Goal: Task Accomplishment & Management: Manage account settings

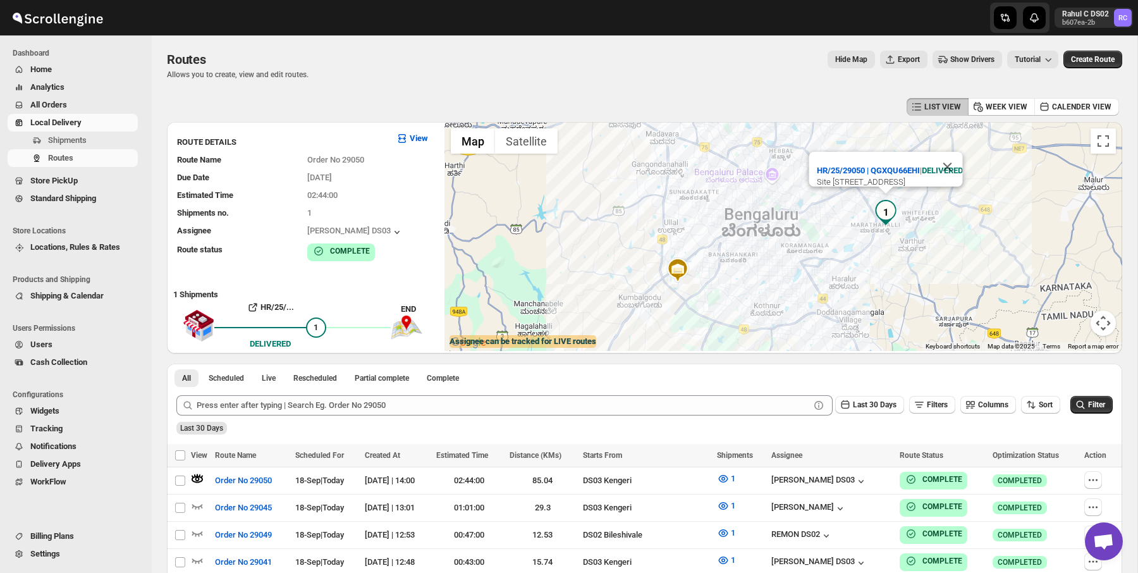
scroll to position [62, 0]
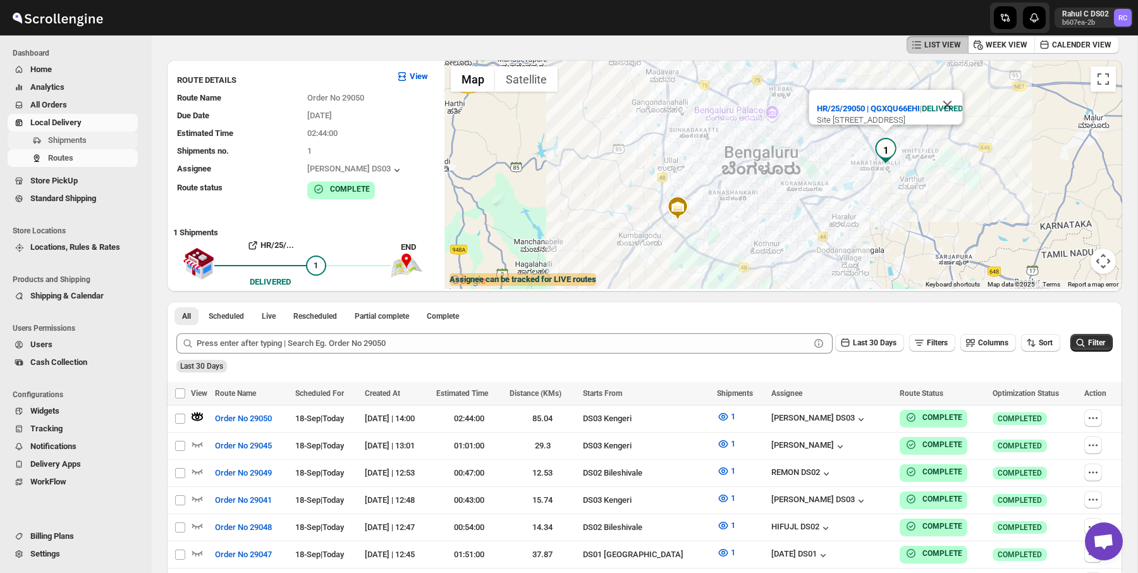
click at [123, 135] on span "Shipments" at bounding box center [91, 140] width 87 height 13
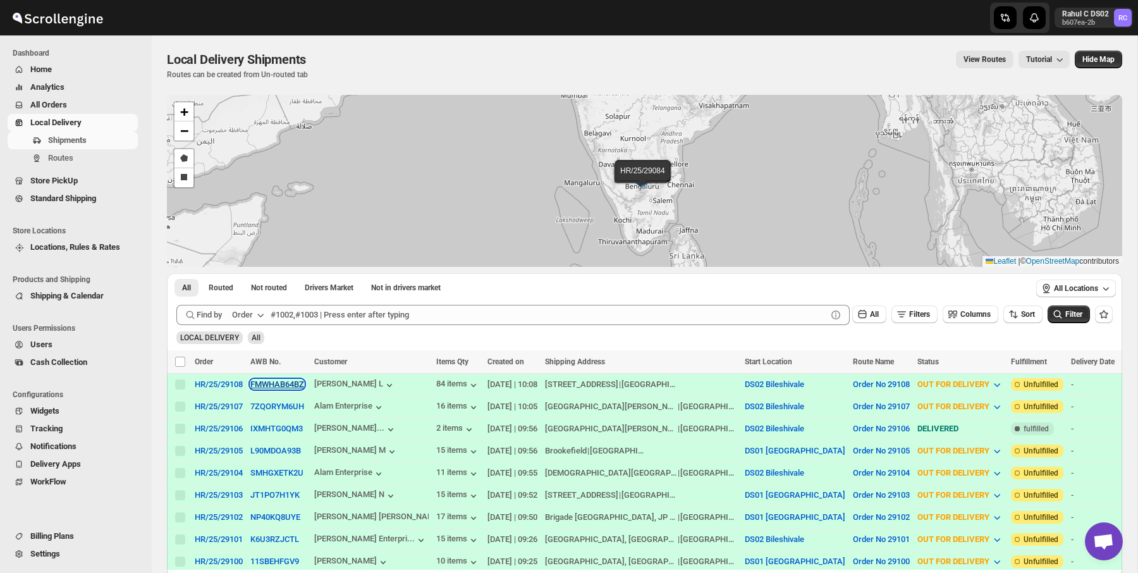
click at [279, 381] on button "FMWHAB64BZ" at bounding box center [277, 383] width 54 height 9
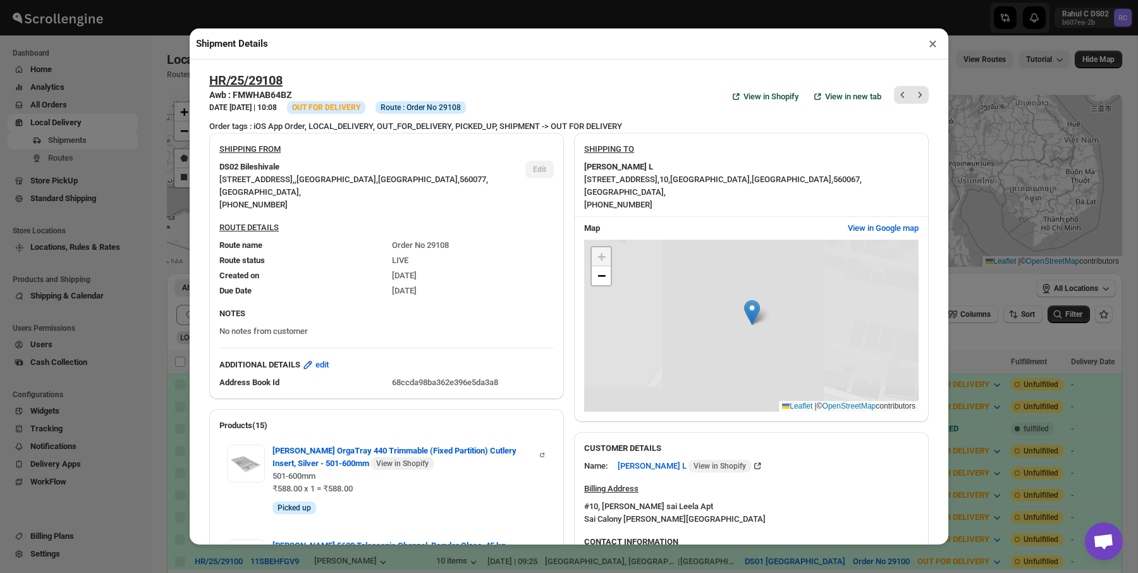
scroll to position [157, 0]
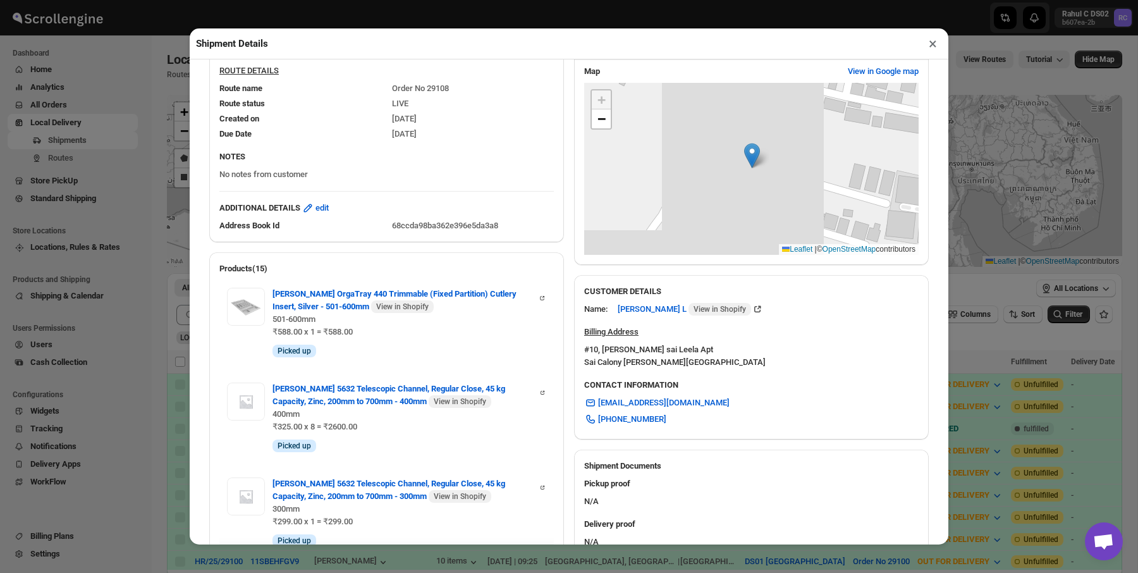
click at [133, 330] on div "Shipment Details × HR/25/29108 Awb : FMWHAB64BZ DATE 19-Sep-25 | 10:08 Info OUT…" at bounding box center [569, 286] width 1138 height 573
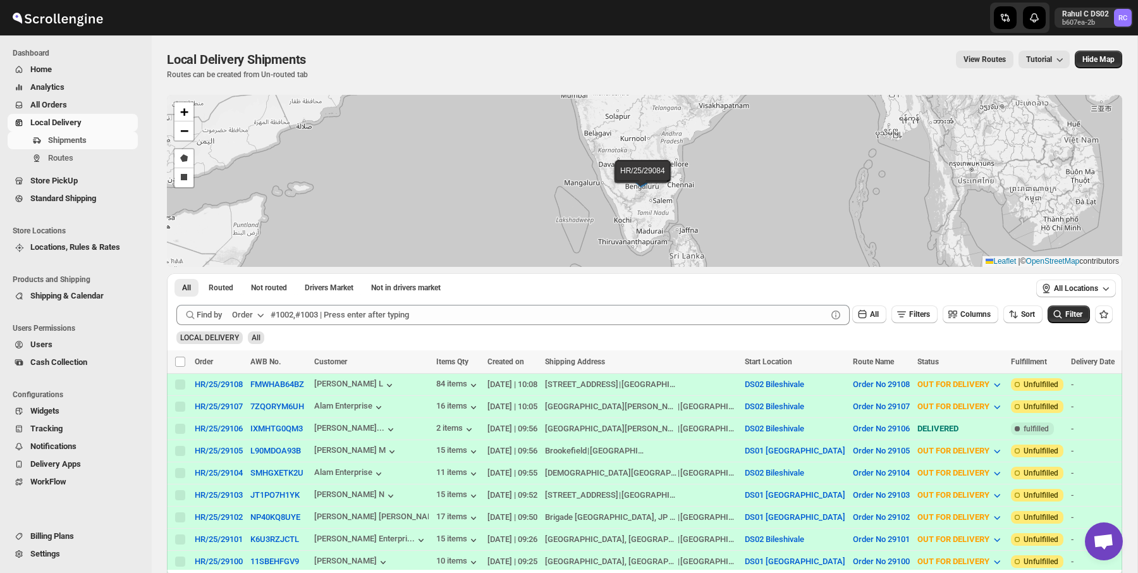
click at [288, 392] on td "FMWHAB64BZ" at bounding box center [278, 384] width 64 height 22
click at [288, 388] on button "FMWHAB64BZ" at bounding box center [277, 383] width 54 height 9
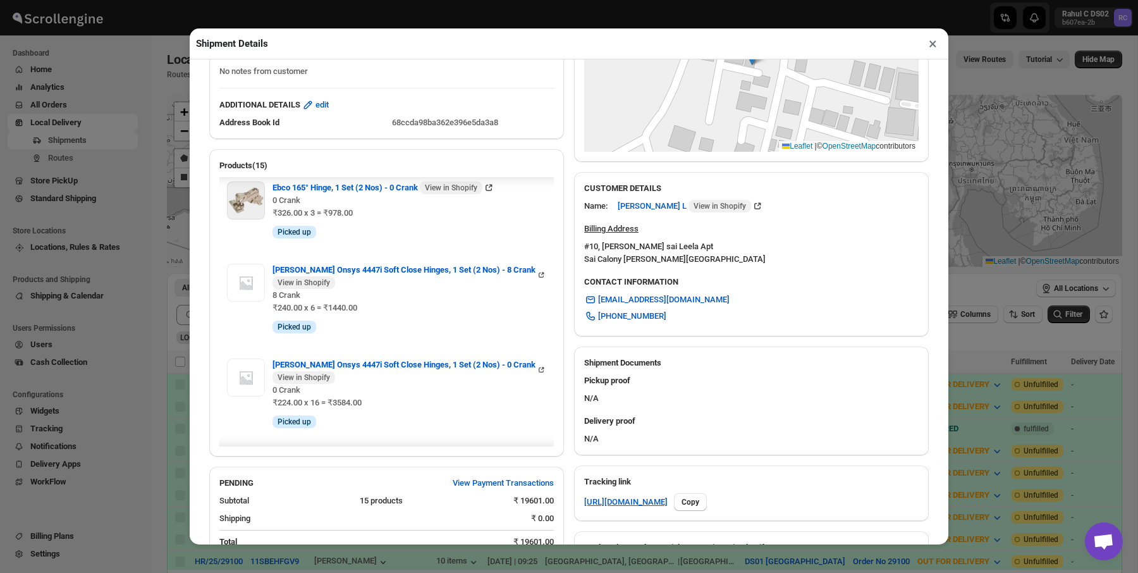
scroll to position [1131, 0]
click at [102, 276] on div "Shipment Details × HR/25/29108 Awb : FMWHAB64BZ DATE 19-Sep-25 | 10:08 Info OUT…" at bounding box center [569, 286] width 1138 height 573
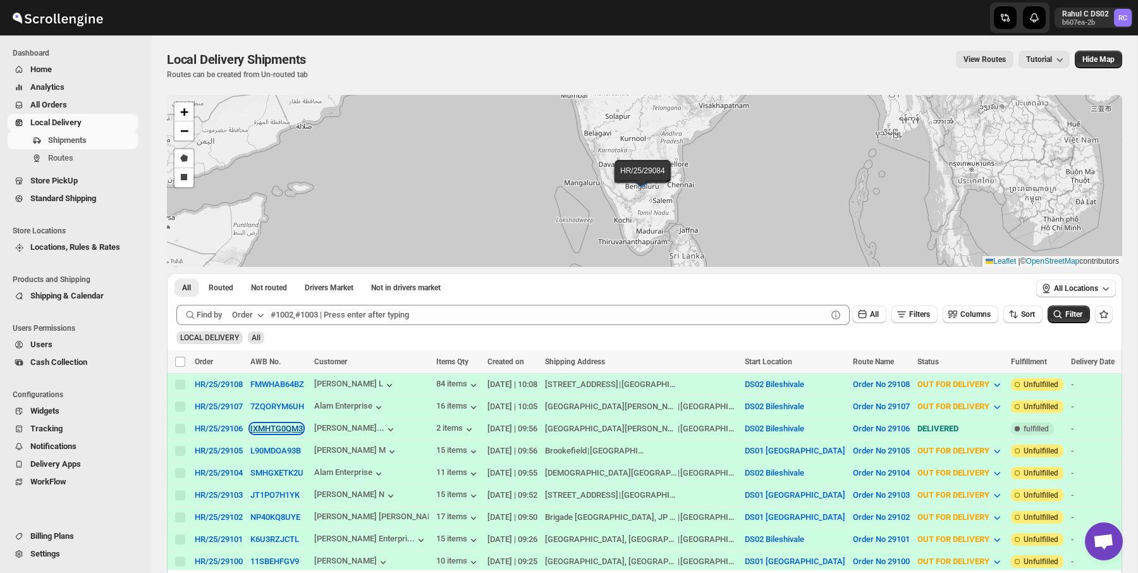
click at [293, 429] on button "IXMHTG0QM3" at bounding box center [276, 427] width 52 height 9
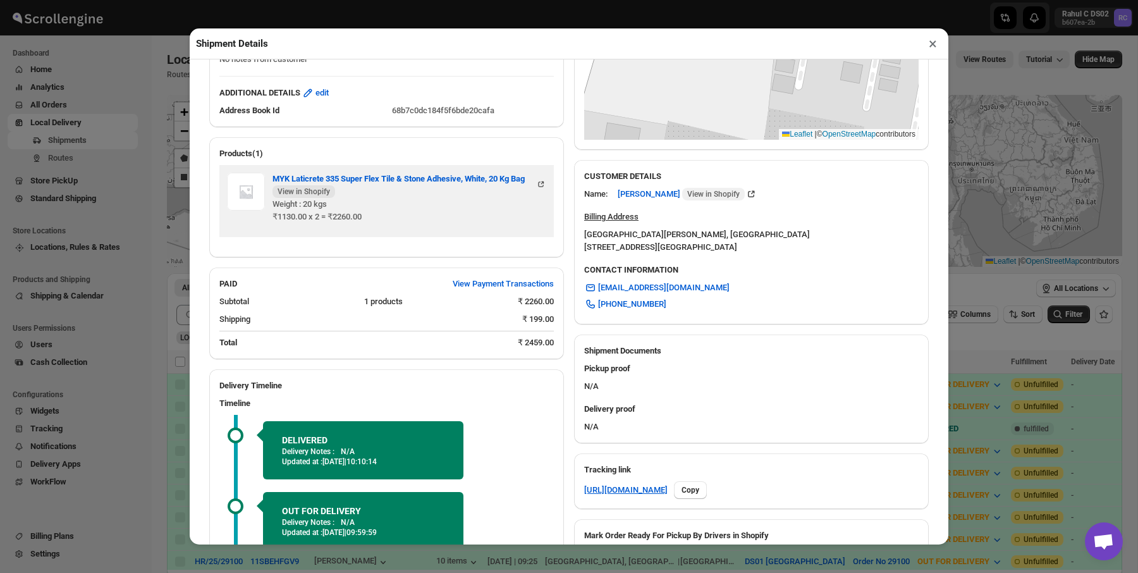
scroll to position [252, 0]
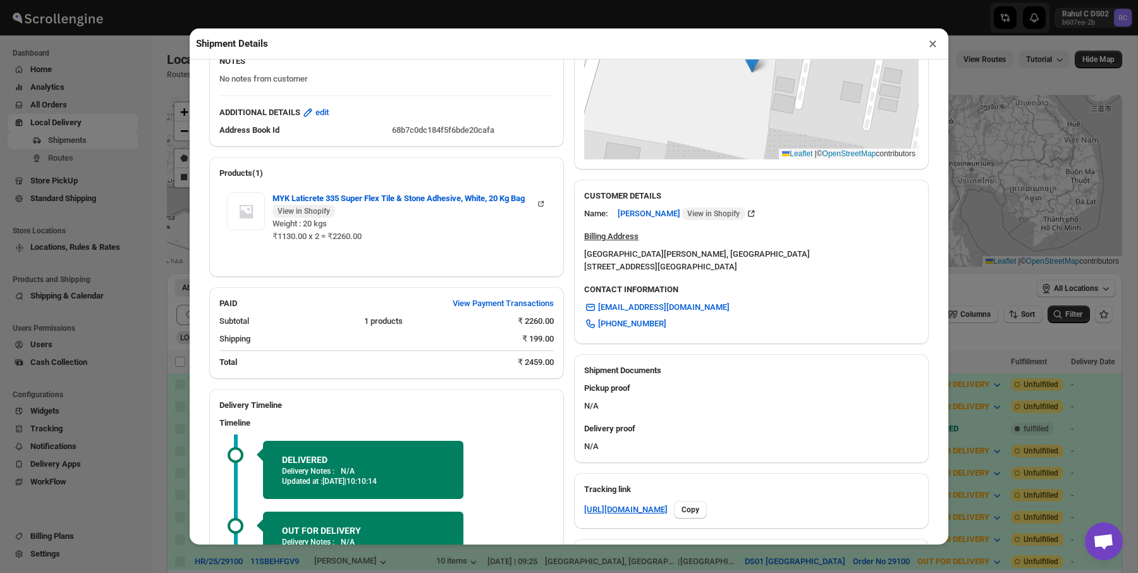
click at [159, 216] on div "Shipment Details × HR/25/29106 Awb : IXMHTG0QM3 DATE 19-Sep-25 | 09:56 Success …" at bounding box center [569, 286] width 1138 height 573
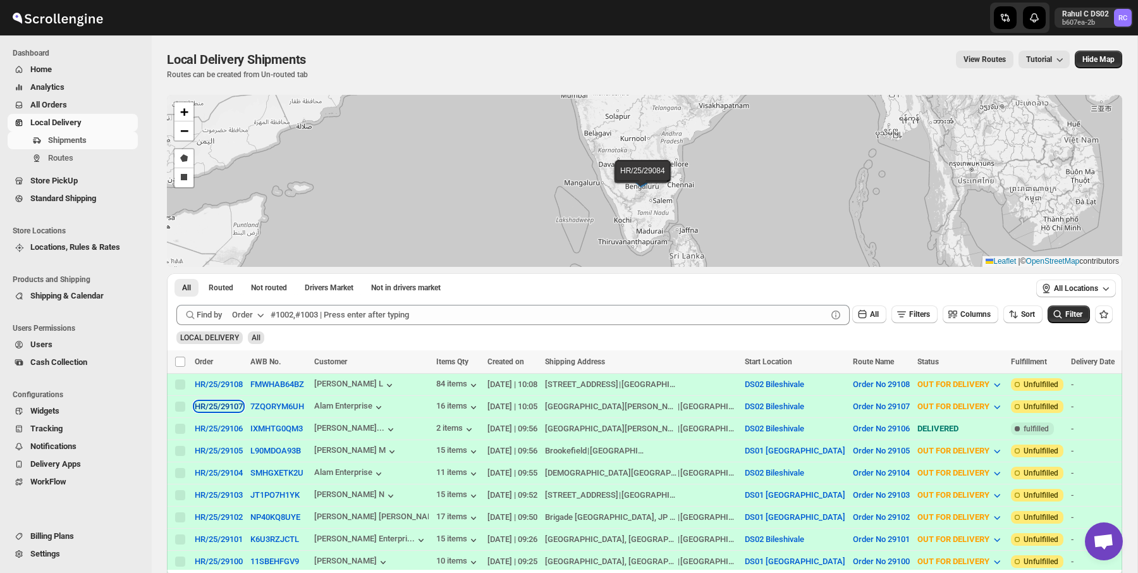
click at [225, 403] on div "HR/25/29107" at bounding box center [219, 405] width 48 height 9
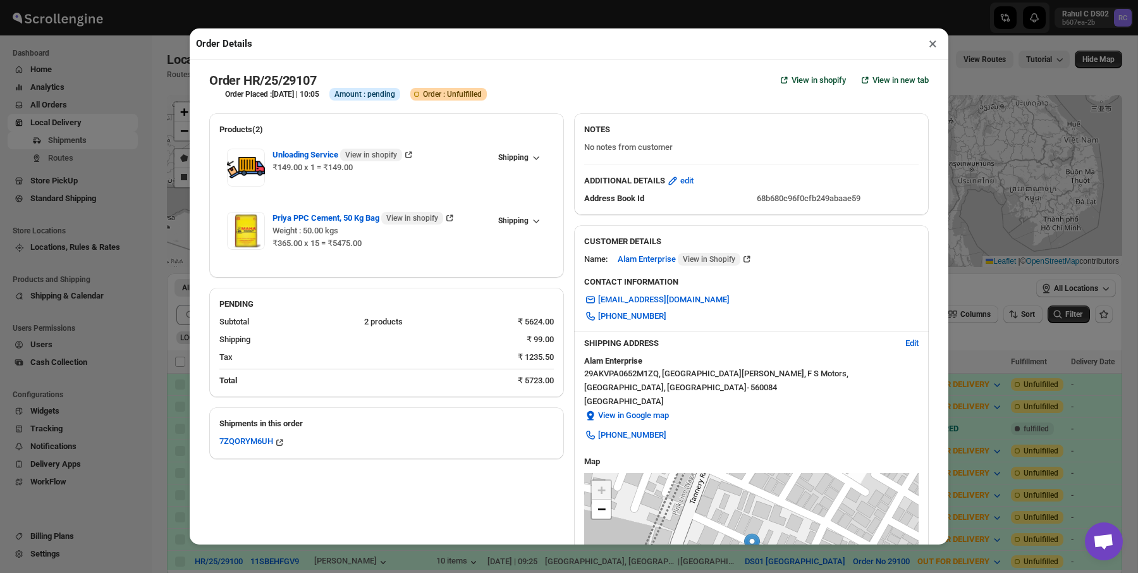
scroll to position [23, 0]
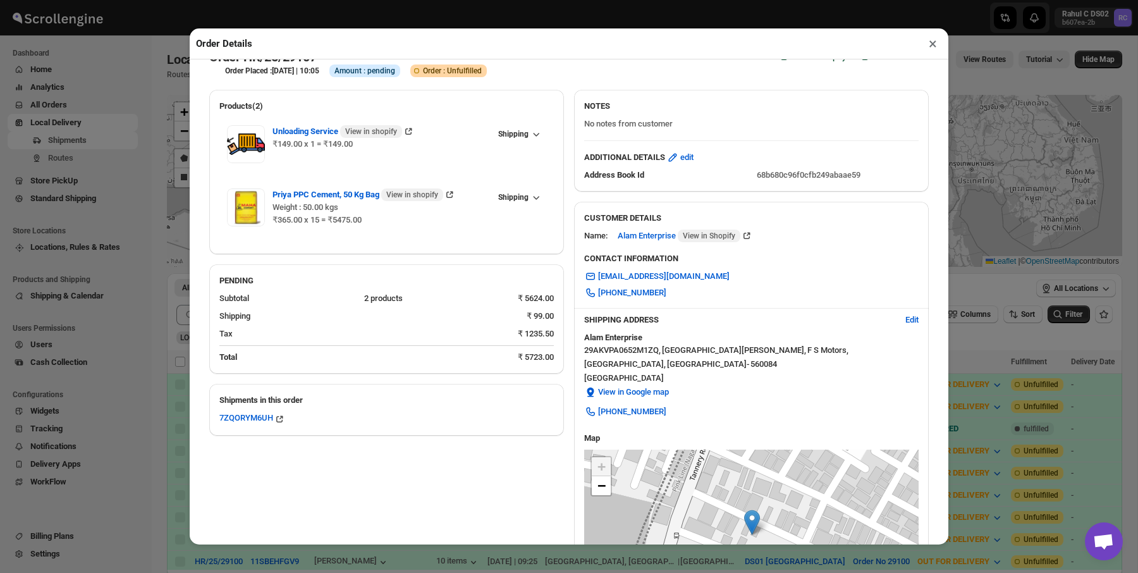
click at [147, 330] on div "Order Details × Order HR/25/29107 View in shopify View in new tab Order Placed …" at bounding box center [569, 286] width 1138 height 573
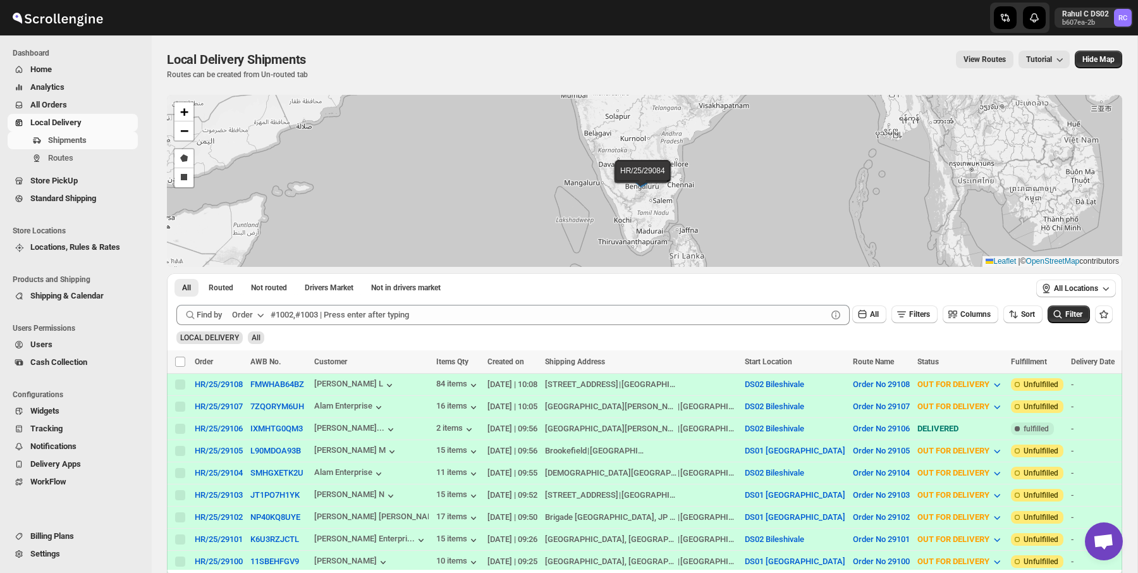
click at [97, 247] on span "Locations, Rules & Rates" at bounding box center [75, 246] width 90 height 9
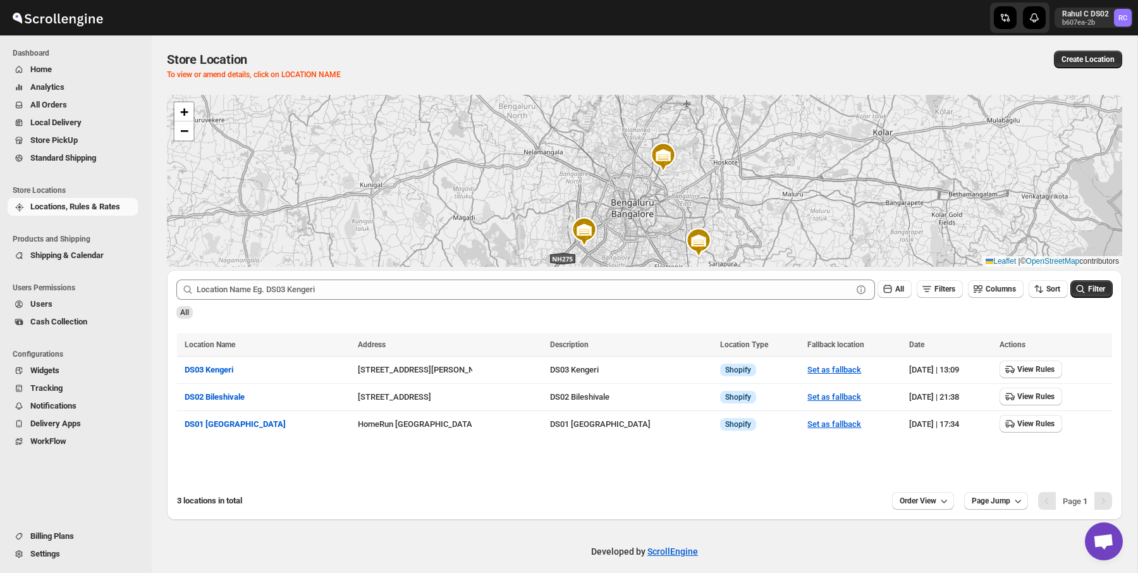
drag, startPoint x: 688, startPoint y: 145, endPoint x: 686, endPoint y: 184, distance: 38.6
click at [686, 184] on div "+ − Leaflet | © OpenStreetMap contributors" at bounding box center [644, 181] width 955 height 172
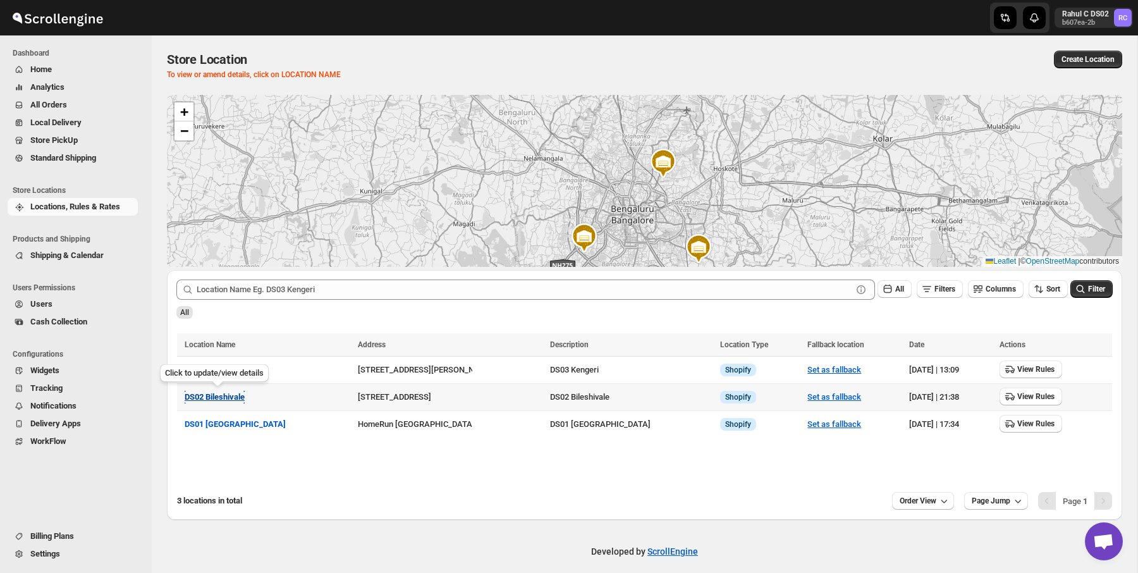
click at [209, 399] on span "DS02 Bileshivale" at bounding box center [215, 396] width 60 height 9
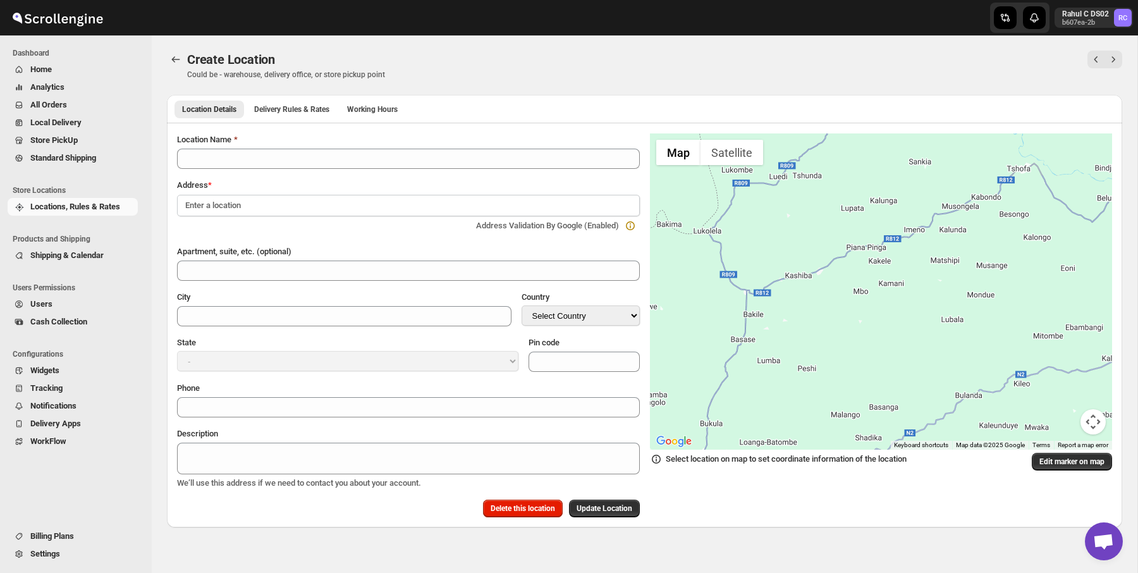
type input "DS02 Bileshivale"
type input "Bangalore"
select select "IN"
type input "560077"
type input "+919972966515"
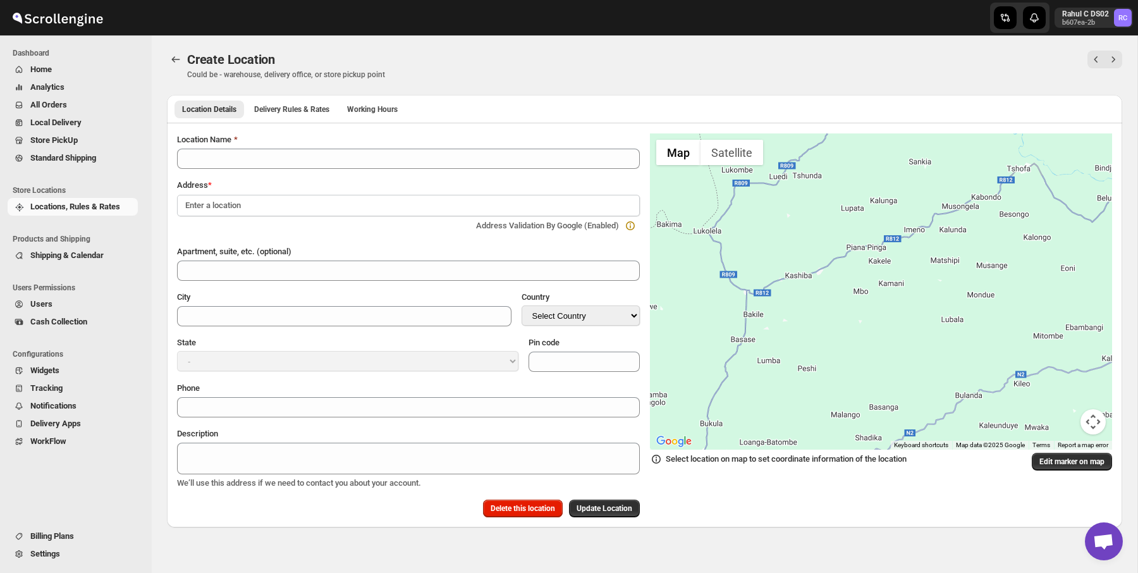
type textarea "DS02 Bileshivale"
select select "Karnataka"
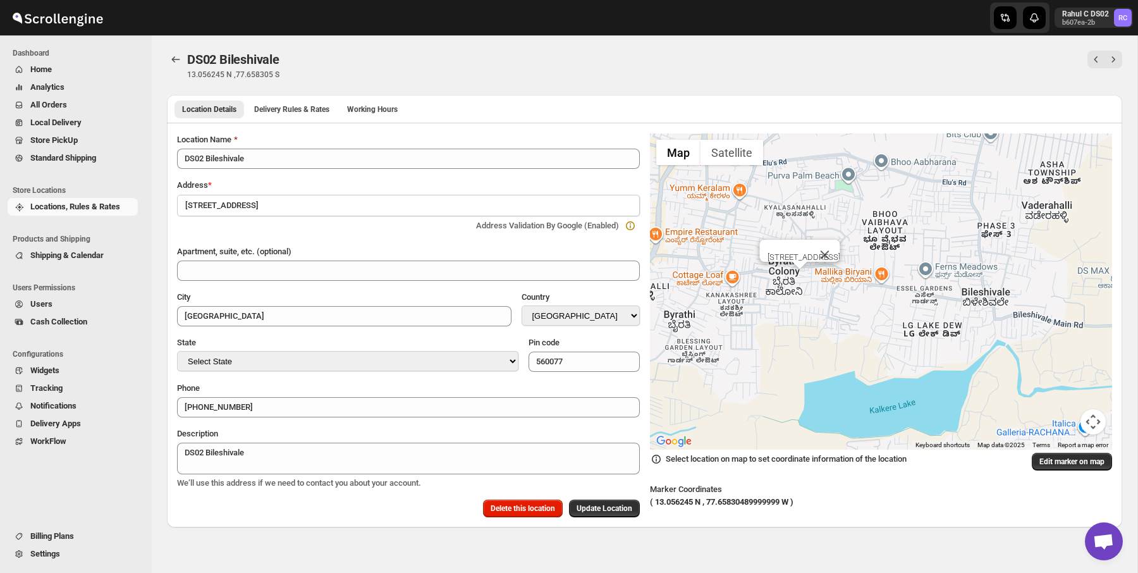
drag, startPoint x: 805, startPoint y: 265, endPoint x: 868, endPoint y: 320, distance: 83.3
click at [868, 320] on div "Sy No 86/4, Bileshivale Main Road, 560077" at bounding box center [881, 291] width 463 height 316
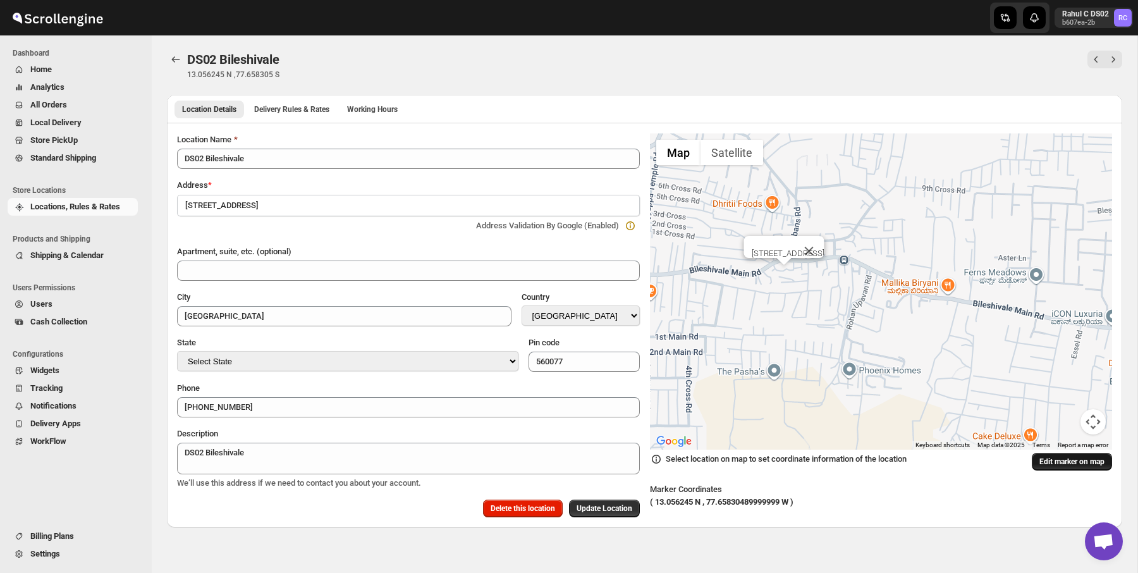
click at [1061, 458] on span "Edit marker on map" at bounding box center [1071, 461] width 65 height 10
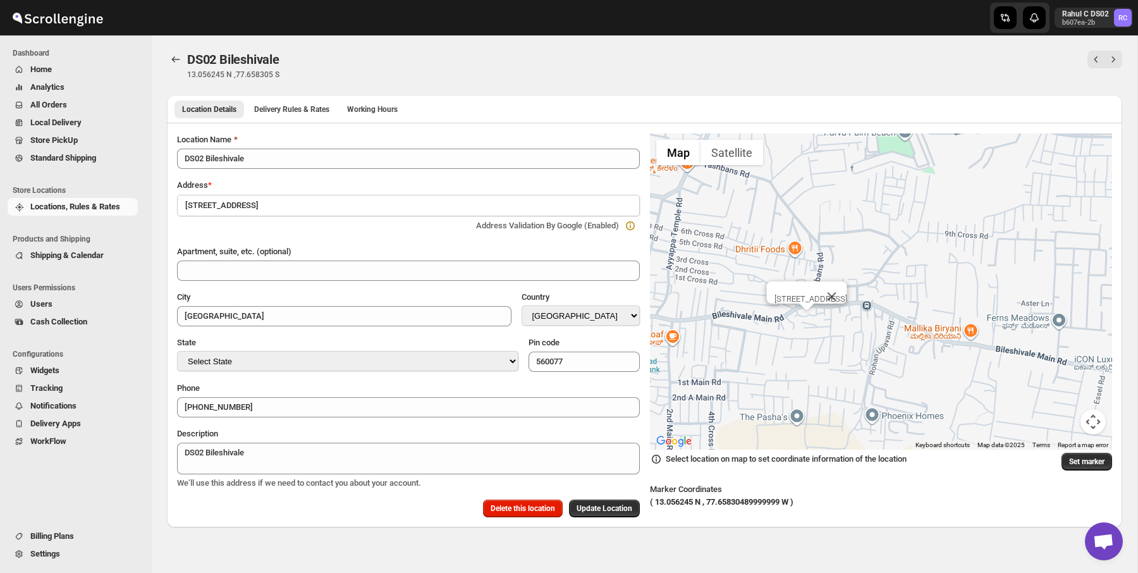
drag, startPoint x: 798, startPoint y: 295, endPoint x: 820, endPoint y: 343, distance: 52.6
click at [820, 343] on div "Sy No 86/4, Bileshivale Main Road, 560077" at bounding box center [881, 291] width 463 height 316
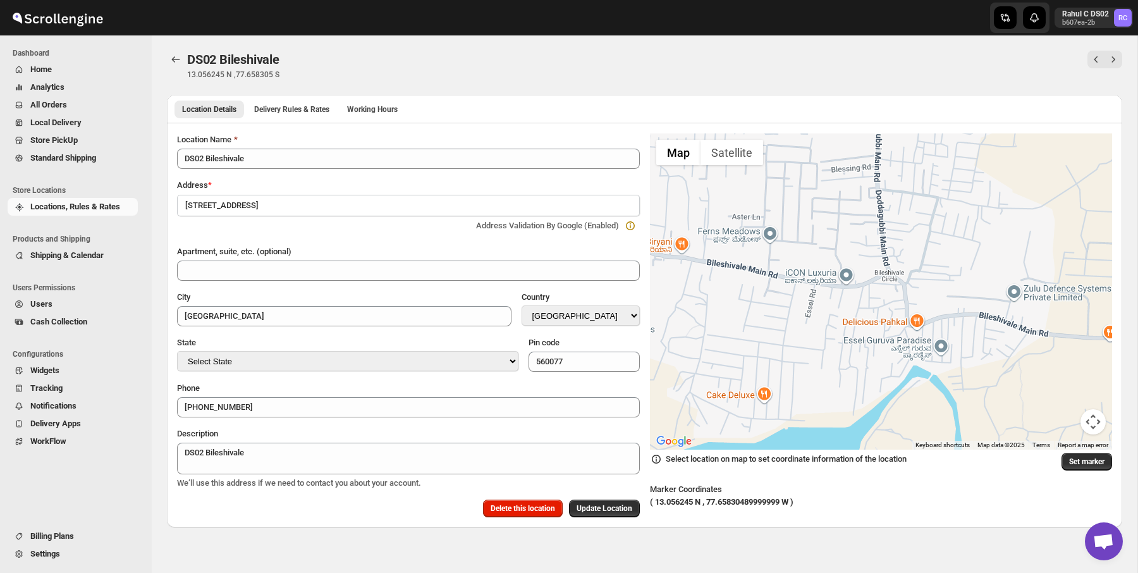
drag, startPoint x: 992, startPoint y: 347, endPoint x: 776, endPoint y: 280, distance: 226.3
click at [776, 280] on div "Sy No 86/4, Bileshivale Main Road, 560077" at bounding box center [881, 291] width 463 height 316
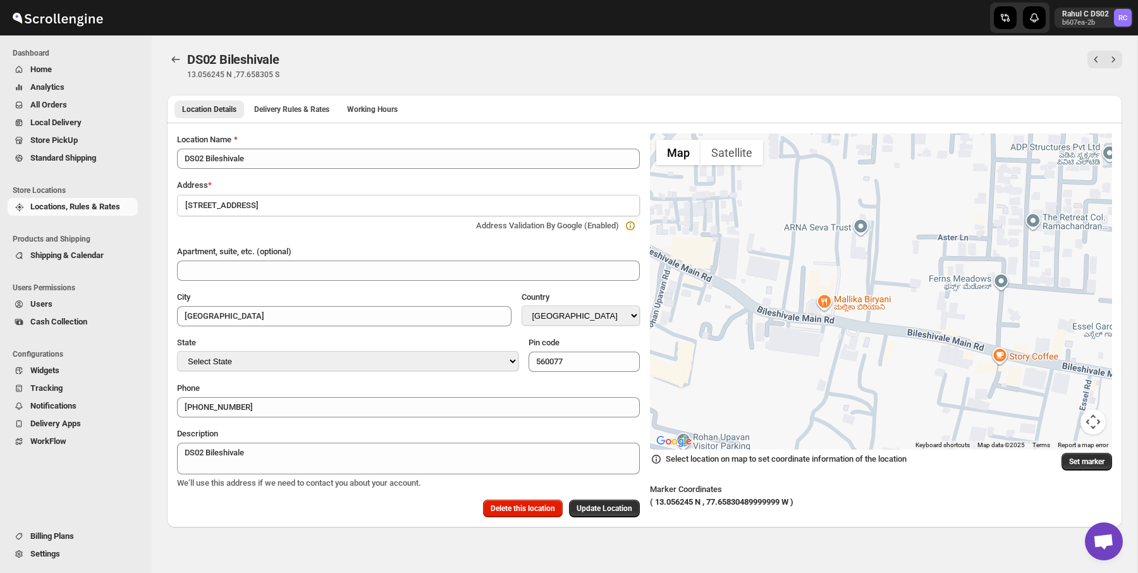
drag, startPoint x: 926, startPoint y: 292, endPoint x: 1056, endPoint y: 344, distance: 139.5
click at [1056, 344] on div "Sy No 86/4, Bileshivale Main Road, 560077" at bounding box center [881, 291] width 463 height 316
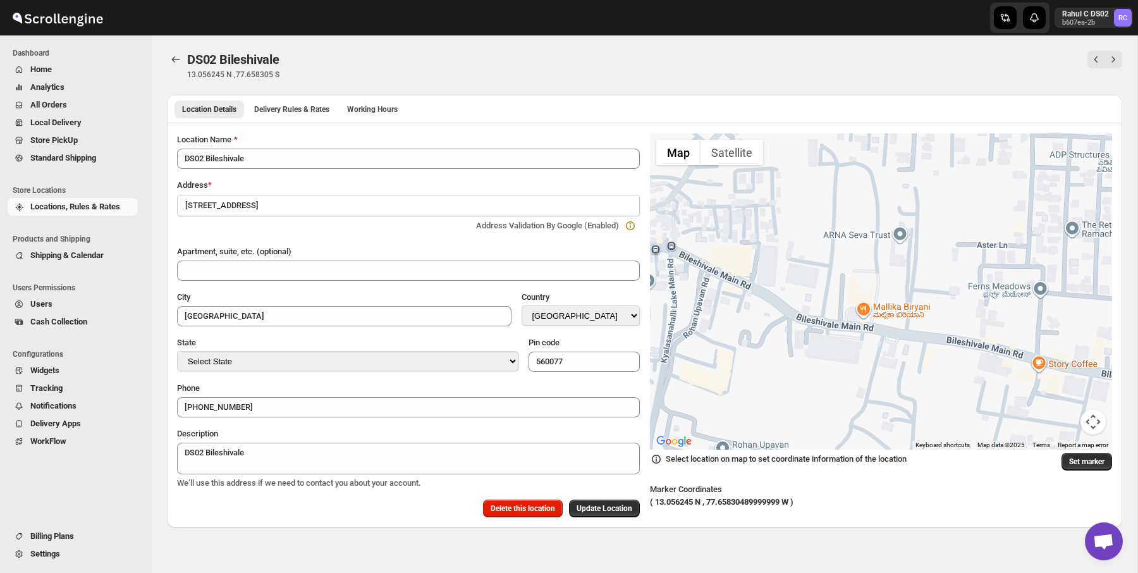
drag, startPoint x: 927, startPoint y: 346, endPoint x: 1066, endPoint y: 378, distance: 142.6
click at [1065, 377] on div "Sy No 86/4, Bileshivale Main Road, 560077" at bounding box center [881, 291] width 463 height 316
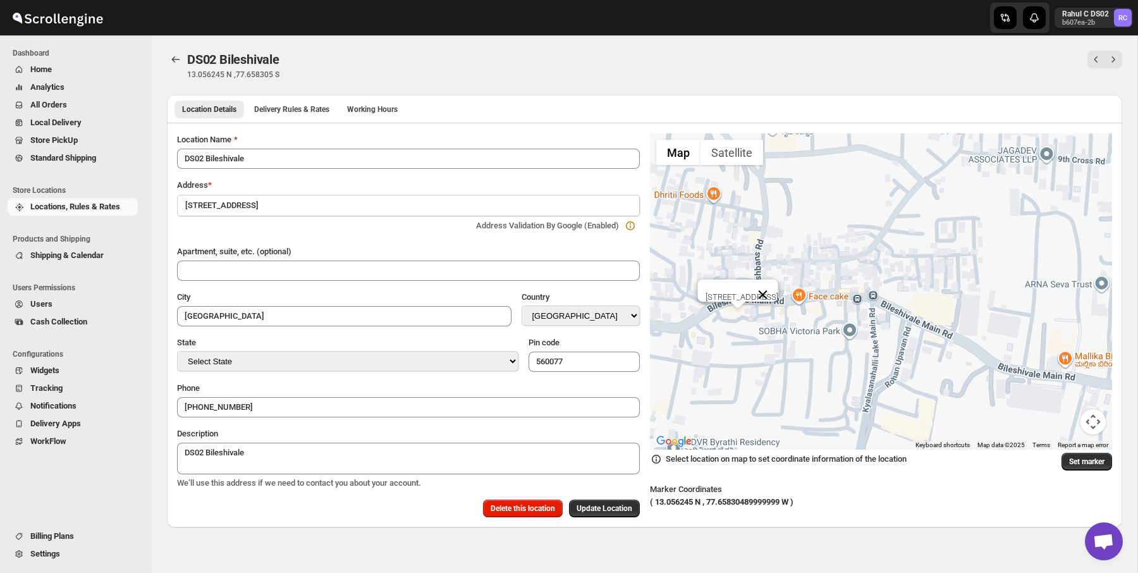
click at [778, 291] on button "Close" at bounding box center [763, 294] width 30 height 30
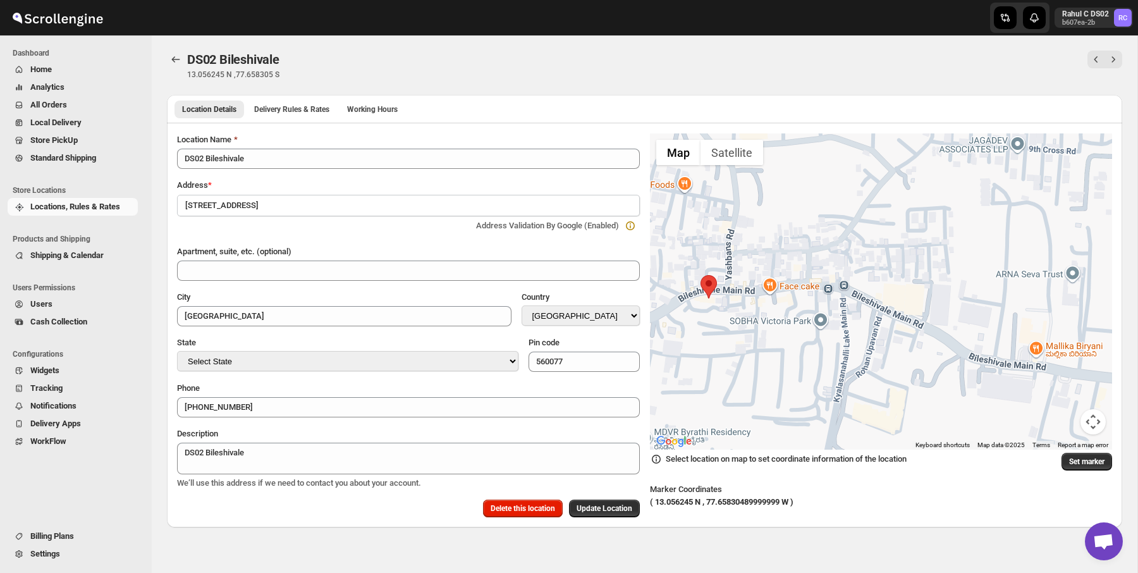
drag, startPoint x: 985, startPoint y: 384, endPoint x: 817, endPoint y: 286, distance: 194.0
click at [822, 288] on div at bounding box center [881, 291] width 463 height 316
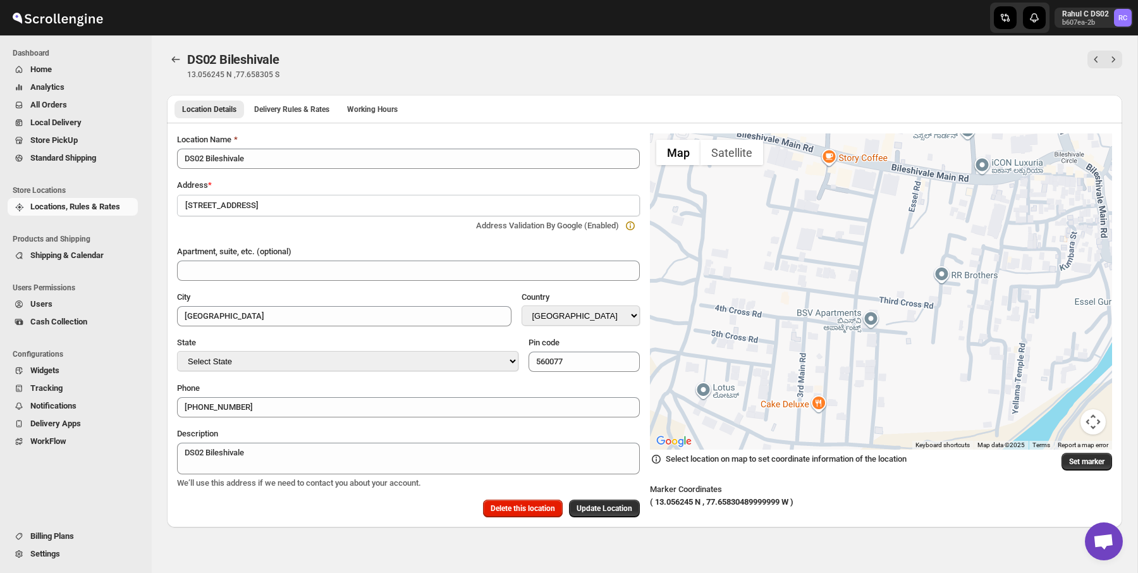
drag, startPoint x: 959, startPoint y: 257, endPoint x: 653, endPoint y: 273, distance: 306.3
click at [653, 273] on div at bounding box center [881, 291] width 463 height 316
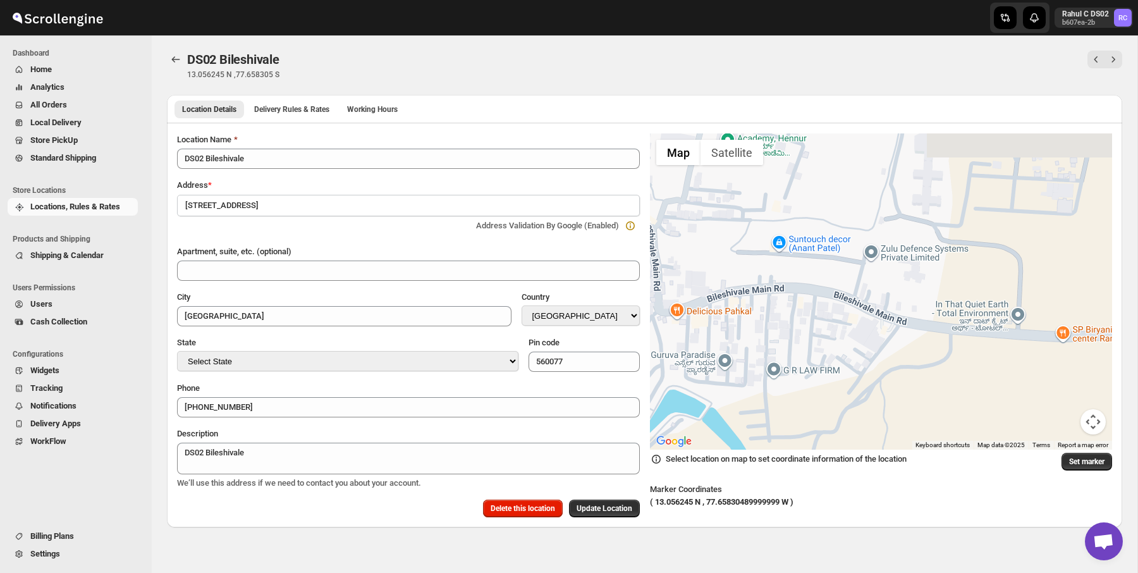
drag, startPoint x: 787, startPoint y: 243, endPoint x: 898, endPoint y: 287, distance: 119.5
click at [895, 287] on div at bounding box center [881, 291] width 463 height 316
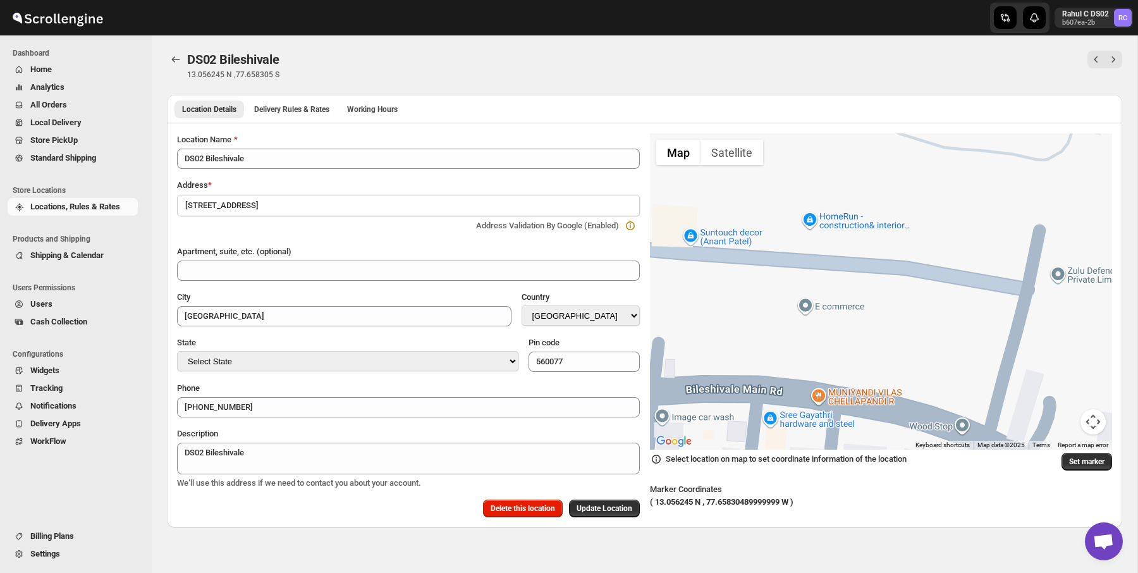
drag, startPoint x: 739, startPoint y: 262, endPoint x: 796, endPoint y: 262, distance: 56.9
click at [796, 262] on div at bounding box center [881, 291] width 463 height 316
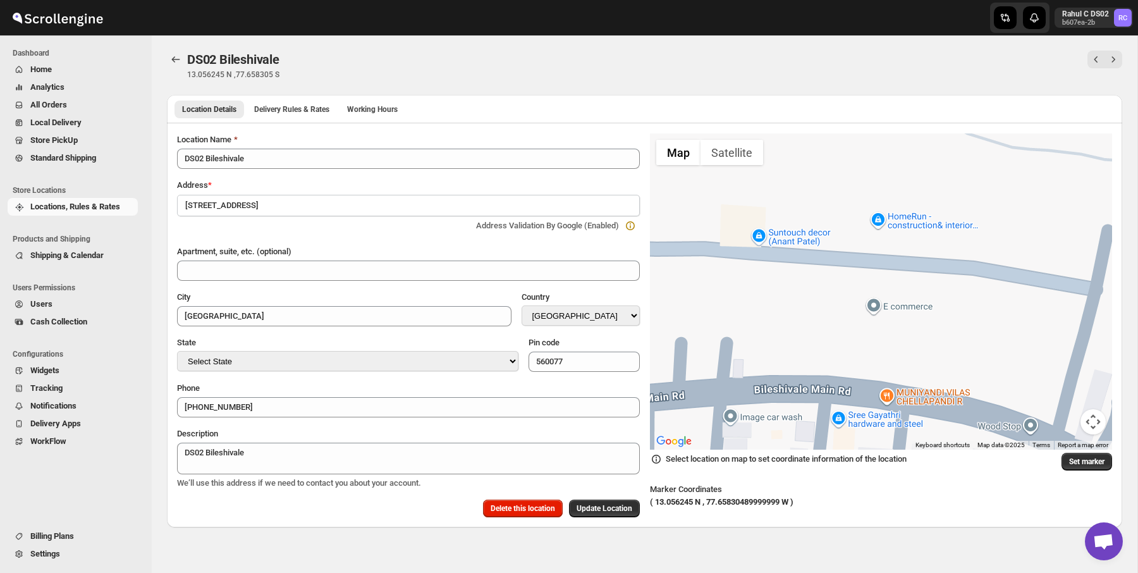
click at [880, 222] on div at bounding box center [881, 291] width 463 height 316
type input "Bangalore Division"
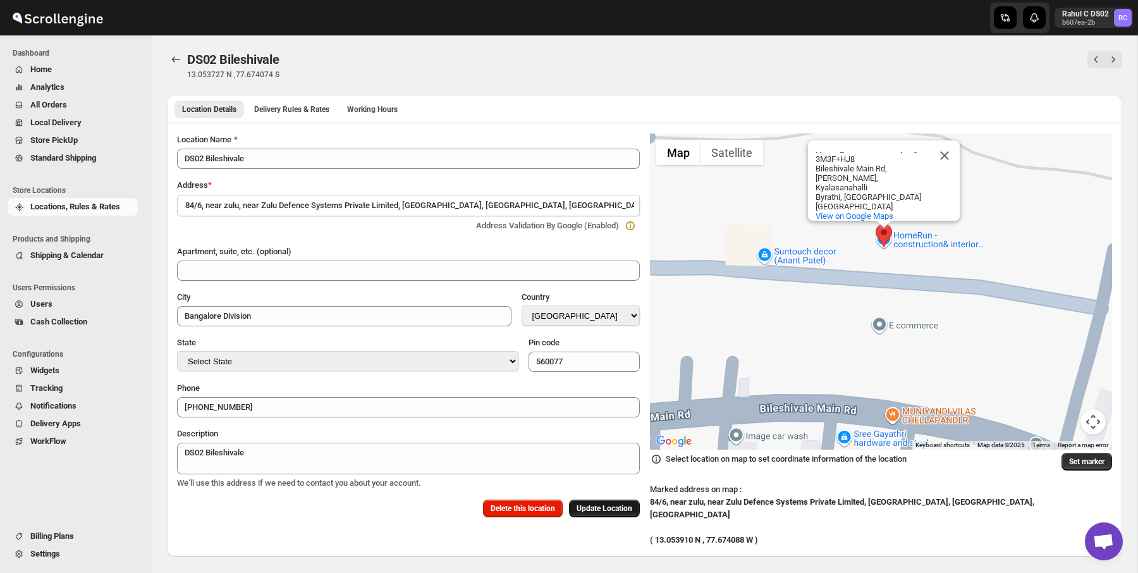
click at [597, 503] on span "Update Location" at bounding box center [604, 508] width 56 height 10
click at [636, 544] on icon "button" at bounding box center [632, 546] width 13 height 13
click at [184, 59] on button "Back" at bounding box center [176, 60] width 18 height 18
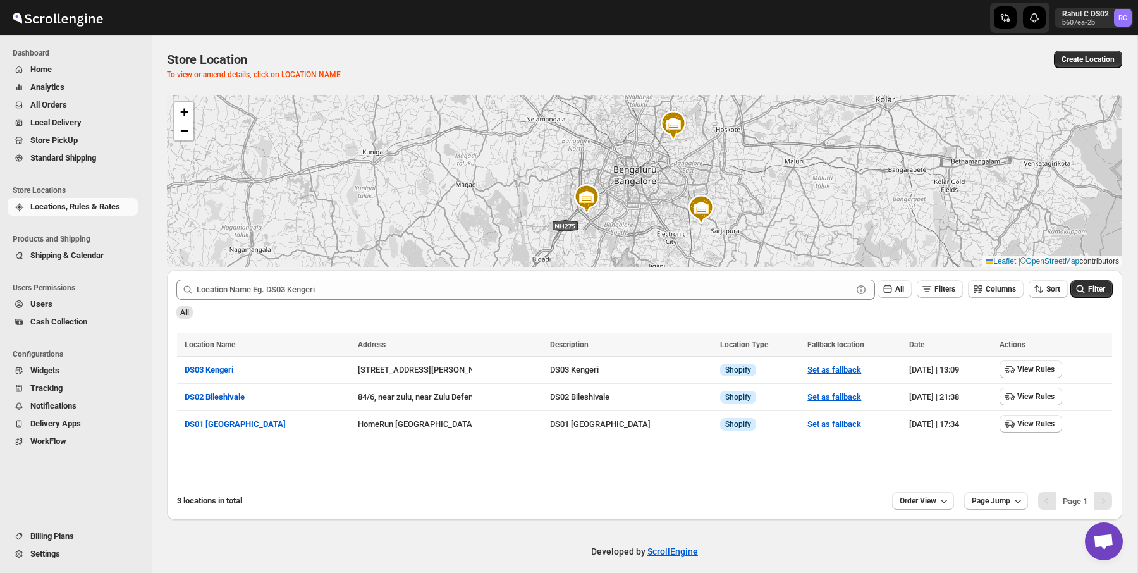
click at [675, 125] on img at bounding box center [673, 125] width 30 height 30
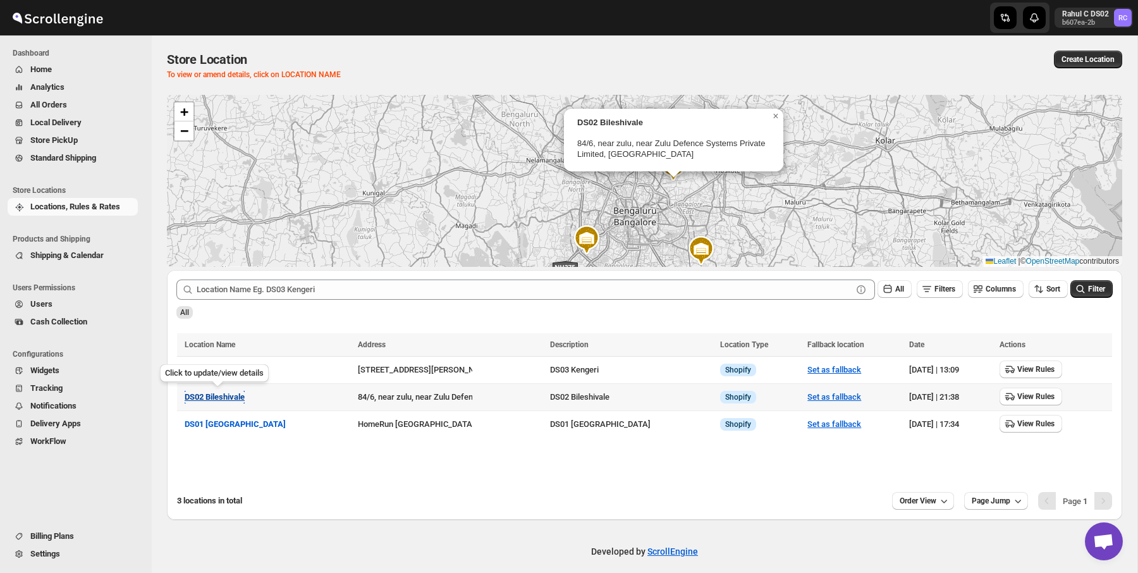
click at [241, 394] on span "DS02 Bileshivale" at bounding box center [215, 396] width 60 height 9
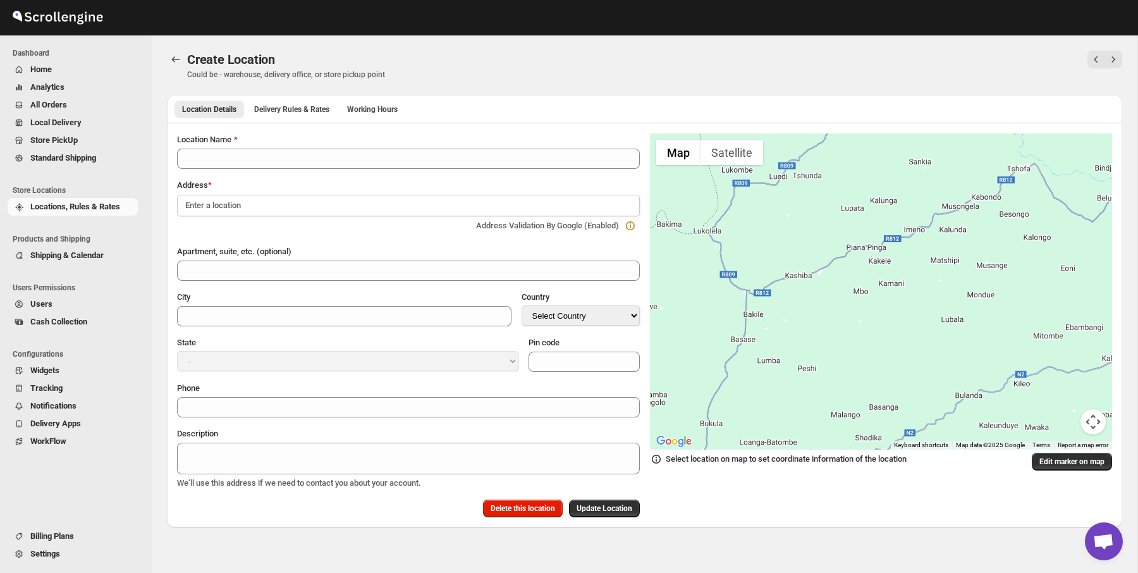
type input "DS02 Bileshivale"
type input "Bangalore Division"
select select "IN"
type input "560077"
type input "+919972966515"
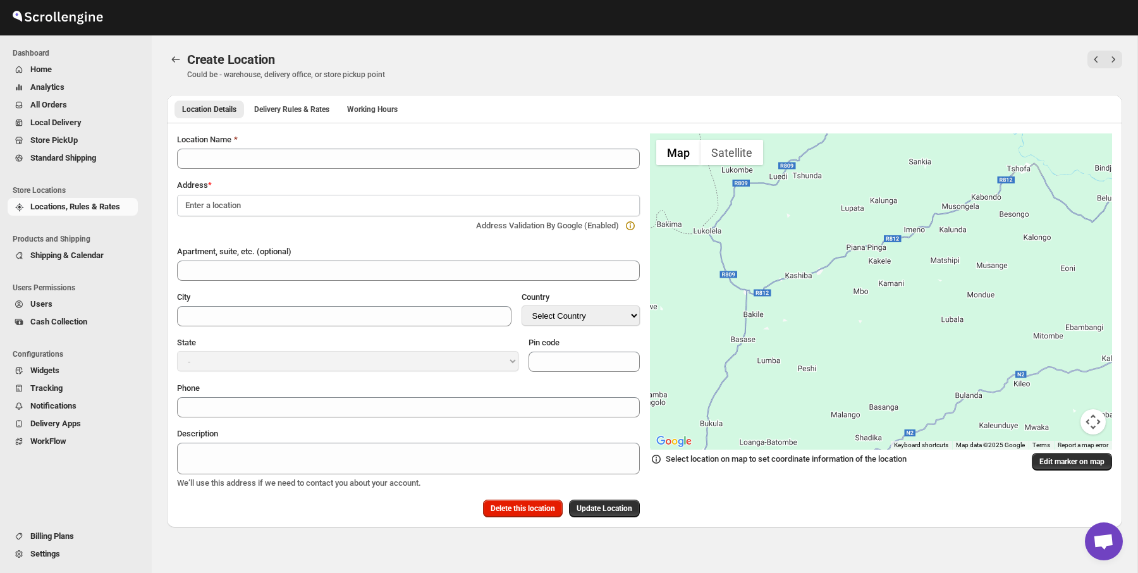
type textarea "DS02 Bileshivale"
select select "Karnataka"
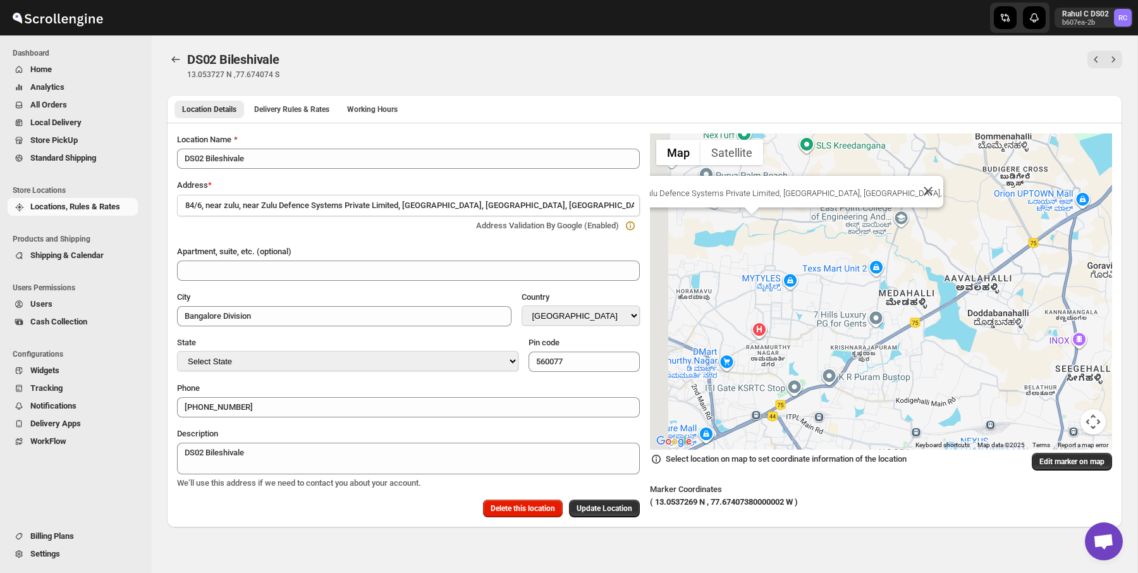
drag, startPoint x: 777, startPoint y: 248, endPoint x: 916, endPoint y: 321, distance: 156.9
click at [916, 321] on div "84/6, near zulu, near Zulu Defence Systems Private Limited, Bileshivale, Bengal…" at bounding box center [881, 291] width 463 height 316
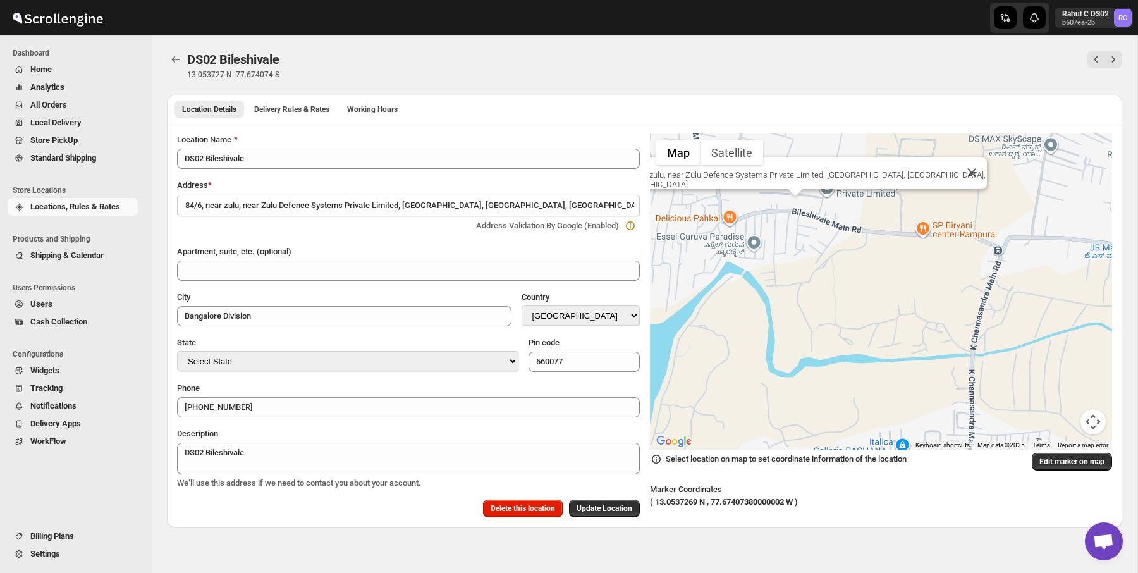
drag, startPoint x: 805, startPoint y: 225, endPoint x: 839, endPoint y: 288, distance: 71.8
click at [839, 288] on div "84/6, near zulu, near Zulu Defence Systems Private Limited, Bileshivale, Bengal…" at bounding box center [881, 291] width 463 height 316
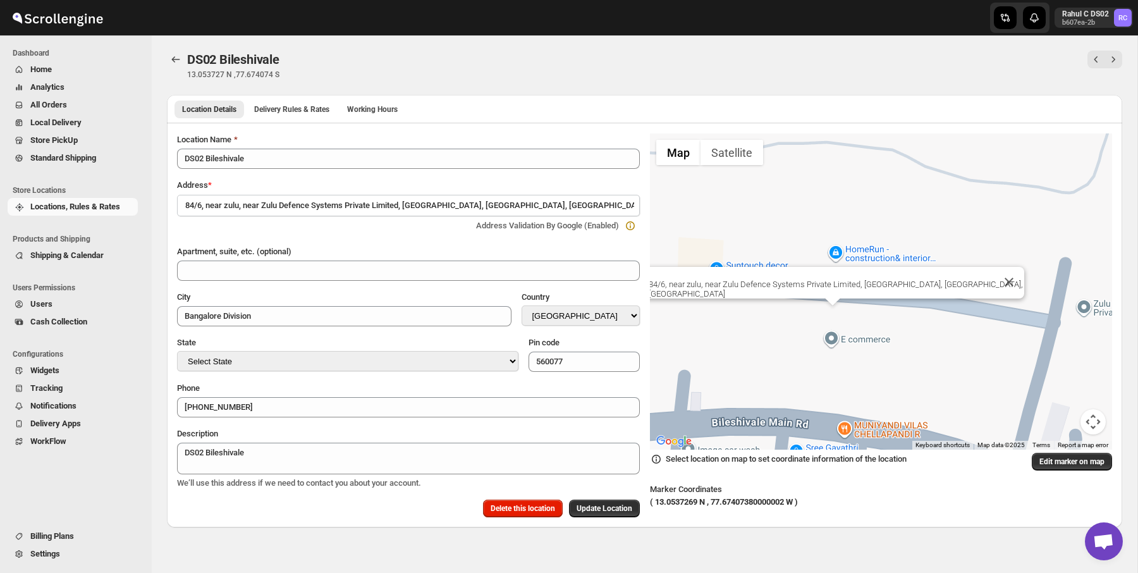
drag, startPoint x: 855, startPoint y: 237, endPoint x: 866, endPoint y: 419, distance: 182.3
click at [866, 419] on div "84/6, near zulu, near Zulu Defence Systems Private Limited, Bileshivale, Bengal…" at bounding box center [881, 291] width 463 height 316
click at [181, 64] on icon "Back" at bounding box center [175, 59] width 13 height 13
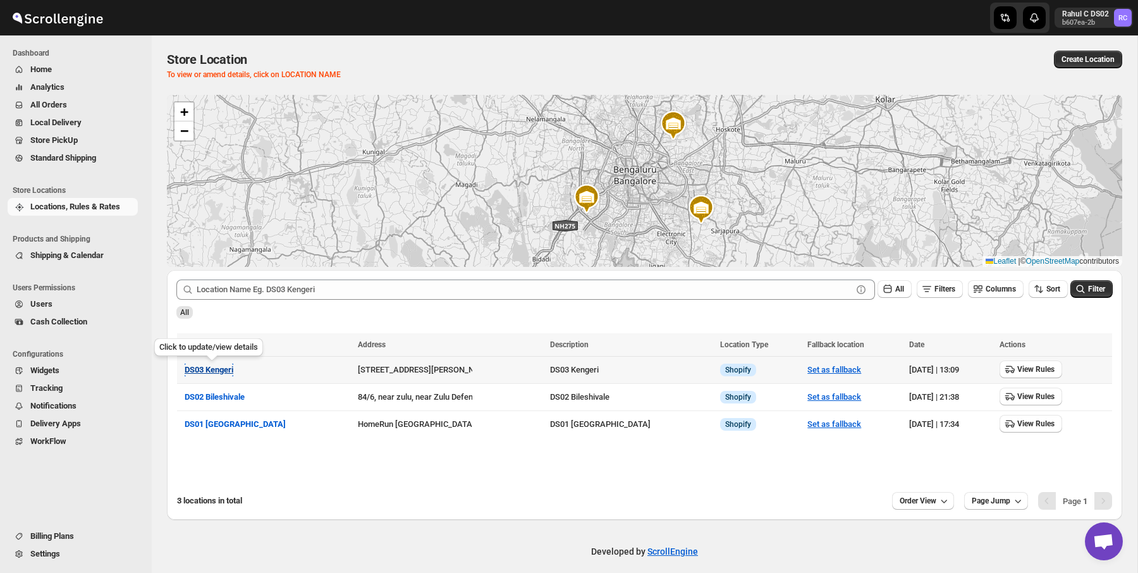
click at [219, 372] on span "DS03 Kengeri" at bounding box center [209, 369] width 49 height 9
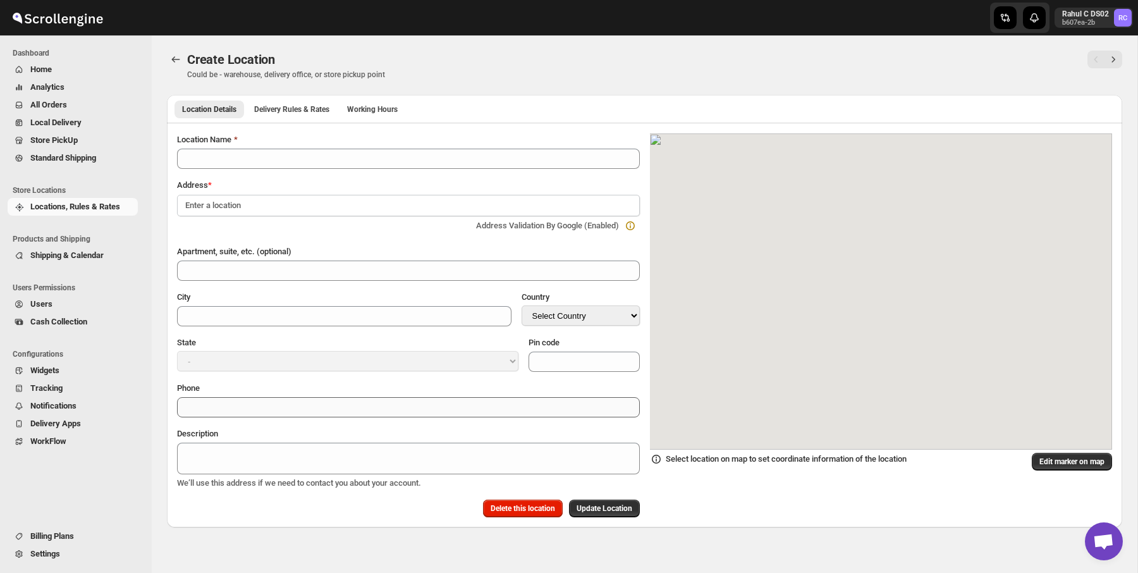
type input "DS03 Kengeri"
type input "Kodipalya, Kengeri"
type input "[GEOGRAPHIC_DATA]"
select select "IN"
type input "560060"
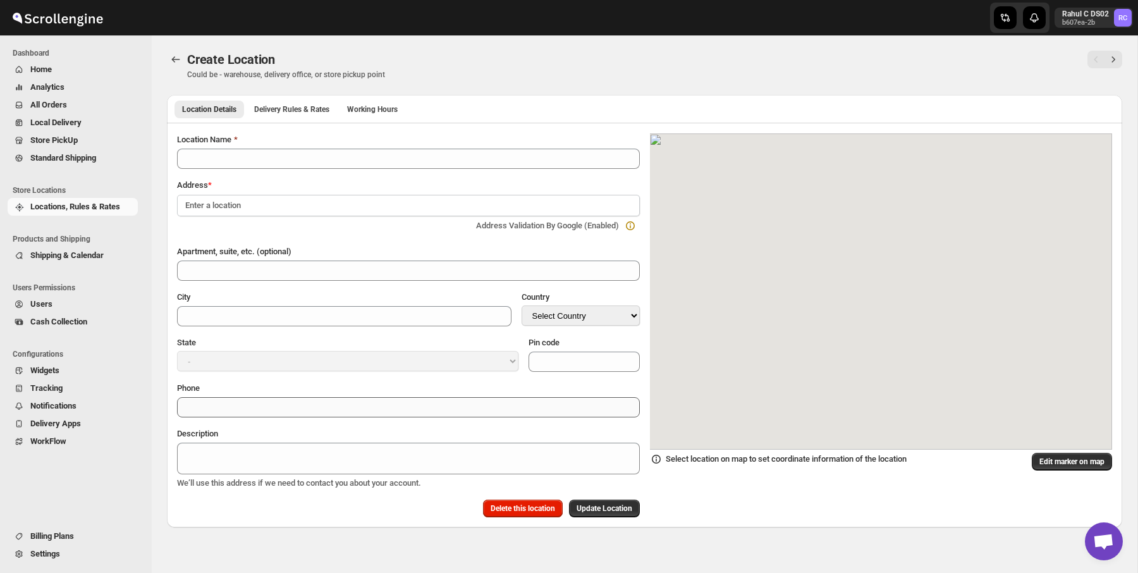
type input "+919972966515"
type textarea "DS03 Kengeri"
select select "Karnataka"
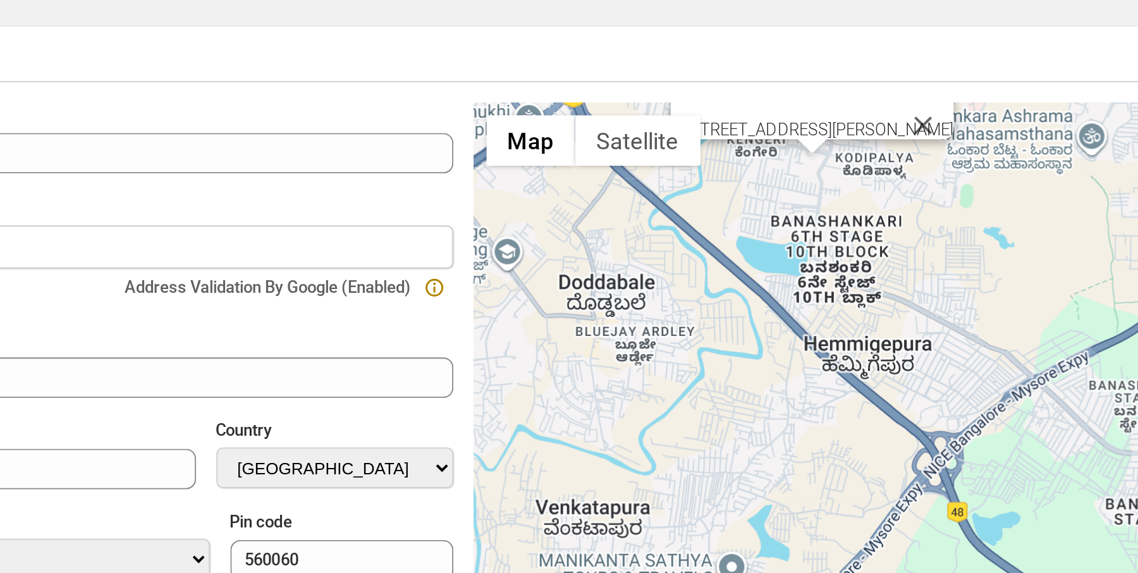
drag, startPoint x: 824, startPoint y: 188, endPoint x: 824, endPoint y: 246, distance: 58.8
click at [824, 246] on div "12/1A, CV Raman Road, 560060" at bounding box center [881, 291] width 463 height 316
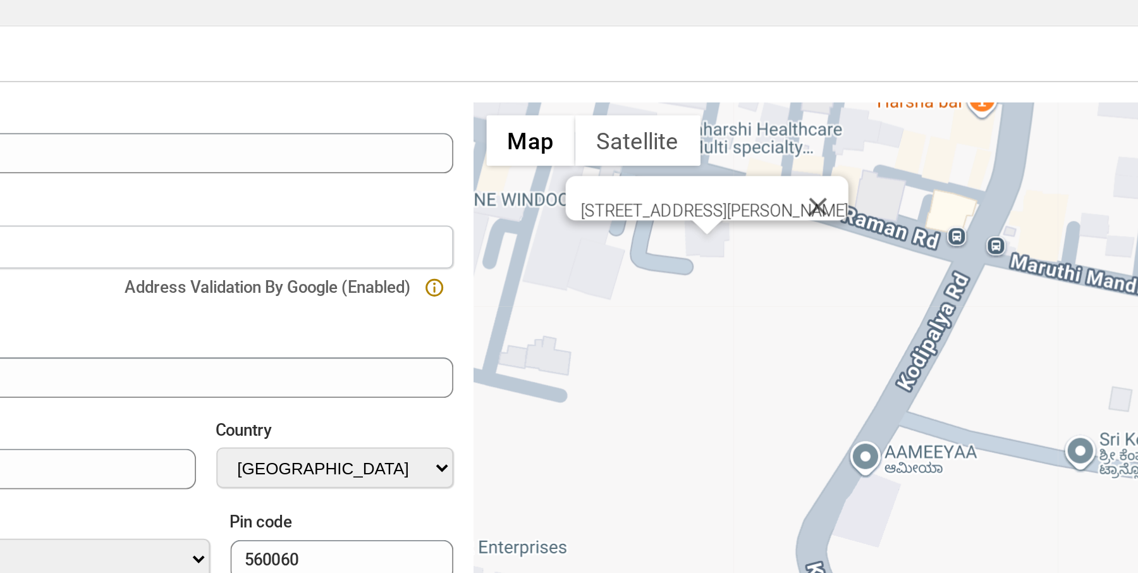
drag, startPoint x: 788, startPoint y: 216, endPoint x: 812, endPoint y: 281, distance: 70.0
click at [812, 281] on div "12/1A, CV Raman Road, 560060" at bounding box center [881, 291] width 463 height 316
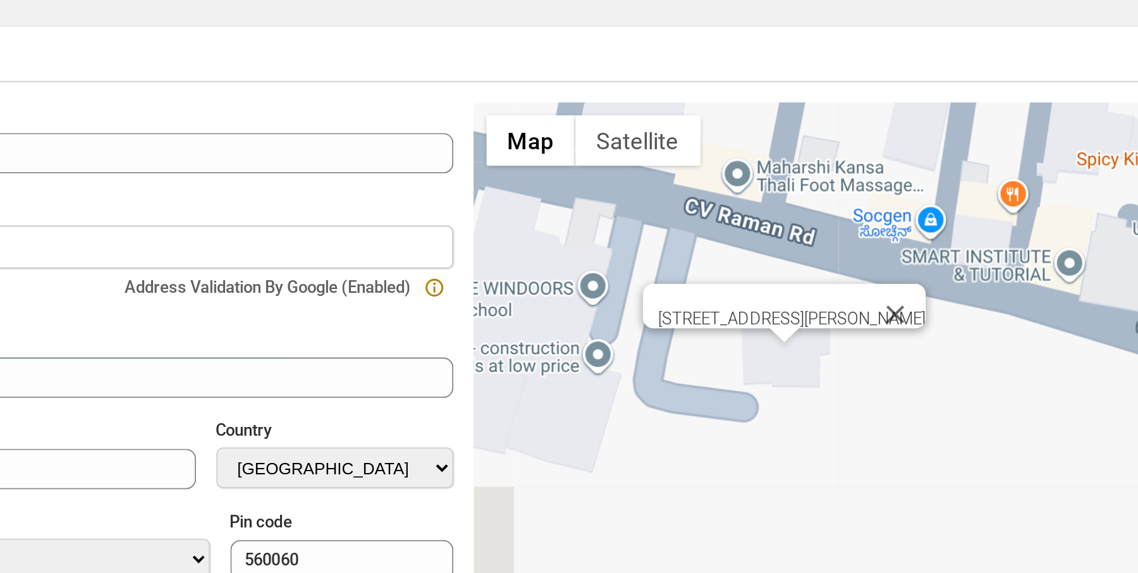
drag, startPoint x: 800, startPoint y: 251, endPoint x: 844, endPoint y: 280, distance: 52.4
click at [844, 280] on div "12/1A, CV Raman Road, 560060" at bounding box center [881, 291] width 463 height 316
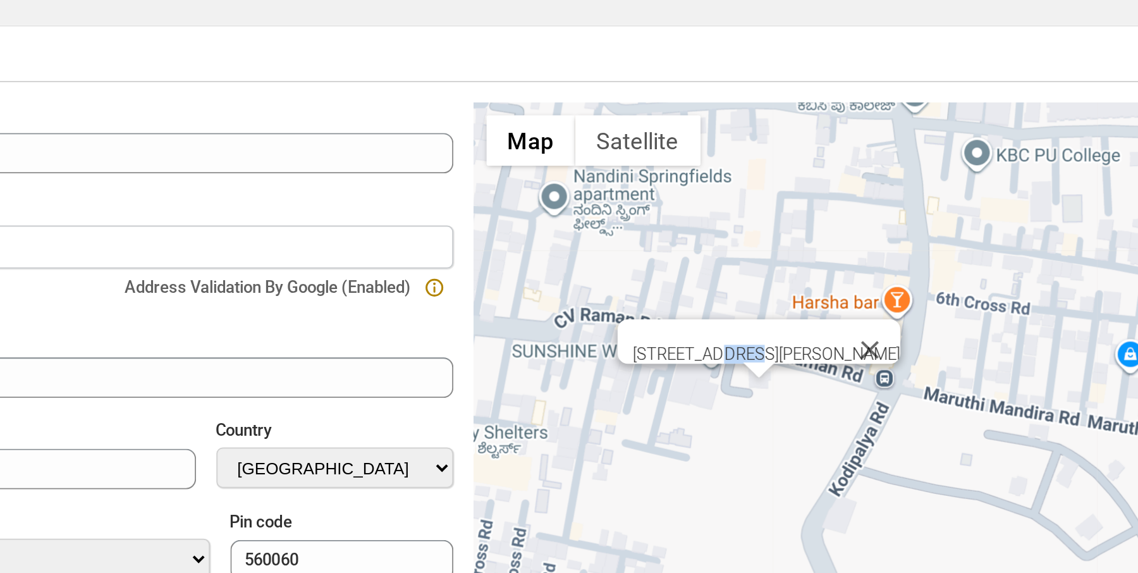
drag, startPoint x: 797, startPoint y: 260, endPoint x: 776, endPoint y: 261, distance: 21.5
click at [776, 261] on div "12/1A, CV Raman Road, 560060" at bounding box center [795, 258] width 133 height 9
click at [769, 272] on div "12/1A, CV Raman Road, 560060" at bounding box center [881, 291] width 463 height 316
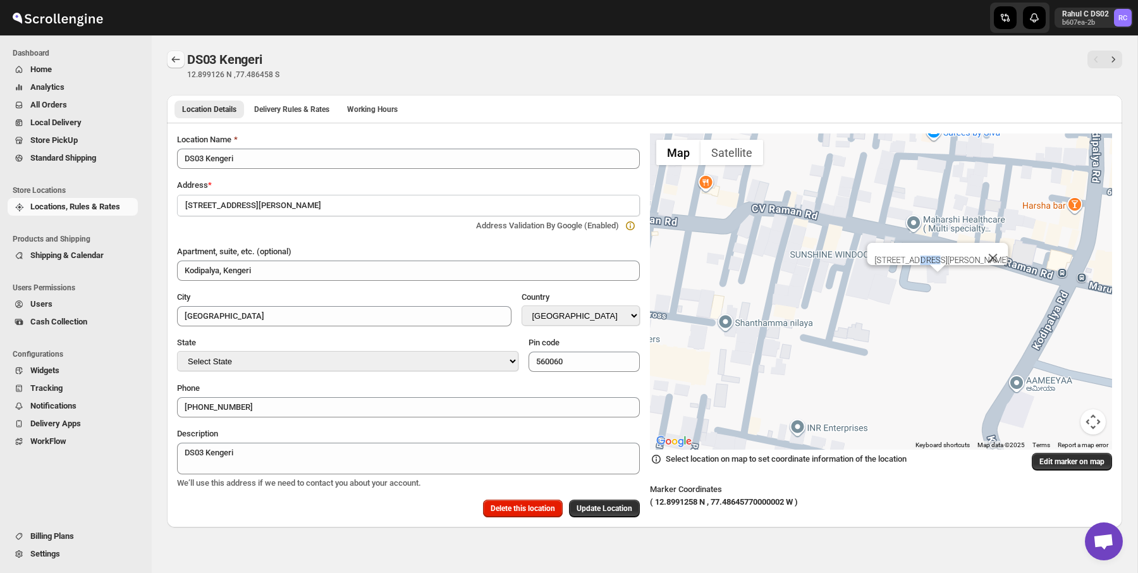
click at [171, 52] on button "Back" at bounding box center [176, 60] width 18 height 18
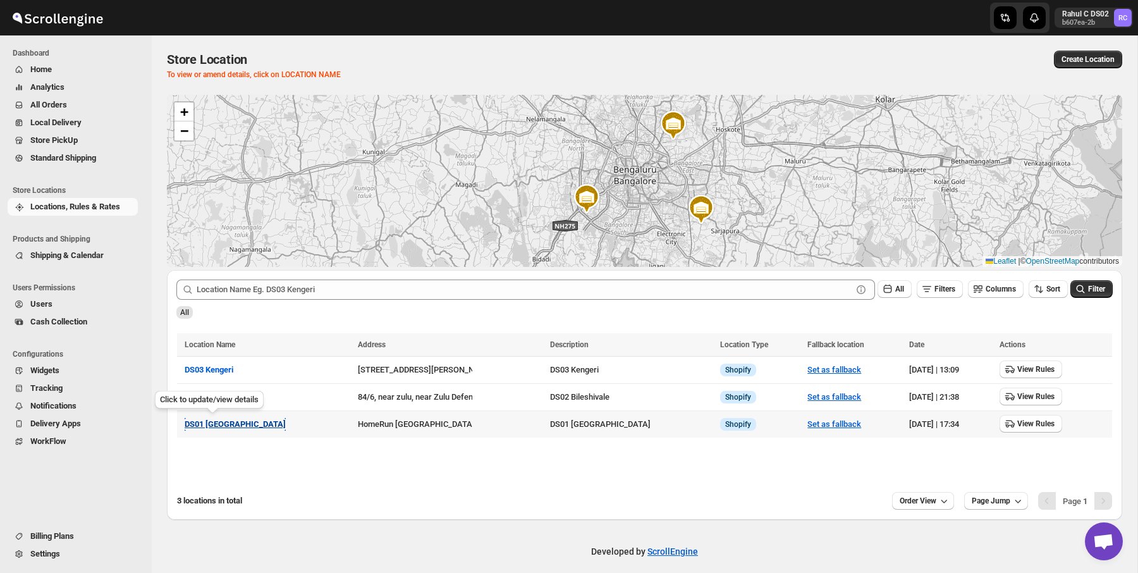
click at [222, 421] on span "DS01 [GEOGRAPHIC_DATA]" at bounding box center [235, 423] width 101 height 9
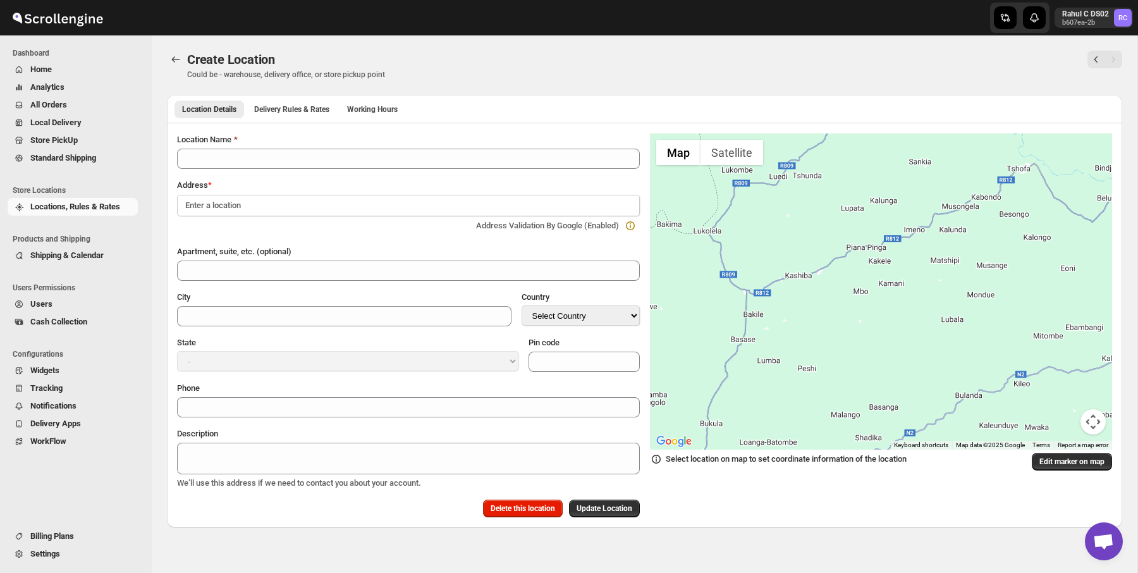
type input "DS01 [GEOGRAPHIC_DATA]"
type input "Sy No 46/1, Near Lions Eye Hospital"
type input "[GEOGRAPHIC_DATA]"
select select "IN"
type input "562125"
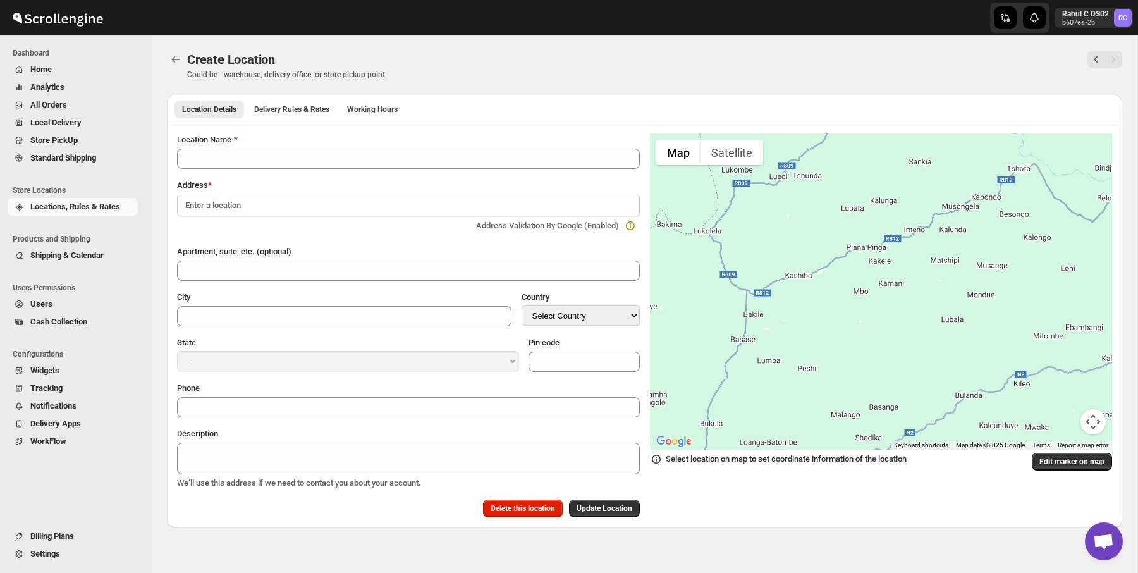
type input "+919972966515"
type textarea "DS01 [GEOGRAPHIC_DATA]"
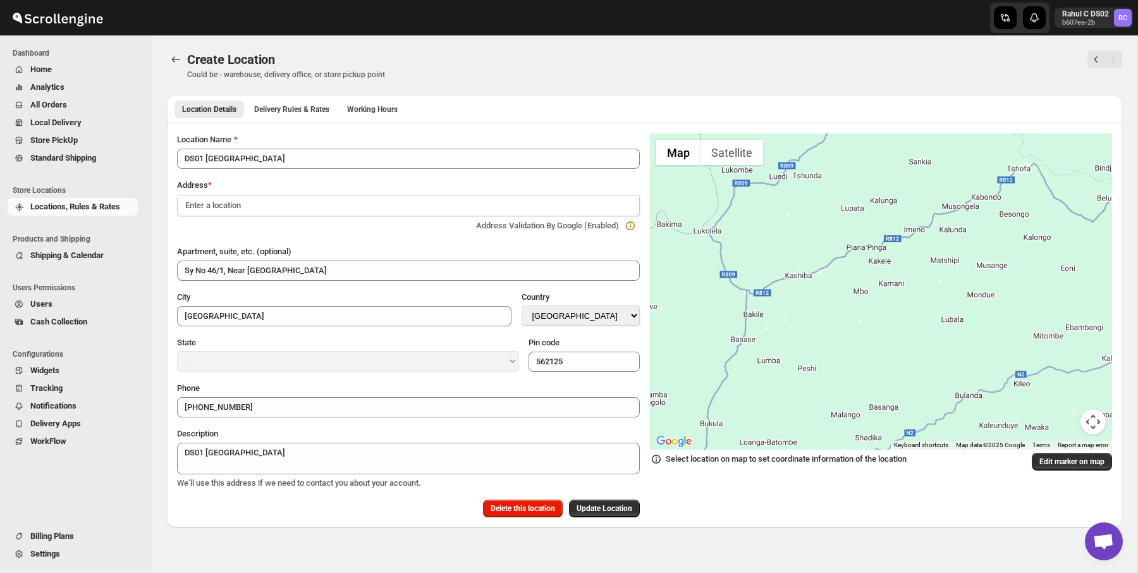
select select "Karnataka"
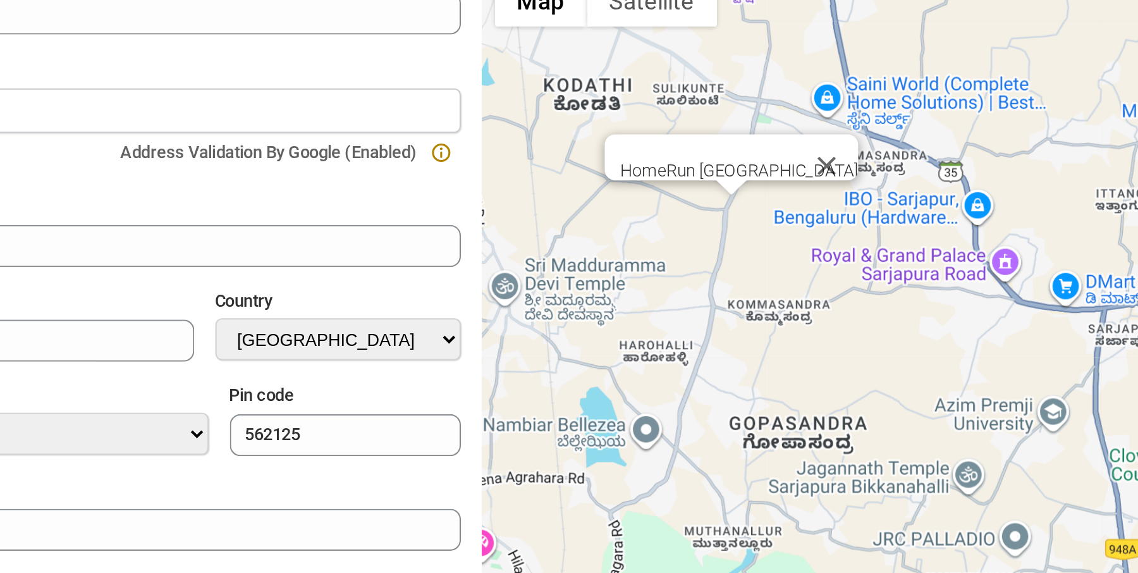
drag, startPoint x: 765, startPoint y: 253, endPoint x: 767, endPoint y: 290, distance: 37.3
click at [767, 291] on div "HomeRun Chandapura Main Road Dommasandra, 562125" at bounding box center [881, 291] width 463 height 316
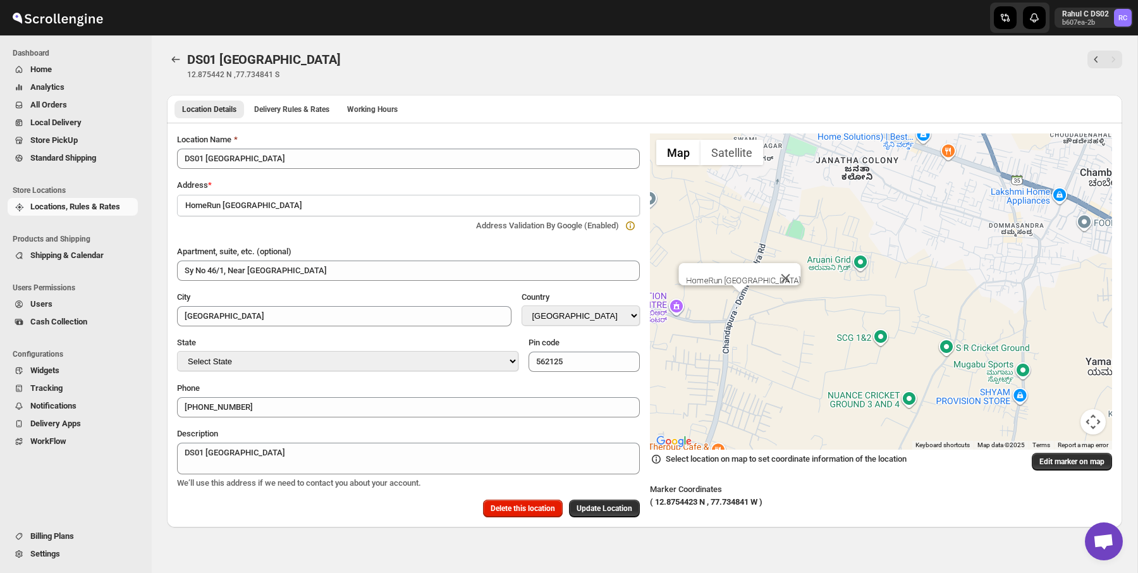
drag, startPoint x: 741, startPoint y: 310, endPoint x: 774, endPoint y: 326, distance: 35.6
click at [773, 326] on div "HomeRun Chandapura Main Road Dommasandra, 562125" at bounding box center [881, 291] width 463 height 316
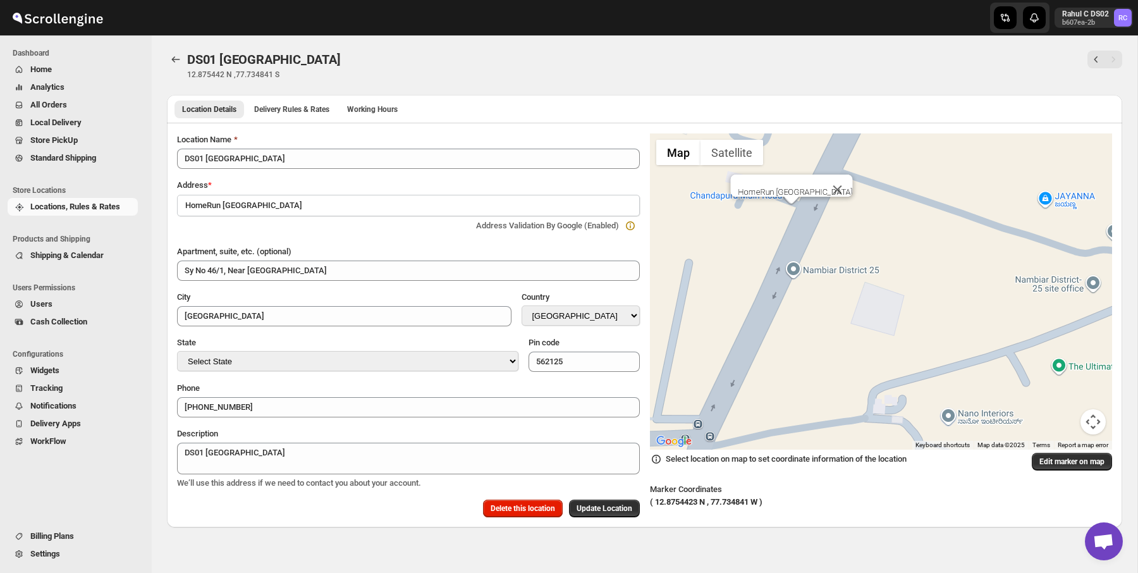
drag, startPoint x: 786, startPoint y: 255, endPoint x: 806, endPoint y: 319, distance: 67.0
click at [806, 315] on div "HomeRun Chandapura Main Road Dommasandra, 562125" at bounding box center [881, 291] width 463 height 316
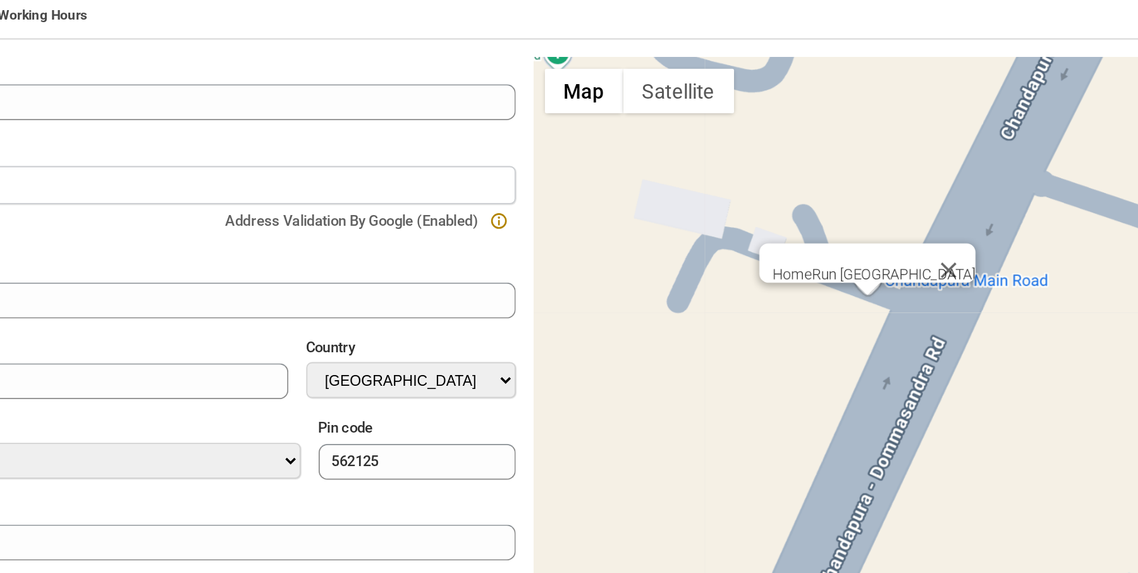
drag, startPoint x: 794, startPoint y: 255, endPoint x: 822, endPoint y: 313, distance: 65.0
click at [822, 313] on div "HomeRun Chandapura Main Road Dommasandra, 562125" at bounding box center [881, 291] width 463 height 316
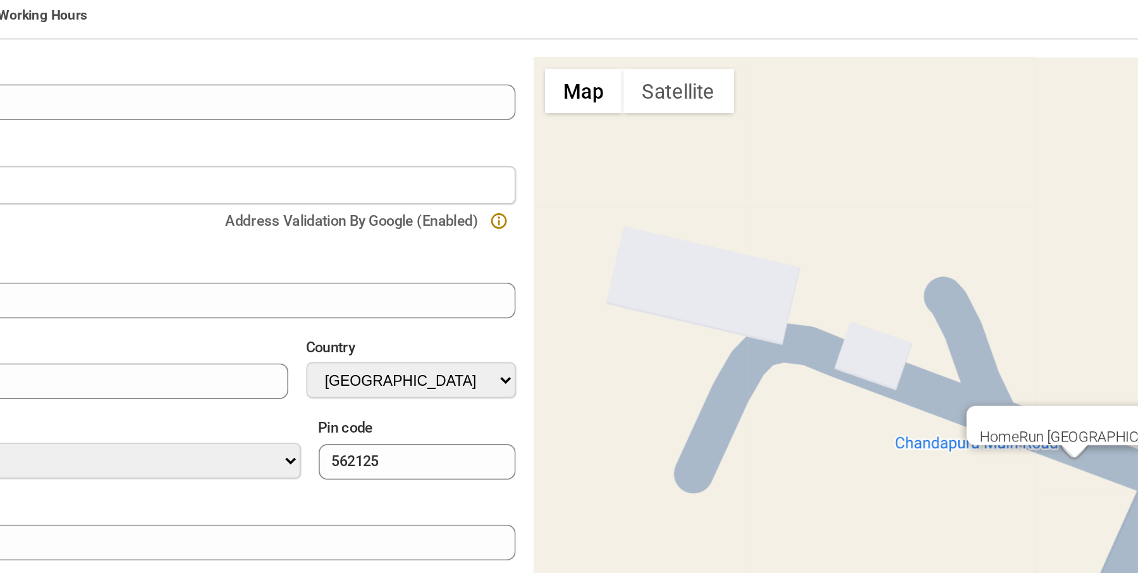
drag, startPoint x: 822, startPoint y: 313, endPoint x: 923, endPoint y: 451, distance: 170.4
click at [923, 451] on div "← Move left → Move right ↑ Move up ↓ Move down + Zoom in - Zoom out Home Jump l…" at bounding box center [881, 320] width 463 height 375
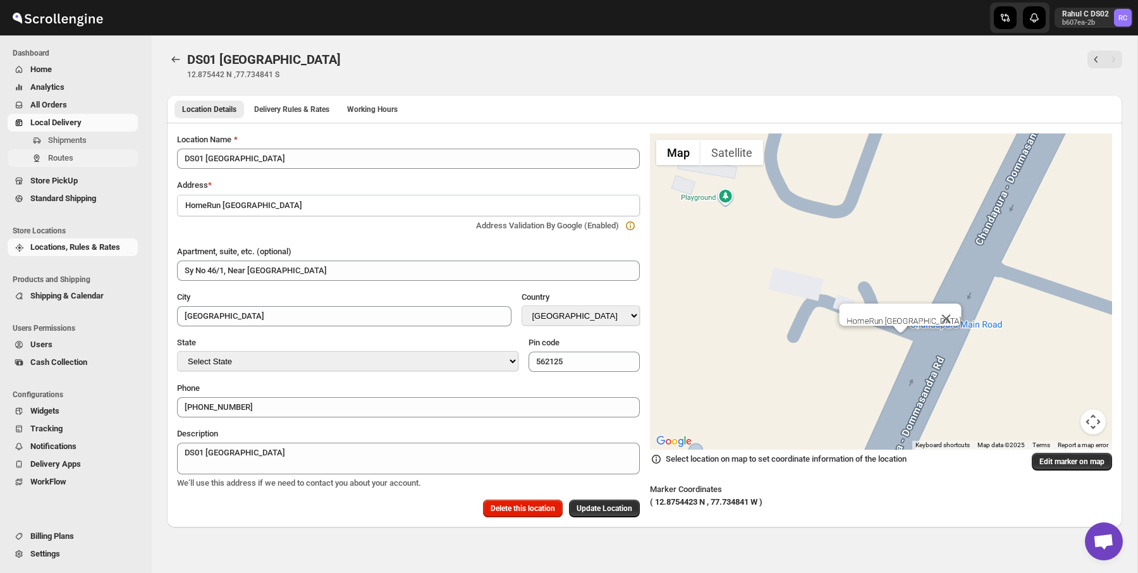
click at [102, 157] on span "Routes" at bounding box center [91, 158] width 87 height 13
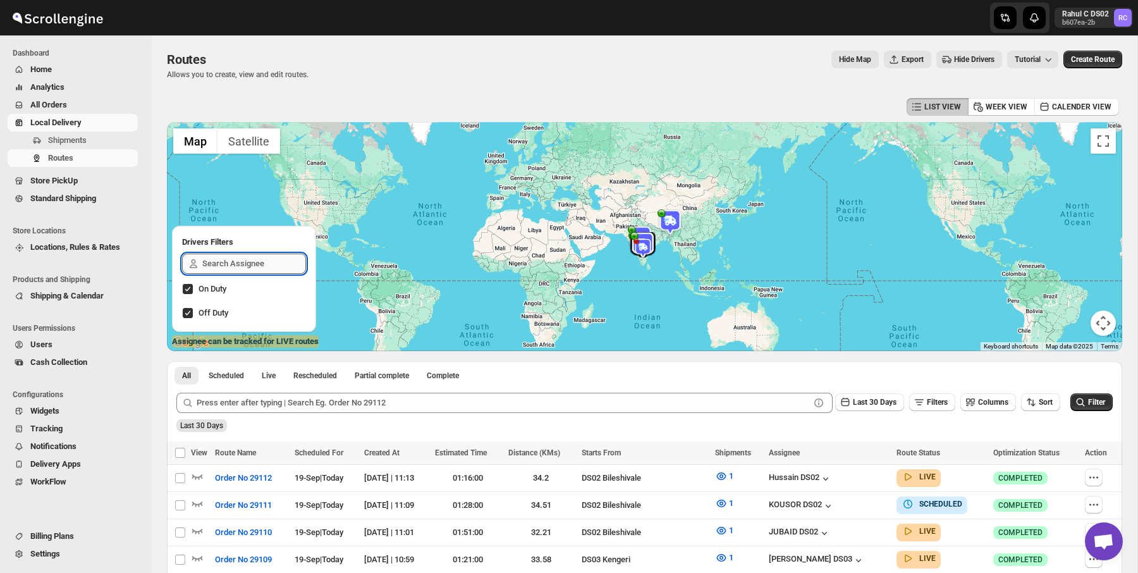
click at [258, 269] on input "text" at bounding box center [254, 263] width 104 height 20
type input "remon"
click at [272, 286] on div "REMON DS02" at bounding box center [241, 293] width 99 height 18
checkbox input "true"
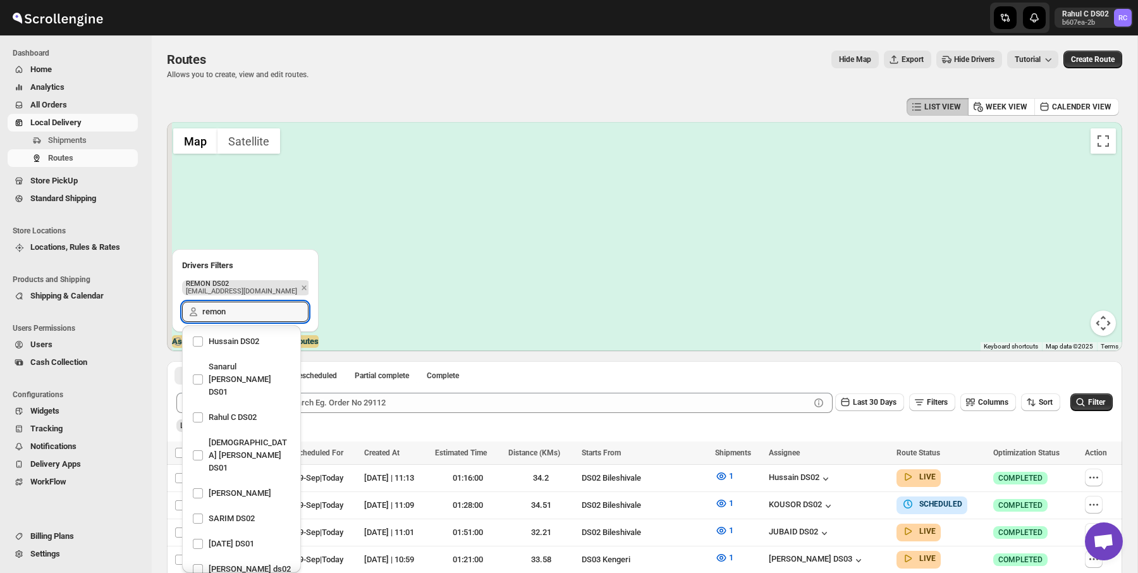
scroll to position [29, 0]
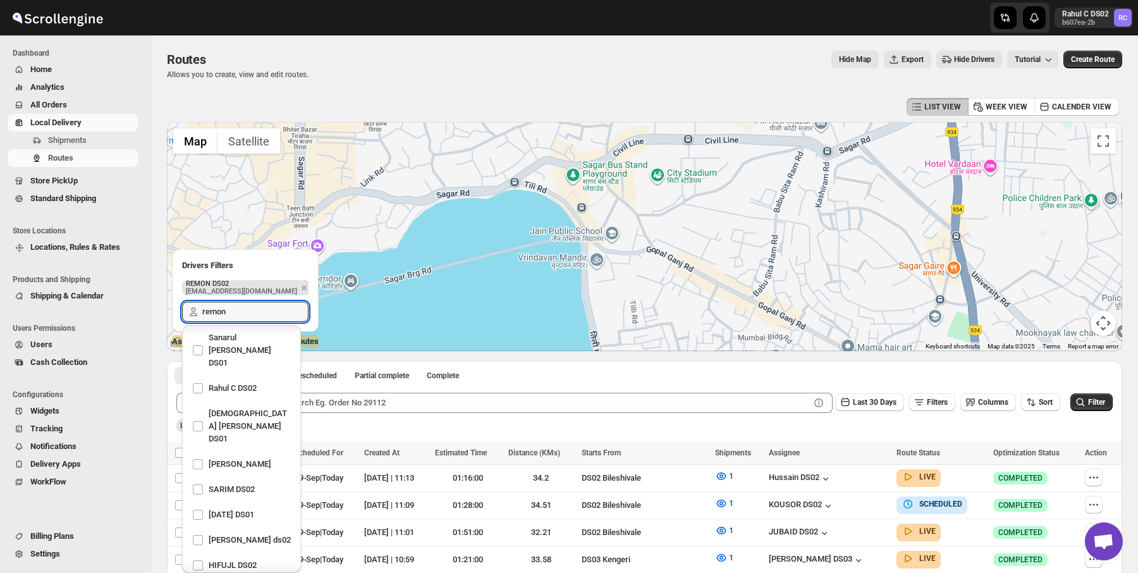
type input "remon"
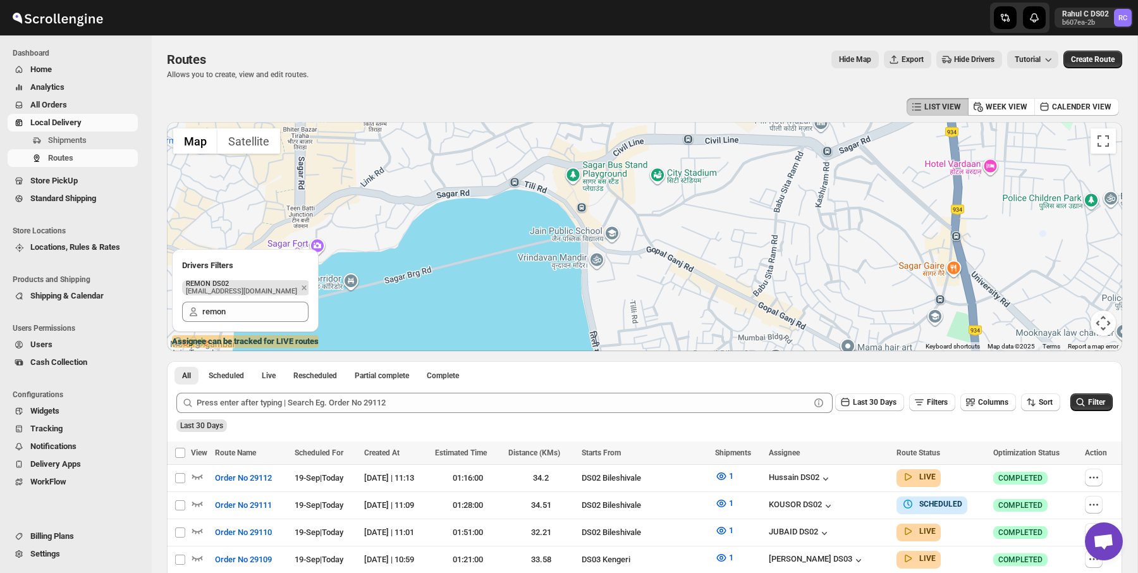
drag, startPoint x: 535, startPoint y: 255, endPoint x: 587, endPoint y: 191, distance: 82.7
click at [585, 200] on div at bounding box center [644, 236] width 955 height 229
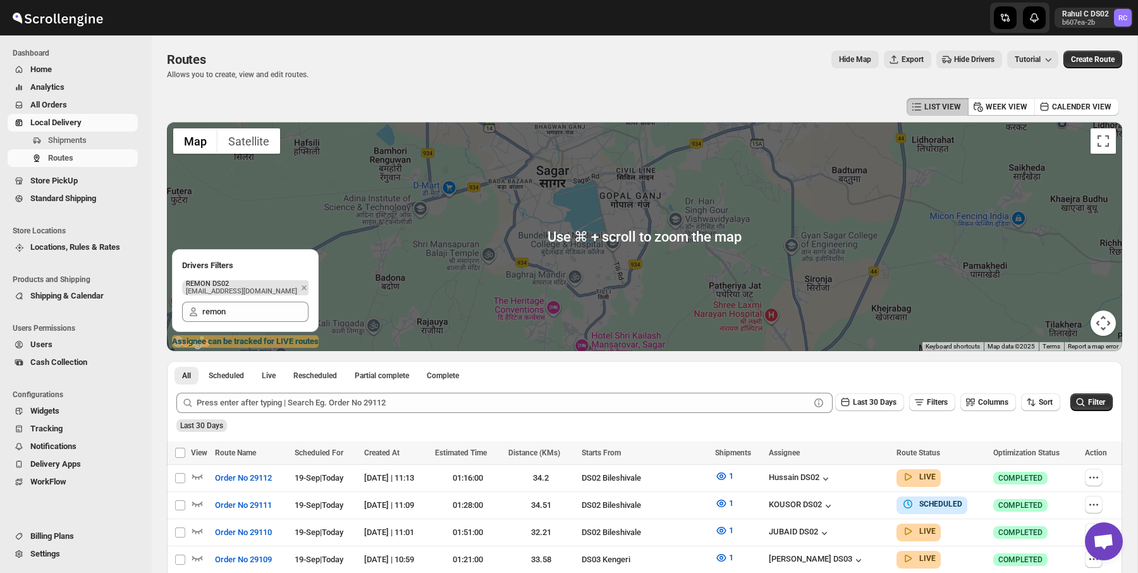
click at [551, 105] on div "LIST VIEW WEEK VIEW CALENDER VIEW" at bounding box center [644, 107] width 955 height 24
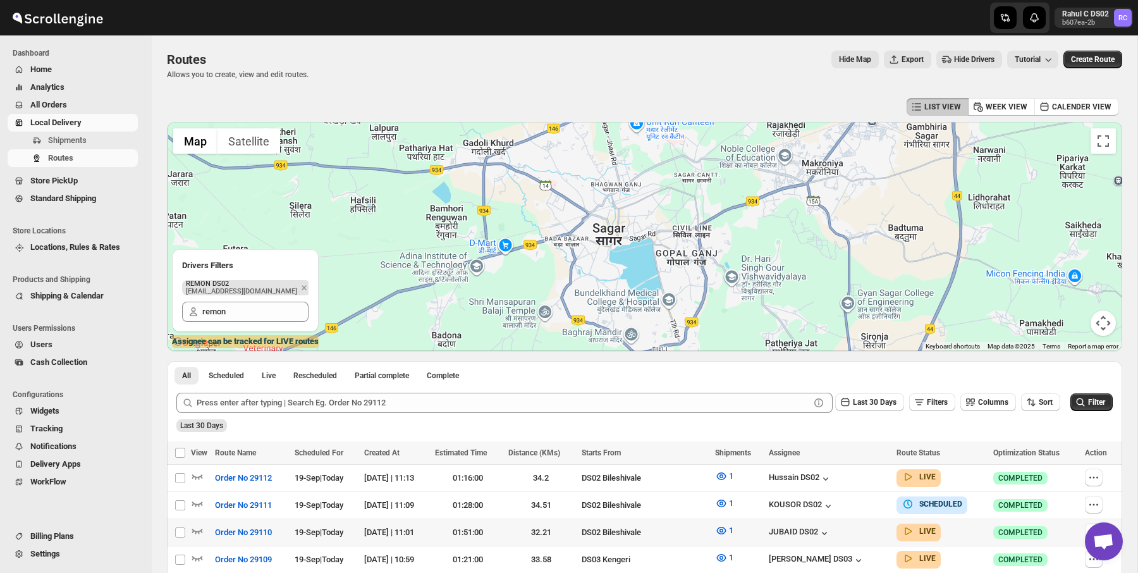
scroll to position [250, 0]
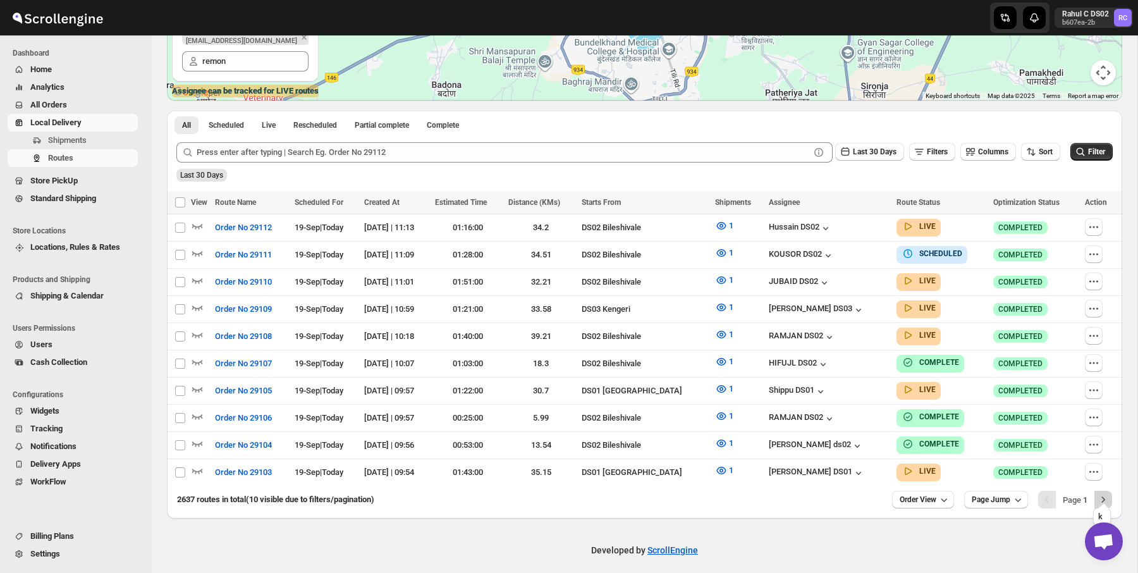
click at [1098, 494] on icon "Next" at bounding box center [1103, 499] width 13 height 13
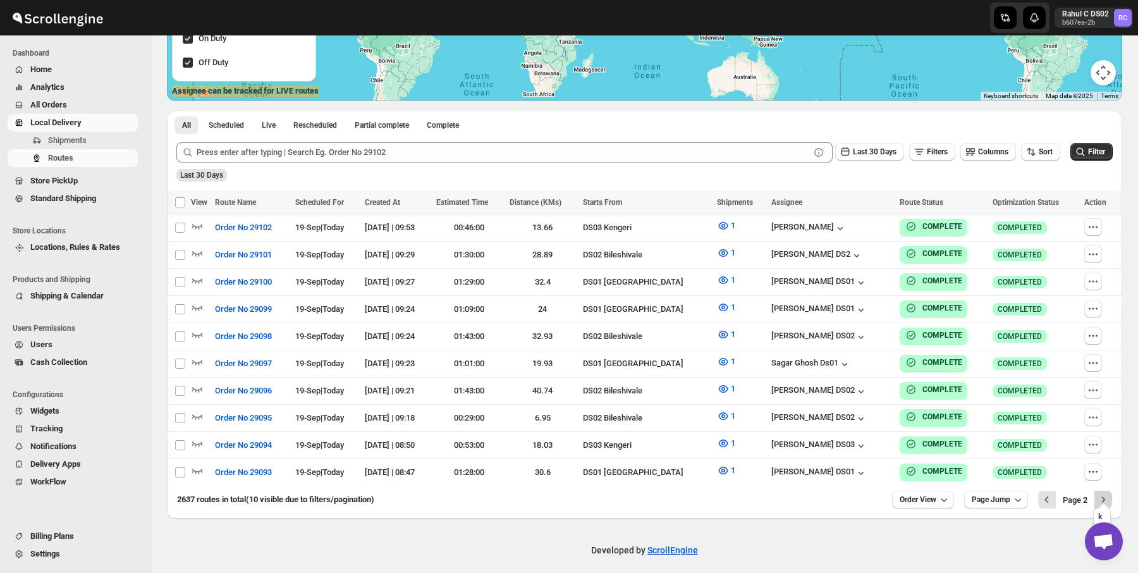
click at [1104, 494] on icon "Next" at bounding box center [1103, 499] width 13 height 13
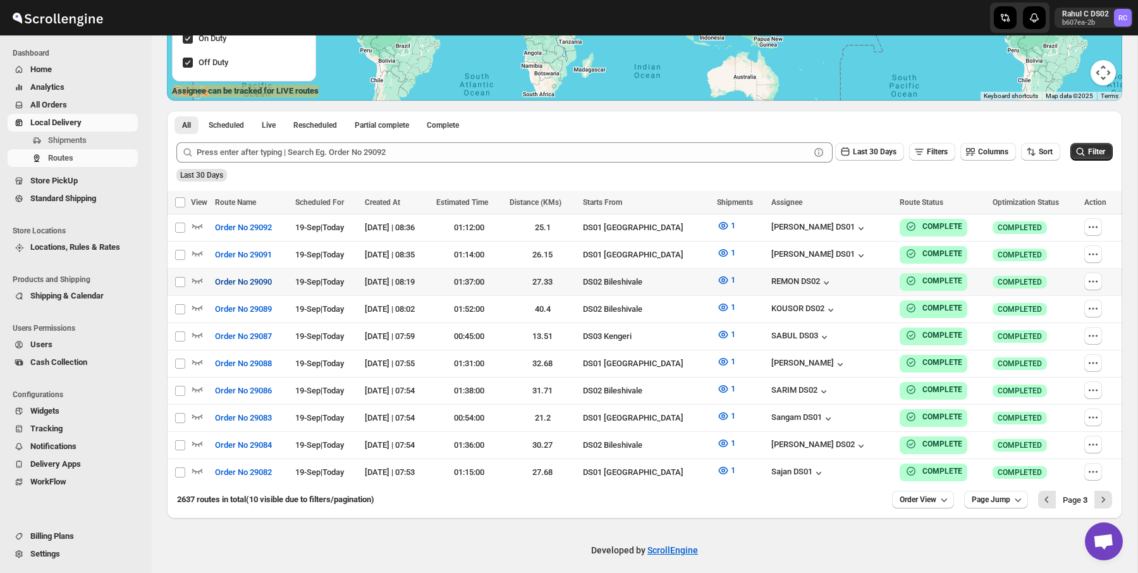
click at [259, 278] on span "Order No 29090" at bounding box center [243, 282] width 57 height 13
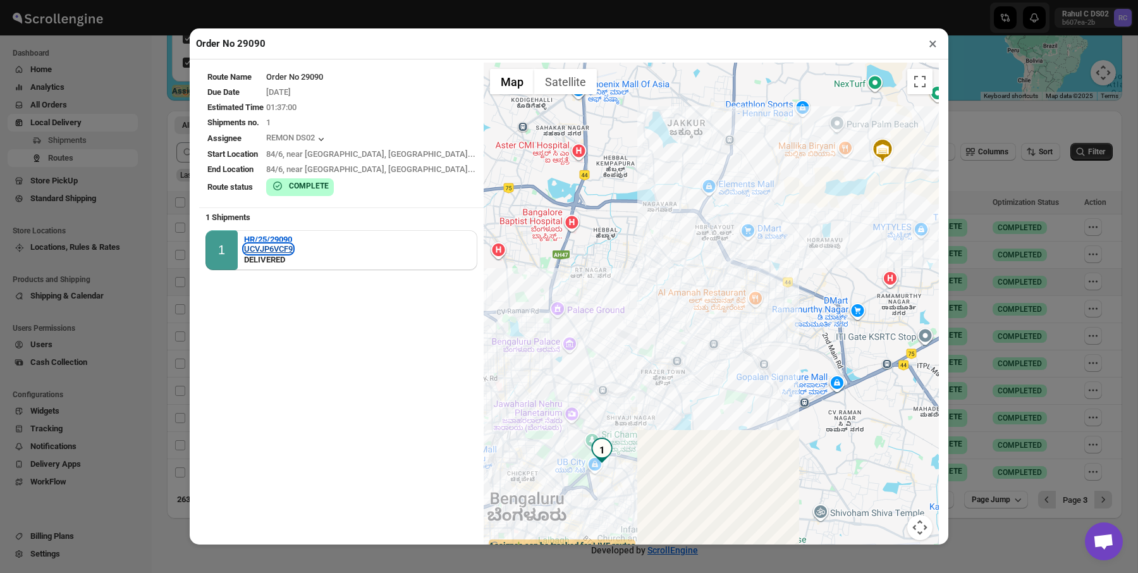
click at [286, 246] on div "UCVJP6VCF9" at bounding box center [268, 248] width 49 height 9
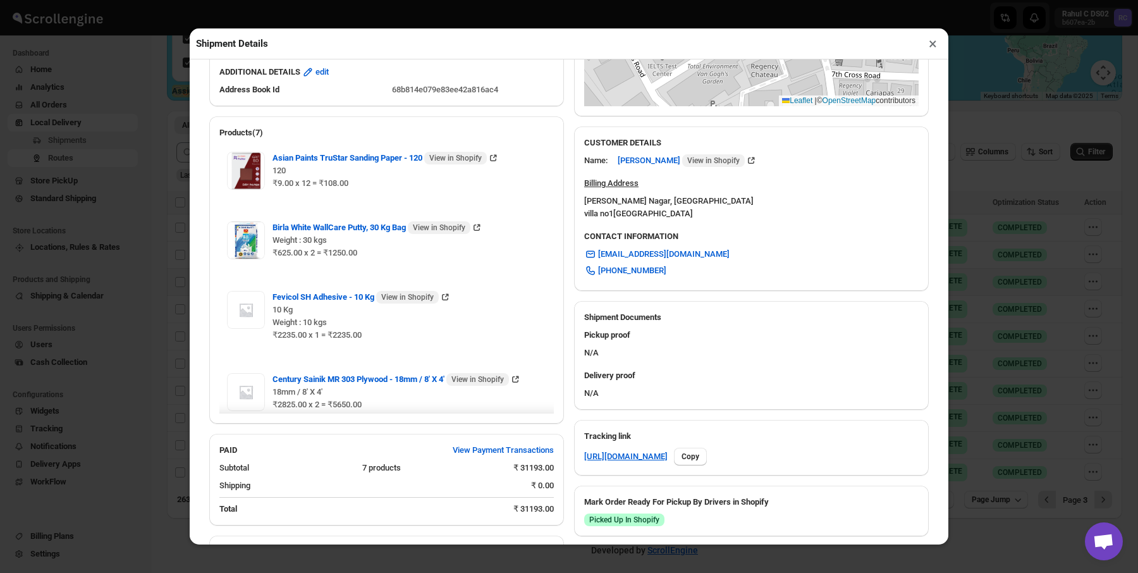
scroll to position [616, 0]
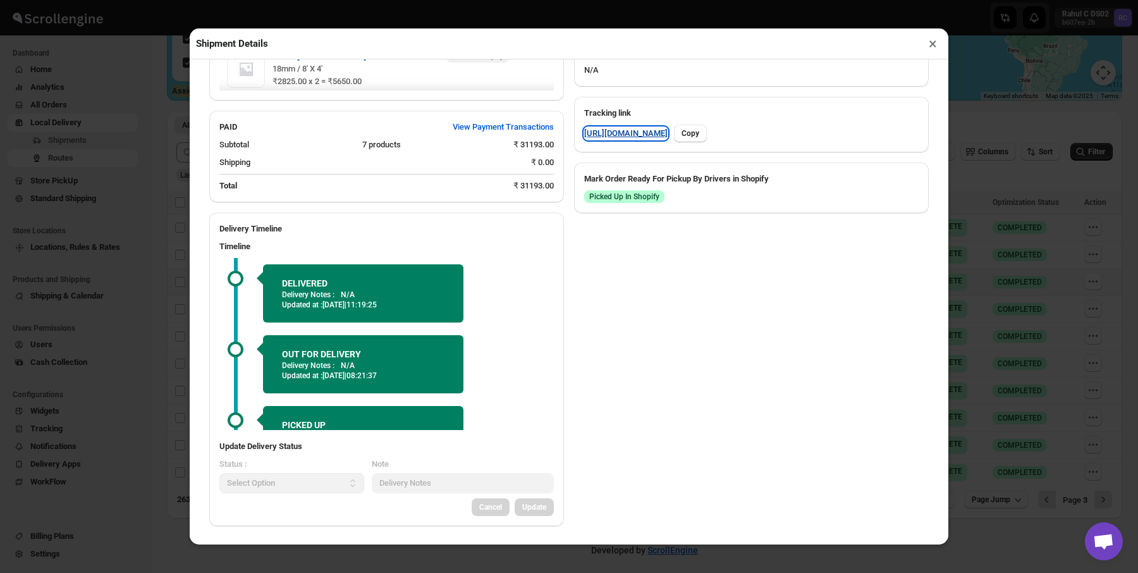
click at [633, 131] on link "https://rpnda.com/YwEnCMvw" at bounding box center [625, 133] width 83 height 13
click at [169, 112] on div "Shipment Details × HR/25/29090 Awb : UCVJP6VCF9 DATE 19-Sep-25 | 08:16 Success …" at bounding box center [569, 286] width 1138 height 573
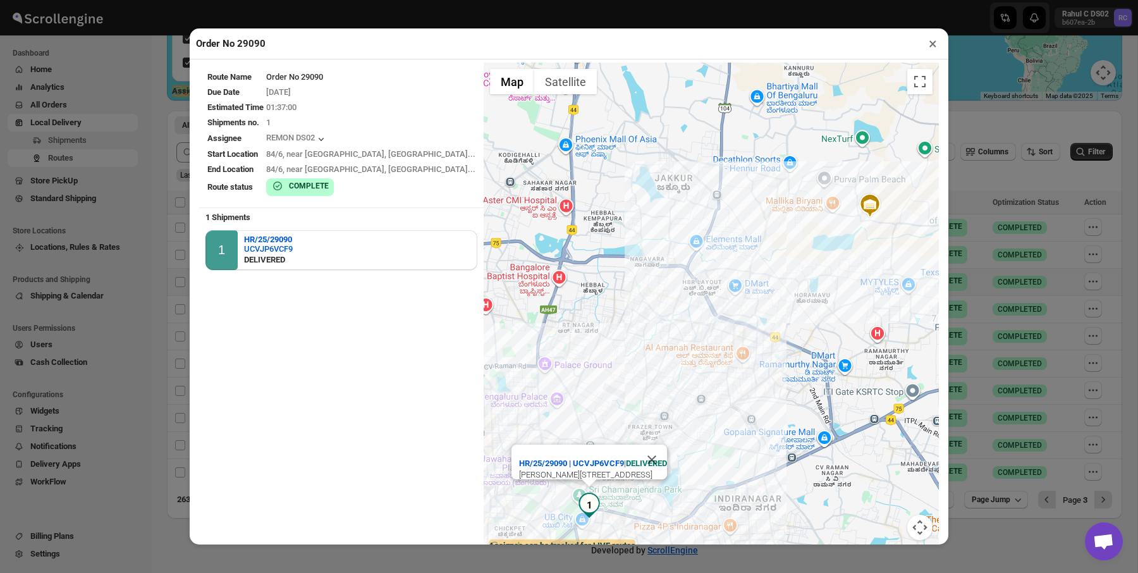
click at [169, 112] on div "Order No 29090 × Route Name Order No 29090 Due Date 19/09/2025 Estimated Time 0…" at bounding box center [569, 286] width 1138 height 573
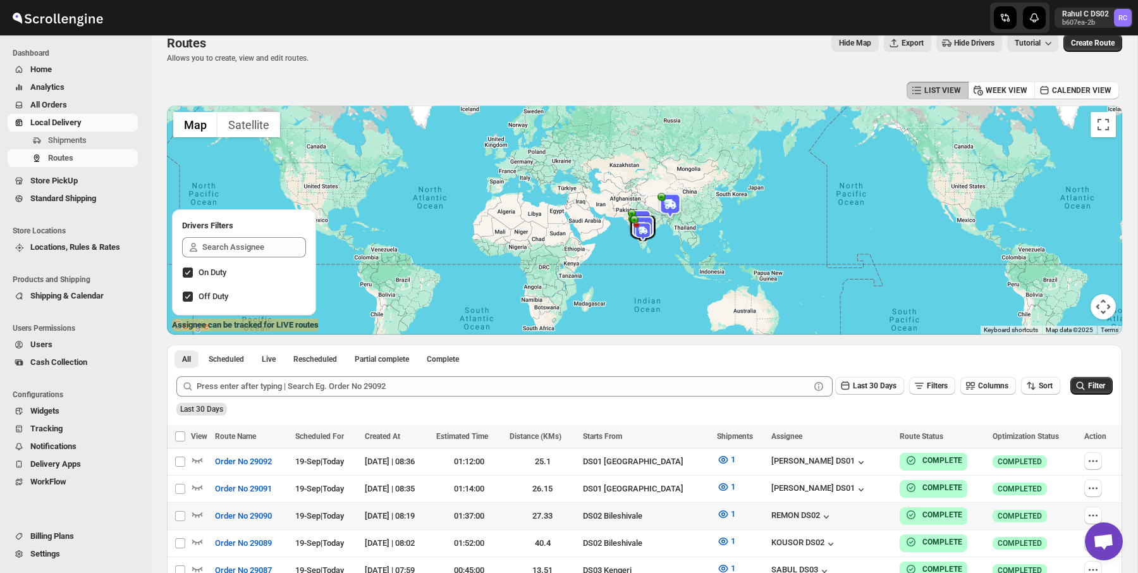
scroll to position [0, 0]
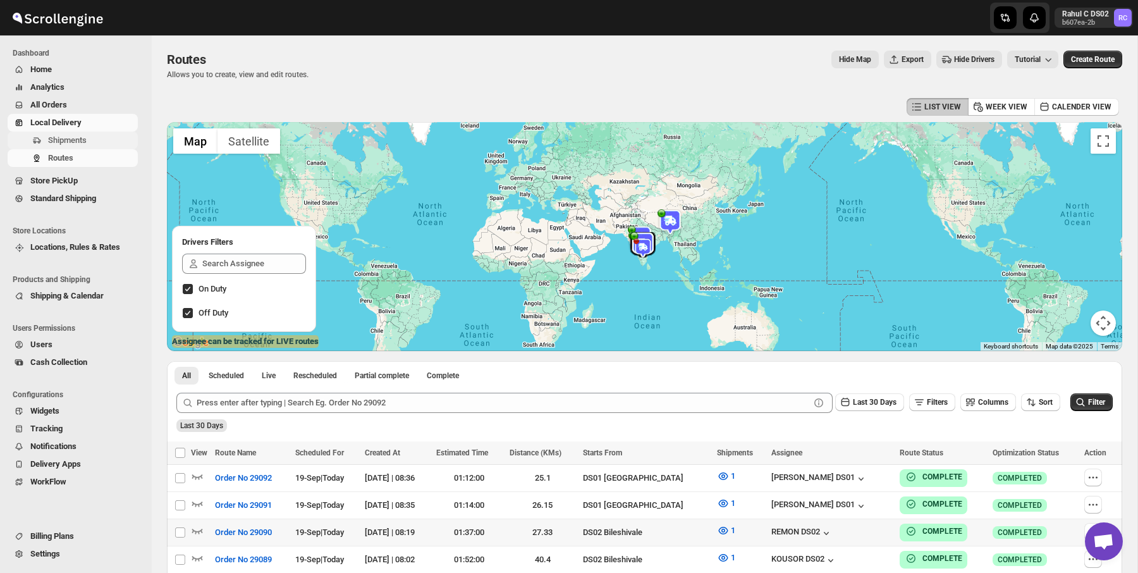
click at [97, 141] on span "Shipments" at bounding box center [91, 140] width 87 height 13
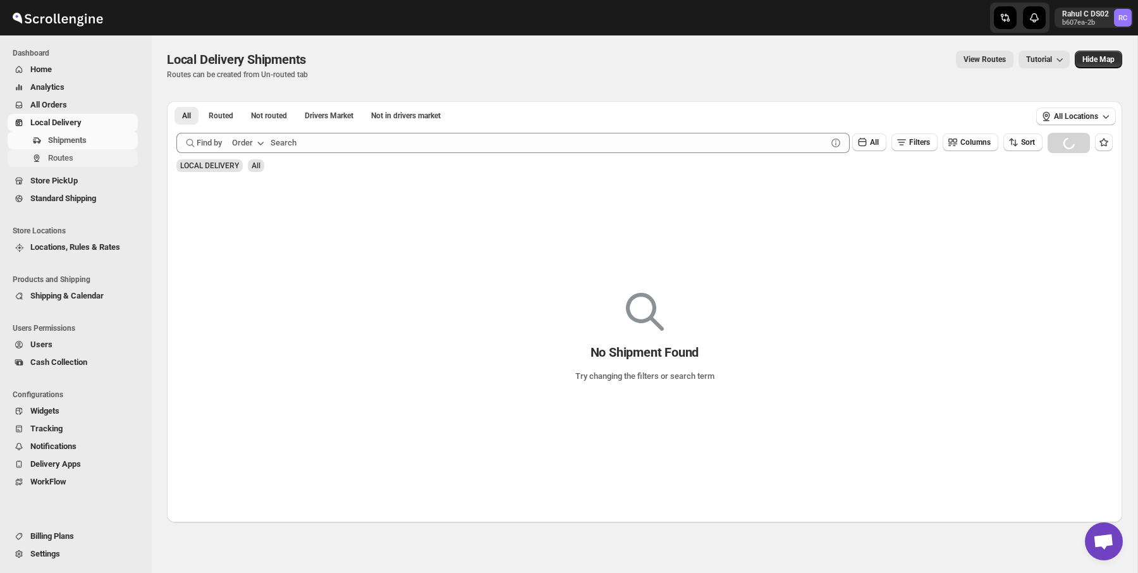
click at [93, 158] on span "Routes" at bounding box center [91, 158] width 87 height 13
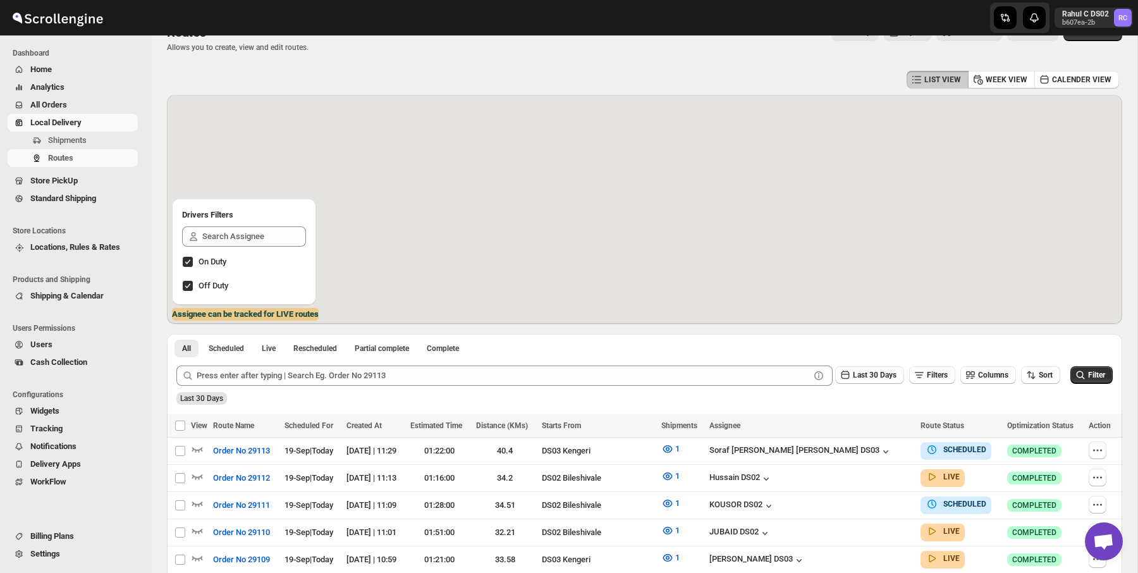
scroll to position [60, 0]
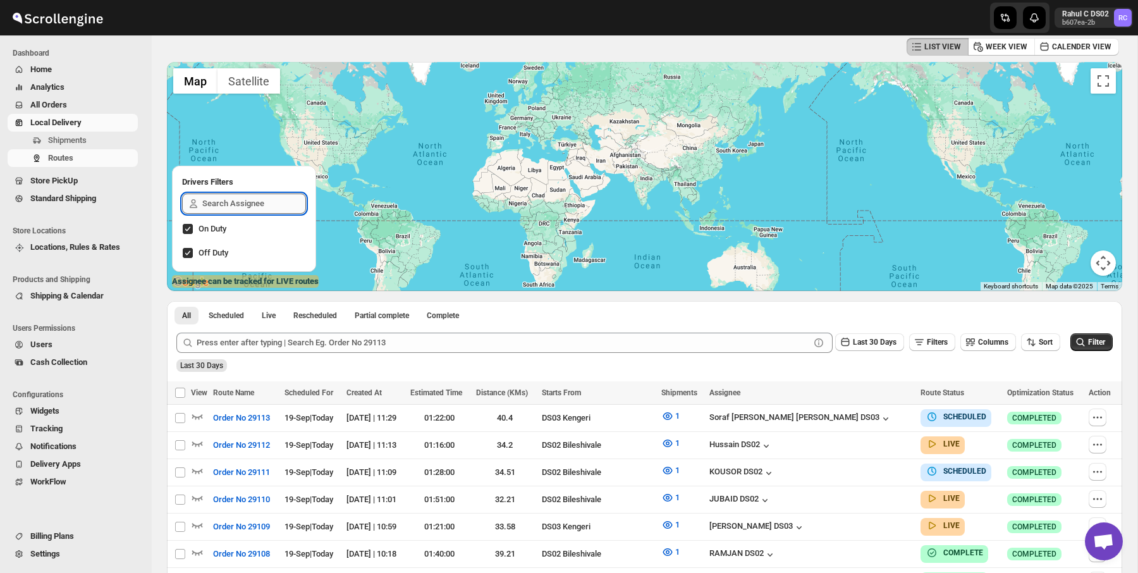
click at [224, 210] on input "text" at bounding box center [254, 203] width 104 height 20
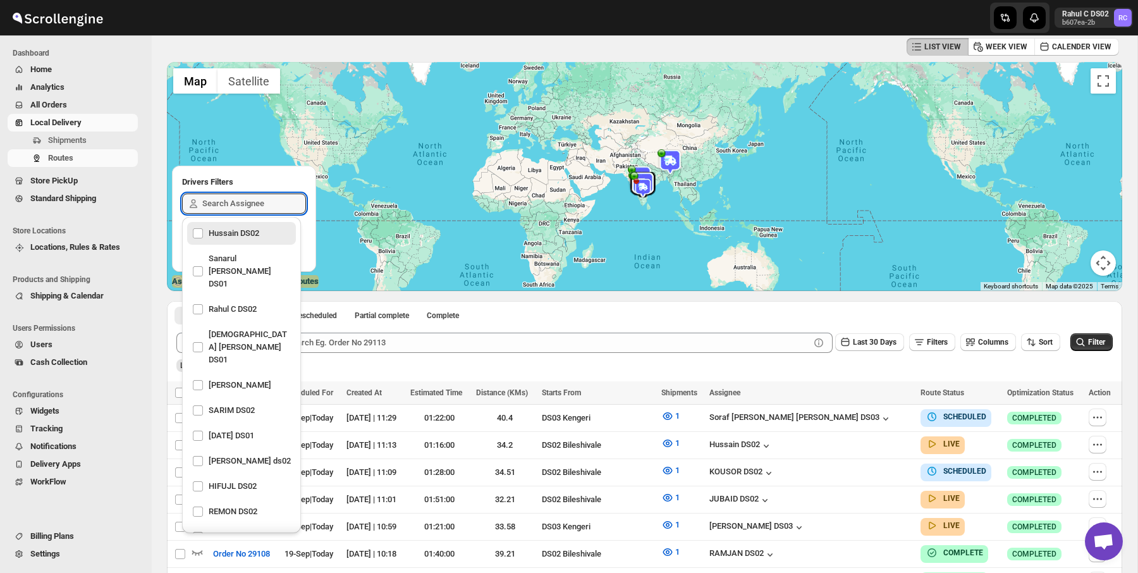
click at [657, 324] on div "Last 30 Days Filters Columns Sort Filter" at bounding box center [639, 337] width 946 height 30
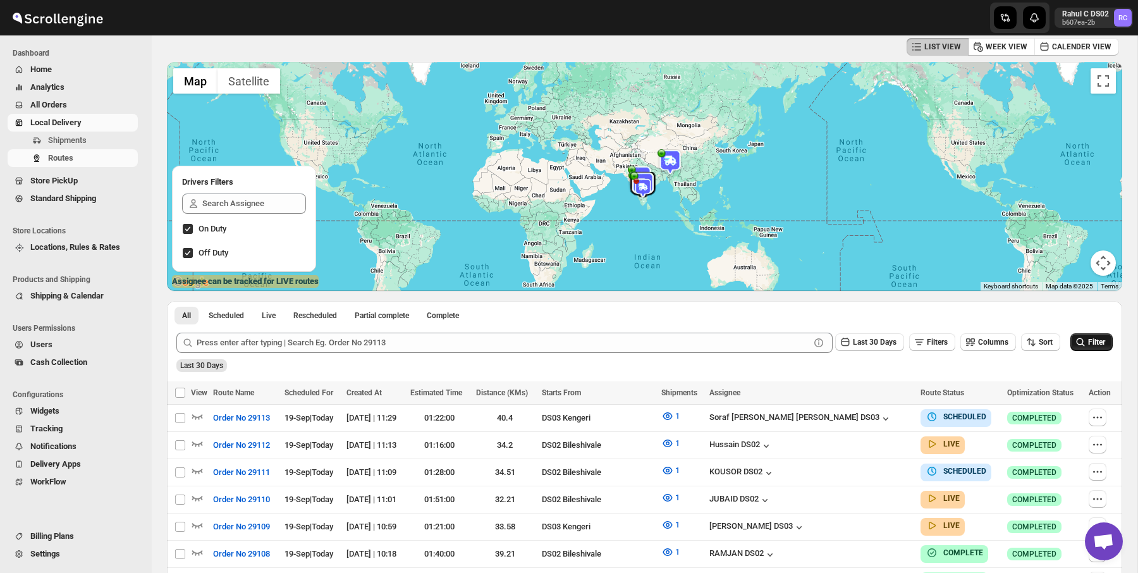
click at [1091, 343] on span "Filter" at bounding box center [1096, 342] width 17 height 9
click at [935, 340] on span "Filters" at bounding box center [937, 342] width 21 height 9
click at [923, 391] on span "Add" at bounding box center [930, 392] width 14 height 10
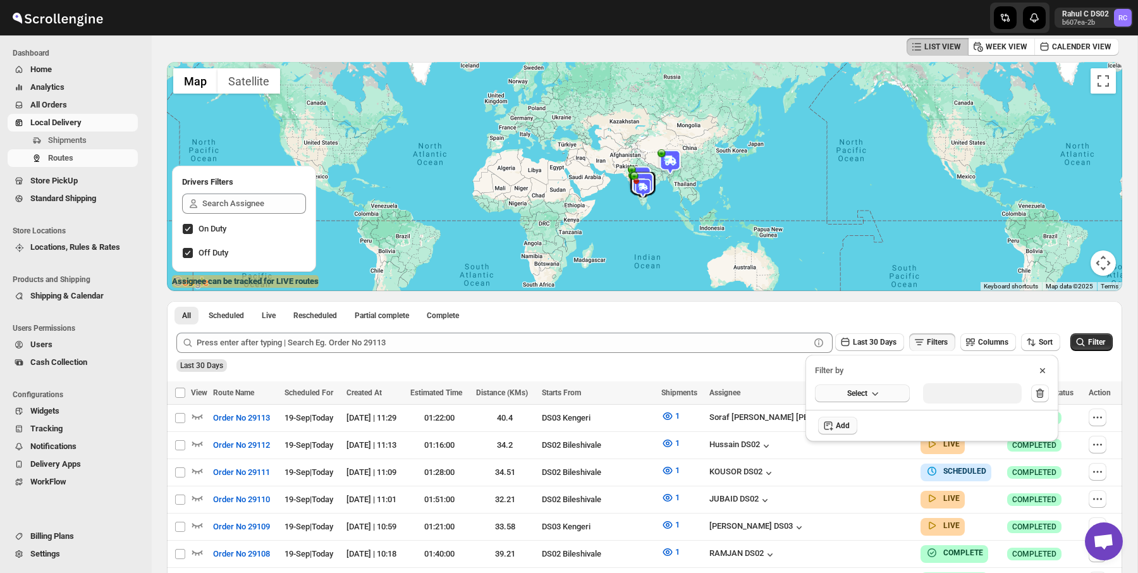
click at [896, 391] on button "Select" at bounding box center [862, 393] width 95 height 18
click at [859, 425] on button "Assignee" at bounding box center [861, 419] width 87 height 20
click at [936, 391] on div "Select value" at bounding box center [955, 392] width 63 height 10
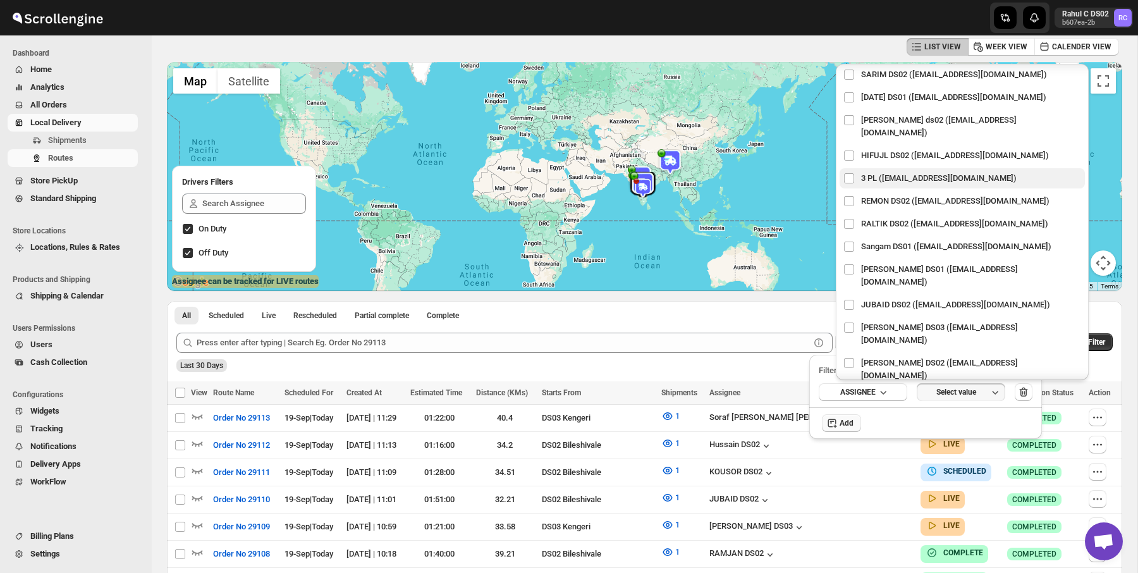
scroll to position [0, 0]
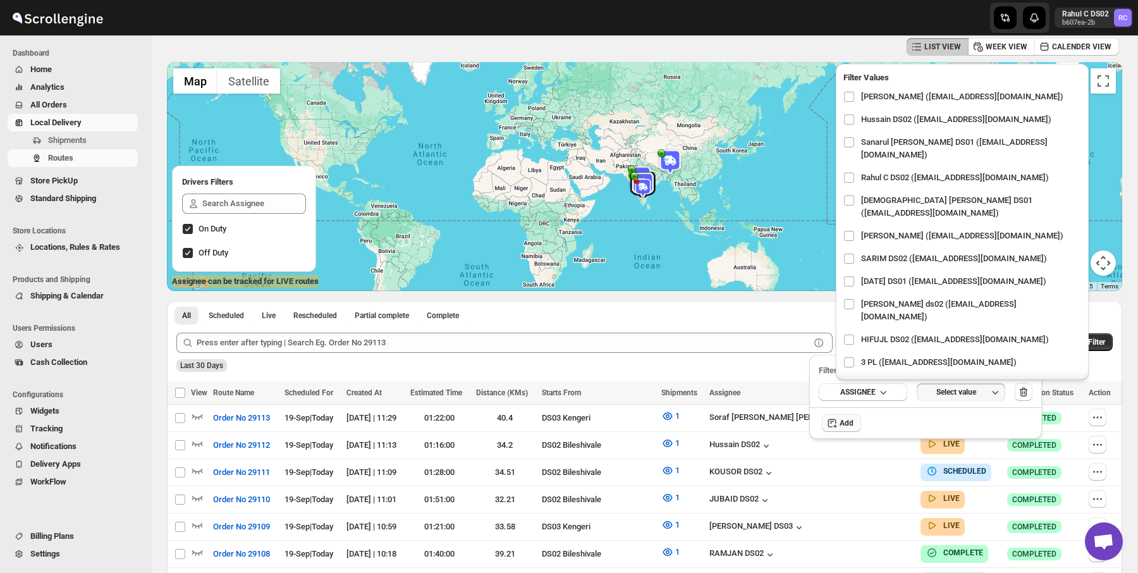
click at [683, 37] on div "LIST VIEW WEEK VIEW CALENDER VIEW" at bounding box center [644, 47] width 955 height 24
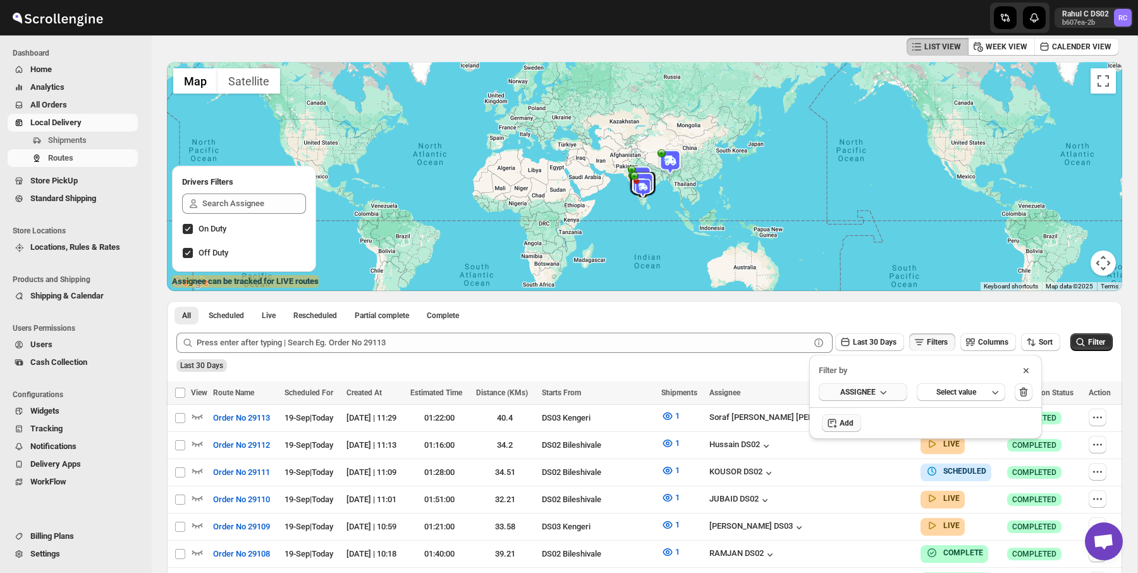
click at [882, 397] on icon "button" at bounding box center [883, 392] width 13 height 13
click at [956, 397] on button "Select value" at bounding box center [960, 392] width 88 height 18
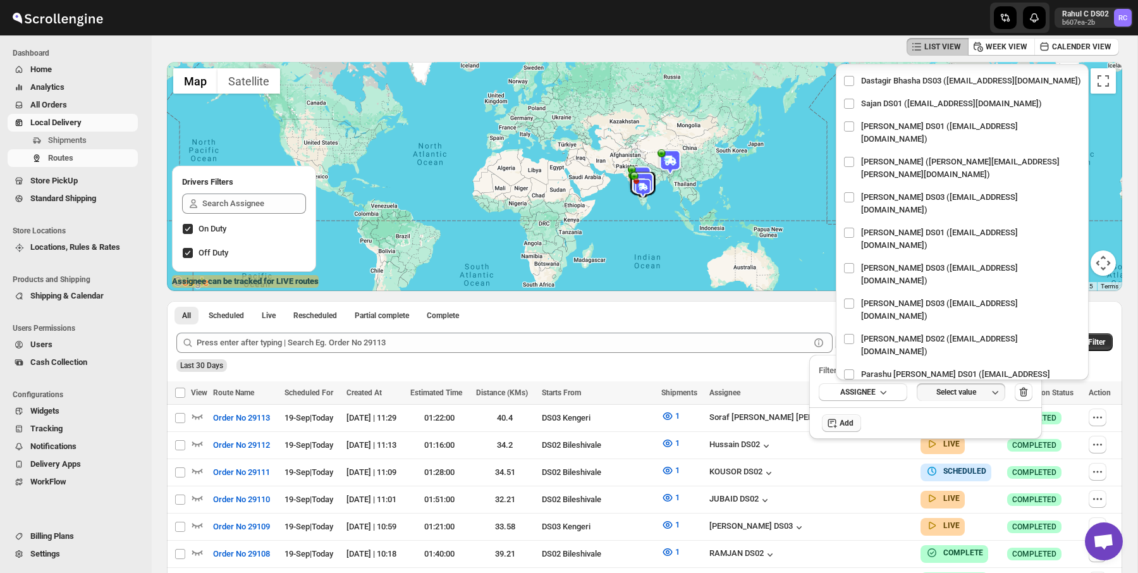
scroll to position [1141, 0]
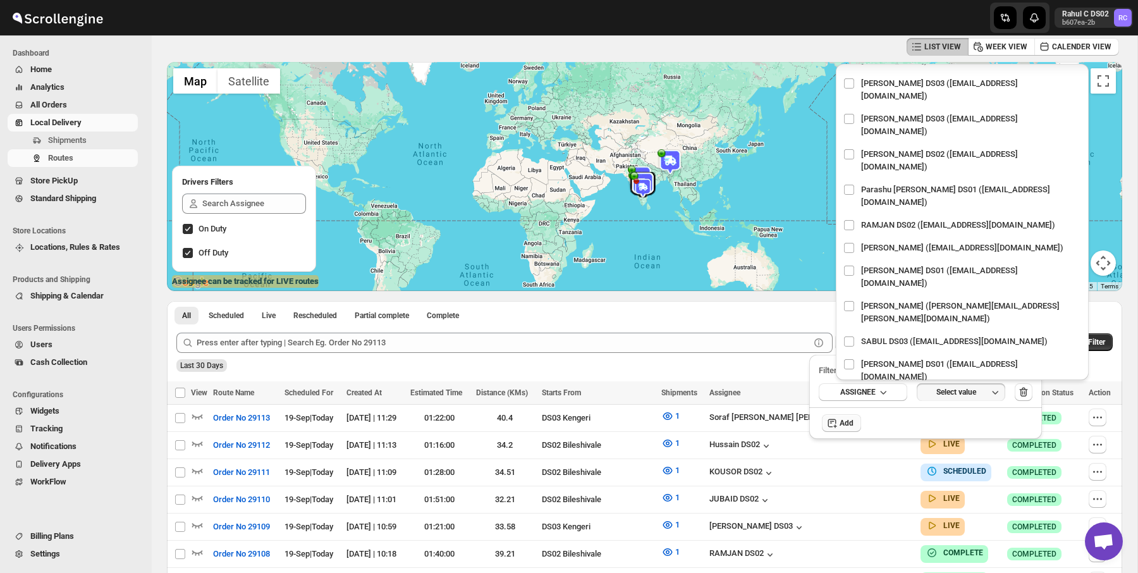
click at [595, 328] on div "Last 30 Days Filters Columns Sort Filter" at bounding box center [639, 337] width 946 height 30
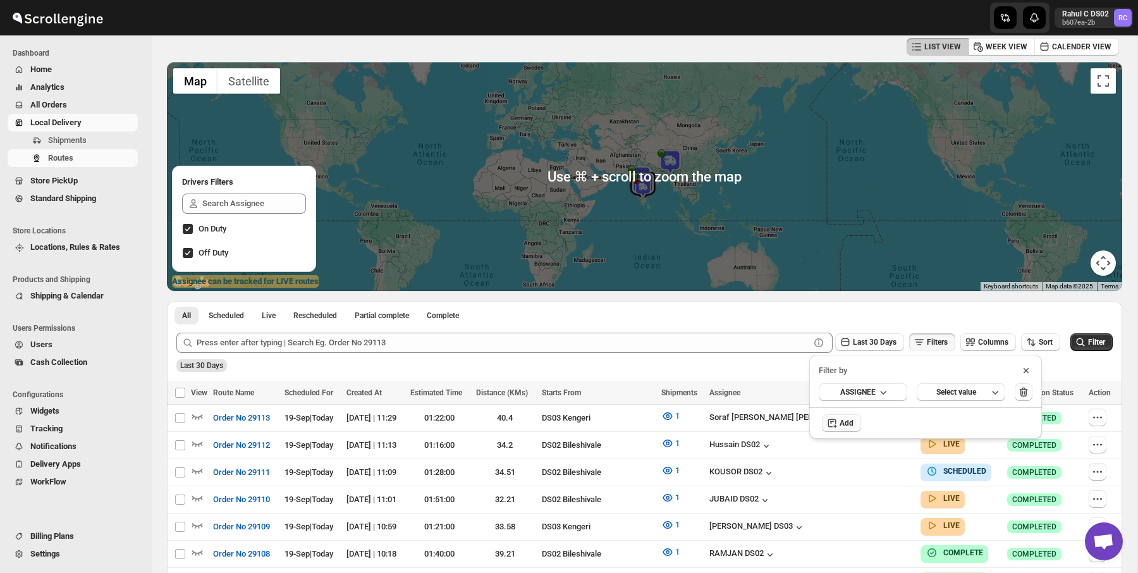
scroll to position [0, 0]
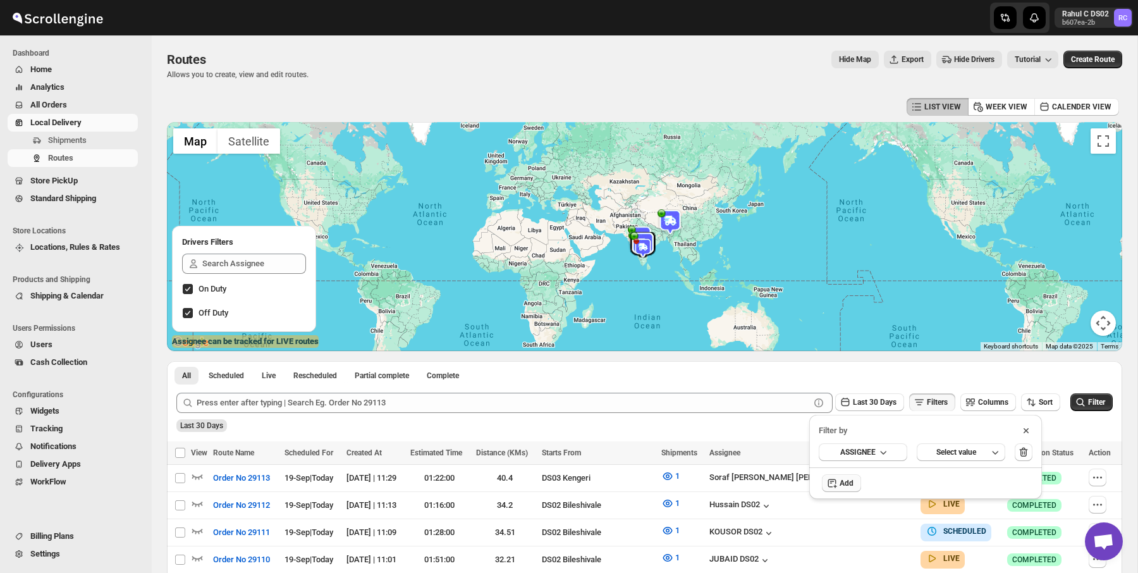
click at [969, 62] on span "Hide Drivers" at bounding box center [974, 59] width 40 height 10
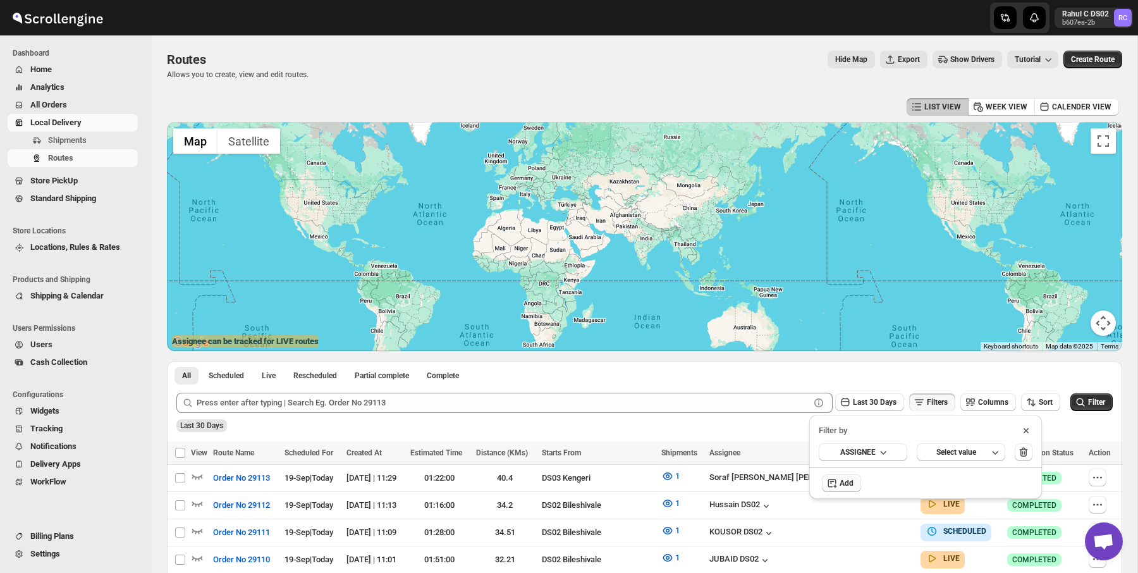
click at [969, 62] on span "Show Drivers" at bounding box center [972, 59] width 44 height 10
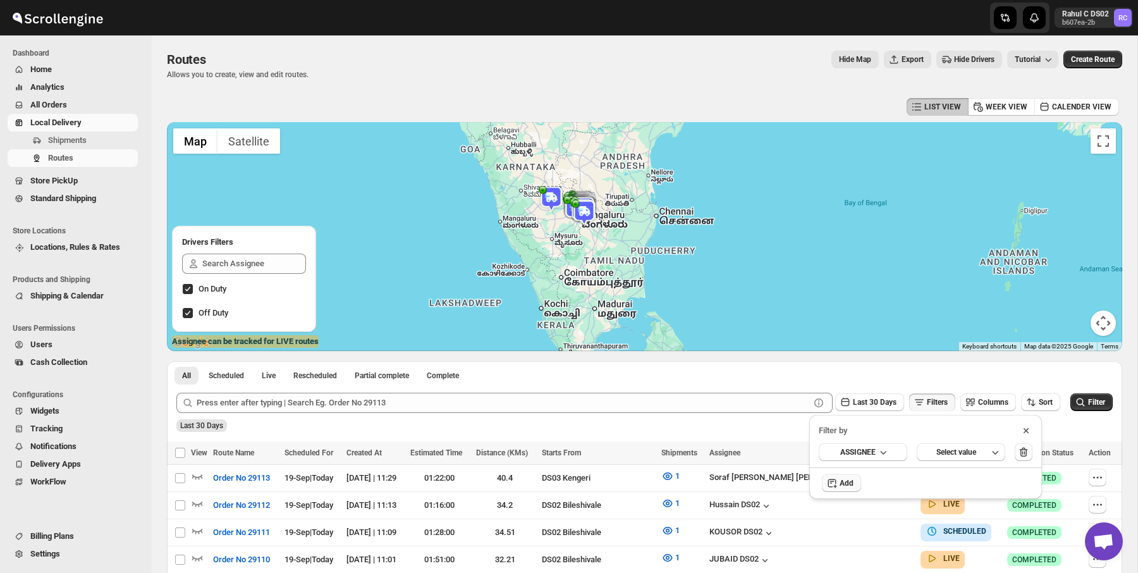
click at [548, 114] on div "LIST VIEW WEEK VIEW CALENDER VIEW" at bounding box center [644, 107] width 955 height 24
click at [52, 532] on span "Billing Plans" at bounding box center [52, 535] width 44 height 9
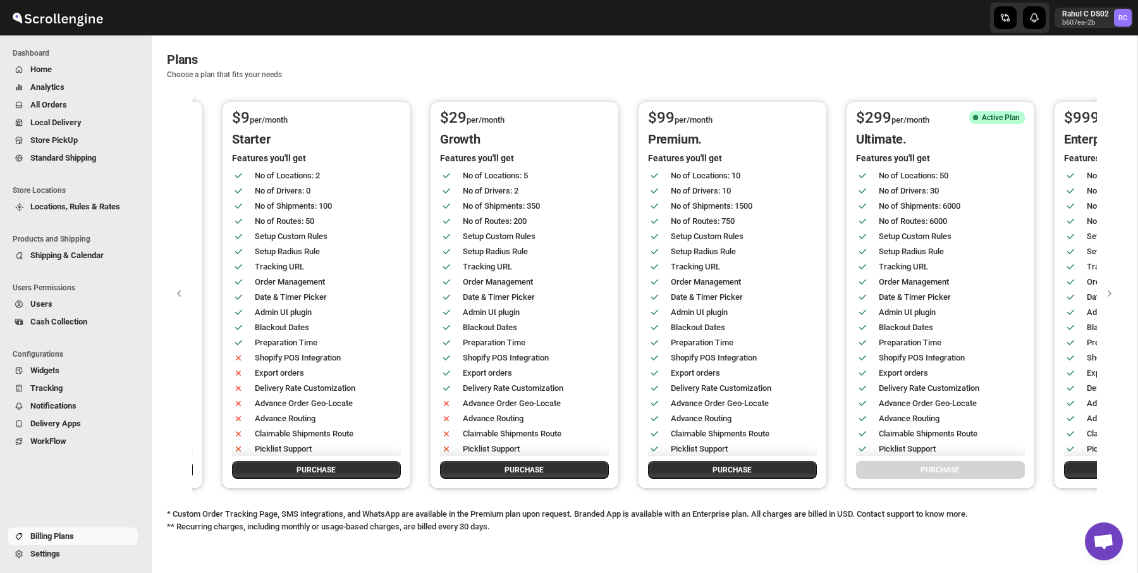
scroll to position [0, 752]
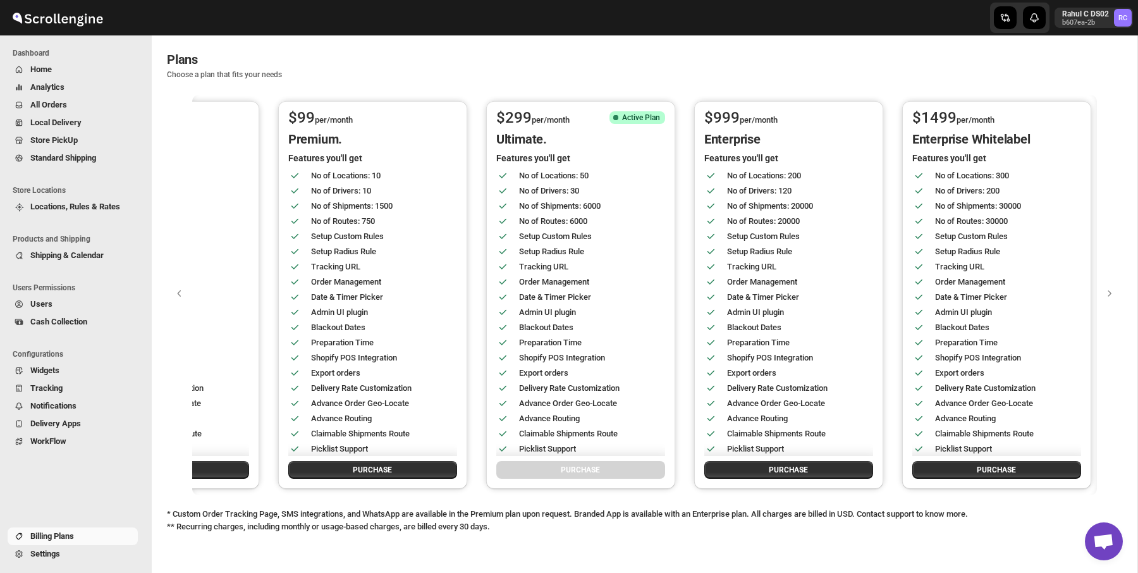
click at [598, 116] on div "$ 299 per/month" at bounding box center [551, 118] width 111 height 15
click at [576, 115] on div "$ 299 per/month" at bounding box center [551, 118] width 111 height 15
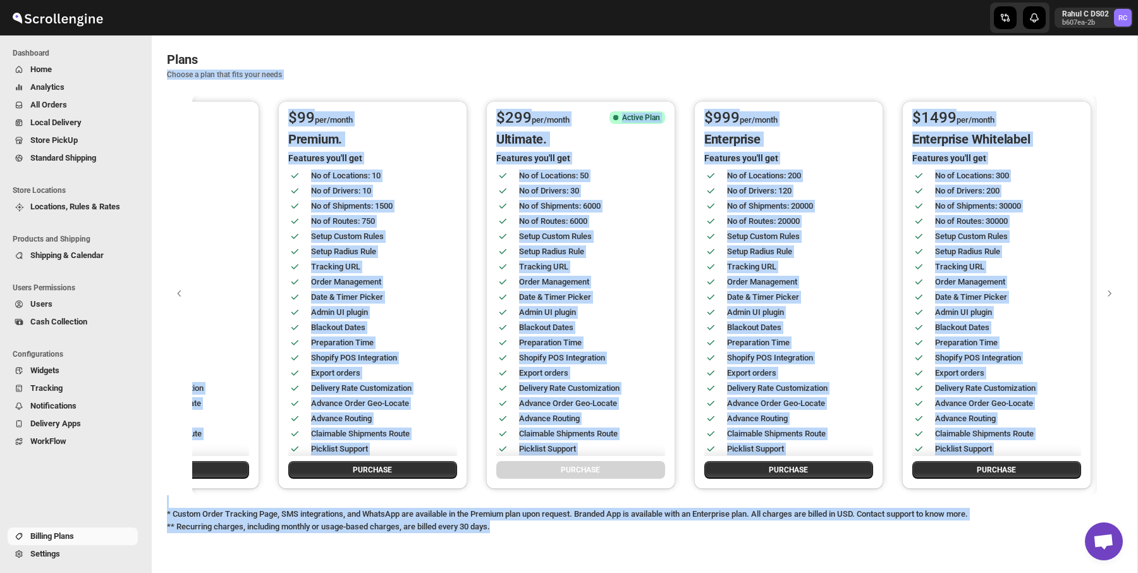
scroll to position [99, 0]
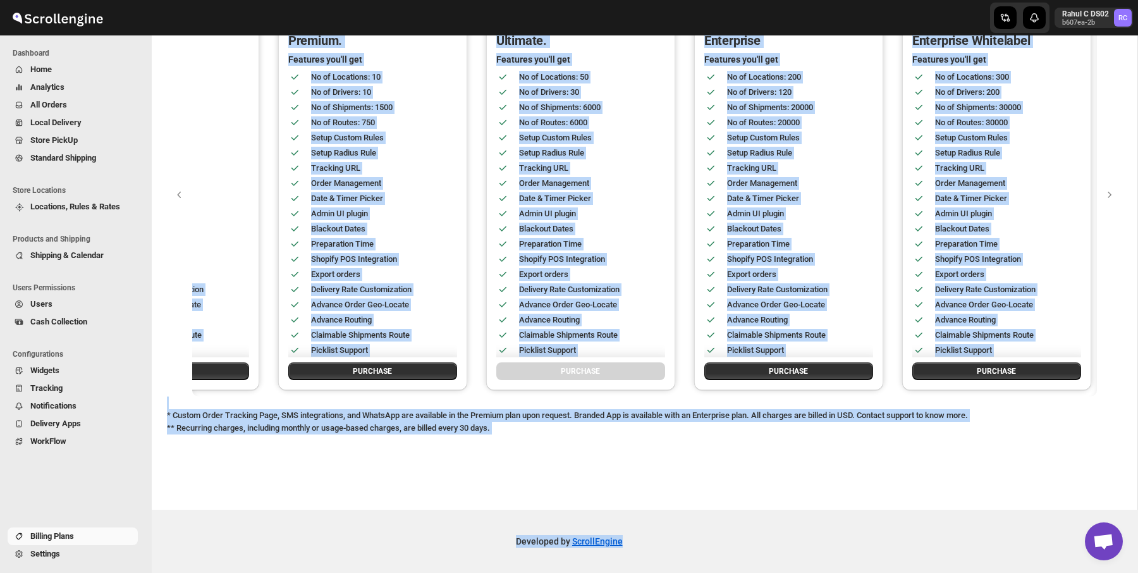
drag, startPoint x: 462, startPoint y: 65, endPoint x: 1137, endPoint y: 616, distance: 871.0
click at [1137, 474] on html "Skip to content Rahul C DS02 b607ea-2b RC Dashboard Home Analytics All Orders L…" at bounding box center [569, 187] width 1138 height 573
click at [915, 528] on div "Developed by ScrollEngine" at bounding box center [569, 540] width 1138 height 63
drag, startPoint x: 481, startPoint y: 63, endPoint x: 1019, endPoint y: 614, distance: 770.5
click at [1019, 474] on html "Skip to content Rahul C DS02 b607ea-2b RC Dashboard Home Analytics All Orders L…" at bounding box center [569, 187] width 1138 height 573
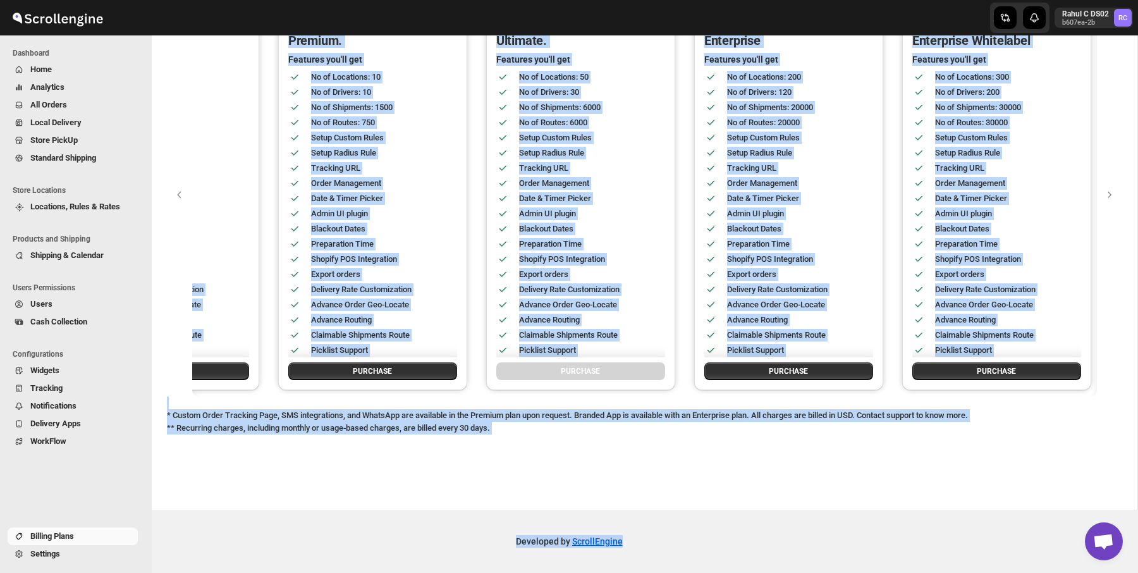
click at [821, 535] on div "Developed by ScrollEngine" at bounding box center [569, 540] width 1138 height 63
drag, startPoint x: 463, startPoint y: 35, endPoint x: 1014, endPoint y: 610, distance: 795.7
click at [1014, 474] on html "Skip to content Rahul C DS02 b607ea-2b RC Dashboard Home Analytics All Orders L…" at bounding box center [569, 187] width 1138 height 573
click at [913, 518] on div "Developed by ScrollEngine" at bounding box center [569, 540] width 1138 height 63
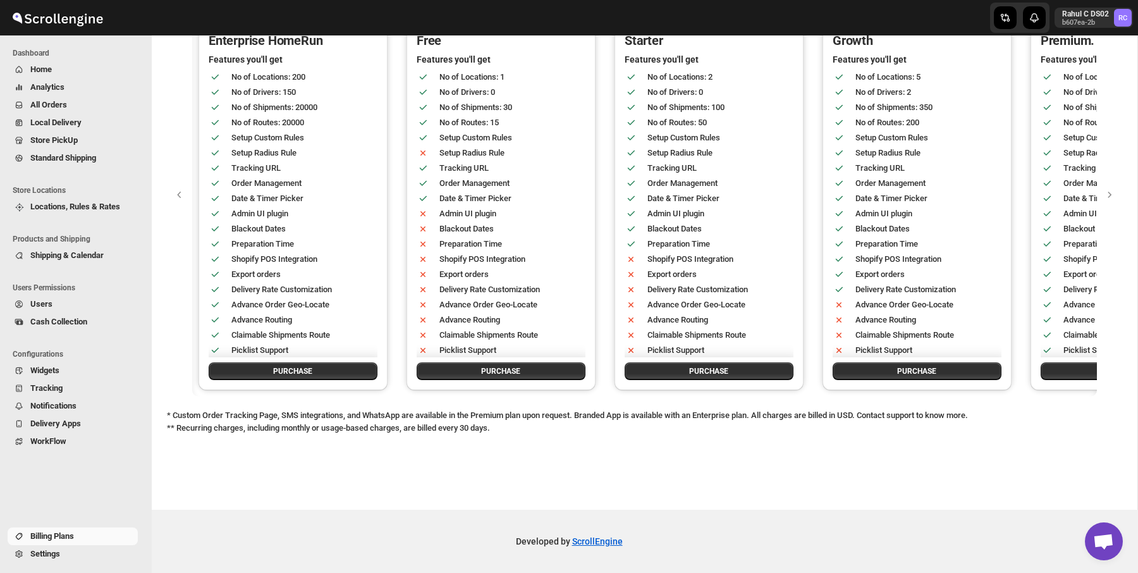
scroll to position [0, 0]
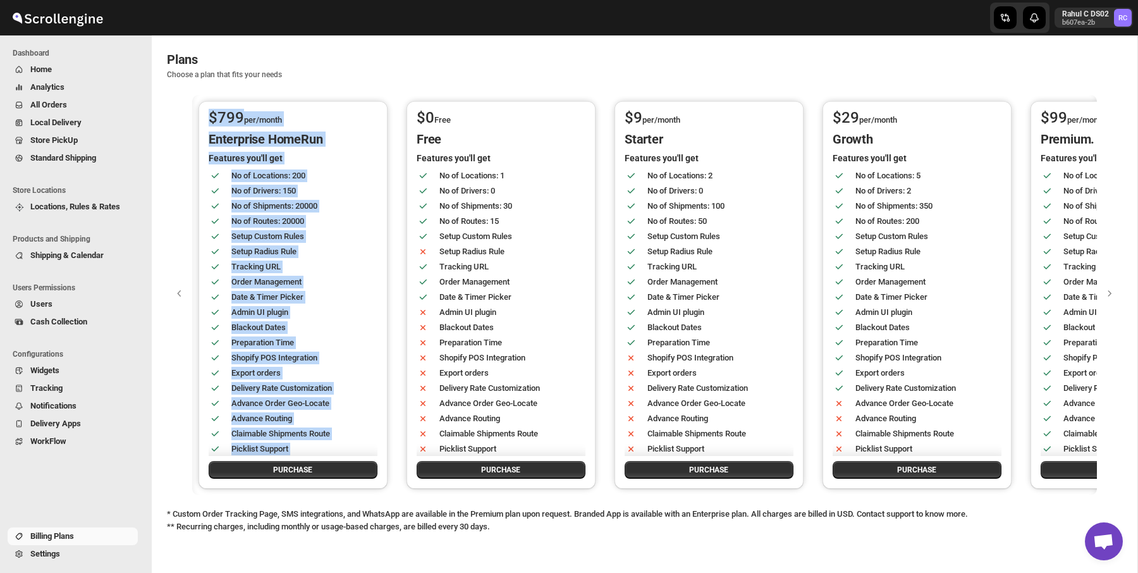
drag, startPoint x: 195, startPoint y: 111, endPoint x: 362, endPoint y: 489, distance: 412.9
click at [362, 489] on div "$ 799 per/month Enterprise HomeRun Features you'll get No of Locations: 200 No …" at bounding box center [644, 295] width 904 height 400
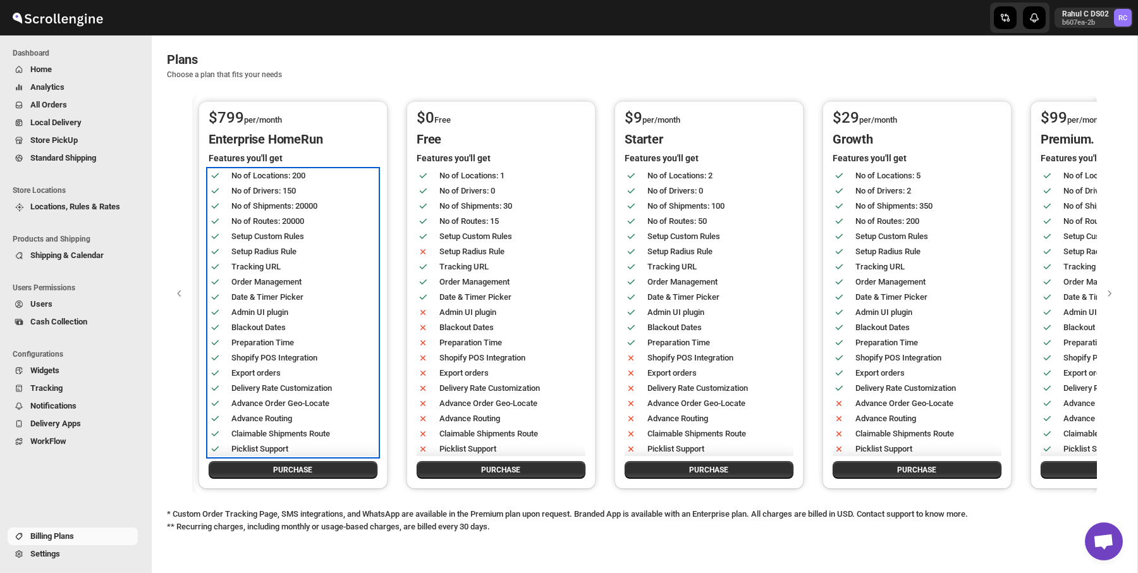
click at [246, 171] on div "No of Locations: 200" at bounding box center [301, 175] width 140 height 13
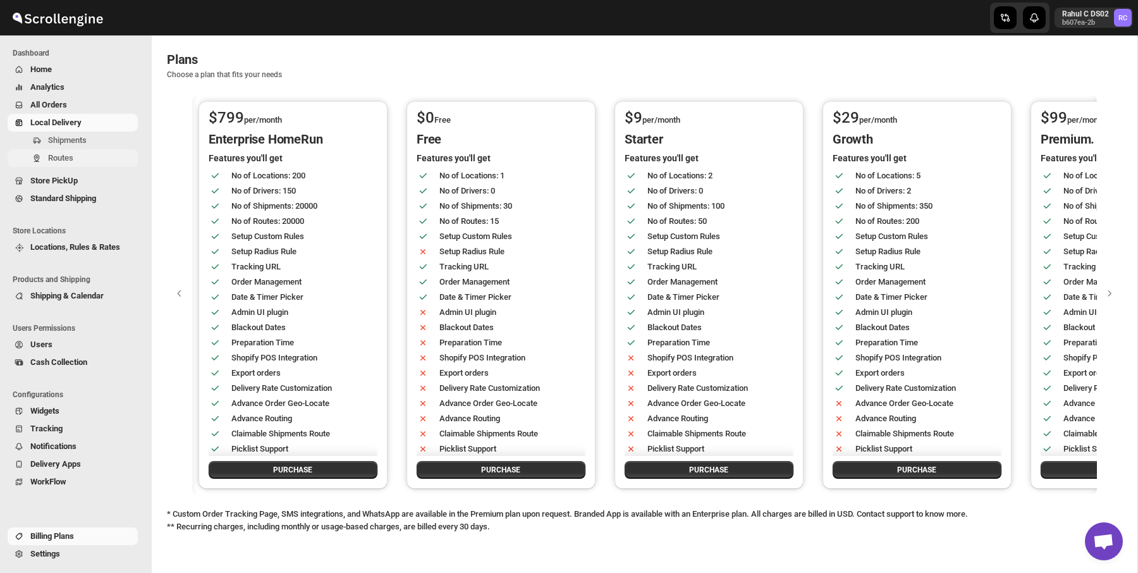
click at [70, 157] on span "Routes" at bounding box center [60, 157] width 25 height 9
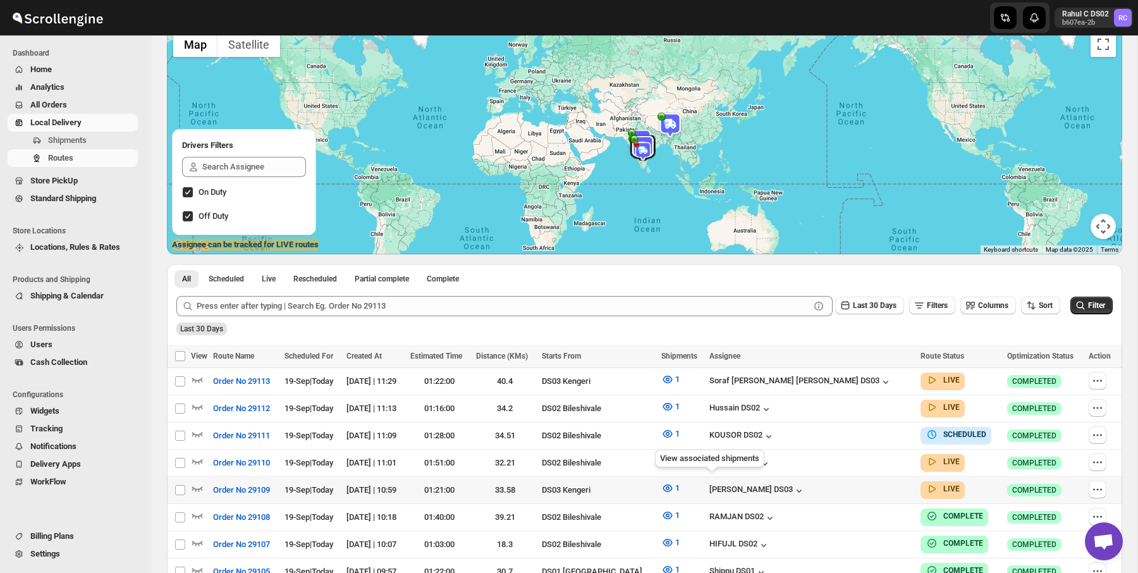
scroll to position [115, 0]
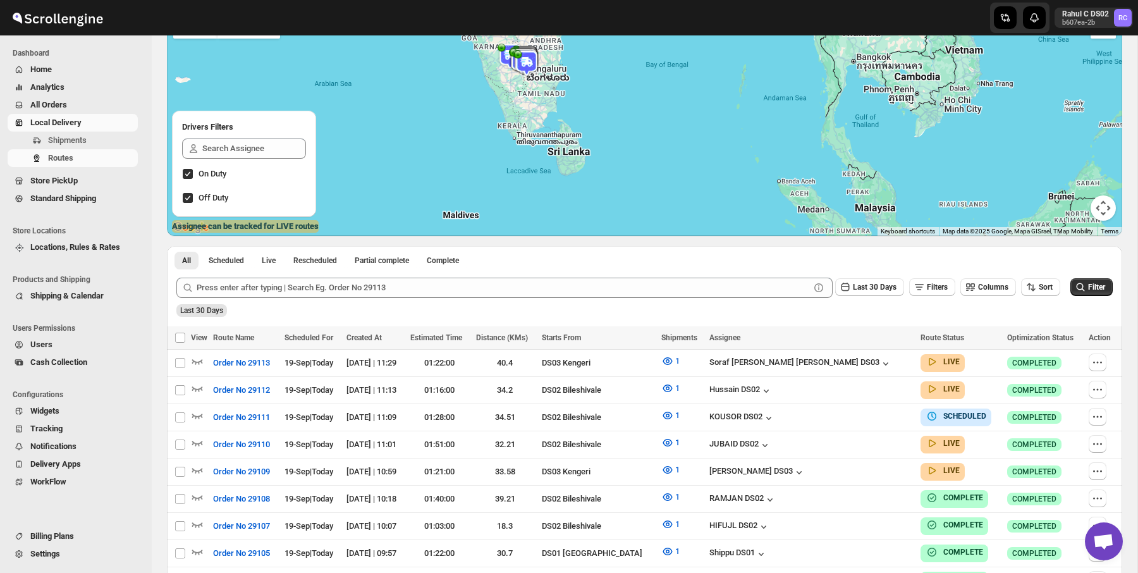
drag, startPoint x: 576, startPoint y: 106, endPoint x: 635, endPoint y: 153, distance: 74.6
click at [595, 121] on div at bounding box center [644, 121] width 955 height 229
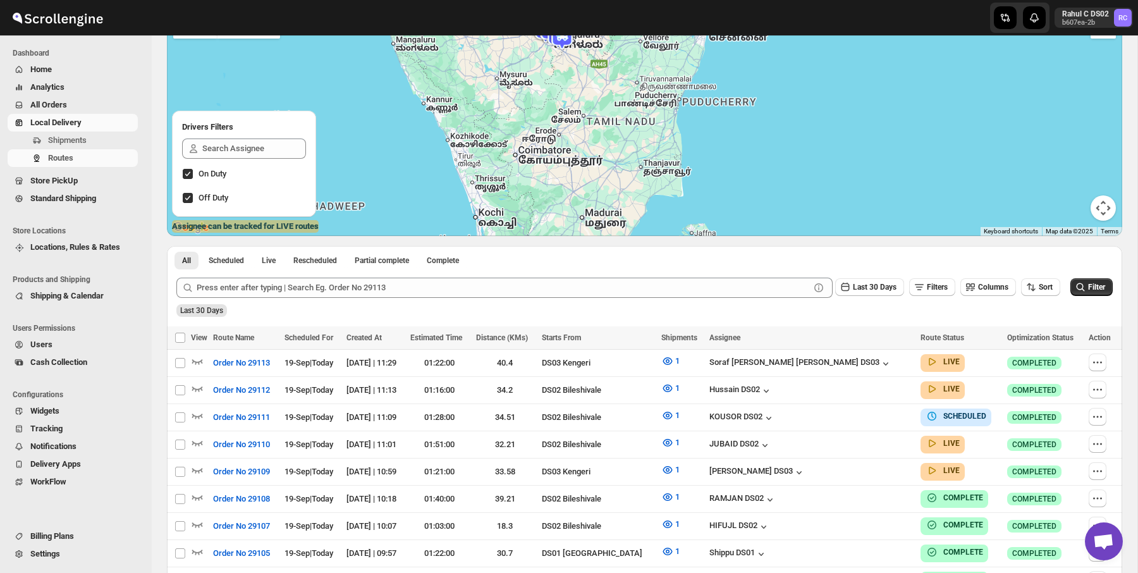
drag, startPoint x: 609, startPoint y: 71, endPoint x: 619, endPoint y: 200, distance: 129.3
click at [619, 200] on div at bounding box center [644, 121] width 955 height 229
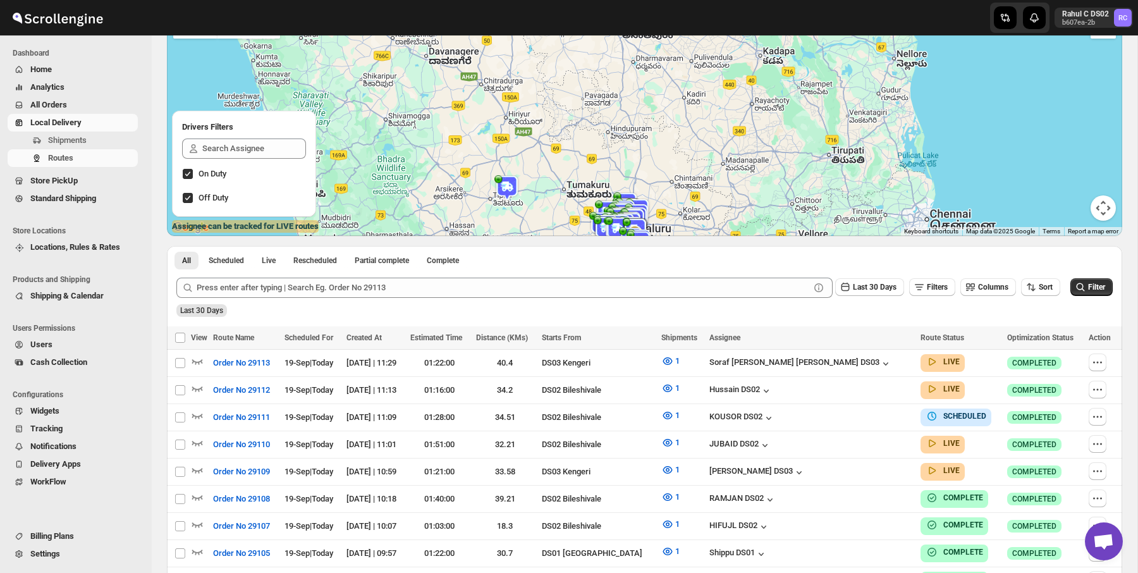
drag, startPoint x: 624, startPoint y: 192, endPoint x: 567, endPoint y: 25, distance: 175.9
click at [567, 25] on div "Skip to content Rahul C DS02 b607ea-2b RC Dashboard Home Analytics All Orders L…" at bounding box center [569, 301] width 1138 height 832
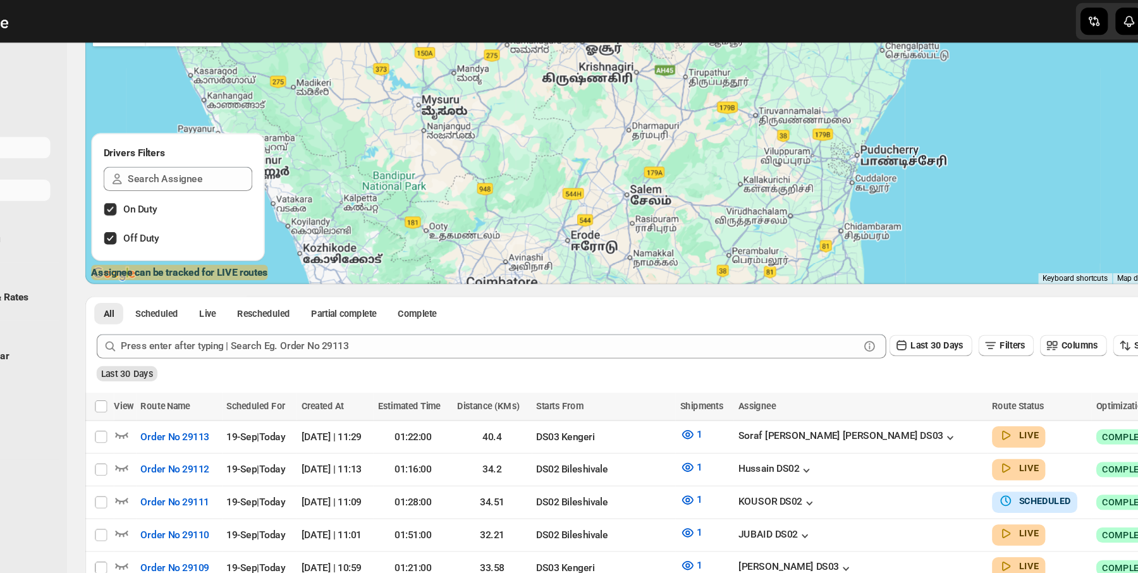
drag, startPoint x: 582, startPoint y: 73, endPoint x: 590, endPoint y: 178, distance: 104.6
click at [590, 178] on div at bounding box center [644, 121] width 955 height 229
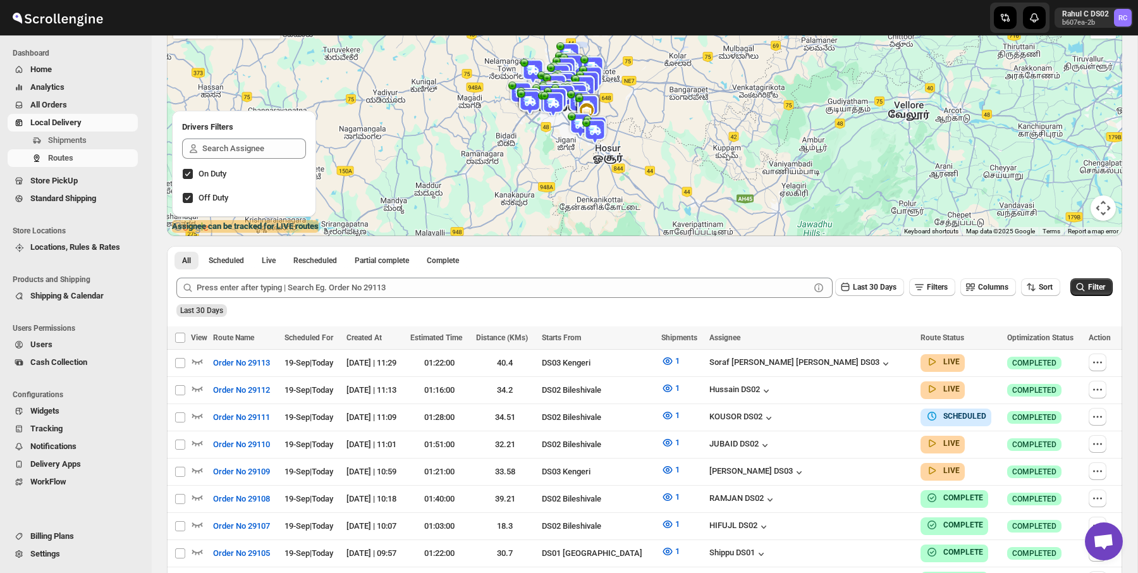
scroll to position [0, 0]
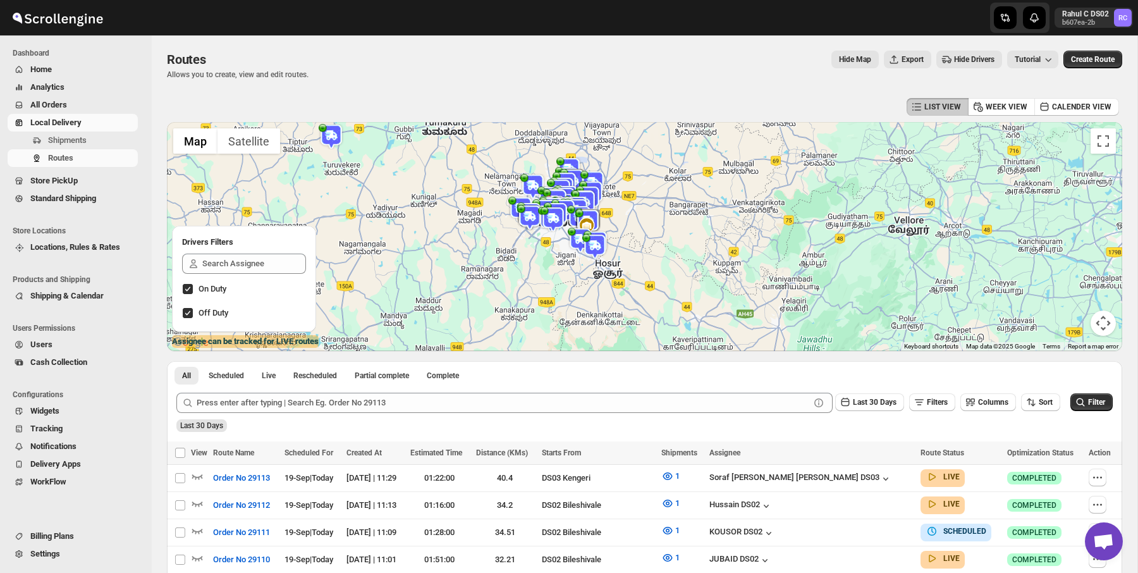
click at [584, 78] on div "Routes Allows you to create, view and edit routes. Hide Map Export Hide Drivers…" at bounding box center [644, 65] width 955 height 29
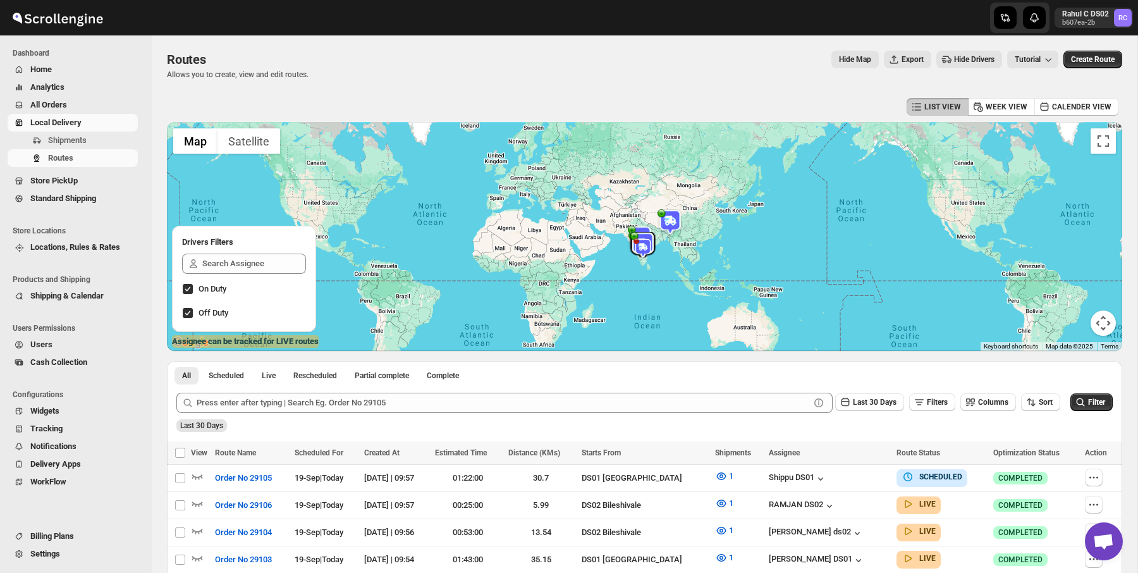
scroll to position [250, 0]
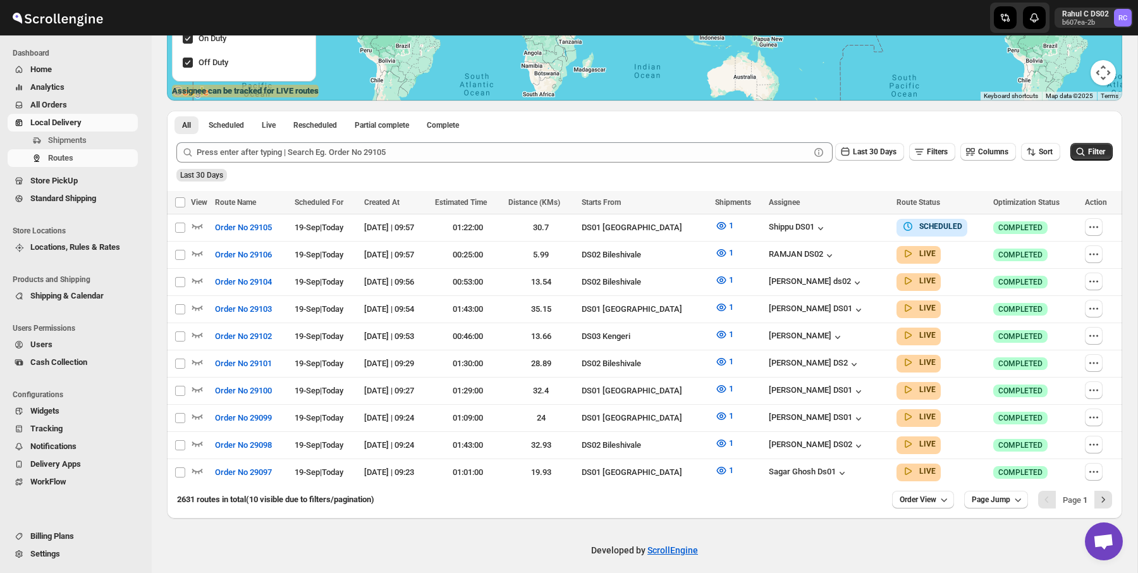
click at [84, 535] on span "Billing Plans" at bounding box center [82, 536] width 105 height 13
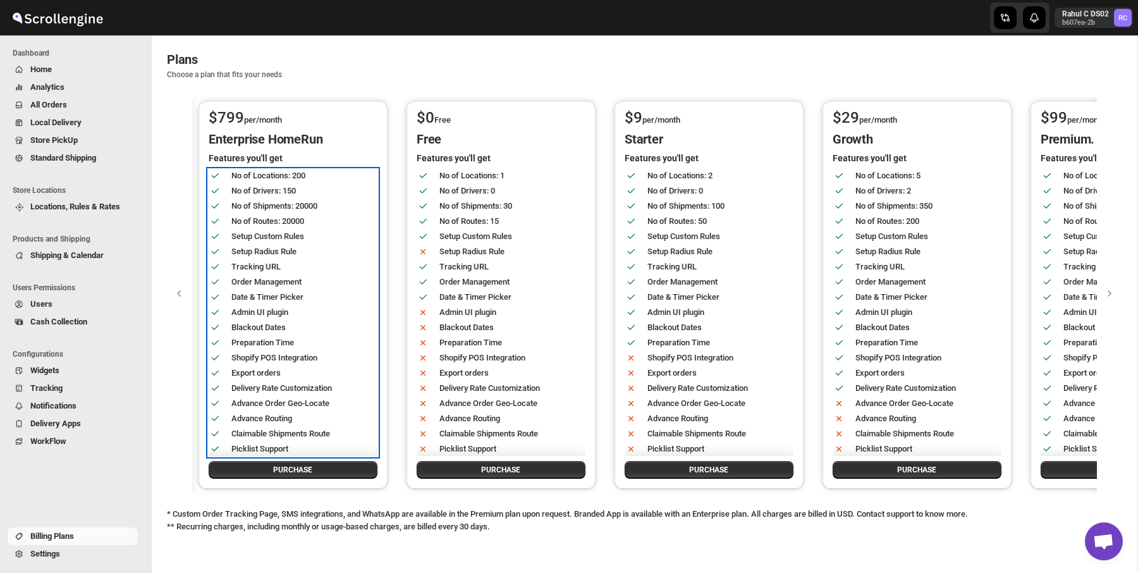
click at [323, 255] on div "Tracking URL" at bounding box center [284, 261] width 173 height 23
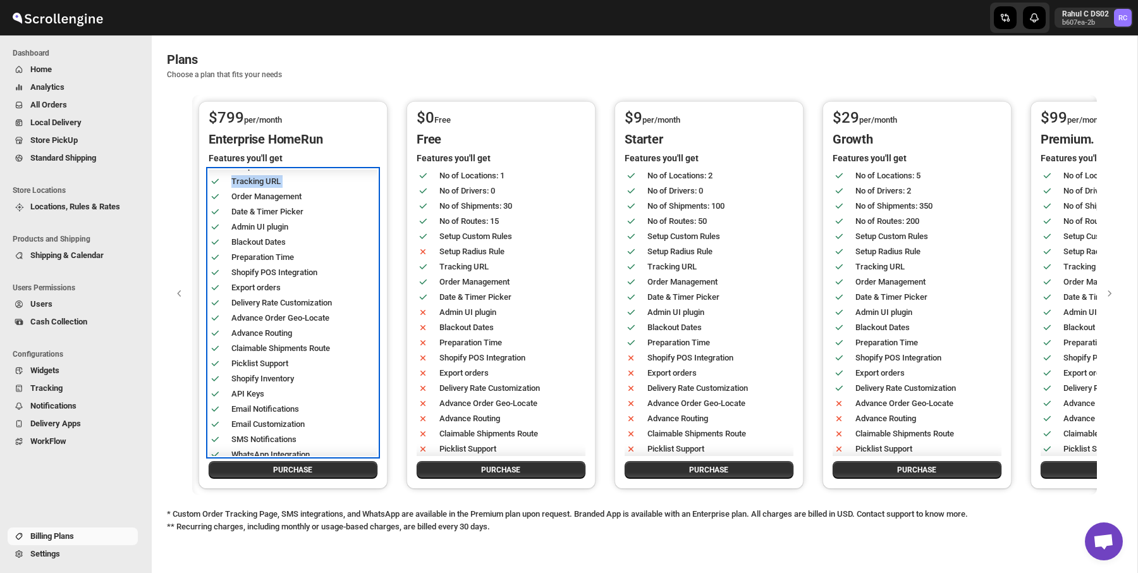
scroll to position [126, 0]
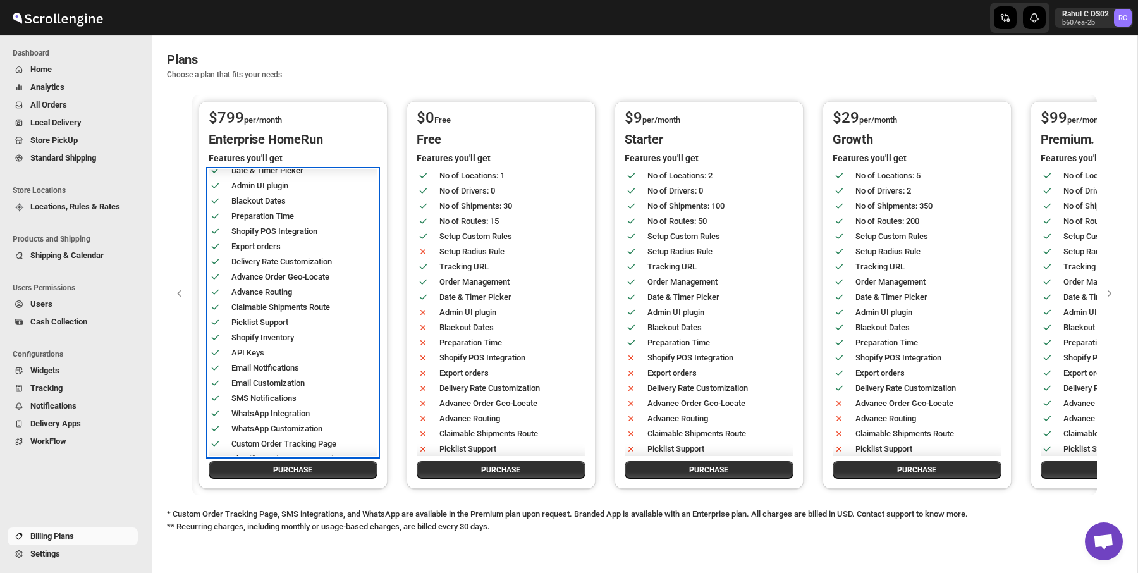
click at [322, 253] on div "Delivery Rate Customization" at bounding box center [284, 256] width 173 height 23
click at [322, 262] on div "Advance Order Geo-Locate" at bounding box center [284, 271] width 173 height 23
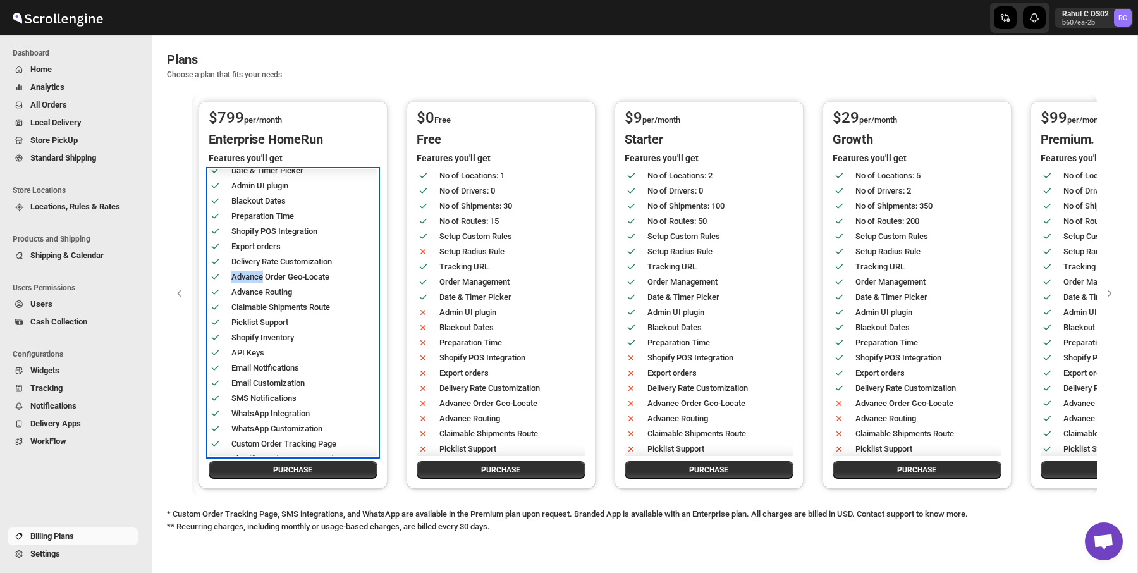
click at [322, 262] on div "Advance Order Geo-Locate" at bounding box center [284, 271] width 173 height 23
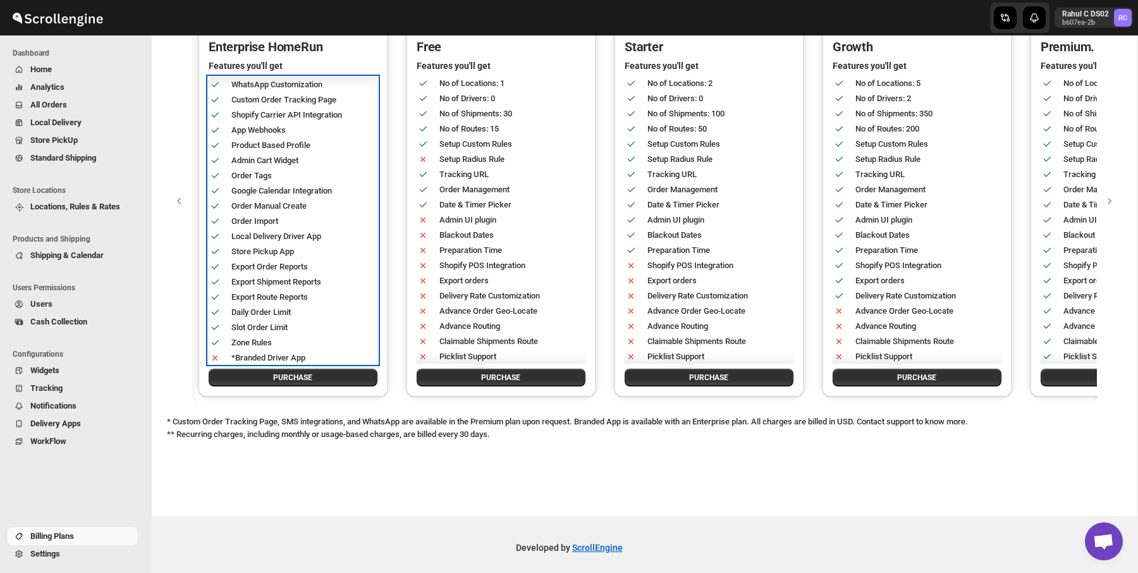
scroll to position [99, 0]
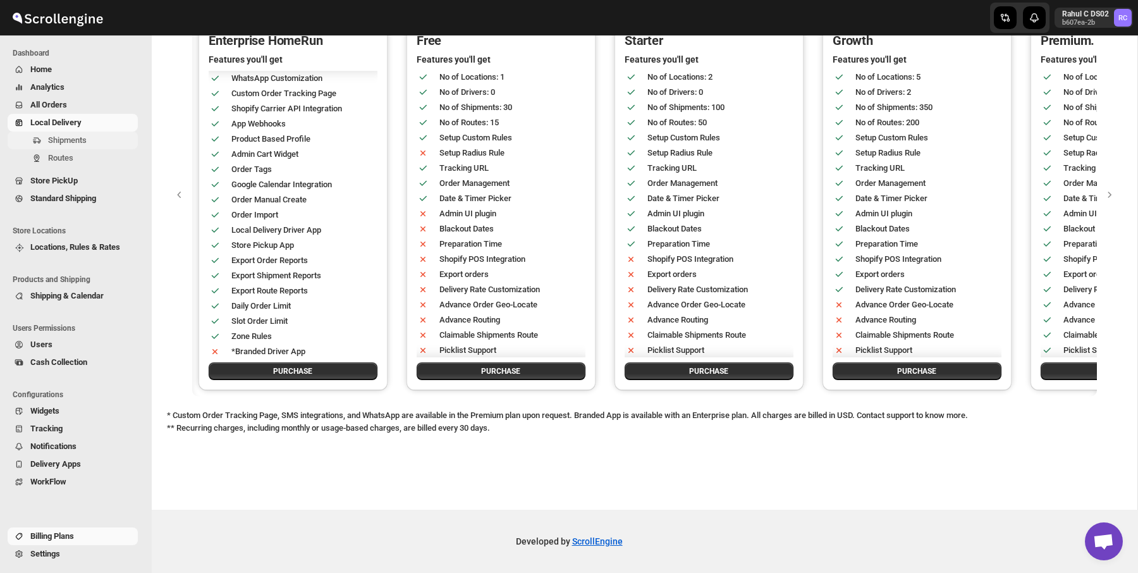
click at [102, 142] on span "Shipments" at bounding box center [91, 140] width 87 height 13
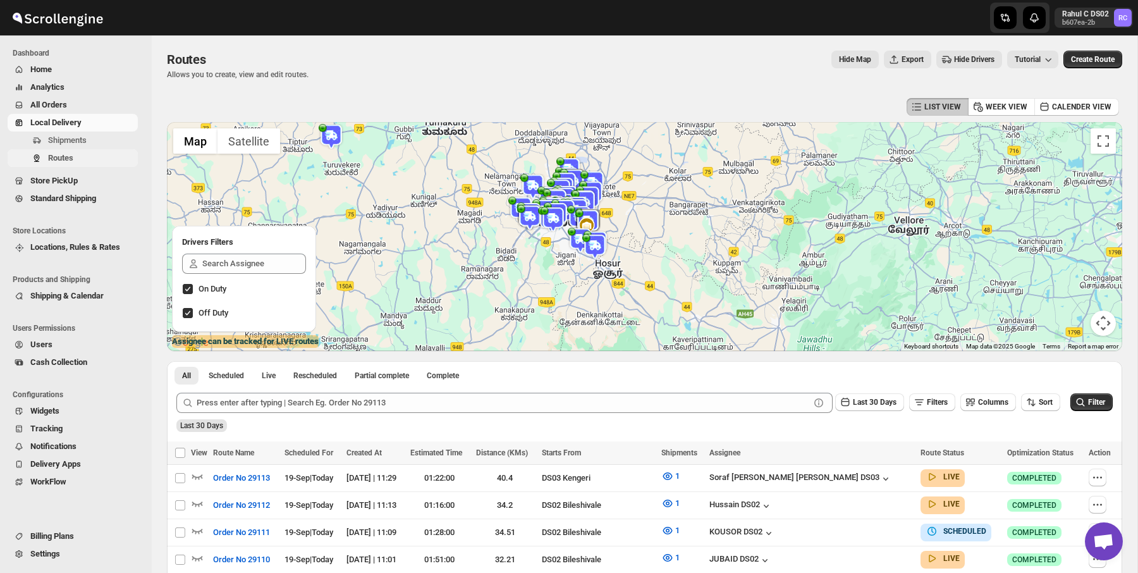
click at [63, 152] on span "Routes" at bounding box center [91, 158] width 87 height 13
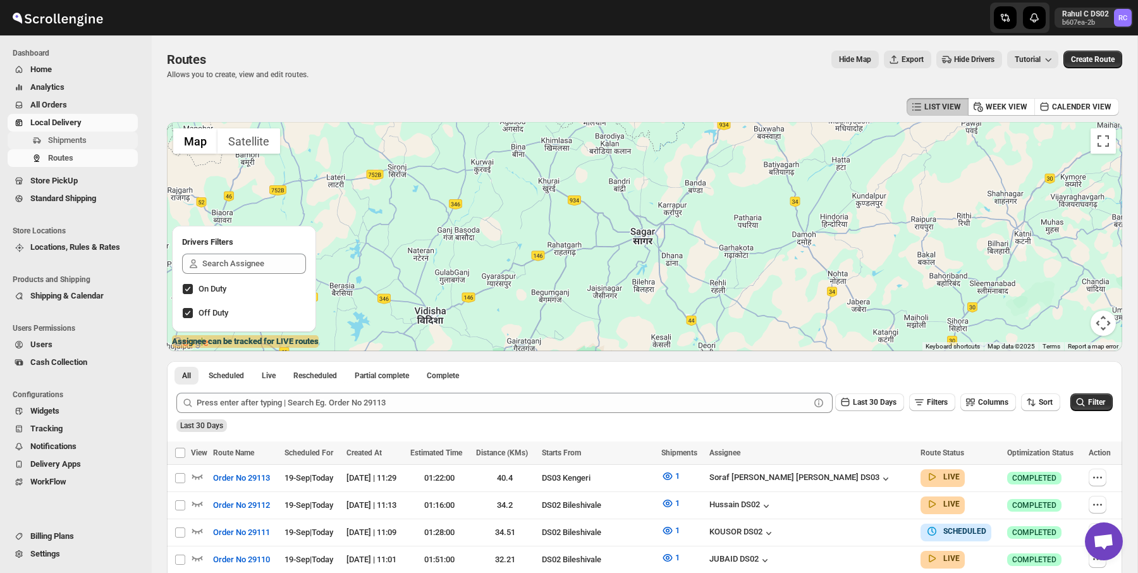
click at [76, 138] on span "Shipments" at bounding box center [67, 139] width 39 height 9
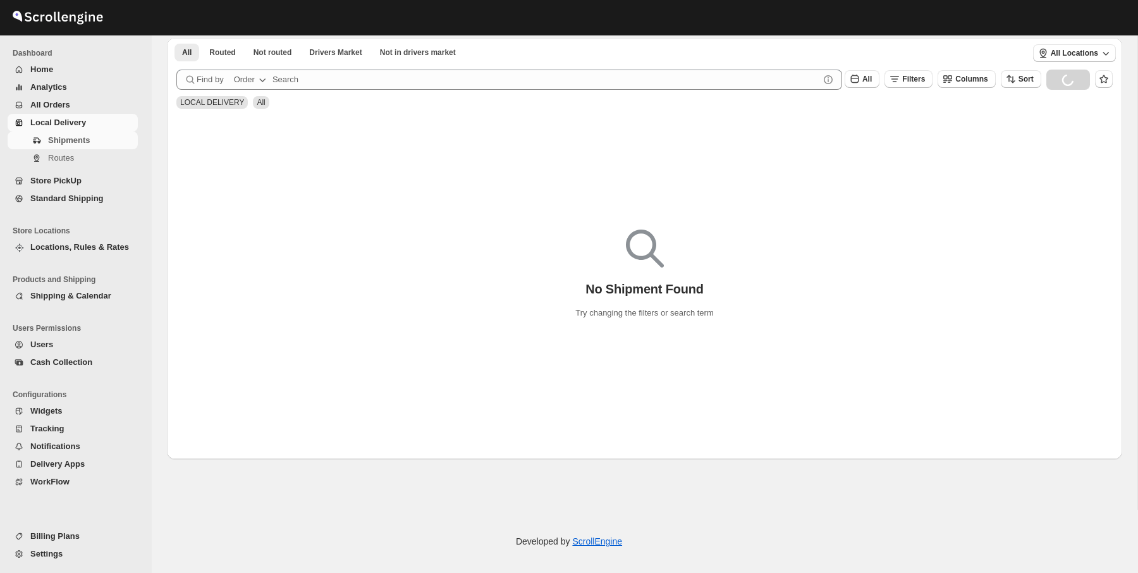
scroll to position [63, 0]
click at [104, 171] on div "Shipments Routes" at bounding box center [72, 151] width 145 height 40
click at [104, 149] on button "Routes" at bounding box center [73, 158] width 130 height 18
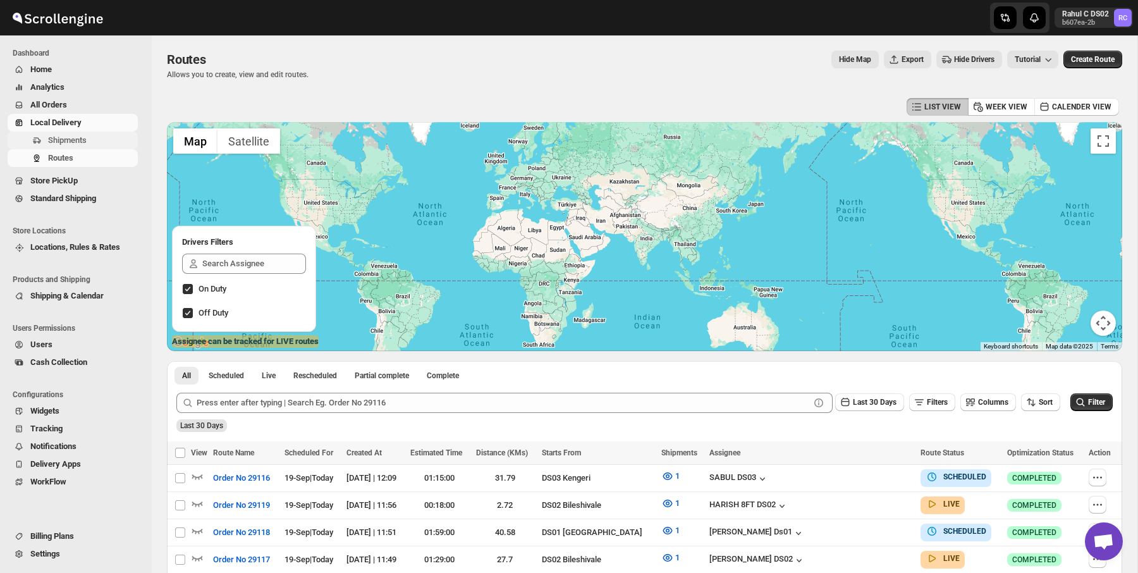
click at [105, 135] on span "Shipments" at bounding box center [91, 140] width 87 height 13
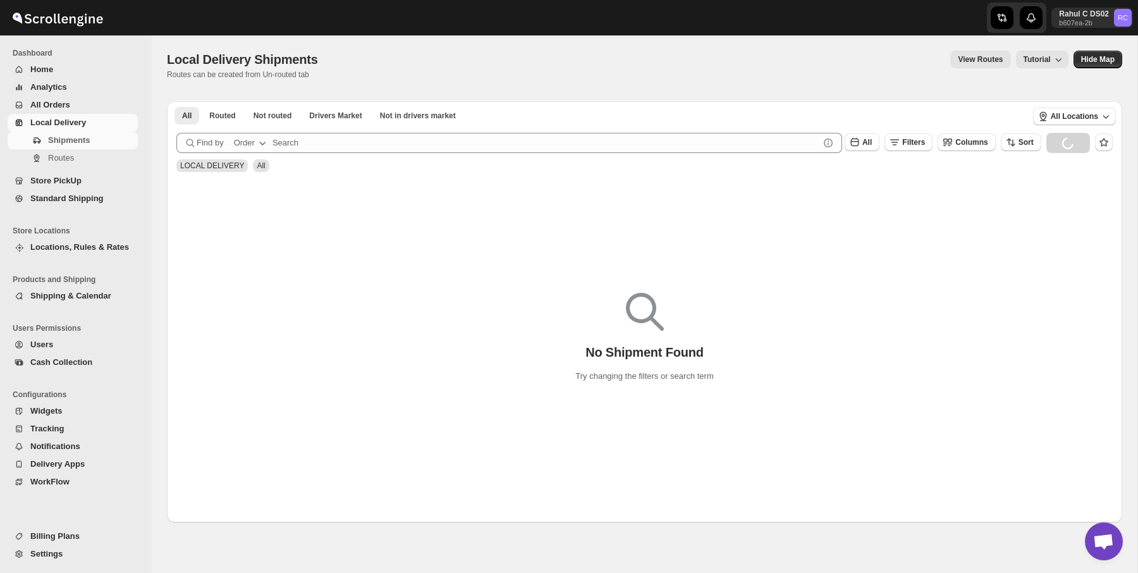
click at [300, 49] on div "Local Delivery Shipments. This page is ready Local Delivery Shipments Routes ca…" at bounding box center [644, 64] width 955 height 59
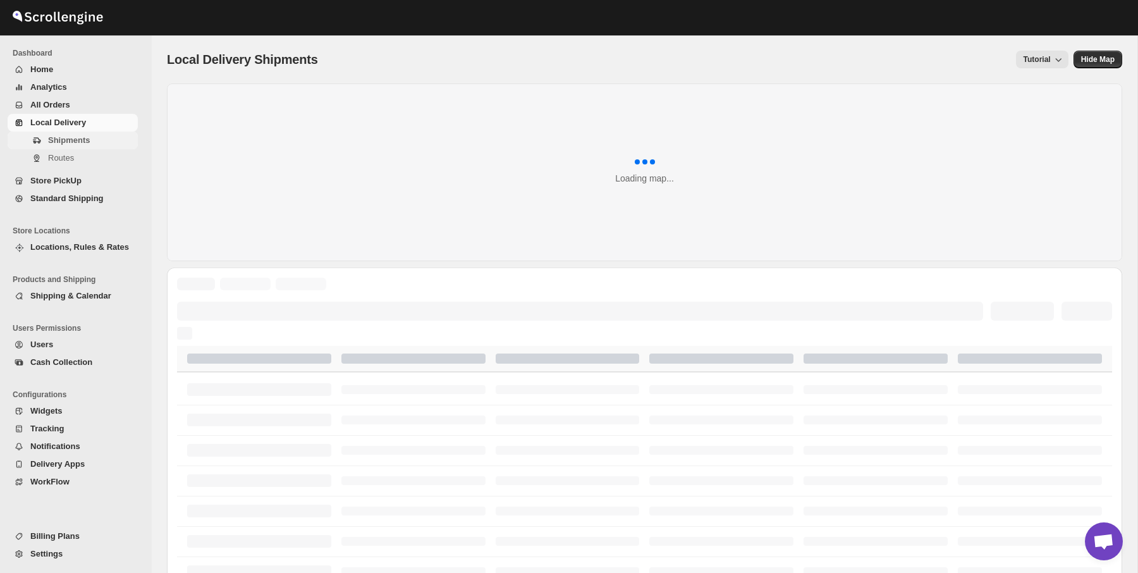
click at [100, 138] on span "Shipments" at bounding box center [91, 140] width 87 height 13
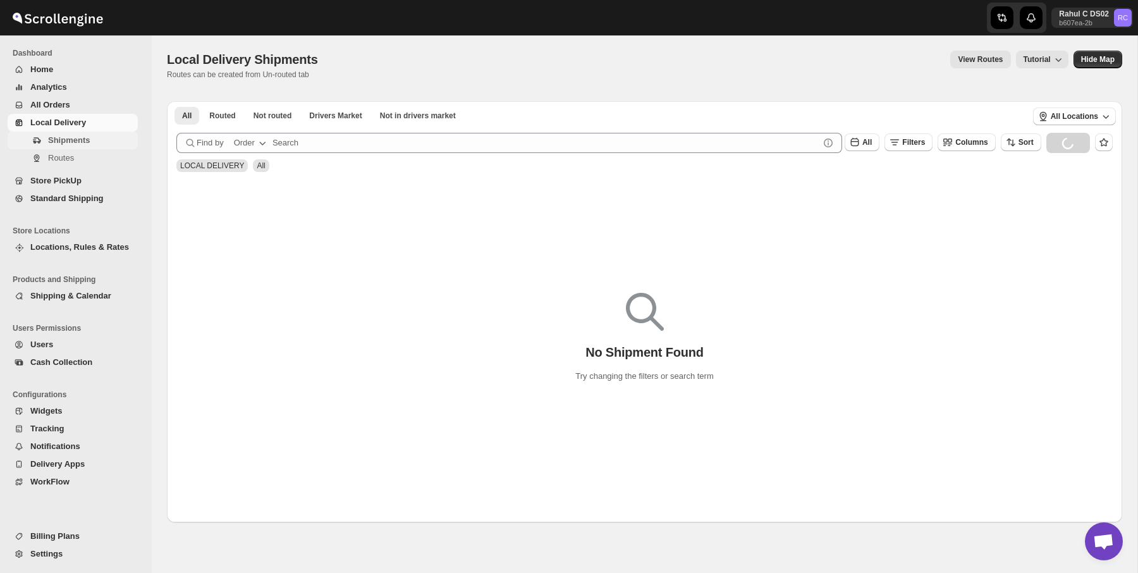
click at [94, 142] on span "Shipments" at bounding box center [91, 140] width 87 height 13
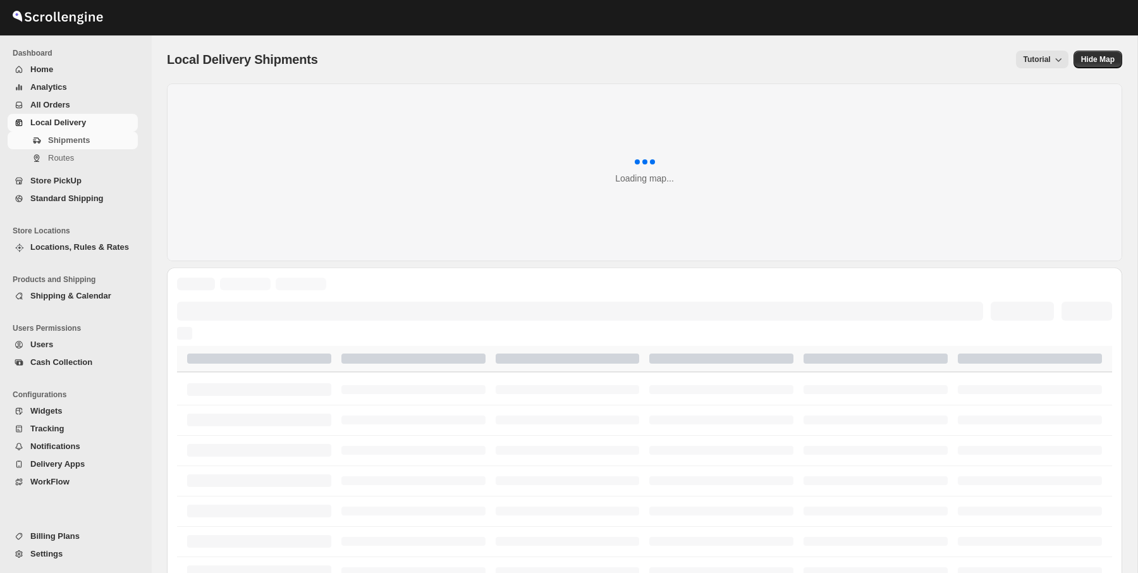
click at [247, 145] on div "Loading map..." at bounding box center [644, 172] width 955 height 178
click at [111, 141] on span "Shipments" at bounding box center [91, 140] width 87 height 13
click at [195, 67] on div "Local Delivery Shipments" at bounding box center [245, 60] width 156 height 18
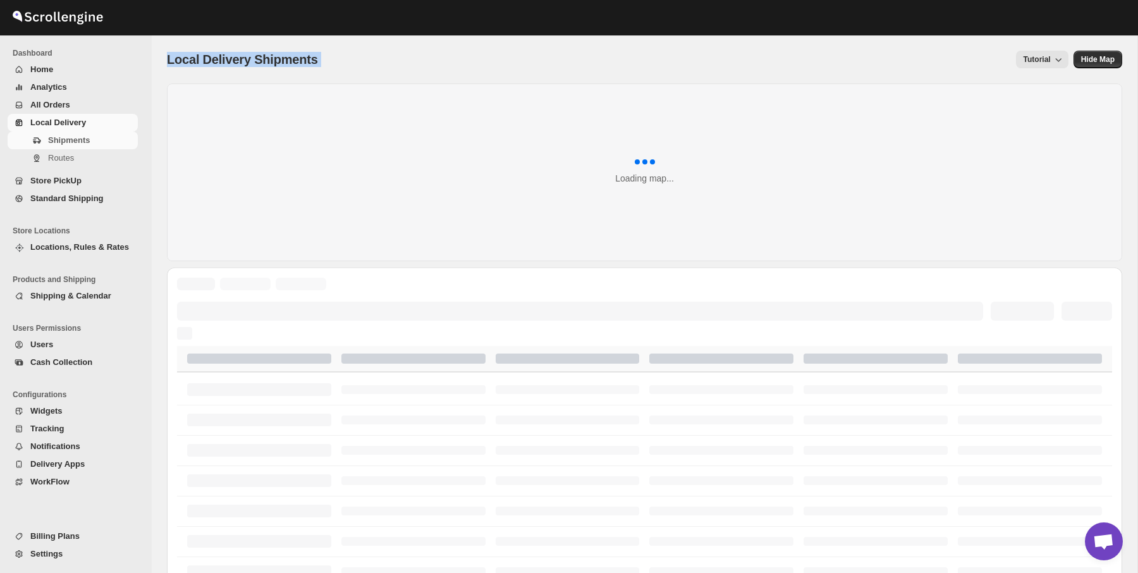
click at [239, 55] on span "Local Delivery Shipments" at bounding box center [242, 59] width 151 height 14
click at [289, 85] on div "Loading map..." at bounding box center [644, 172] width 955 height 178
click at [334, 59] on div "Tutorial" at bounding box center [700, 60] width 735 height 18
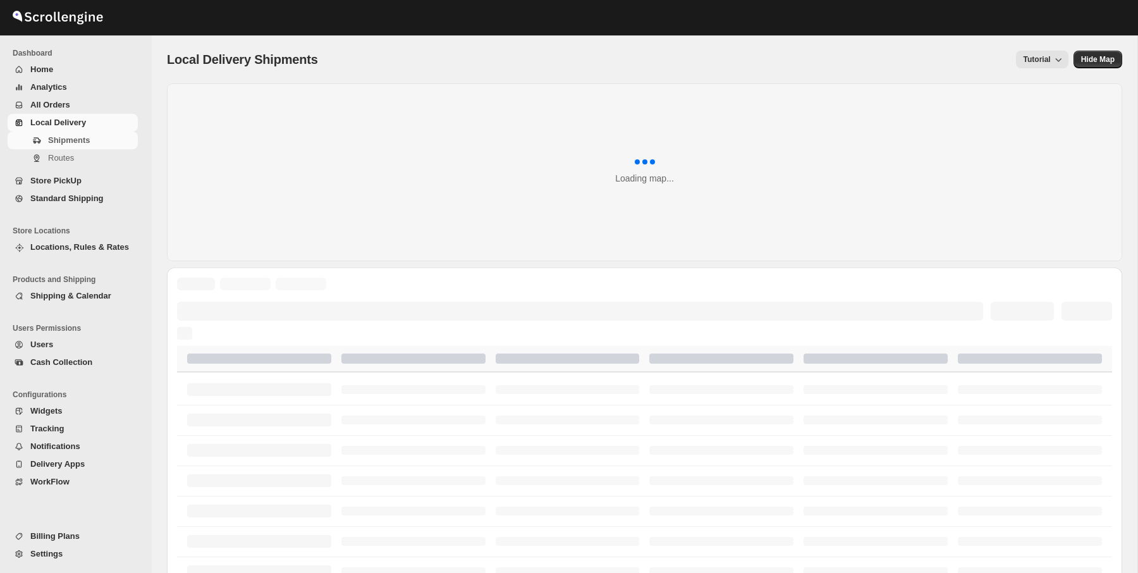
click at [334, 59] on div "Tutorial" at bounding box center [700, 60] width 735 height 18
click at [276, 52] on span "Local Delivery Shipments" at bounding box center [242, 59] width 151 height 14
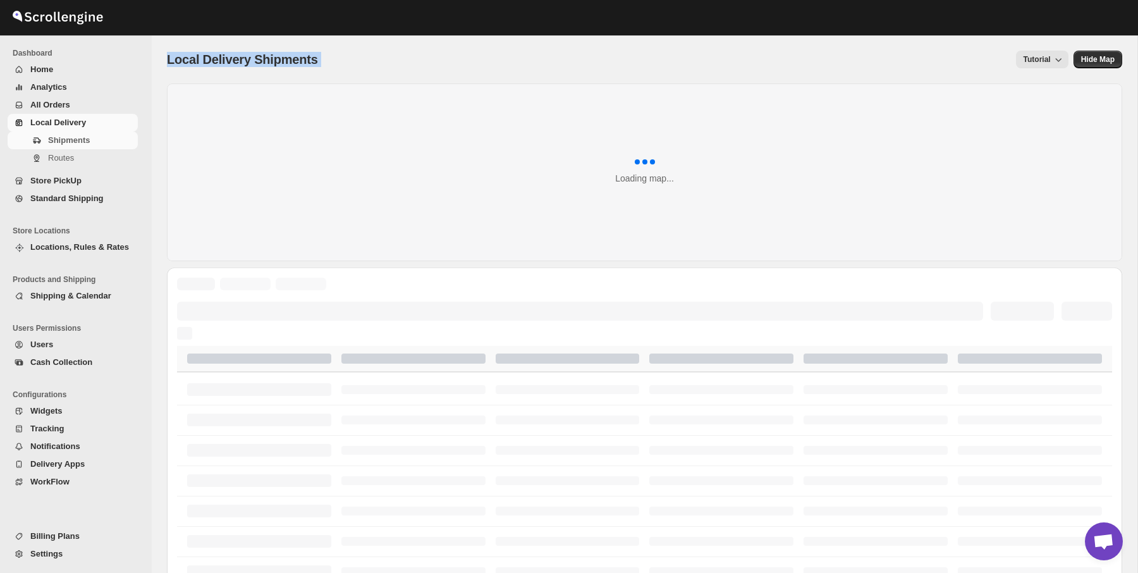
click at [276, 53] on span "Local Delivery Shipments" at bounding box center [242, 59] width 151 height 14
click at [201, 56] on span "Local Delivery Shipments" at bounding box center [242, 59] width 151 height 14
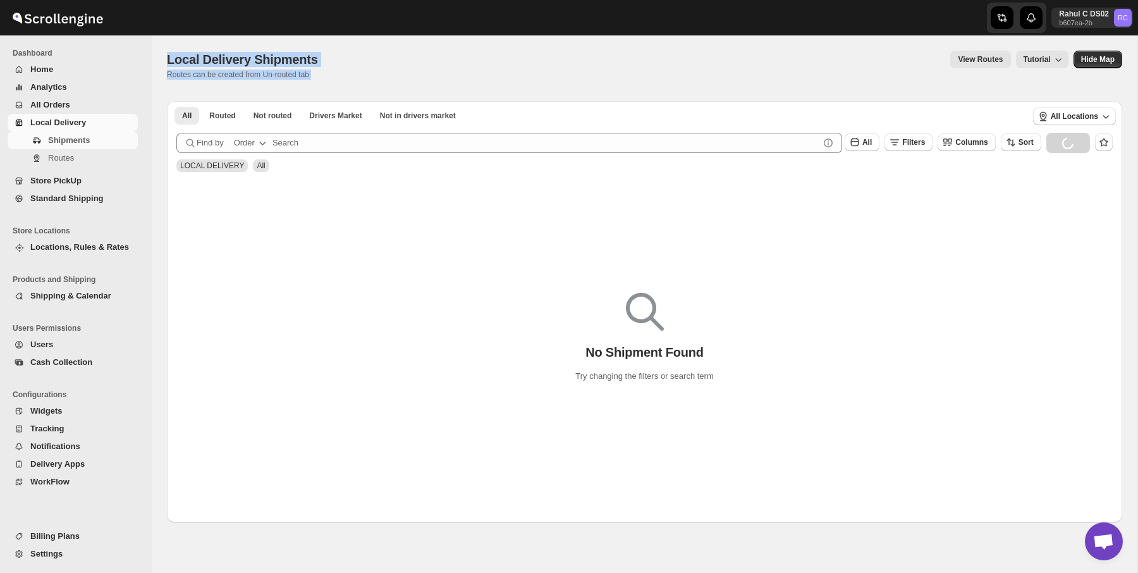
click at [293, 59] on span "Local Delivery Shipments" at bounding box center [242, 59] width 151 height 14
click at [167, 28] on div at bounding box center [208, 18] width 417 height 32
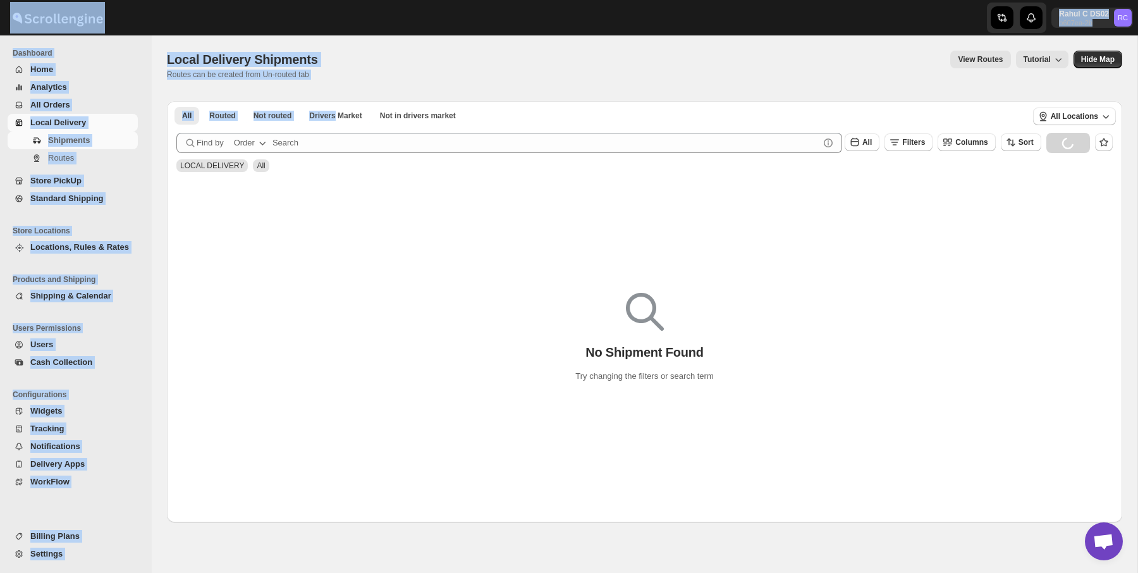
drag, startPoint x: 167, startPoint y: 28, endPoint x: 371, endPoint y: 95, distance: 214.9
click at [371, 95] on div "Skip to content Rahul C DS02 b607ea-2b RC Dashboard Home Analytics All Orders L…" at bounding box center [569, 286] width 1138 height 573
click at [371, 95] on div "All Routed Not routed Drivers Market Not in drivers market More Filters All Rou…" at bounding box center [644, 308] width 955 height 427
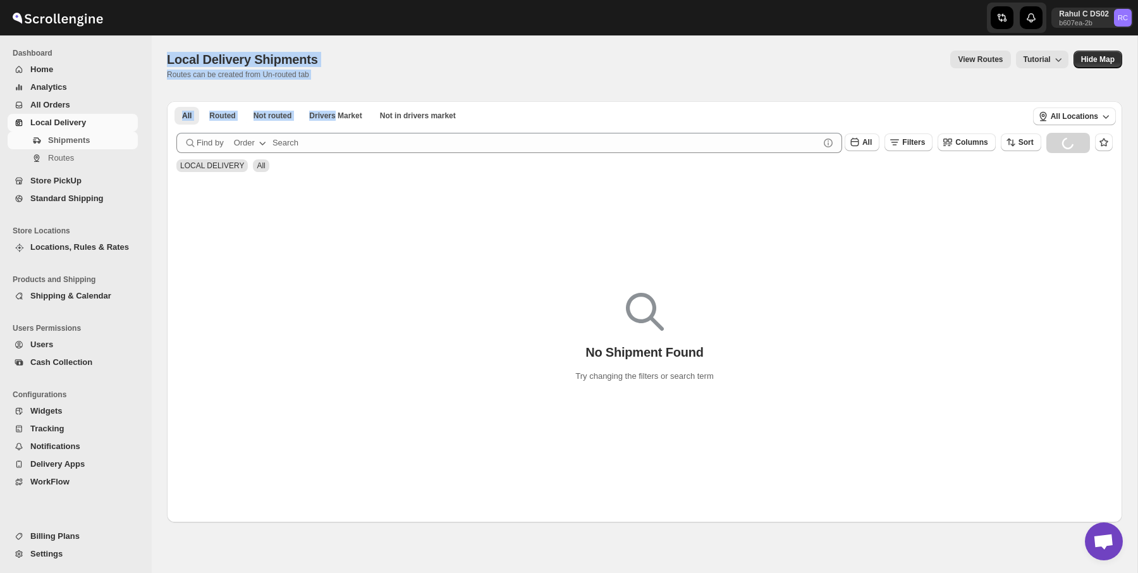
drag, startPoint x: 371, startPoint y: 95, endPoint x: 150, endPoint y: -7, distance: 242.9
click at [150, 0] on html "Skip to content Rahul C DS02 b607ea-2b RC Dashboard Home Analytics All Orders L…" at bounding box center [569, 286] width 1138 height 573
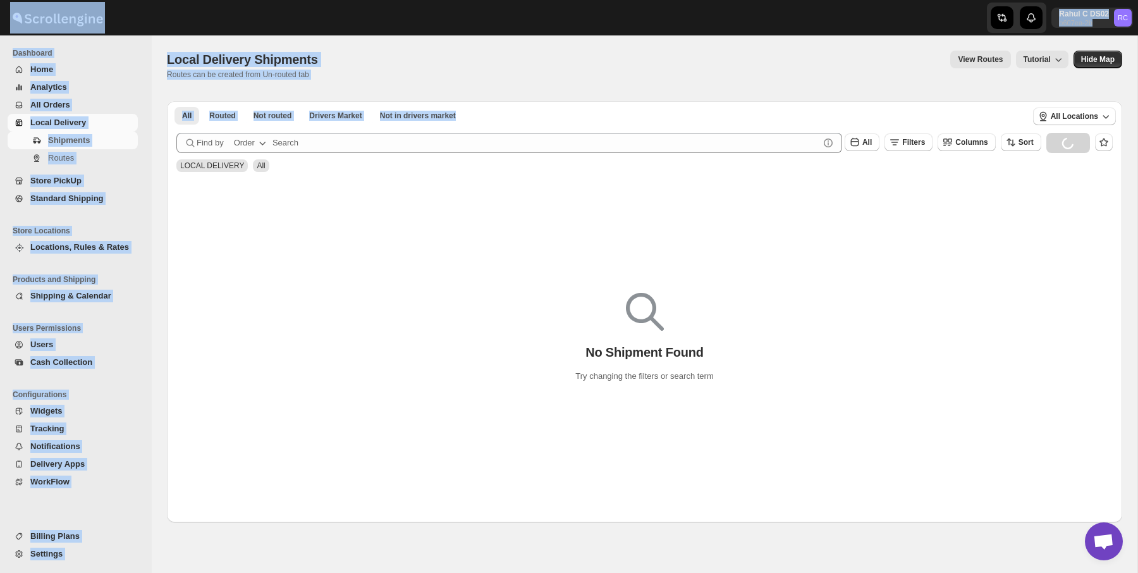
drag, startPoint x: 129, startPoint y: 2, endPoint x: 527, endPoint y: 118, distance: 414.6
click at [527, 118] on div "Skip to content Rahul C DS02 b607ea-2b RC Dashboard Home Analytics All Orders L…" at bounding box center [569, 286] width 1138 height 573
click at [525, 118] on ul "All Routed Not routed Drivers Market Not in drivers market More Filters" at bounding box center [596, 115] width 849 height 18
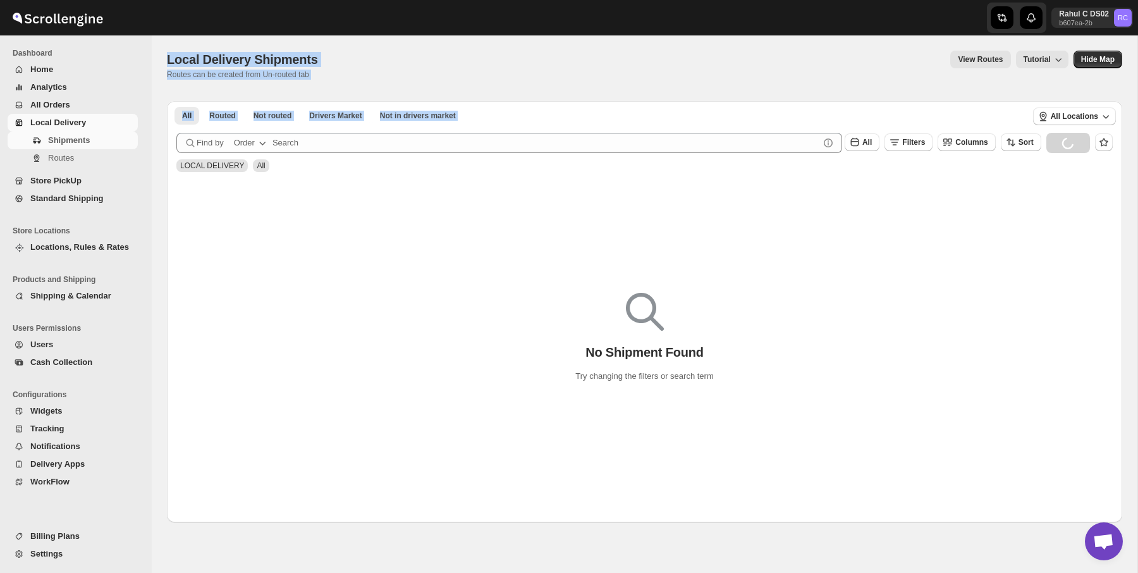
drag, startPoint x: 525, startPoint y: 118, endPoint x: 279, endPoint y: 46, distance: 256.8
click at [279, 46] on div "Local Delivery Shipments. This page is ready Local Delivery Shipments Routes ca…" at bounding box center [644, 278] width 985 height 487
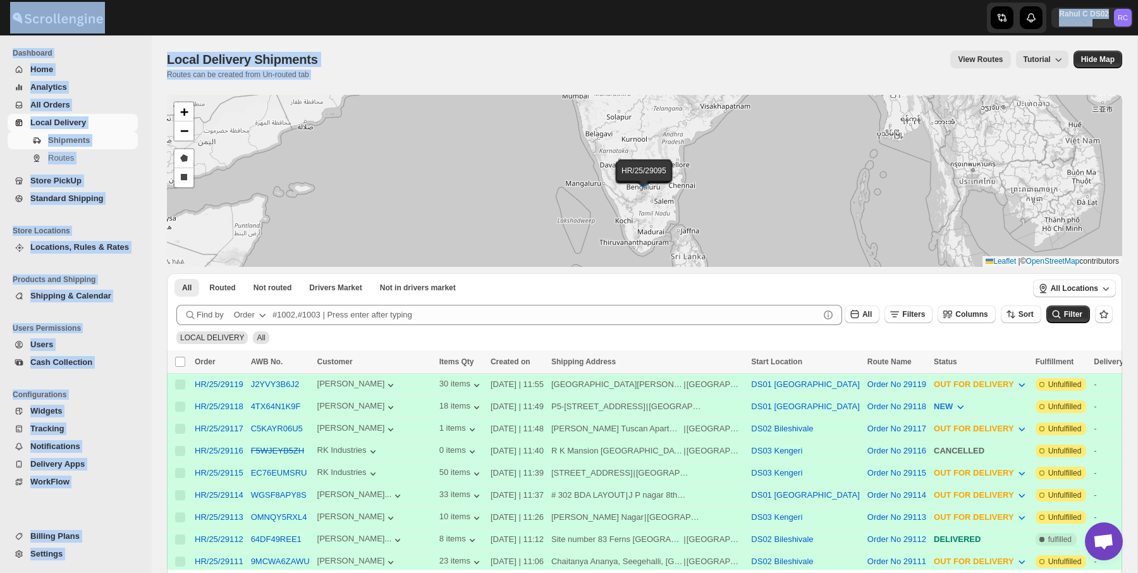
drag, startPoint x: 115, startPoint y: 15, endPoint x: 458, endPoint y: 110, distance: 356.1
click at [458, 110] on div "Skip to content Rahul C DS02 b607ea-2b RC Dashboard Home Analytics All Orders L…" at bounding box center [569, 481] width 1138 height 962
click at [144, 20] on div at bounding box center [76, 18] width 152 height 32
drag, startPoint x: 137, startPoint y: 15, endPoint x: 354, endPoint y: 78, distance: 225.8
click at [355, 78] on div "Skip to content Rahul C DS02 b607ea-2b RC Dashboard Home Analytics All Orders L…" at bounding box center [569, 481] width 1138 height 962
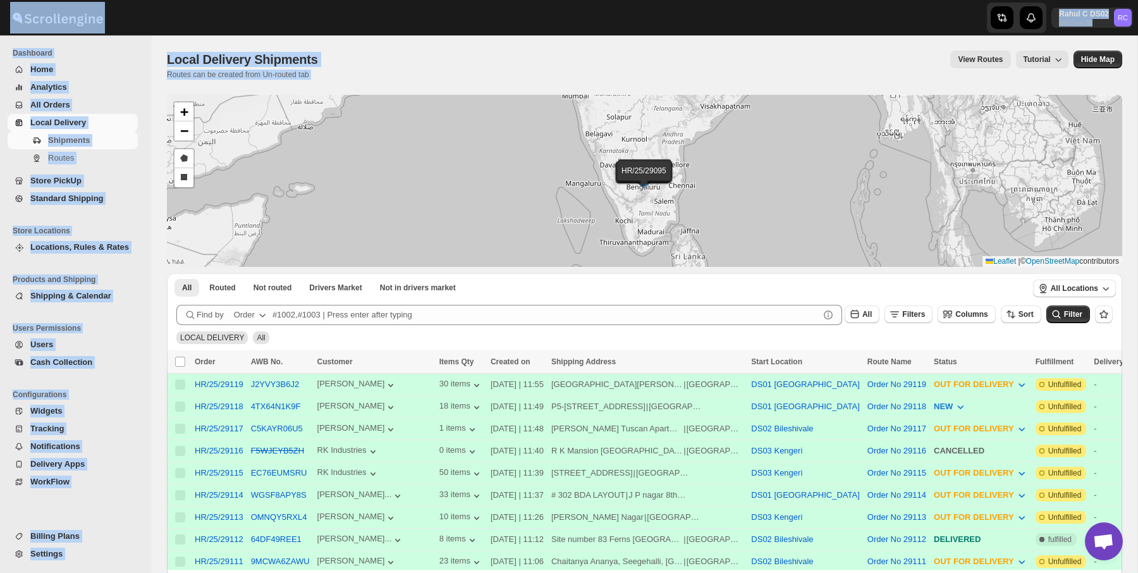
click at [360, 73] on div "Local Delivery Shipments Routes can be created from Un-routed tab View Routes T…" at bounding box center [644, 65] width 955 height 29
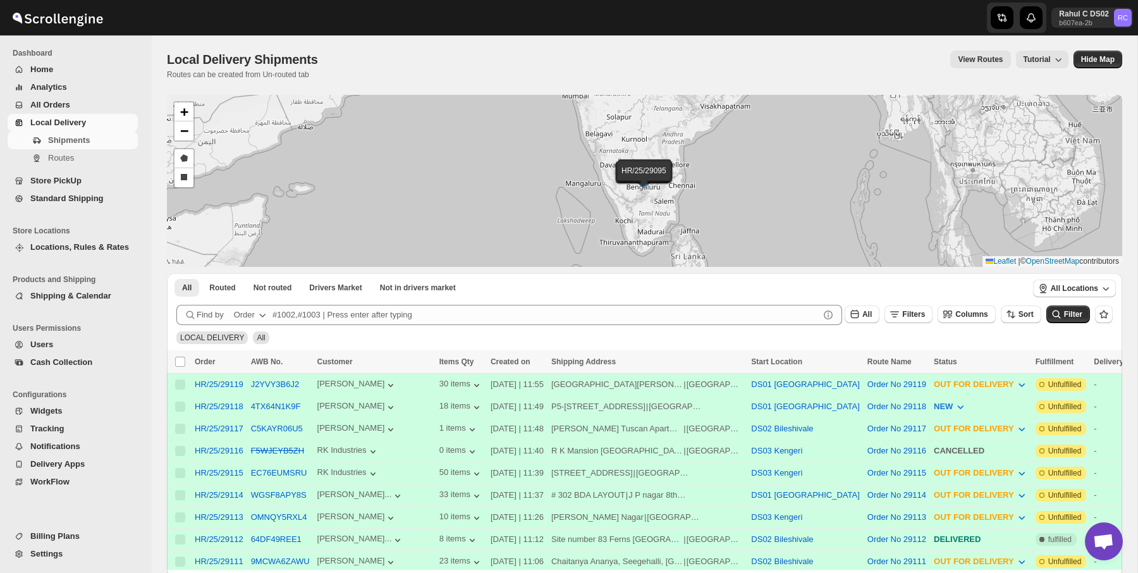
click at [396, 88] on div "Local Delivery Shipments. This page is ready Local Delivery Shipments Routes ca…" at bounding box center [644, 64] width 955 height 59
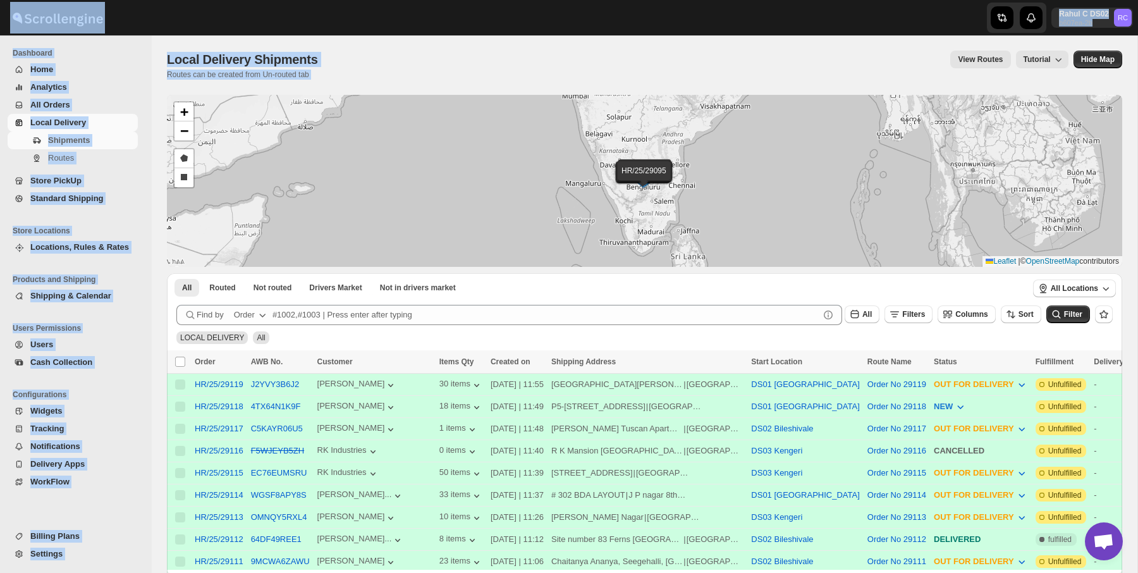
drag, startPoint x: 396, startPoint y: 88, endPoint x: 154, endPoint y: 1, distance: 257.5
click at [154, 1] on div "Skip to content Rahul C DS02 b607ea-2b RC Dashboard Home Analytics All Orders L…" at bounding box center [569, 481] width 1138 height 962
click at [245, 43] on div "Local Delivery Shipments. This page is ready Local Delivery Shipments Routes ca…" at bounding box center [644, 64] width 955 height 59
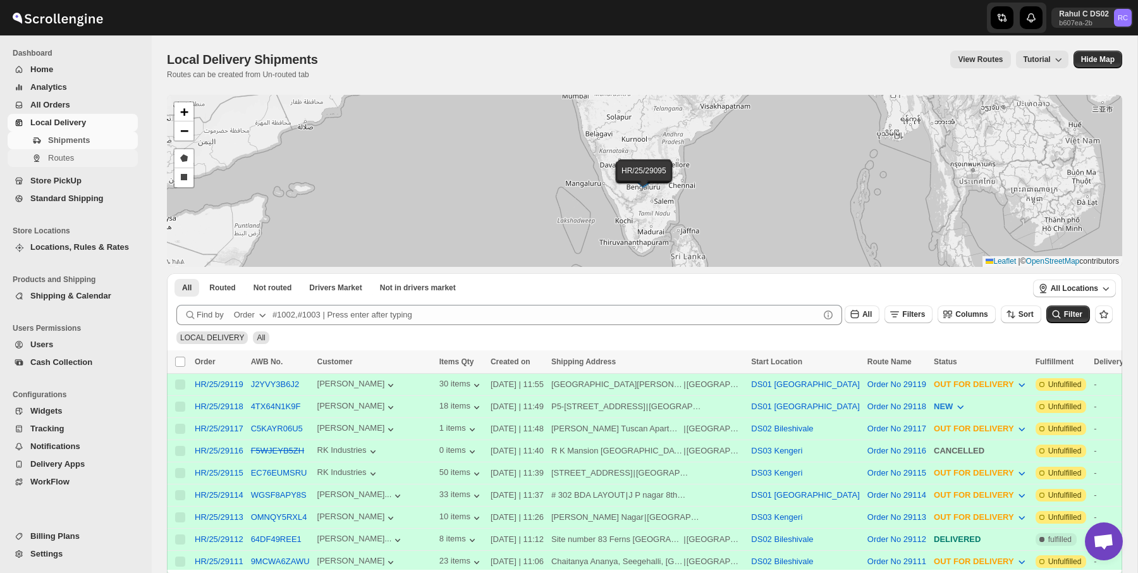
click at [55, 152] on span "Routes" at bounding box center [91, 158] width 87 height 13
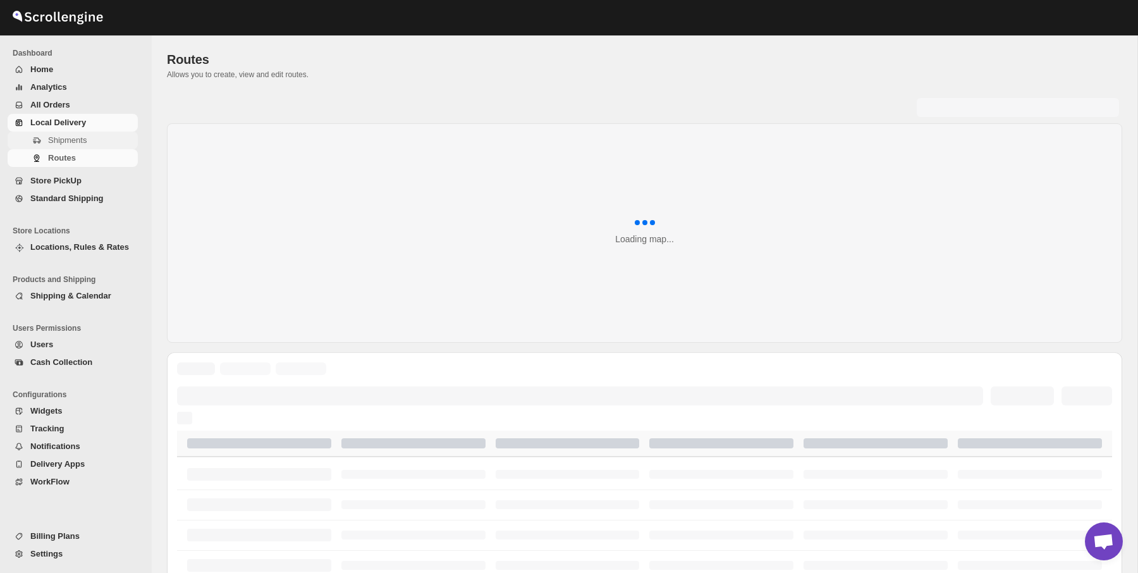
click at [89, 148] on button "Shipments" at bounding box center [73, 140] width 130 height 18
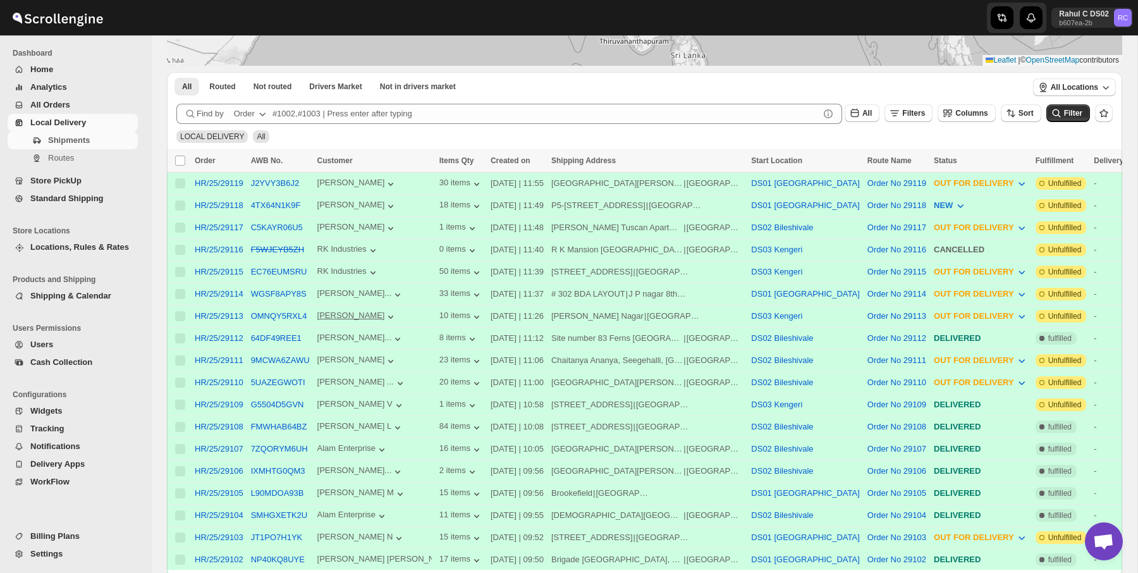
scroll to position [224, 0]
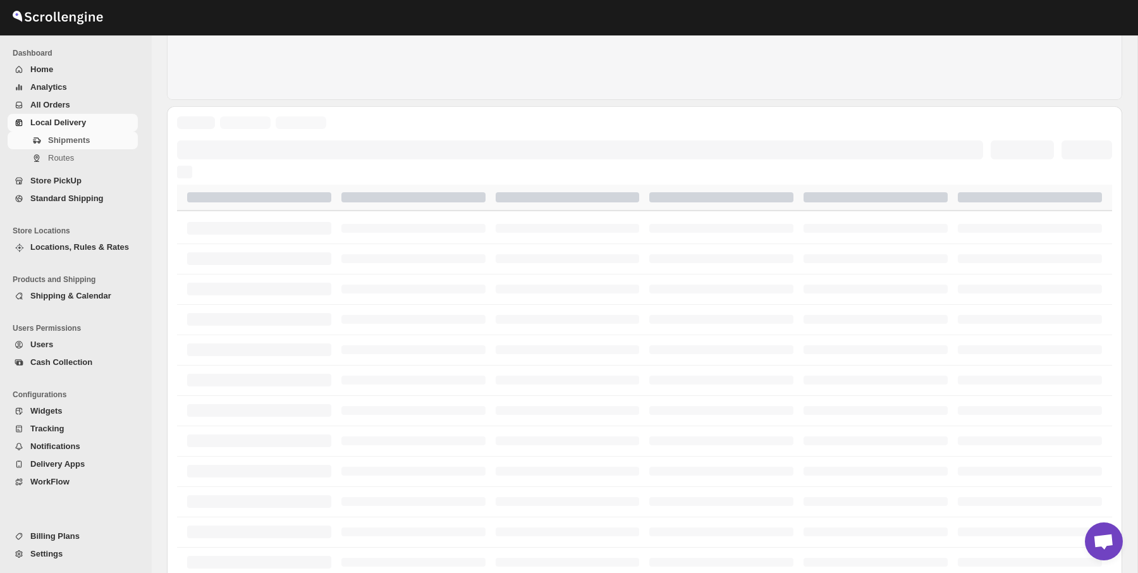
scroll to position [63, 0]
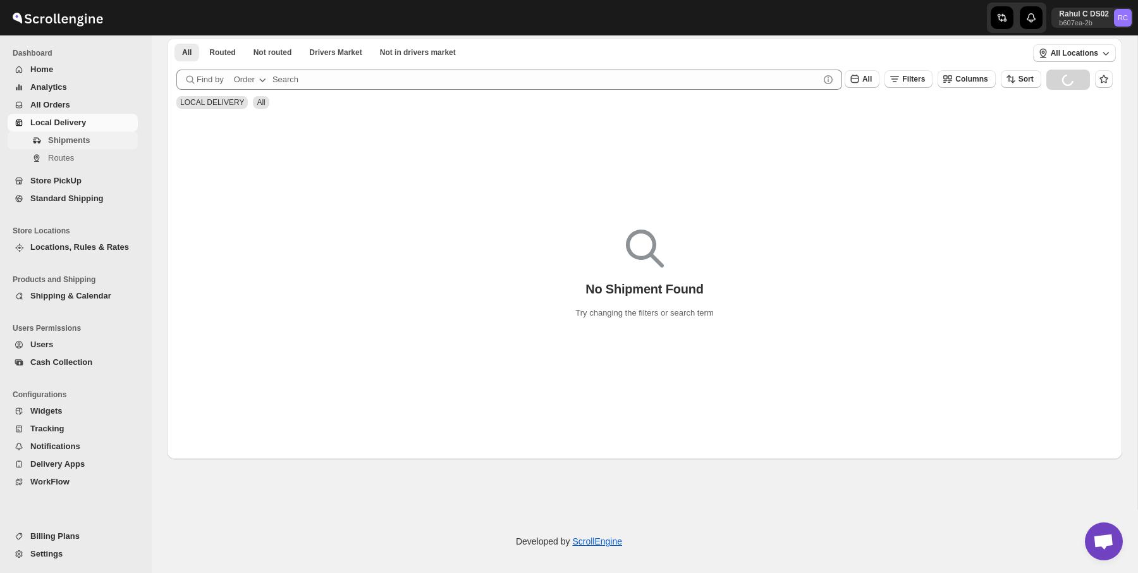
click at [49, 142] on span "Shipments" at bounding box center [69, 139] width 42 height 9
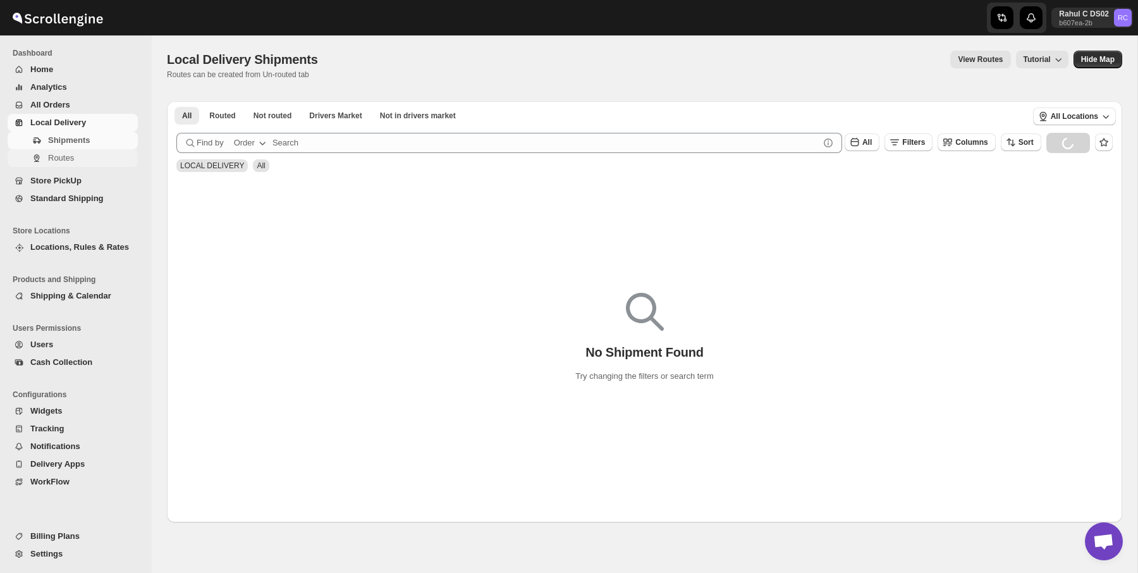
click at [69, 164] on span "Routes" at bounding box center [91, 158] width 87 height 13
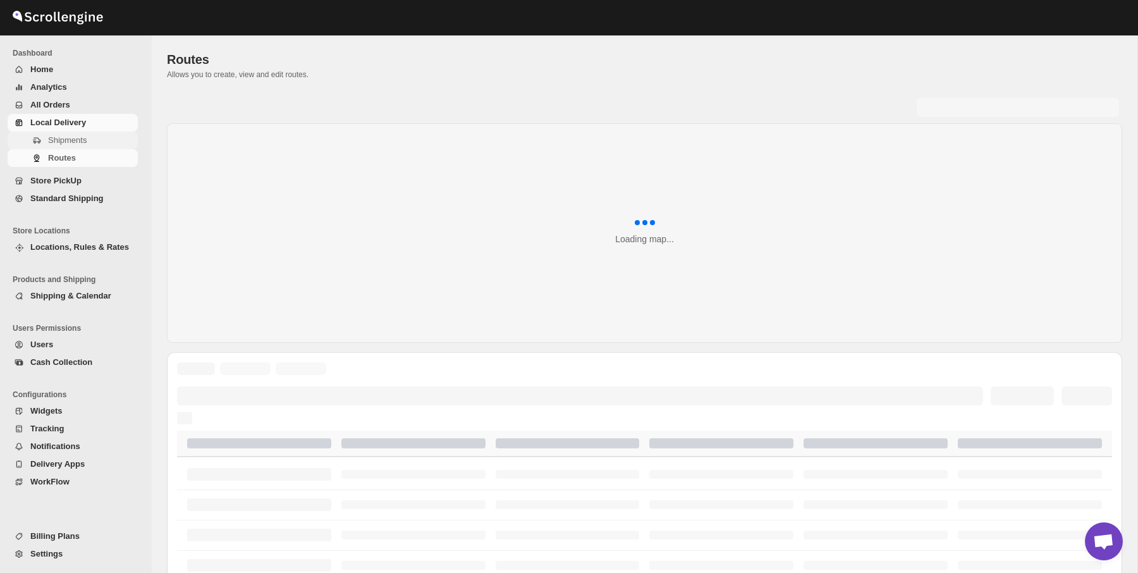
click at [82, 140] on span "Shipments" at bounding box center [67, 139] width 39 height 9
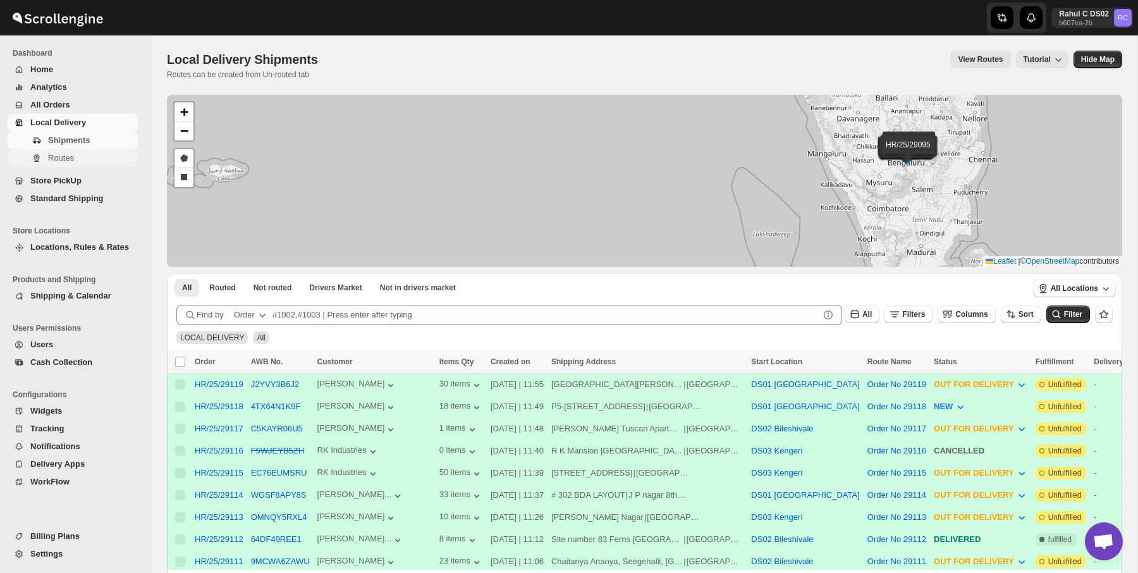
click at [97, 159] on span "Routes" at bounding box center [91, 158] width 87 height 13
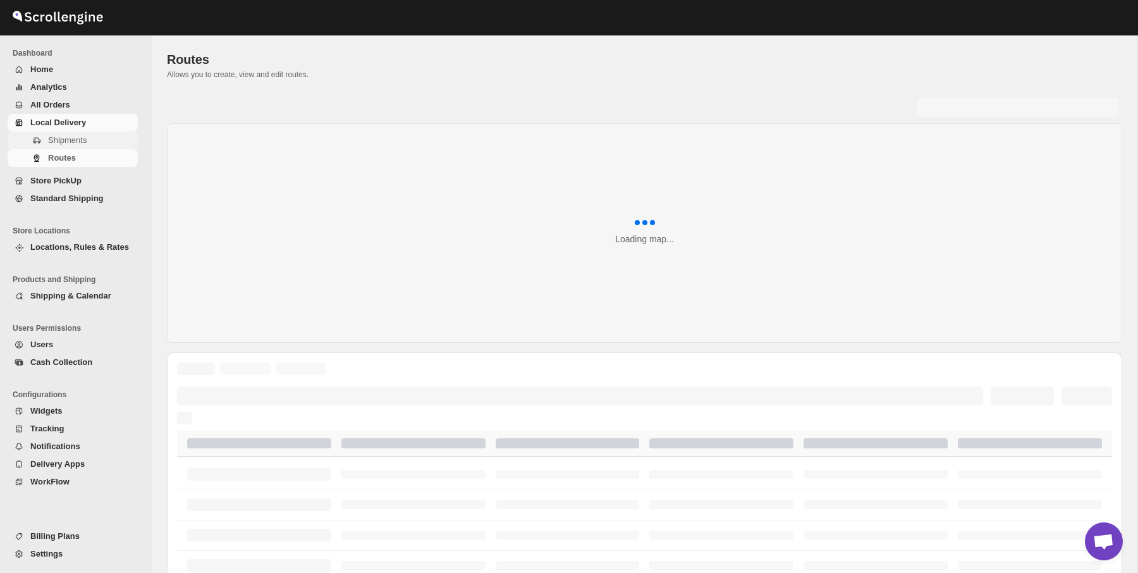
click at [102, 143] on span "Shipments" at bounding box center [91, 140] width 87 height 13
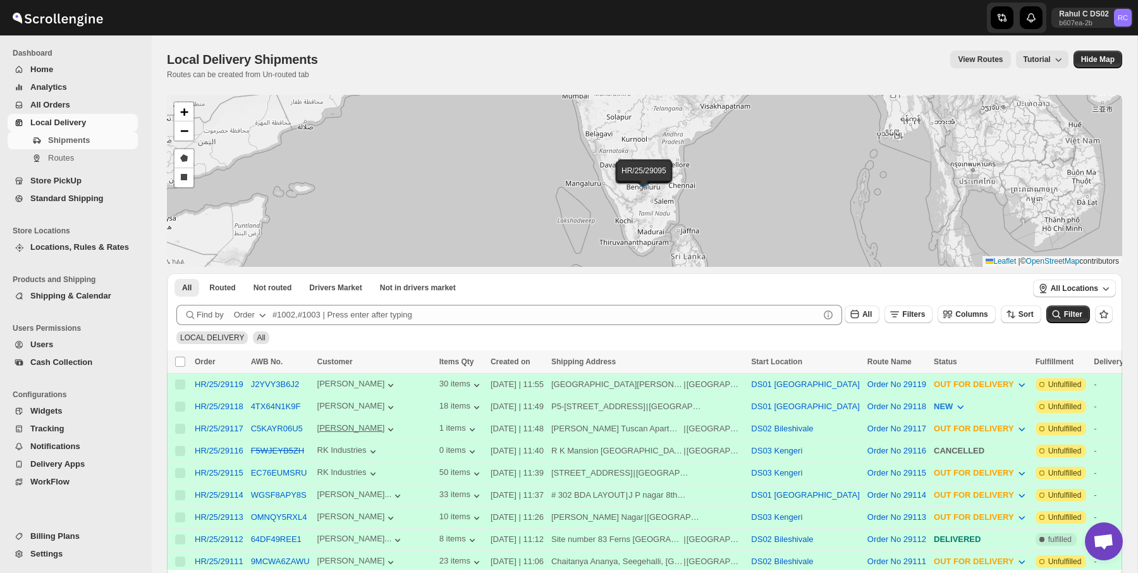
scroll to position [15, 0]
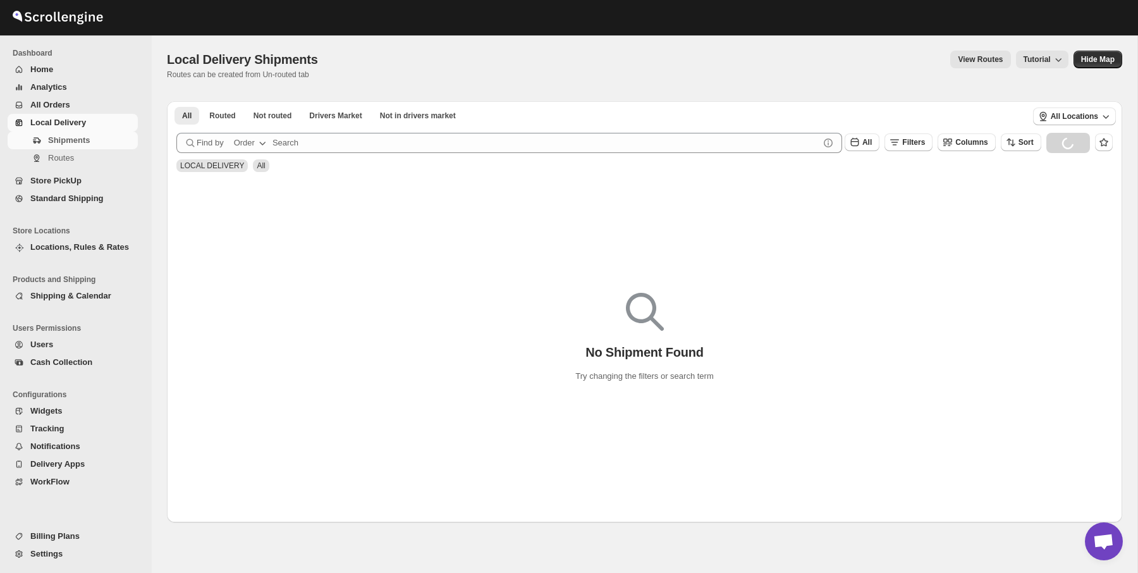
scroll to position [63, 0]
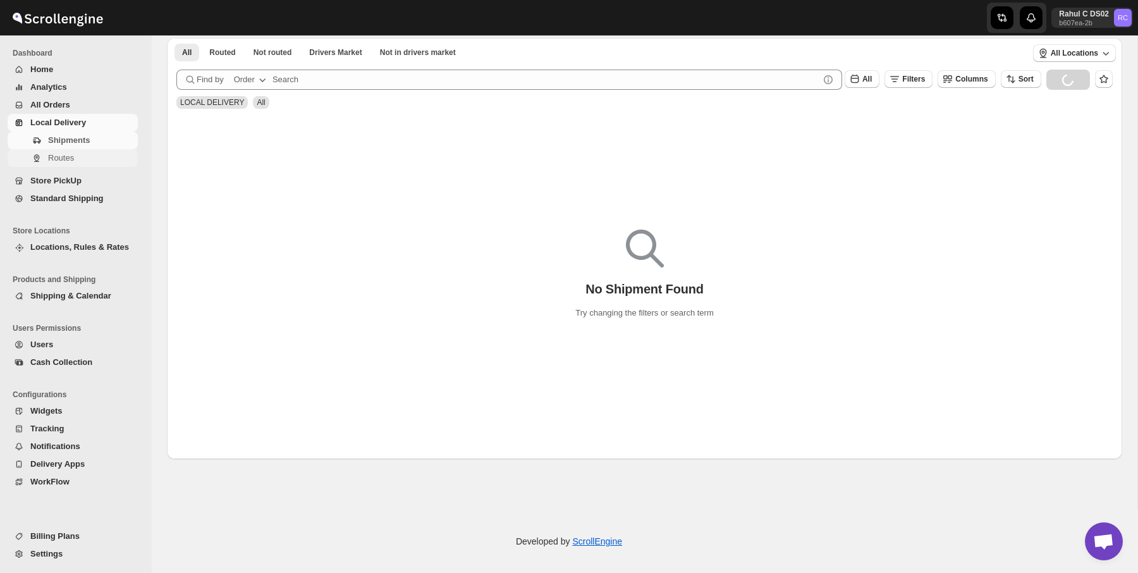
click at [101, 157] on span "Routes" at bounding box center [91, 158] width 87 height 13
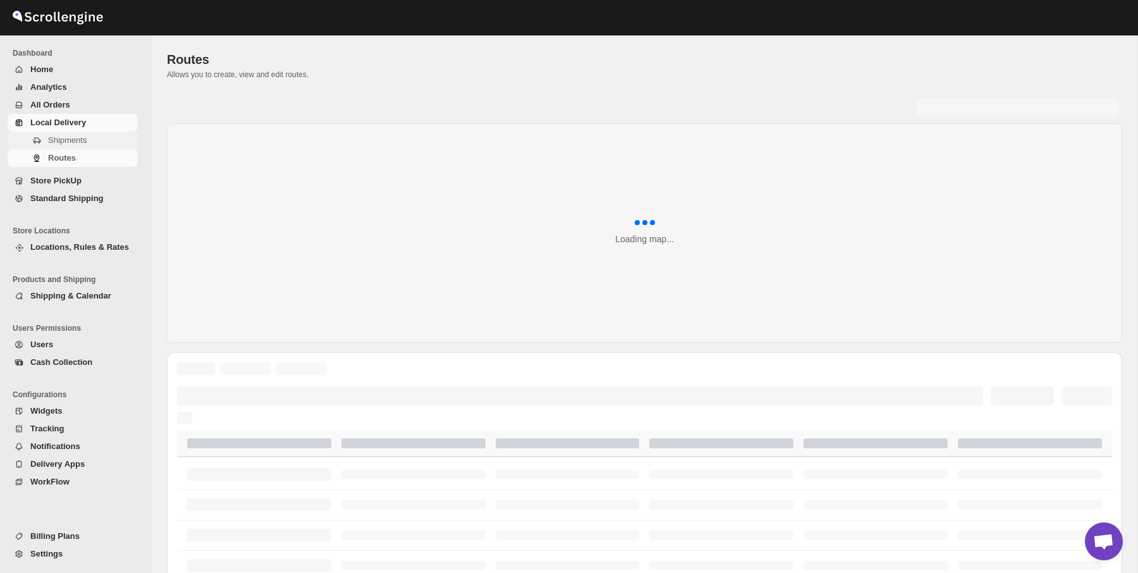
click at [117, 145] on span "Shipments" at bounding box center [91, 140] width 87 height 13
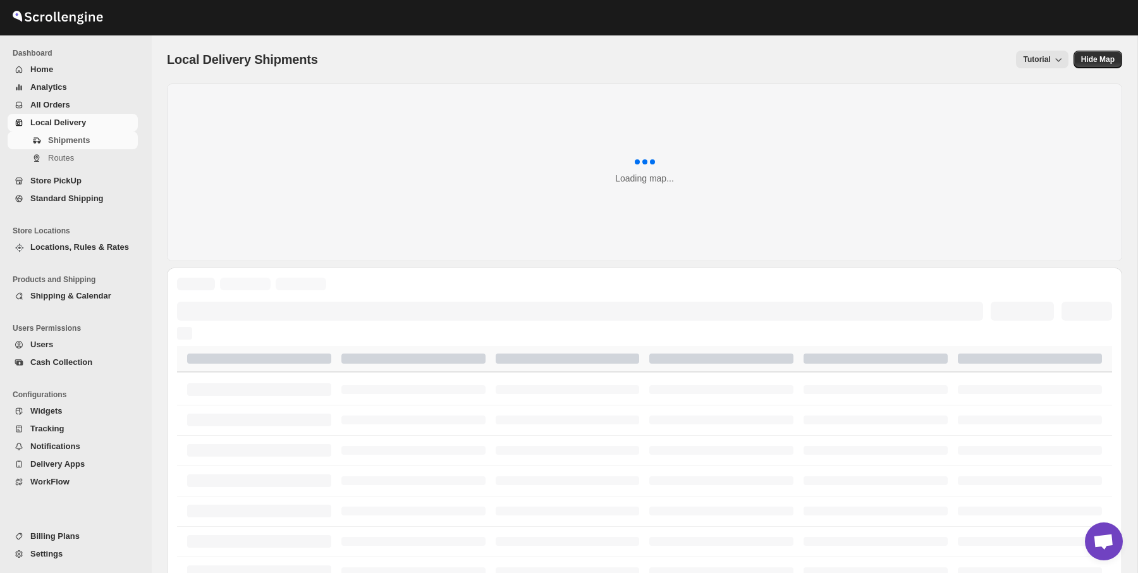
click at [230, 61] on span "Local Delivery Shipments" at bounding box center [242, 59] width 151 height 14
click at [63, 76] on button "Home" at bounding box center [73, 70] width 130 height 18
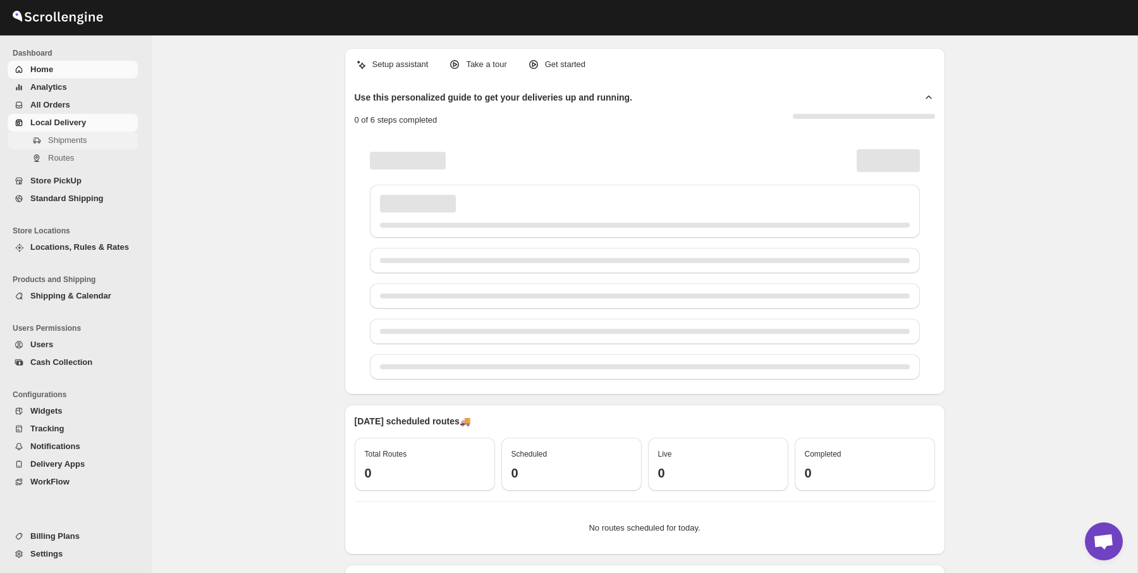
click at [76, 142] on span "Shipments" at bounding box center [67, 139] width 39 height 9
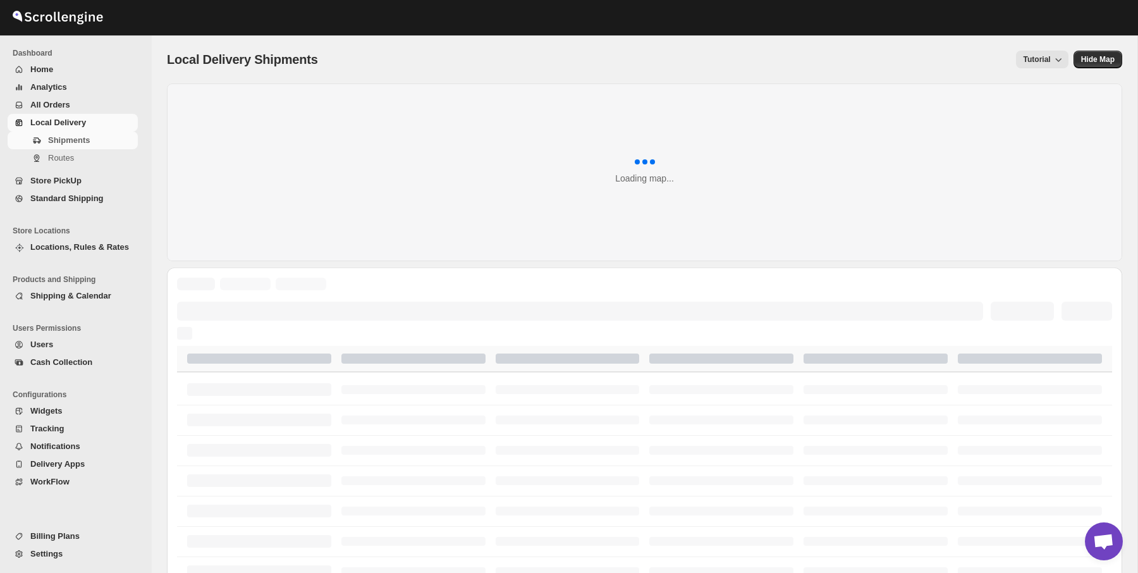
click at [212, 46] on div "Local Delivery Shipments. This page is ready Local Delivery Shipments Tutorial …" at bounding box center [644, 59] width 955 height 48
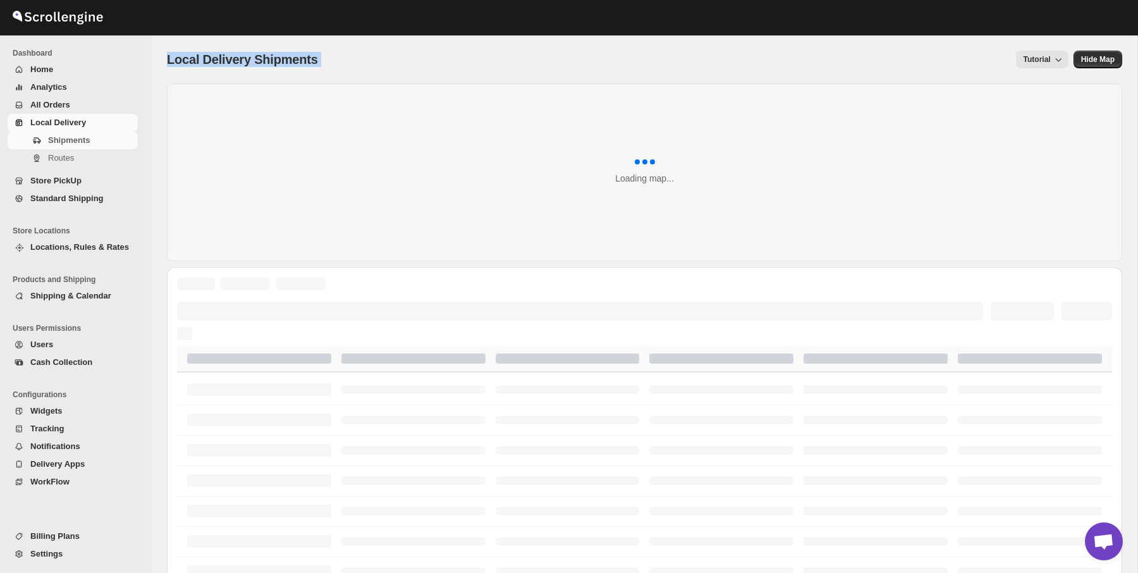
click at [212, 46] on div "Local Delivery Shipments. This page is ready Local Delivery Shipments Tutorial …" at bounding box center [644, 59] width 955 height 48
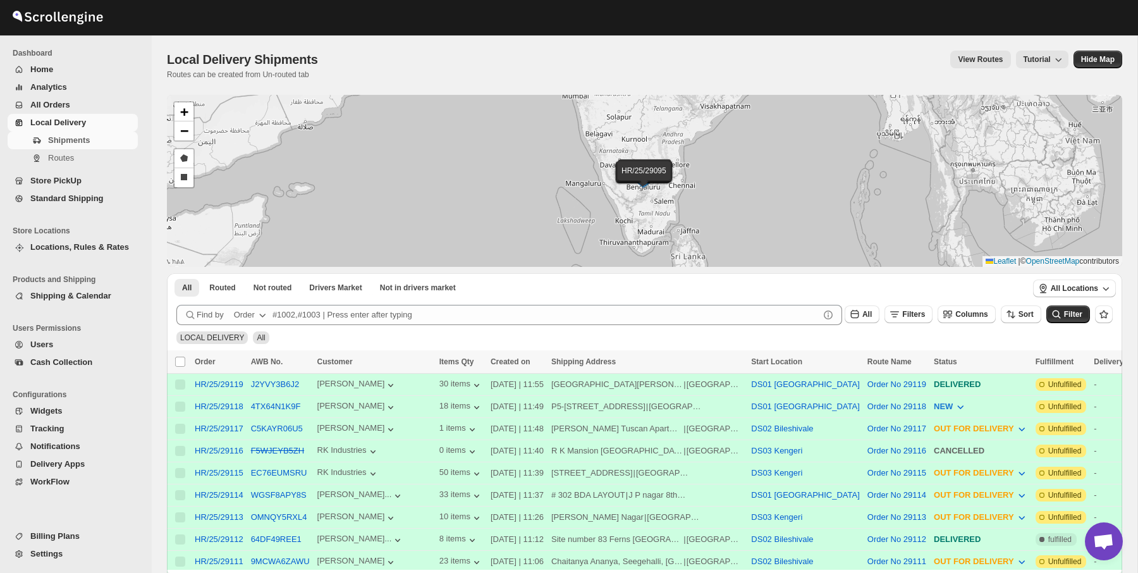
click at [317, 337] on div "LOCAL DELIVERY All" at bounding box center [641, 332] width 941 height 24
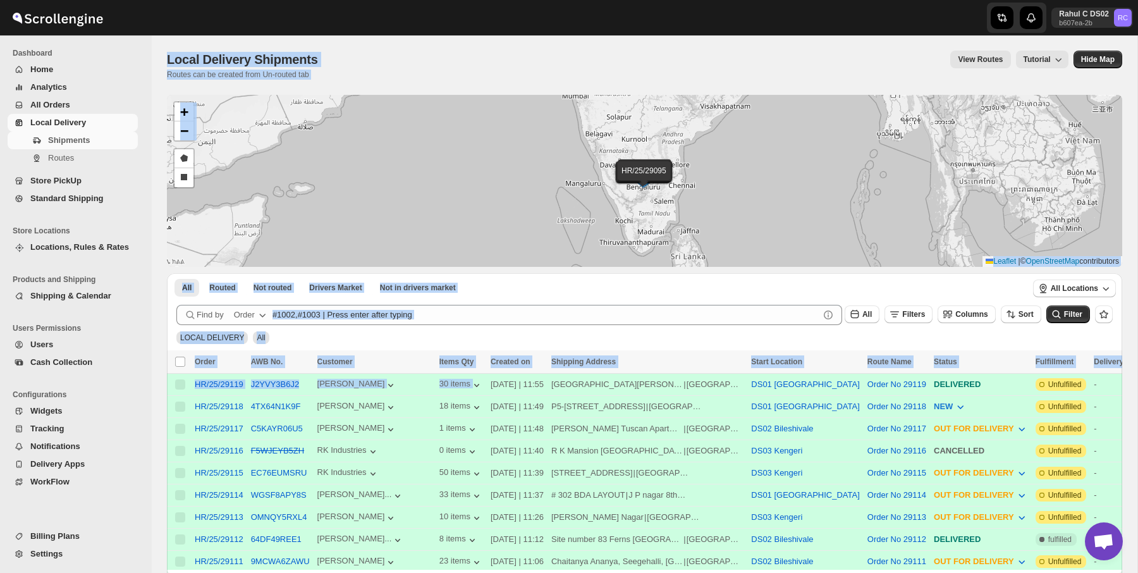
drag, startPoint x: 162, startPoint y: 38, endPoint x: 495, endPoint y: 375, distance: 474.2
click at [495, 375] on div "Local Delivery Shipments. This page is ready Local Delivery Shipments Routes ca…" at bounding box center [644, 498] width 985 height 927
click at [614, 332] on div "LOCAL DELIVERY All" at bounding box center [641, 332] width 941 height 24
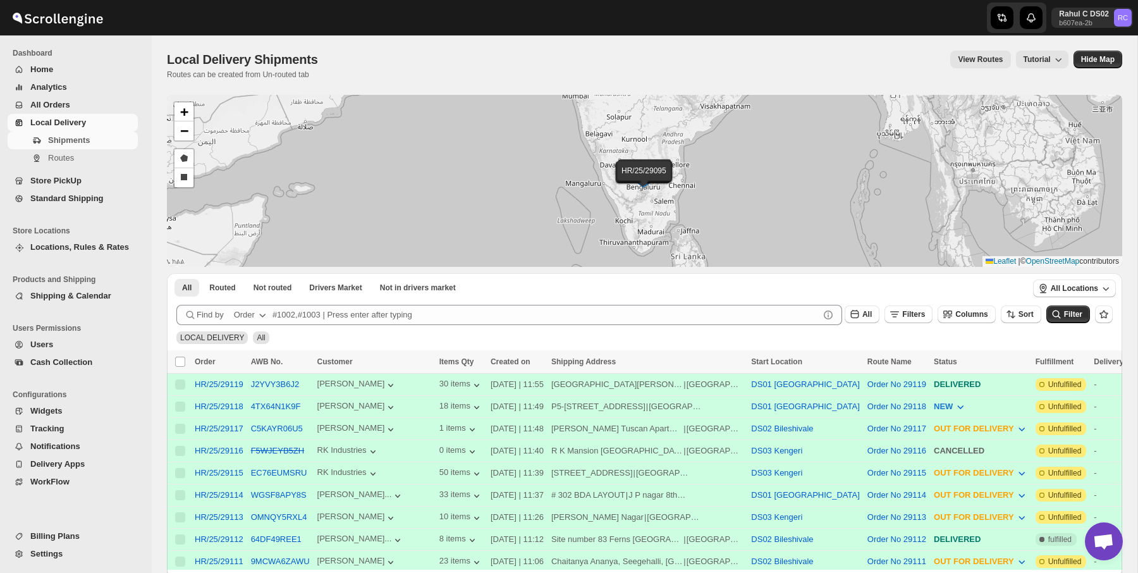
click at [614, 332] on div "LOCAL DELIVERY All" at bounding box center [641, 332] width 941 height 24
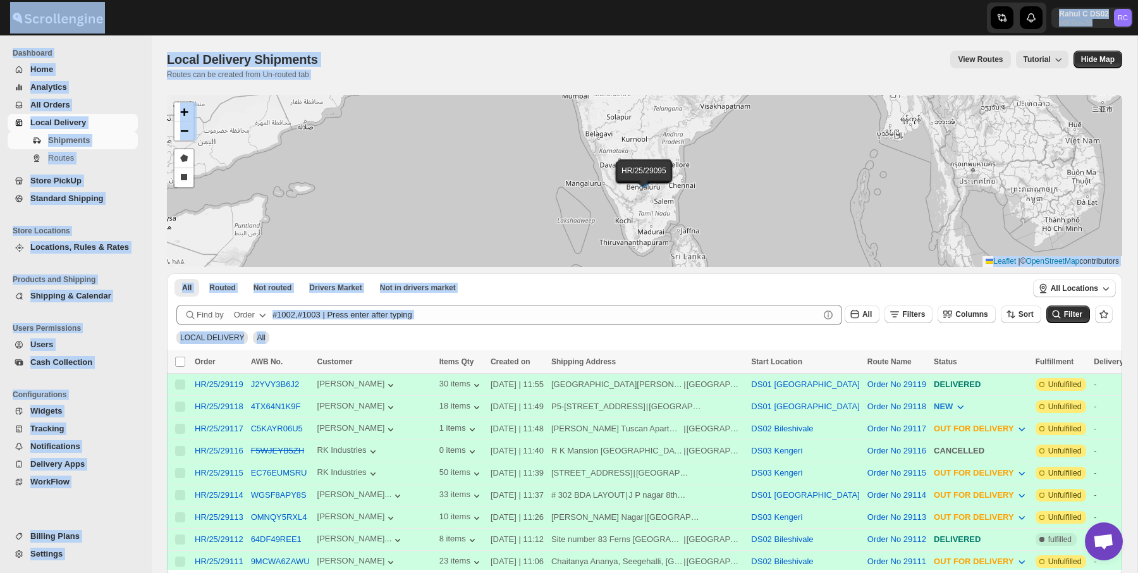
drag, startPoint x: 614, startPoint y: 332, endPoint x: 237, endPoint y: 16, distance: 492.2
click at [237, 16] on div "Skip to content Rahul C DS02 b607ea-2b RC Dashboard Home Analytics All Orders L…" at bounding box center [569, 481] width 1138 height 962
click at [122, 8] on div at bounding box center [76, 18] width 152 height 32
drag, startPoint x: 122, startPoint y: 8, endPoint x: 441, endPoint y: 331, distance: 454.1
click at [445, 334] on div "Skip to content Rahul C DS02 b607ea-2b RC Dashboard Home Analytics All Orders L…" at bounding box center [569, 481] width 1138 height 962
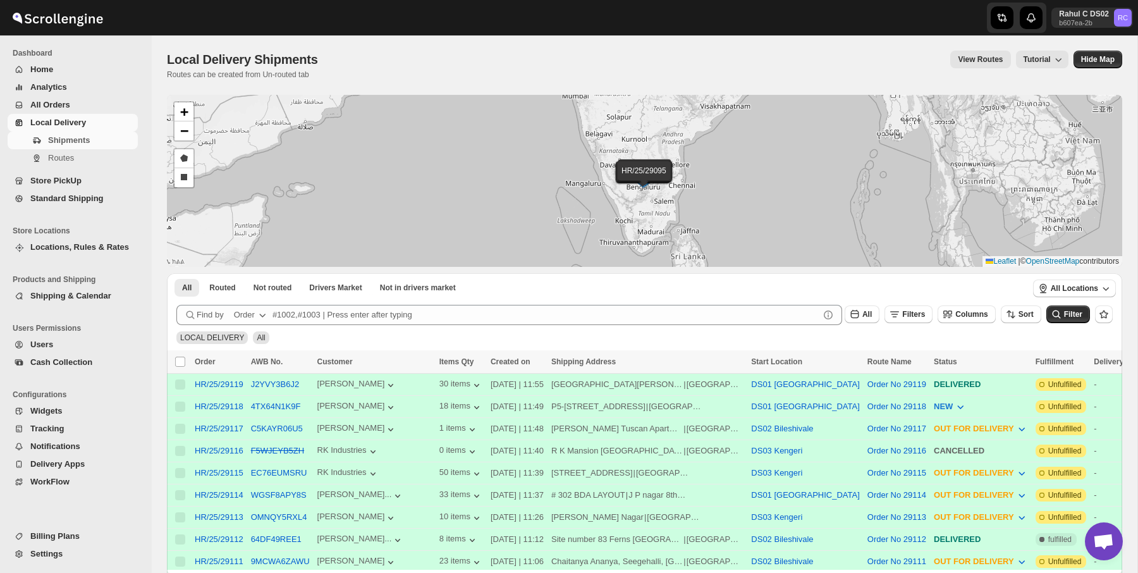
click at [441, 331] on div "LOCAL DELIVERY All" at bounding box center [641, 332] width 941 height 24
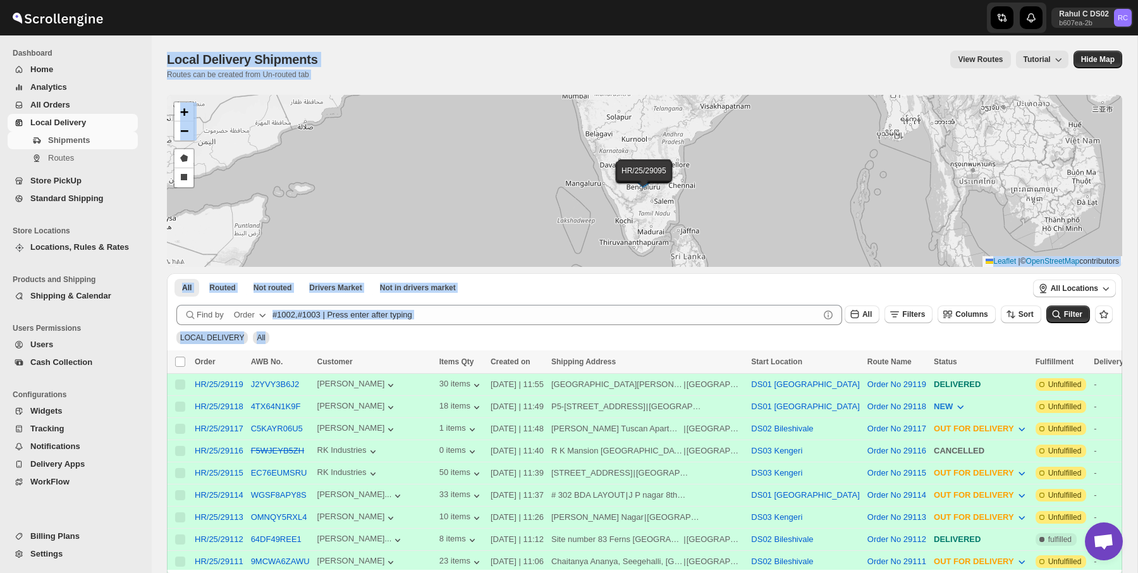
drag, startPoint x: 441, startPoint y: 331, endPoint x: 118, endPoint y: -1, distance: 463.5
click at [118, 0] on html "Skip to content Rahul C DS02 b607ea-2b RC Dashboard Home Analytics All Orders L…" at bounding box center [569, 286] width 1138 height 573
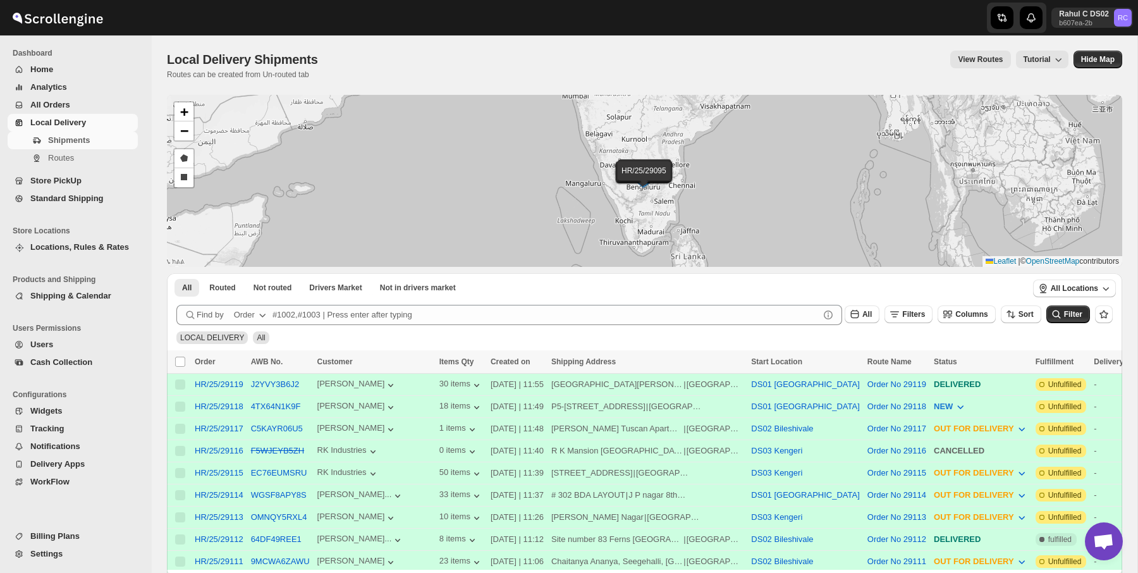
click at [156, 19] on div at bounding box center [208, 18] width 417 height 32
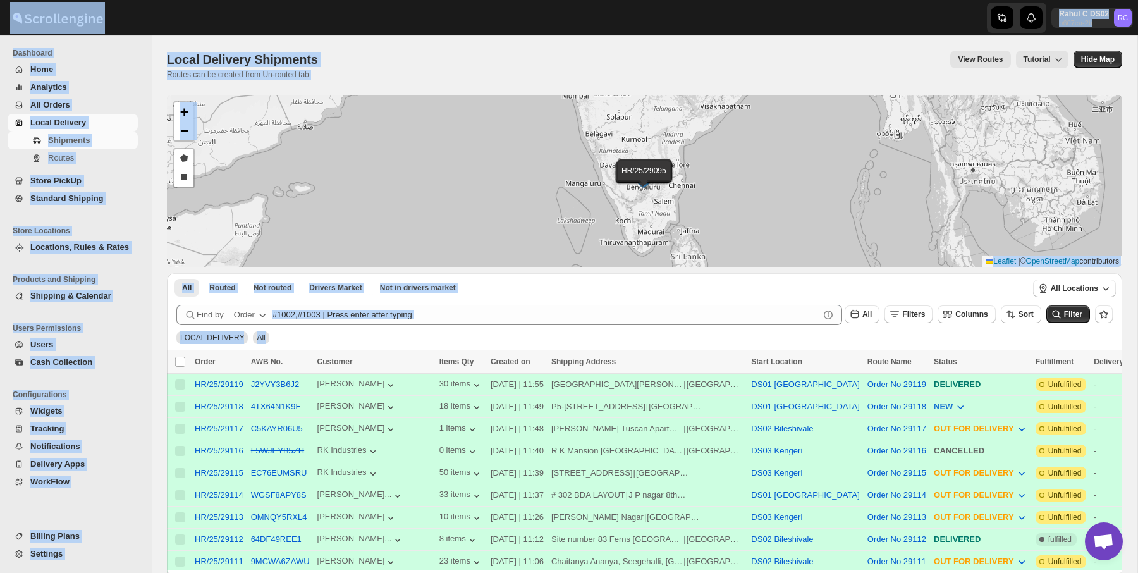
drag, startPoint x: 156, startPoint y: 19, endPoint x: 402, endPoint y: 337, distance: 401.9
click at [402, 337] on div "Skip to content Rahul C DS02 b607ea-2b RC Dashboard Home Analytics All Orders L…" at bounding box center [569, 481] width 1138 height 962
click at [401, 337] on div "LOCAL DELIVERY All" at bounding box center [641, 332] width 941 height 24
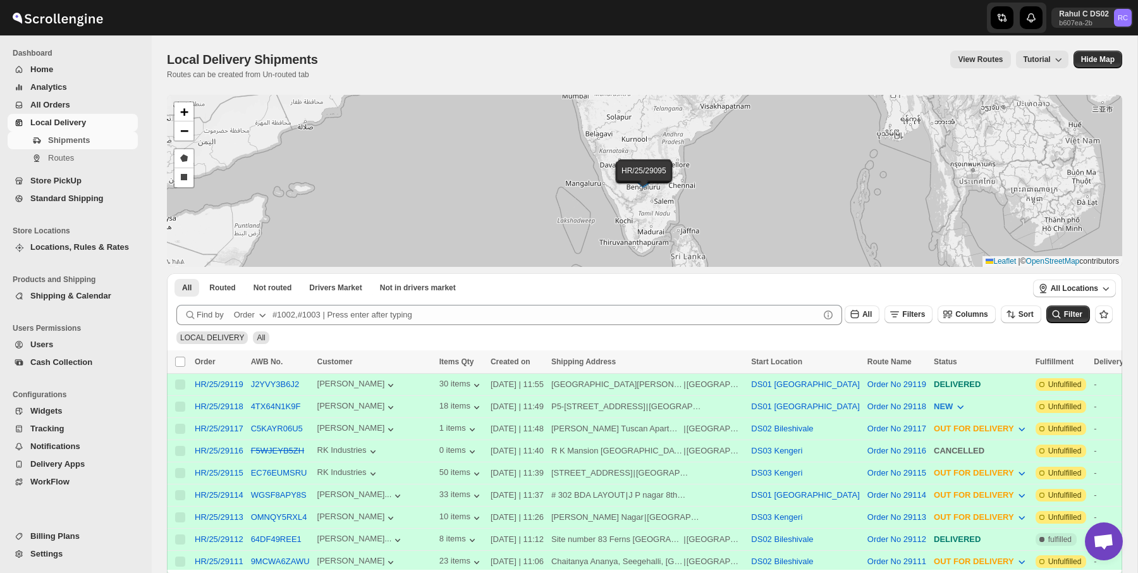
click at [401, 337] on div "LOCAL DELIVERY All" at bounding box center [641, 332] width 941 height 24
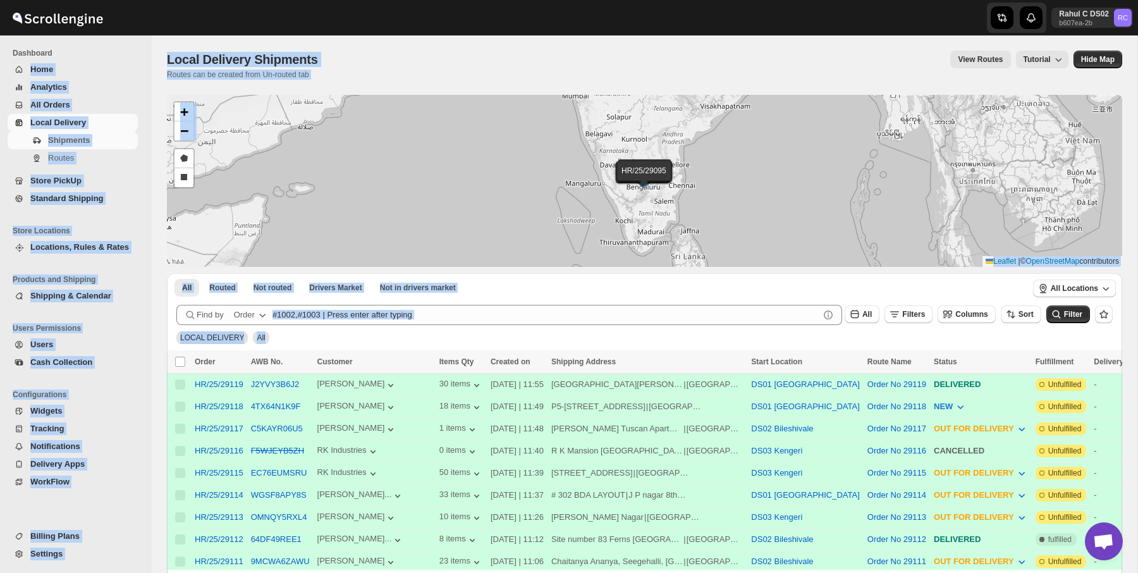
drag, startPoint x: 401, startPoint y: 337, endPoint x: 130, endPoint y: 60, distance: 387.5
click at [130, 60] on div "Skip to content Rahul C DS02 b607ea-2b RC Dashboard Home Analytics All Orders L…" at bounding box center [569, 481] width 1138 height 962
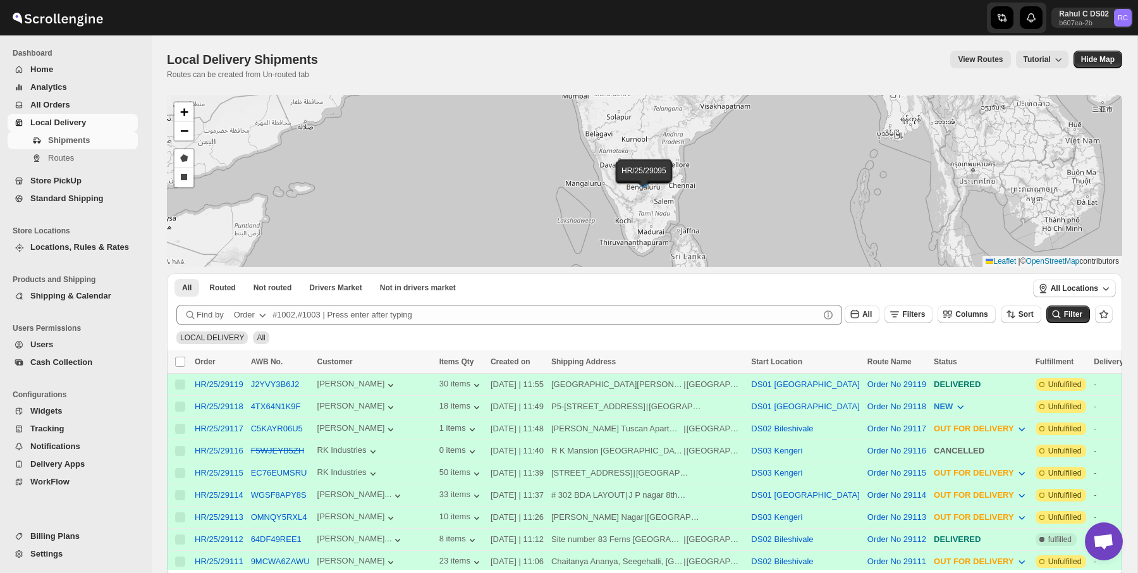
click at [178, 33] on div "Rahul C DS02 b607ea-2b RC" at bounding box center [569, 17] width 1138 height 35
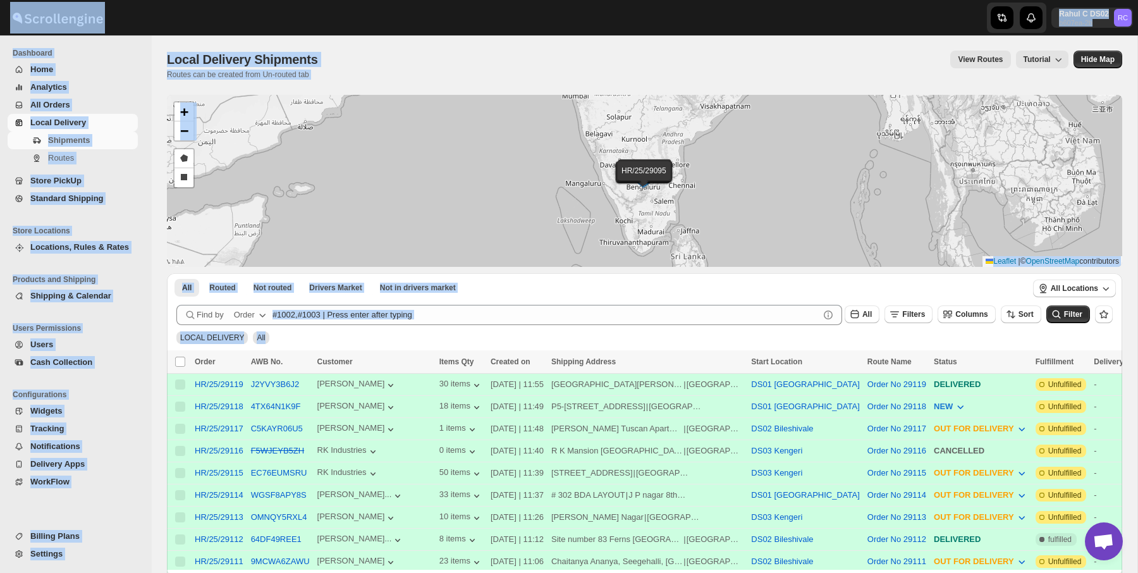
drag, startPoint x: 123, startPoint y: 9, endPoint x: 368, endPoint y: 339, distance: 411.6
click at [368, 339] on div "Skip to content Rahul C DS02 b607ea-2b RC Dashboard Home Analytics All Orders L…" at bounding box center [569, 481] width 1138 height 962
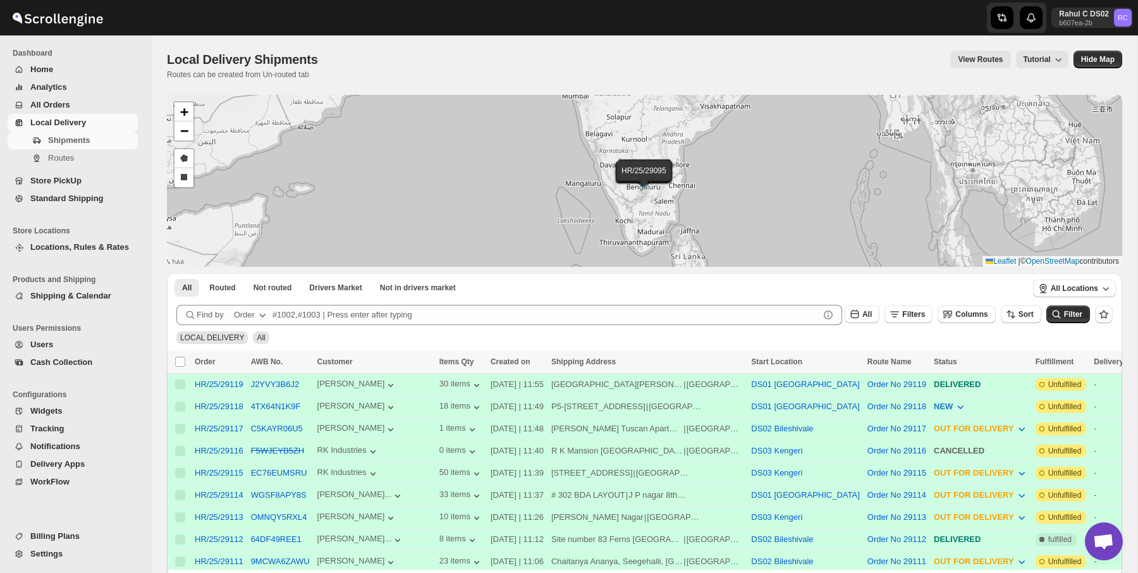
click at [368, 339] on div "LOCAL DELIVERY All" at bounding box center [641, 332] width 941 height 24
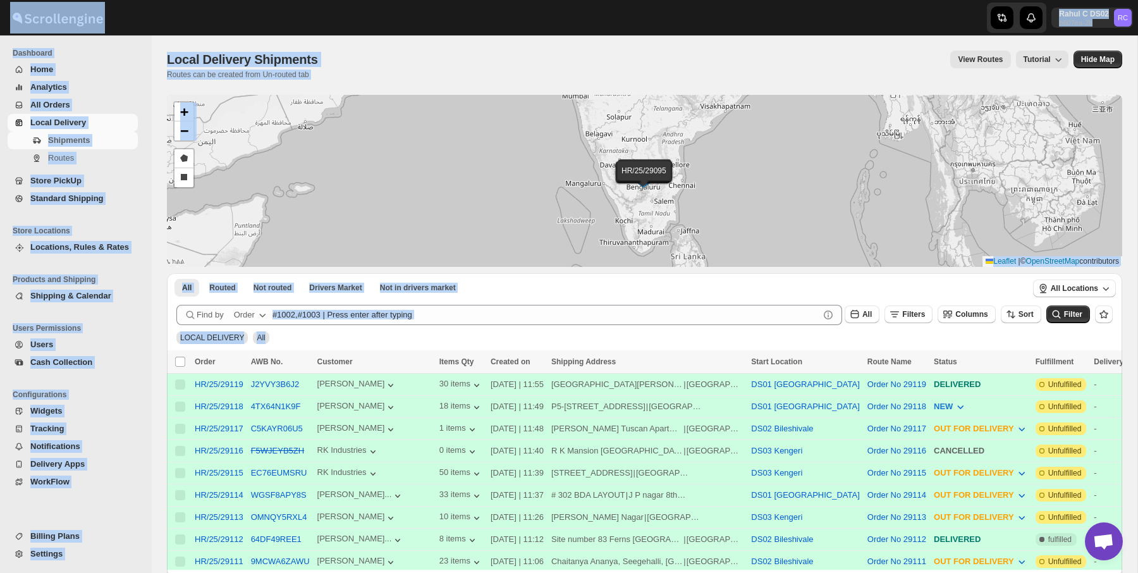
drag, startPoint x: 368, startPoint y: 339, endPoint x: 109, endPoint y: 1, distance: 426.0
click at [109, 1] on div "Skip to content Rahul C DS02 b607ea-2b RC Dashboard Home Analytics All Orders L…" at bounding box center [569, 481] width 1138 height 962
click at [154, 28] on div at bounding box center [208, 18] width 417 height 32
drag, startPoint x: 116, startPoint y: 20, endPoint x: 381, endPoint y: 331, distance: 408.4
click at [381, 331] on div "Skip to content Rahul C DS02 b607ea-2b RC Dashboard Home Analytics All Orders L…" at bounding box center [569, 481] width 1138 height 962
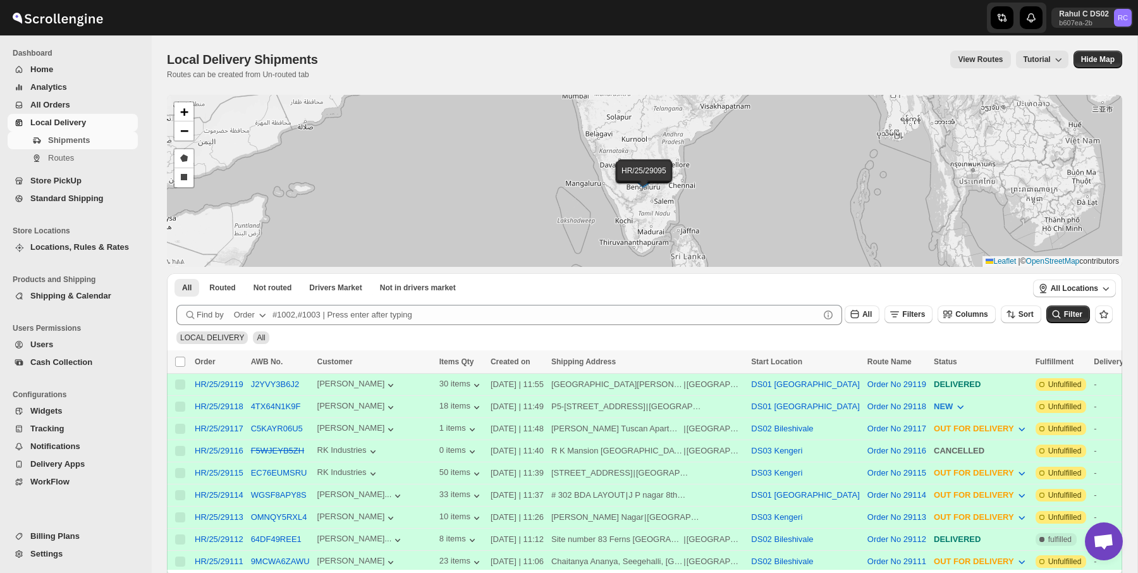
click at [381, 331] on div "LOCAL DELIVERY All" at bounding box center [641, 332] width 941 height 24
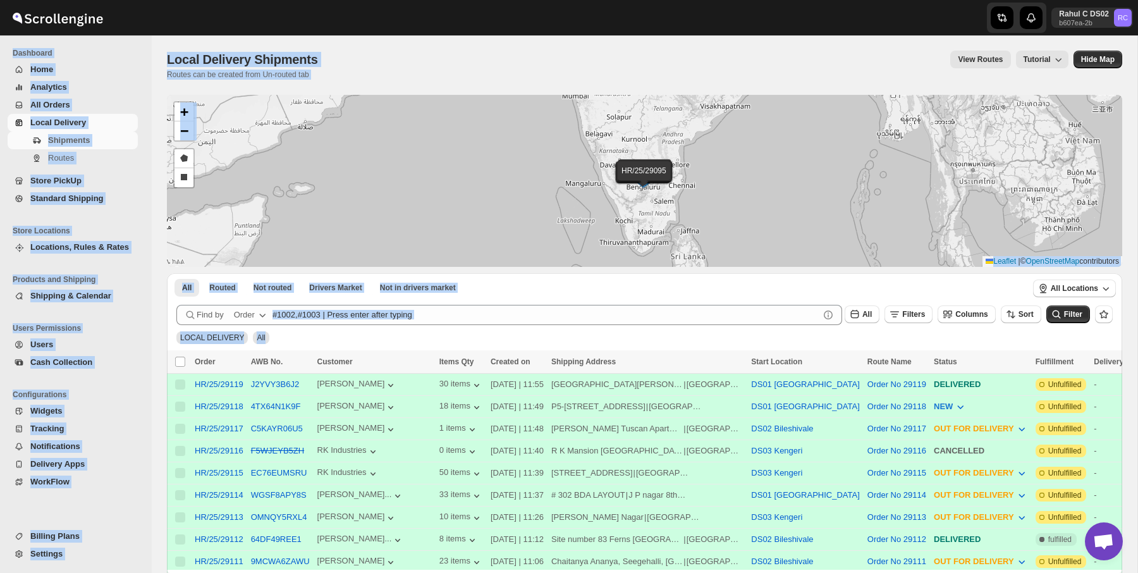
drag, startPoint x: 381, startPoint y: 331, endPoint x: 142, endPoint y: 35, distance: 380.2
click at [142, 35] on div "Skip to content Rahul C DS02 b607ea-2b RC Dashboard Home Analytics All Orders L…" at bounding box center [569, 481] width 1138 height 962
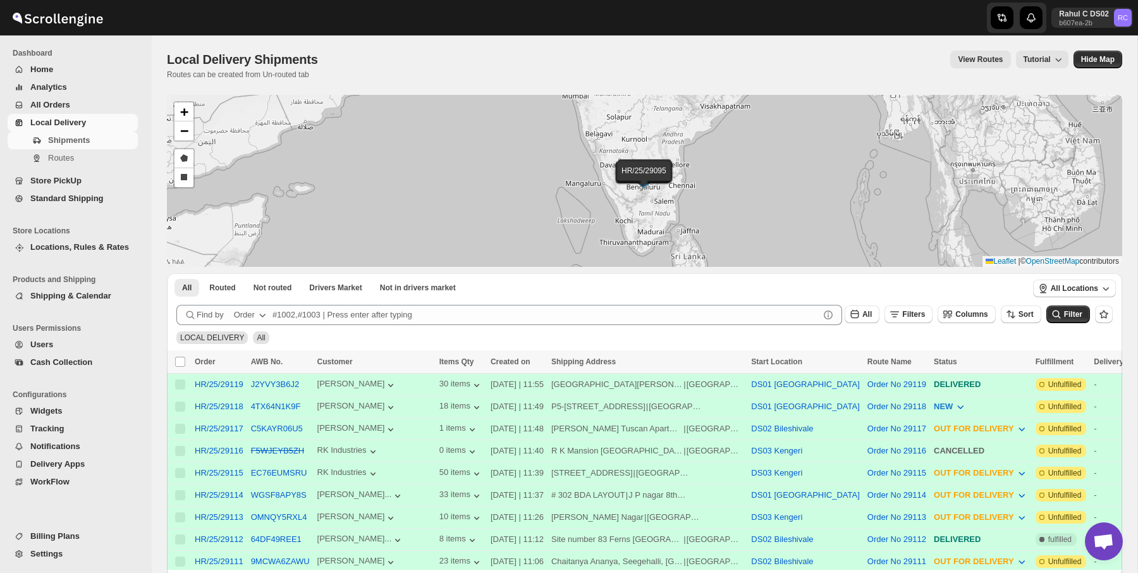
click at [124, 14] on div at bounding box center [76, 18] width 152 height 32
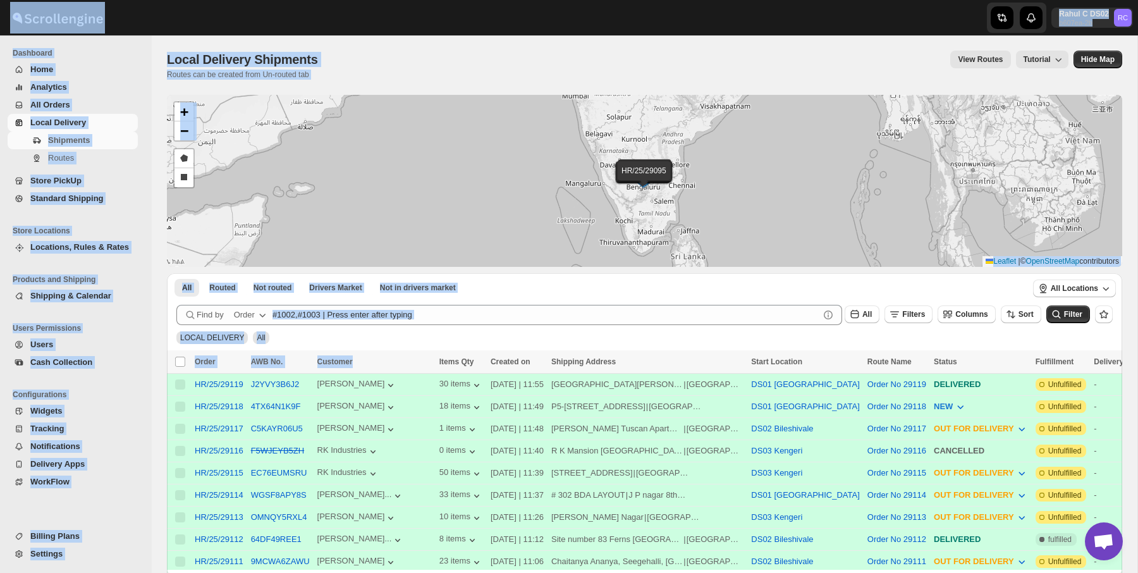
drag, startPoint x: 124, startPoint y: 14, endPoint x: 399, endPoint y: 352, distance: 436.2
click at [399, 352] on div "Skip to content Rahul C DS02 b607ea-2b RC Dashboard Home Analytics All Orders L…" at bounding box center [569, 481] width 1138 height 962
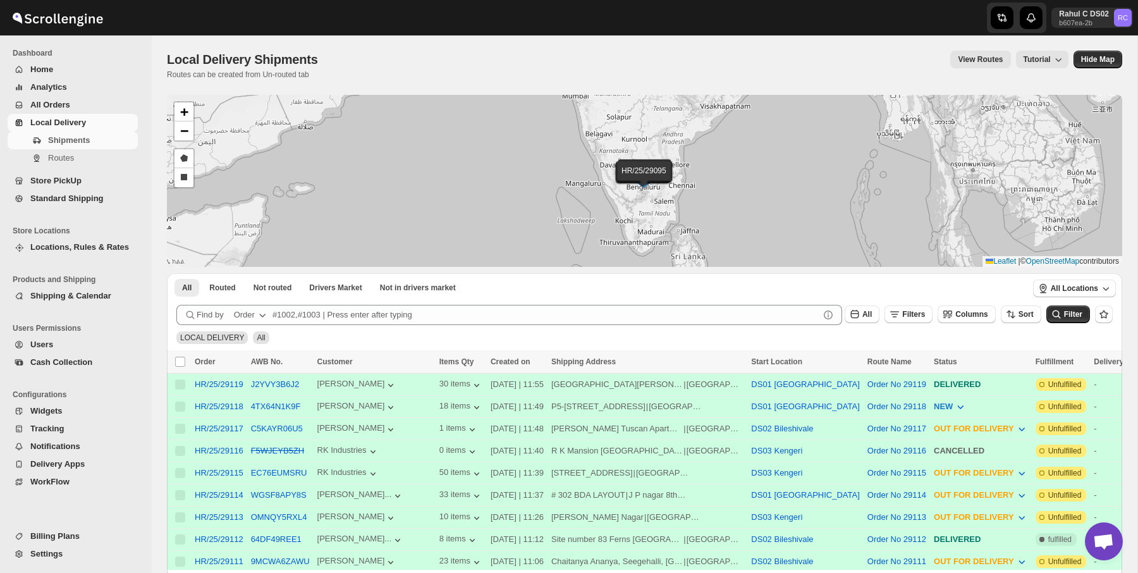
click at [490, 358] on span "Created on" at bounding box center [510, 361] width 40 height 9
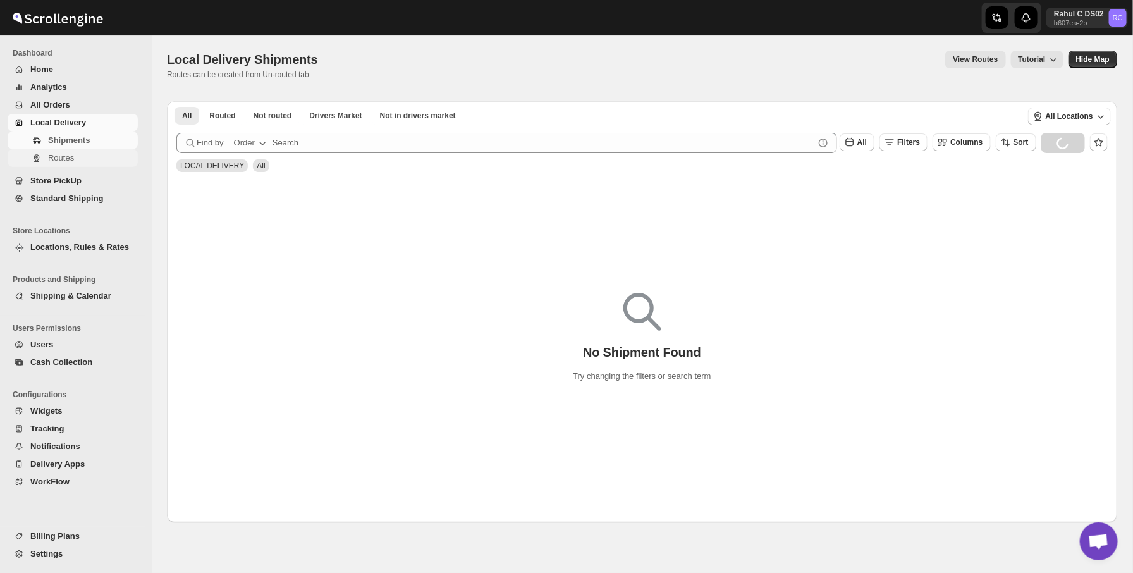
click at [113, 157] on span "Routes" at bounding box center [91, 158] width 87 height 13
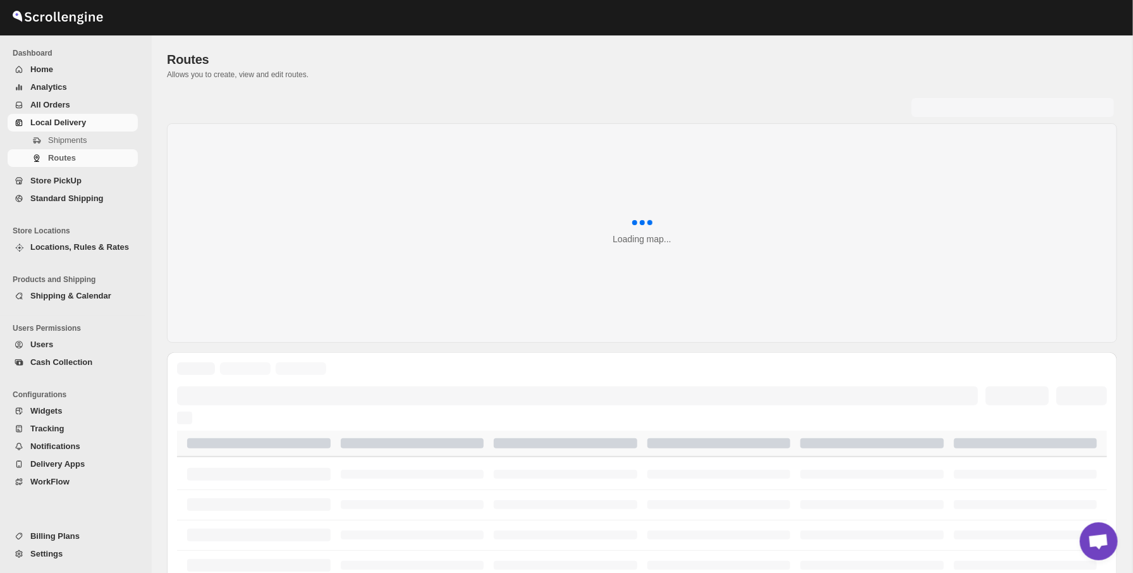
click at [222, 52] on div "Routes" at bounding box center [642, 60] width 950 height 18
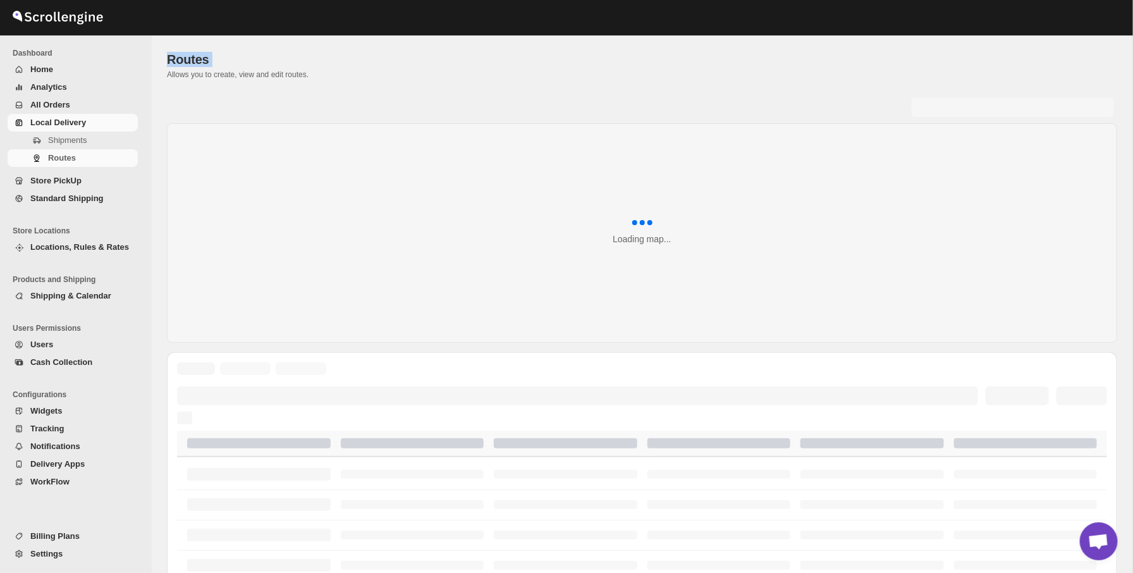
click at [85, 63] on span "Home" at bounding box center [82, 69] width 105 height 13
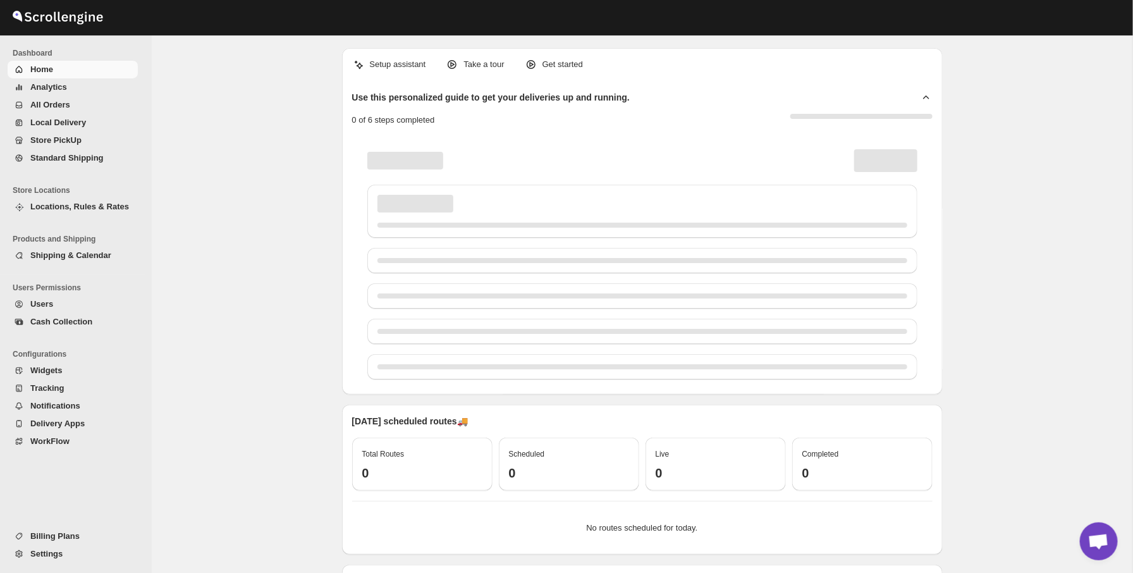
click at [131, 80] on button "Analytics" at bounding box center [73, 87] width 130 height 18
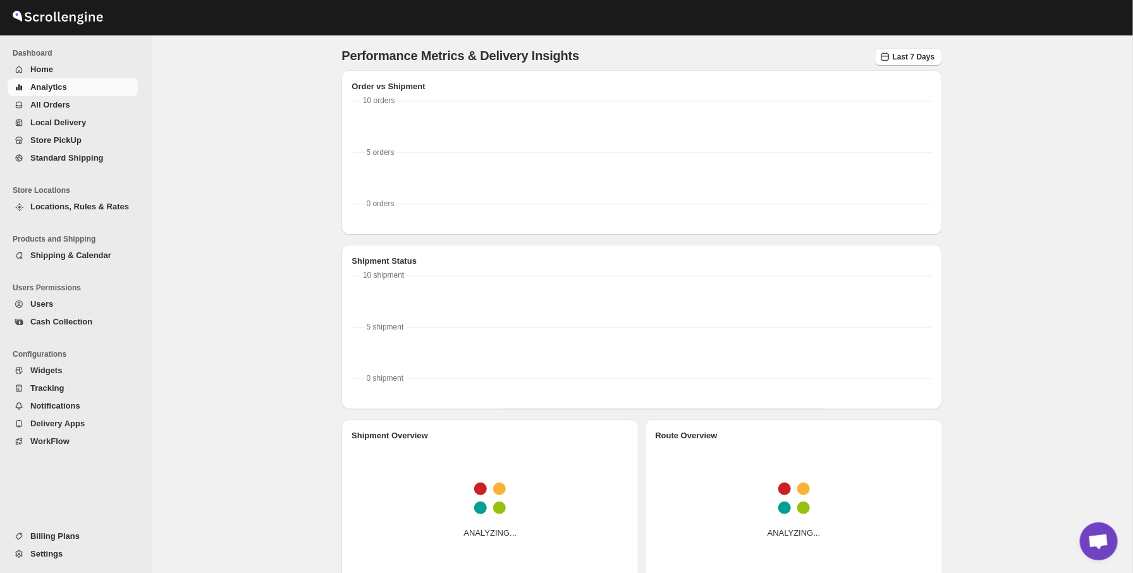
click at [246, 119] on div "Performance Metrics & Delivery Insights Last 7 Days Order vs Shipment 0 orders …" at bounding box center [642, 433] width 980 height 796
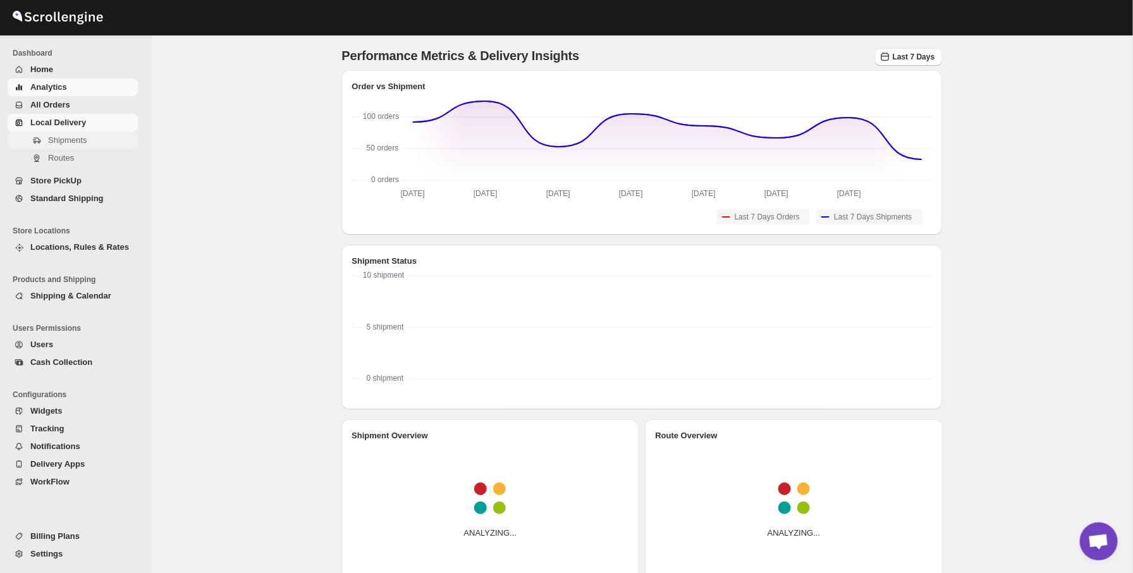
click at [119, 146] on span "Shipments" at bounding box center [91, 140] width 87 height 13
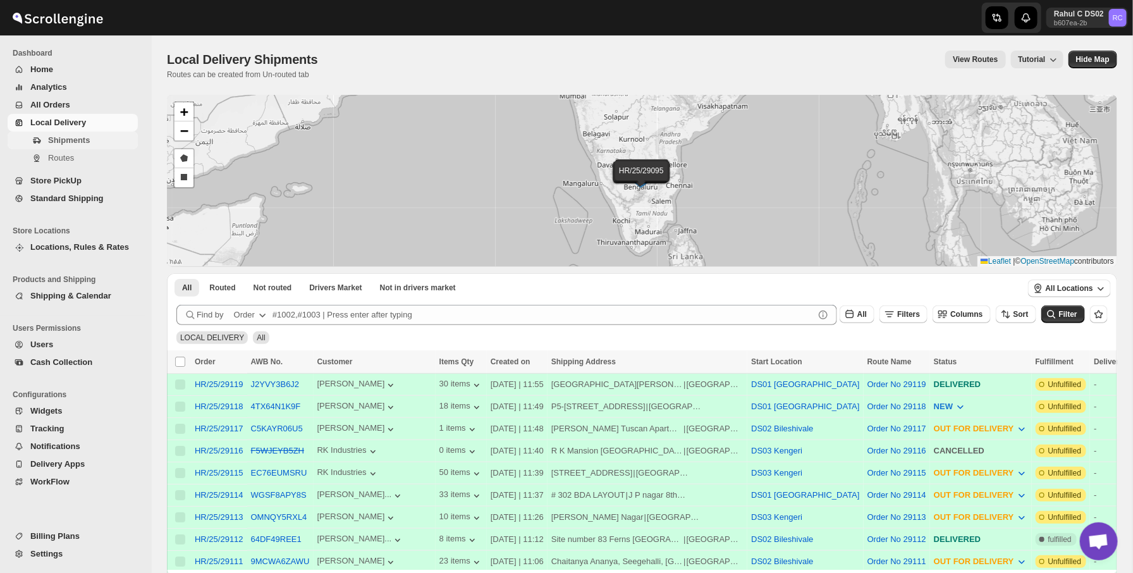
click at [122, 144] on span "Shipments" at bounding box center [91, 140] width 87 height 13
click at [341, 25] on div at bounding box center [207, 18] width 415 height 32
click at [317, 49] on div "Local Delivery Shipments. This page is ready Local Delivery Shipments Routes ca…" at bounding box center [642, 64] width 950 height 59
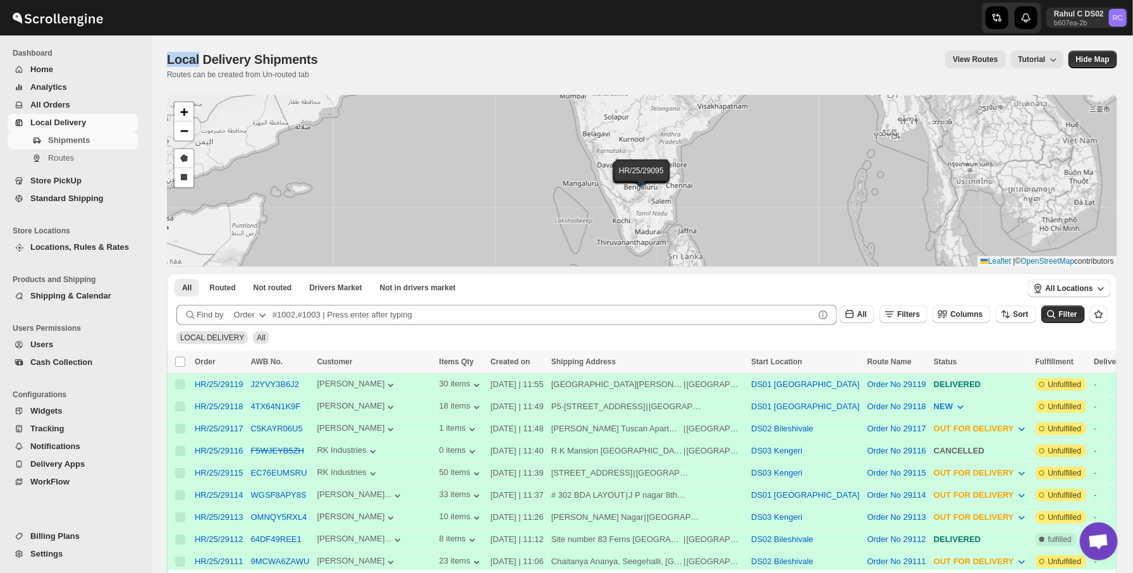
click at [317, 49] on div "Local Delivery Shipments. This page is ready Local Delivery Shipments Routes ca…" at bounding box center [642, 64] width 950 height 59
click at [337, 56] on div "View Routes Tutorial" at bounding box center [698, 60] width 730 height 18
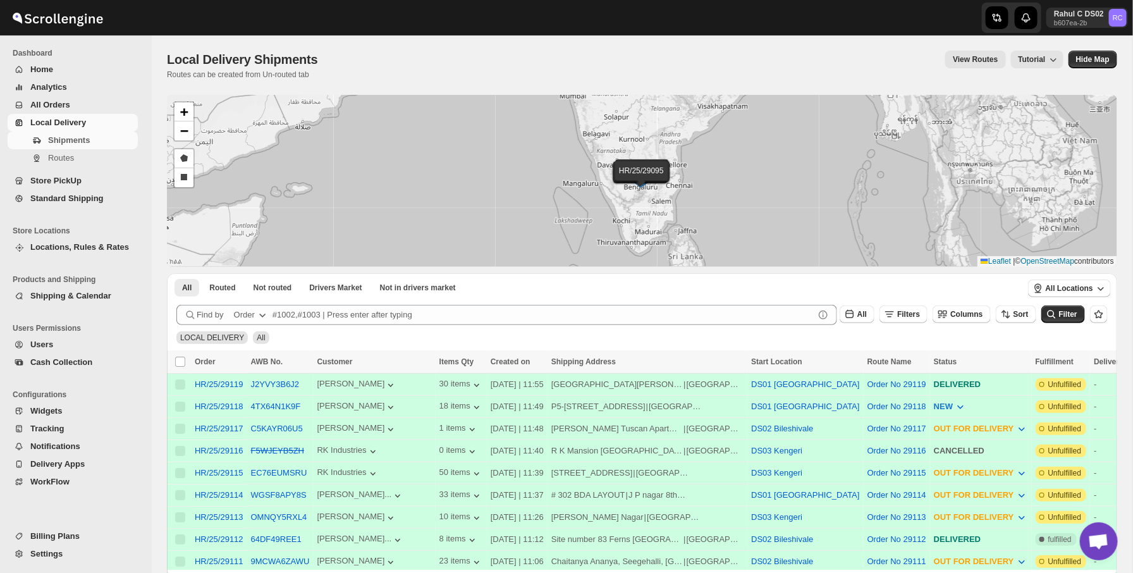
click at [328, 73] on div "Local Delivery Shipments Routes can be created from Un-routed tab View Routes T…" at bounding box center [642, 65] width 950 height 29
click at [310, 59] on span "Local Delivery Shipments" at bounding box center [242, 59] width 151 height 14
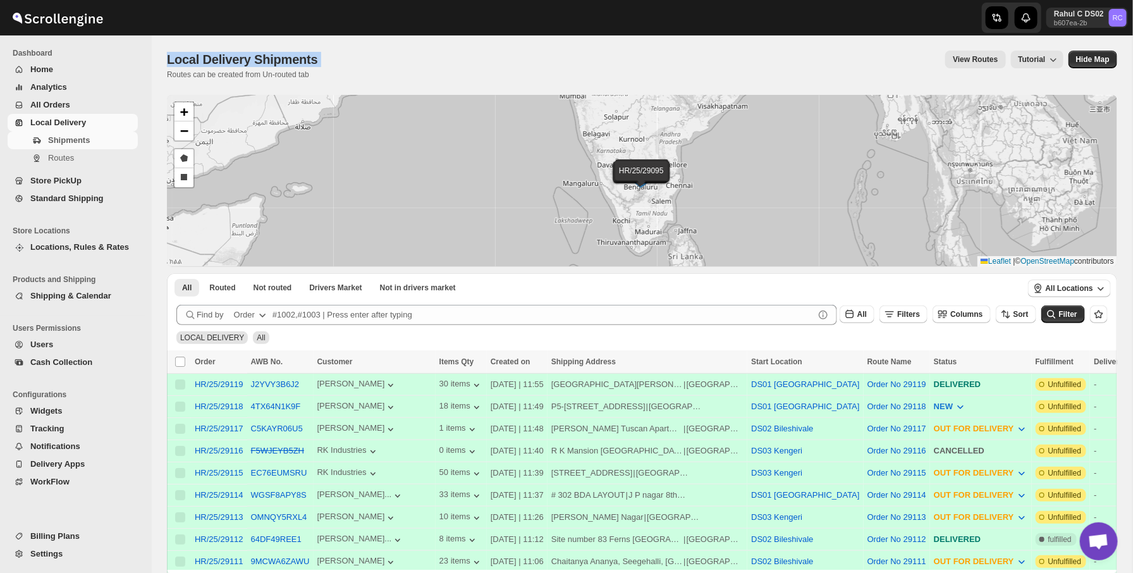
click at [310, 59] on span "Local Delivery Shipments" at bounding box center [242, 59] width 151 height 14
click at [297, 84] on div "Local Delivery Shipments. This page is ready Local Delivery Shipments Routes ca…" at bounding box center [642, 64] width 950 height 59
click at [291, 43] on div "Local Delivery Shipments. This page is ready Local Delivery Shipments Routes ca…" at bounding box center [642, 64] width 950 height 59
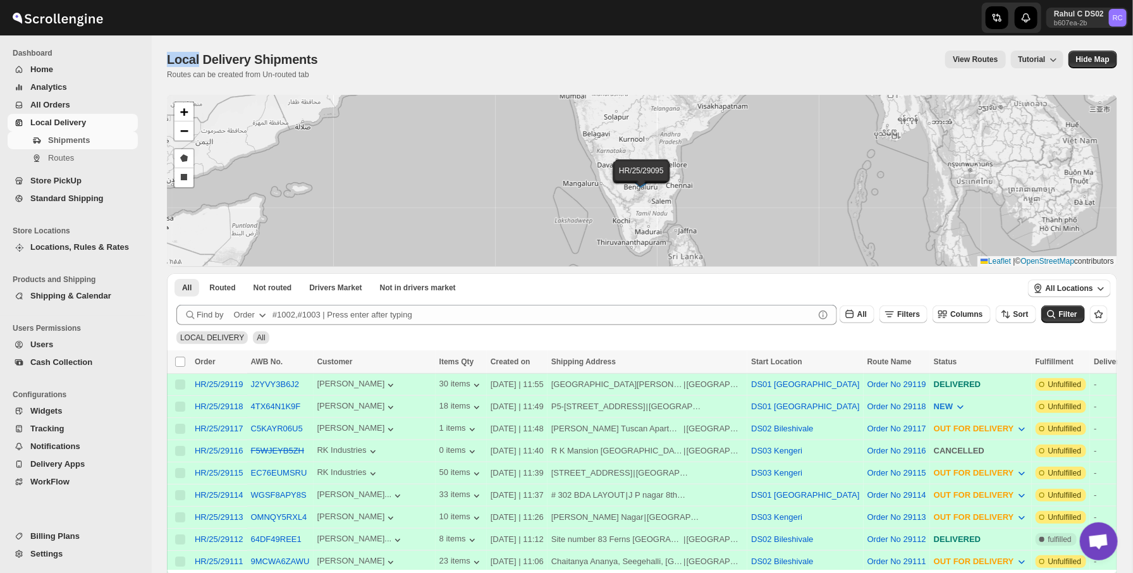
click at [291, 43] on div "Local Delivery Shipments. This page is ready Local Delivery Shipments Routes ca…" at bounding box center [642, 64] width 950 height 59
click at [288, 66] on span "Local Delivery Shipments" at bounding box center [242, 59] width 151 height 14
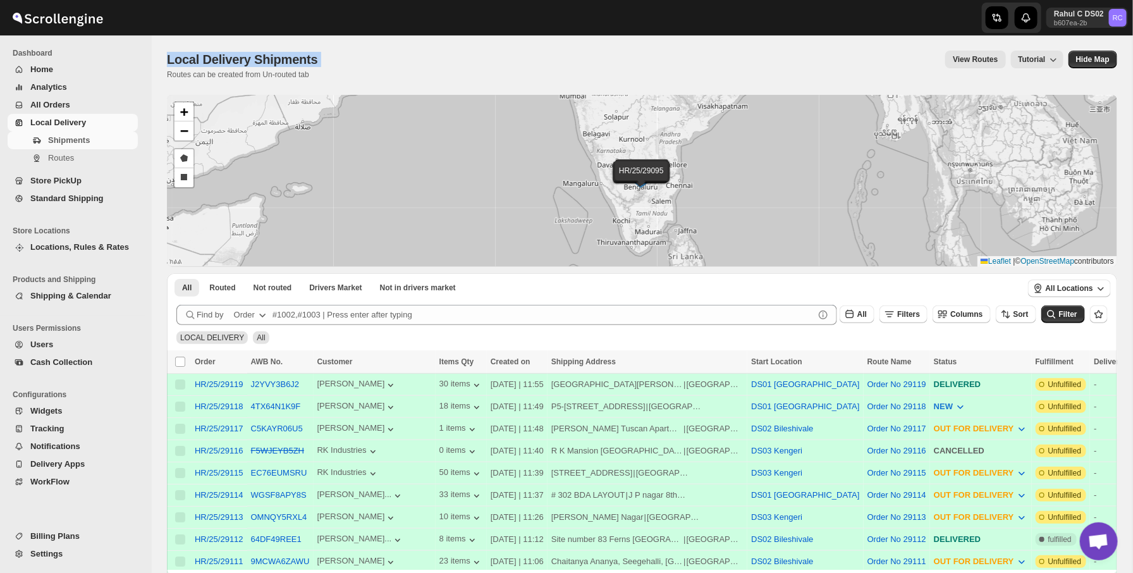
click at [288, 66] on span "Local Delivery Shipments" at bounding box center [242, 59] width 151 height 14
click at [286, 39] on div "Local Delivery Shipments. This page is ready Local Delivery Shipments Routes ca…" at bounding box center [642, 64] width 950 height 59
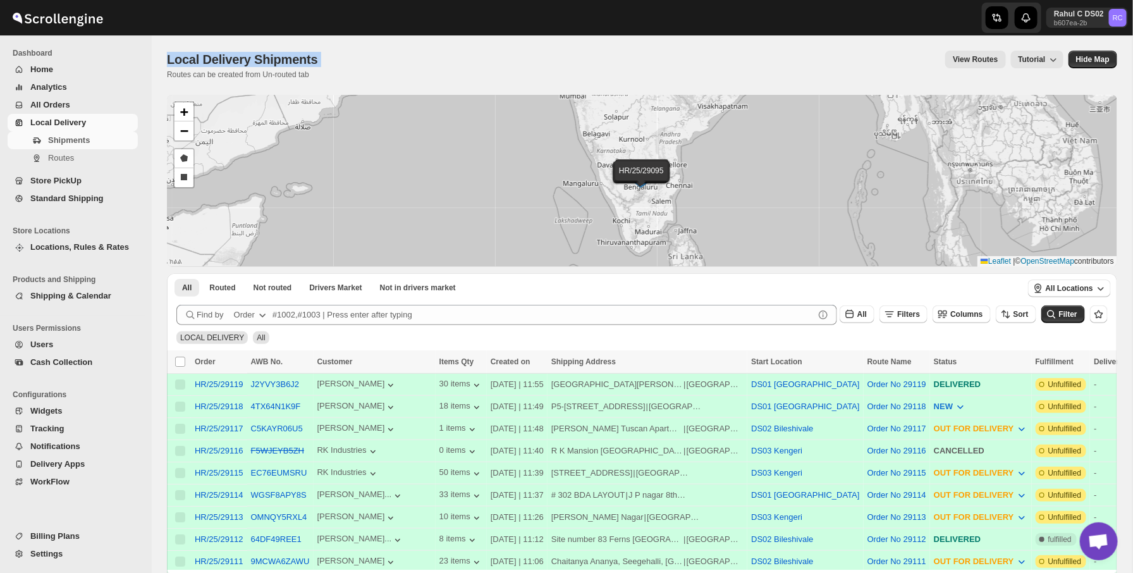
click at [286, 39] on div "Local Delivery Shipments. This page is ready Local Delivery Shipments Routes ca…" at bounding box center [642, 64] width 950 height 59
drag, startPoint x: 286, startPoint y: 39, endPoint x: 403, endPoint y: 92, distance: 127.6
click at [403, 92] on div "Local Delivery Shipments. This page is ready Local Delivery Shipments Routes ca…" at bounding box center [642, 64] width 950 height 59
click at [403, 90] on div "Local Delivery Shipments. This page is ready Local Delivery Shipments Routes ca…" at bounding box center [642, 64] width 950 height 59
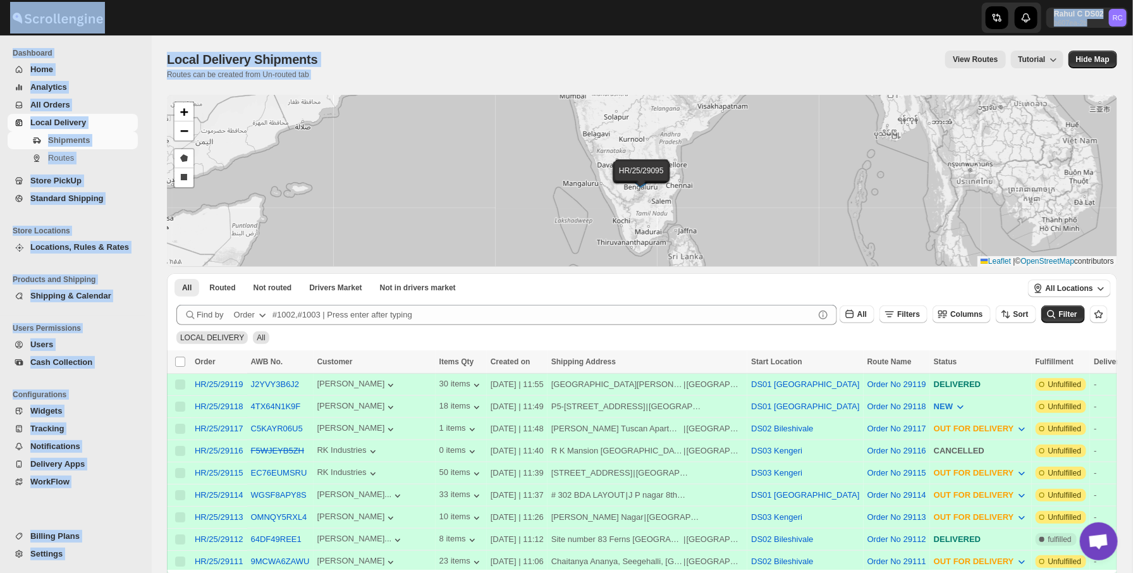
drag, startPoint x: 403, startPoint y: 90, endPoint x: 193, endPoint y: 28, distance: 218.8
click at [193, 28] on div "Skip to content Rahul C DS02 b607ea-2b RC Dashboard Home Analytics All Orders L…" at bounding box center [566, 481] width 1133 height 962
click at [193, 28] on div at bounding box center [207, 18] width 415 height 32
drag, startPoint x: 1123, startPoint y: 100, endPoint x: 424, endPoint y: 0, distance: 706.1
click at [424, 0] on div "Skip to content Rahul C DS02 b607ea-2b RC Dashboard Home Analytics All Orders L…" at bounding box center [566, 481] width 1133 height 962
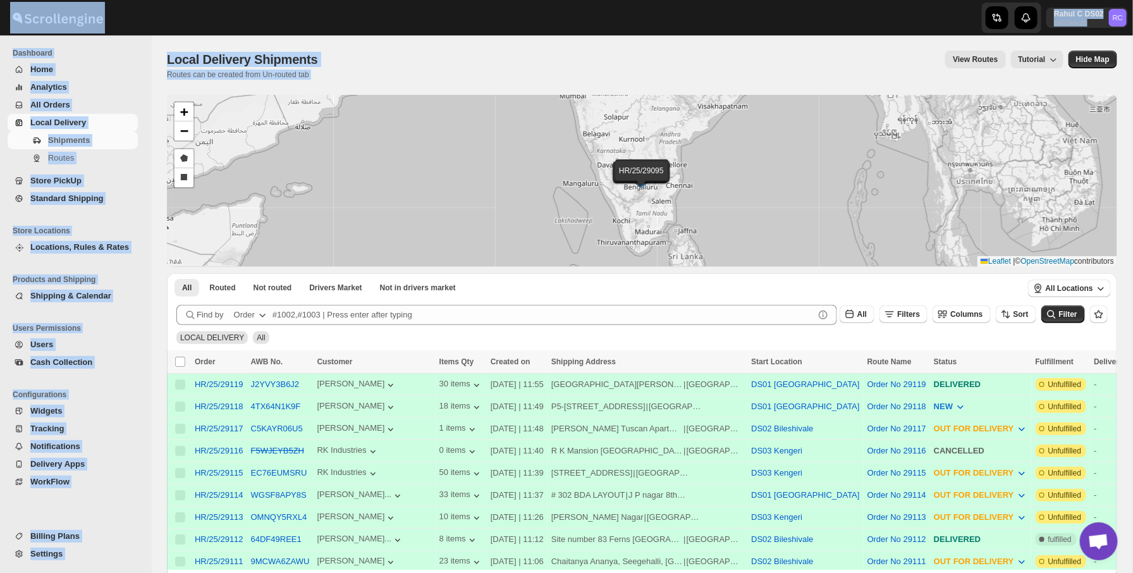
drag, startPoint x: 132, startPoint y: 19, endPoint x: 417, endPoint y: 66, distance: 289.0
click at [417, 69] on div "Skip to content Rahul C DS02 b607ea-2b RC Dashboard Home Analytics All Orders L…" at bounding box center [566, 481] width 1133 height 962
click at [417, 66] on div "View Routes Tutorial" at bounding box center [698, 60] width 730 height 18
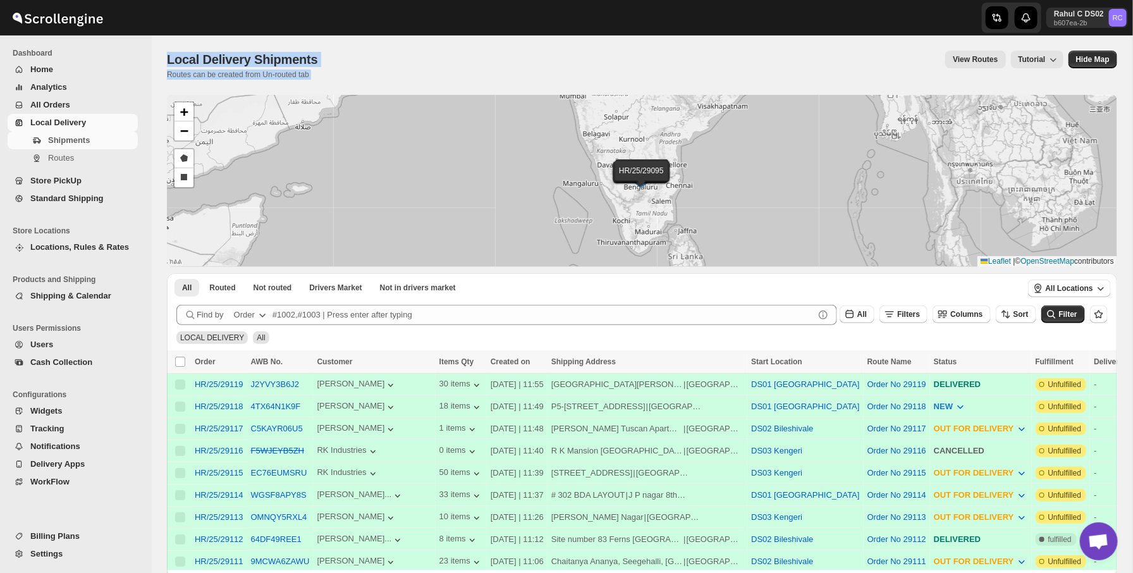
drag, startPoint x: 381, startPoint y: 85, endPoint x: 184, endPoint y: 44, distance: 201.4
click at [184, 44] on div "Local Delivery Shipments. This page is ready Local Delivery Shipments Routes ca…" at bounding box center [642, 64] width 950 height 59
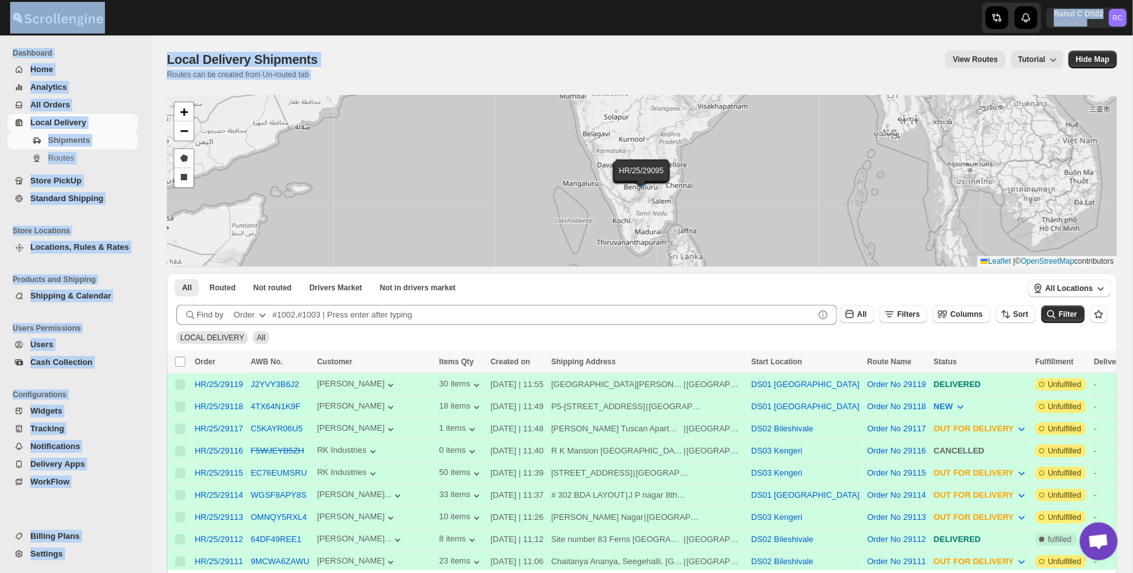
drag, startPoint x: 108, startPoint y: 0, endPoint x: 339, endPoint y: 66, distance: 240.7
click at [339, 66] on div "Skip to content Rahul C DS02 b607ea-2b RC Dashboard Home Analytics All Orders L…" at bounding box center [566, 481] width 1133 height 962
click at [356, 87] on div "Local Delivery Shipments. This page is ready Local Delivery Shipments Routes ca…" at bounding box center [642, 64] width 950 height 59
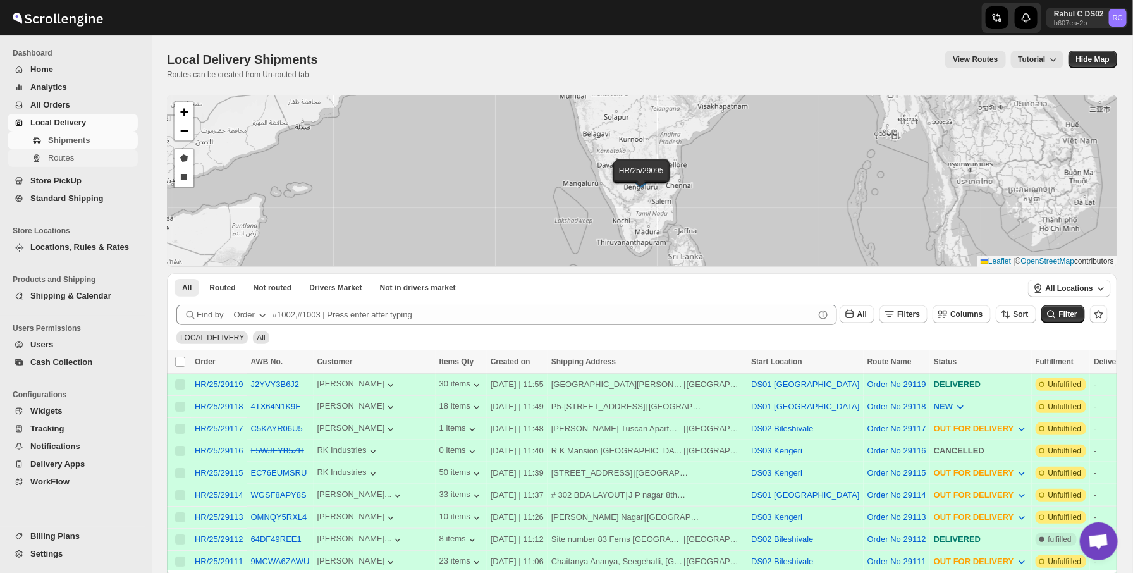
click at [104, 159] on span "Routes" at bounding box center [91, 158] width 87 height 13
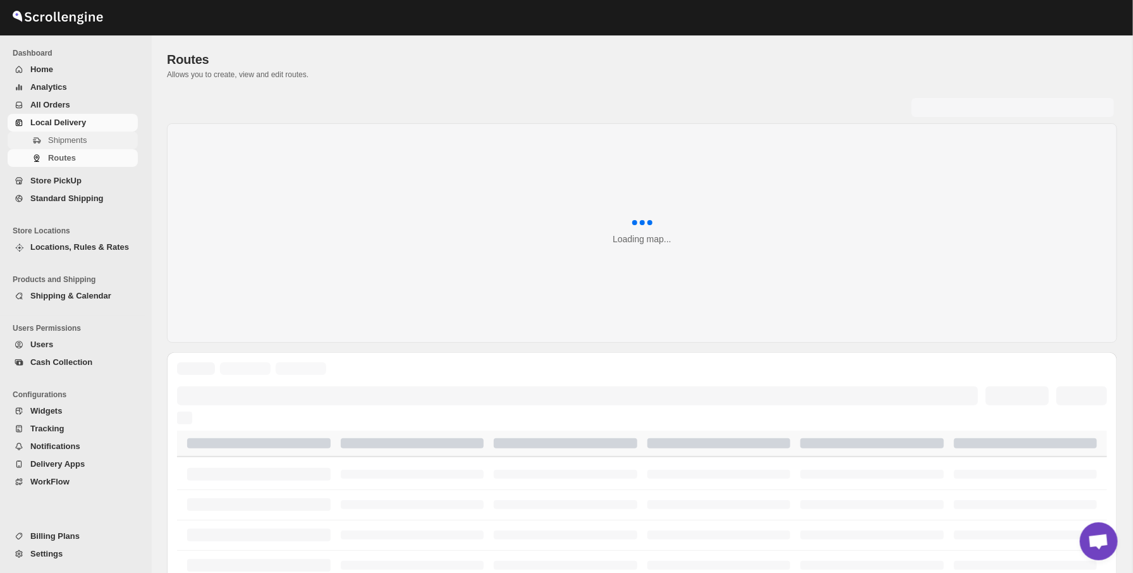
click at [111, 137] on span "Shipments" at bounding box center [91, 140] width 87 height 13
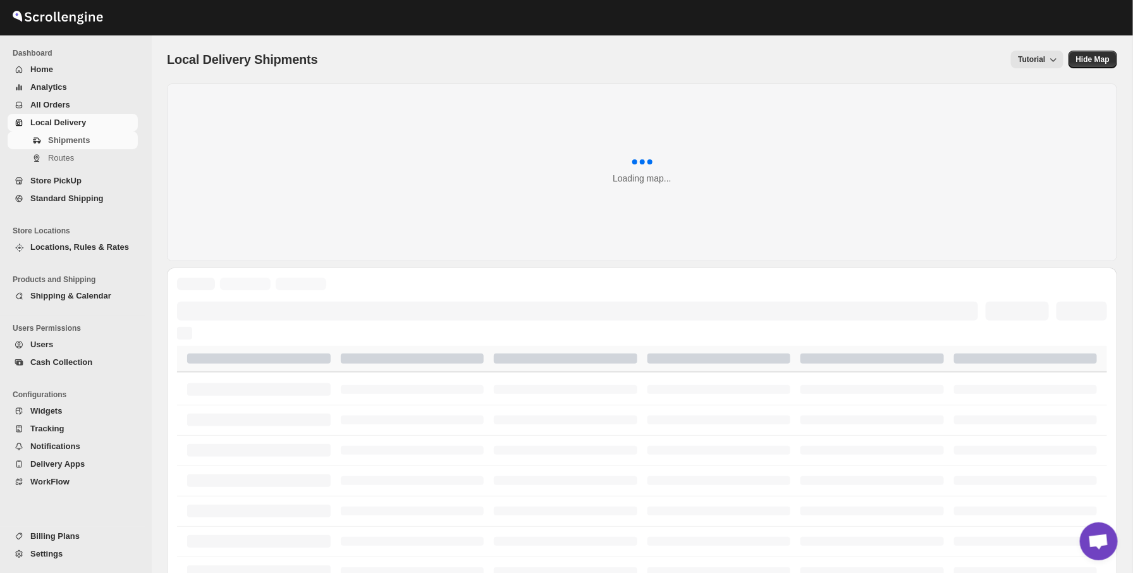
click at [253, 48] on div "Local Delivery Shipments. This page is ready Local Delivery Shipments Tutorial …" at bounding box center [642, 59] width 950 height 48
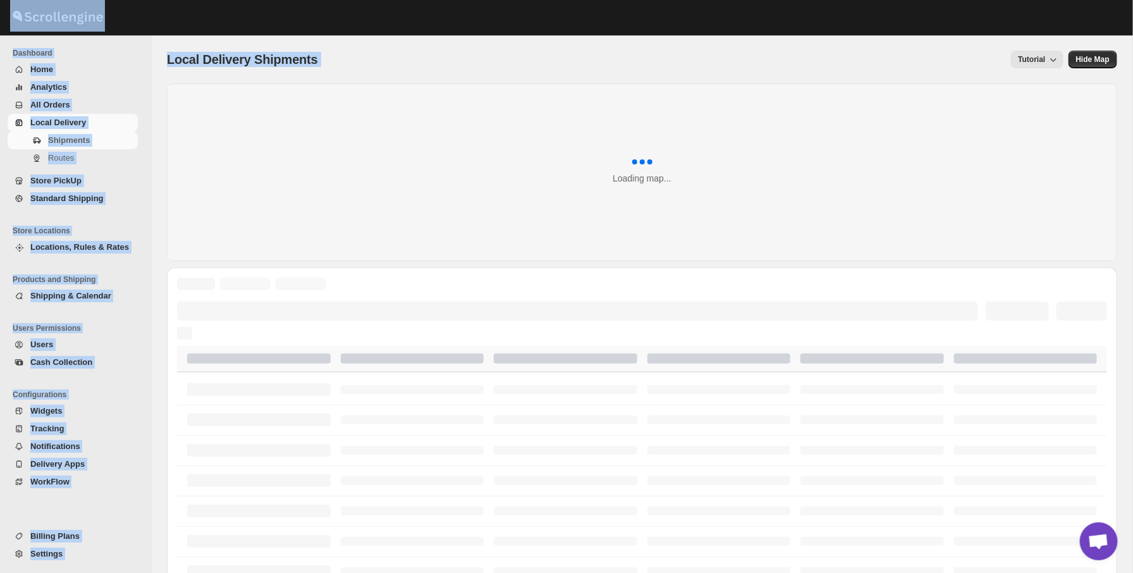
drag, startPoint x: 132, startPoint y: 27, endPoint x: 501, endPoint y: 73, distance: 371.4
click at [501, 73] on div "Skip to content Dashboard Home Analytics All Orders Local Delivery Shipments Ro…" at bounding box center [566, 435] width 1133 height 870
click at [501, 73] on div "Local Delivery Shipments. This page is ready Local Delivery Shipments Tutorial …" at bounding box center [642, 59] width 950 height 48
drag, startPoint x: 501, startPoint y: 73, endPoint x: 191, endPoint y: 4, distance: 317.3
click at [191, 4] on div "Skip to content Dashboard Home Analytics All Orders Local Delivery Shipments Ro…" at bounding box center [566, 435] width 1133 height 870
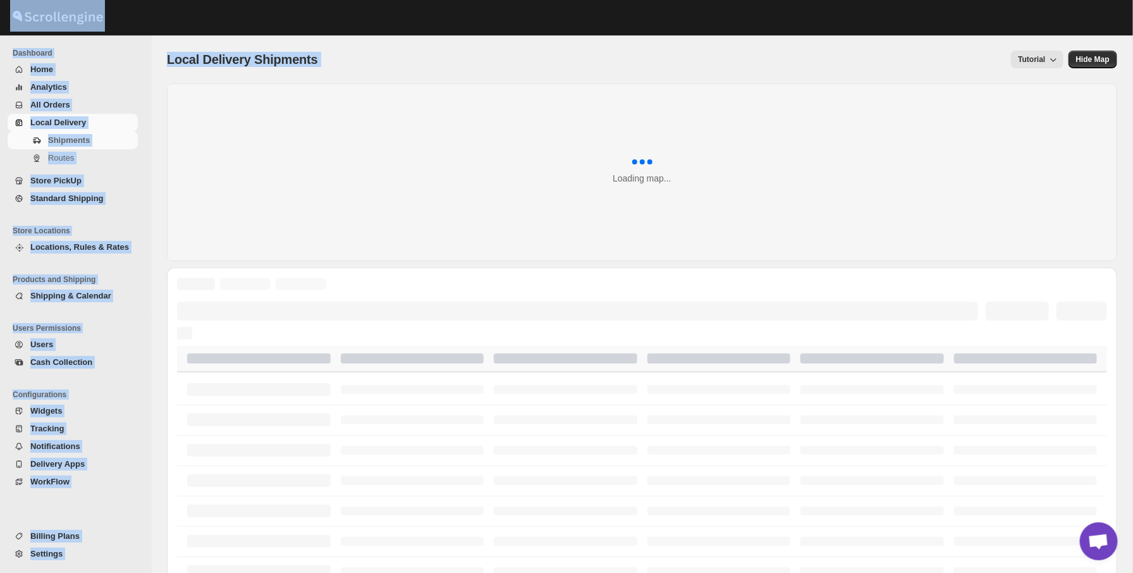
click at [191, 4] on div at bounding box center [207, 16] width 415 height 32
drag, startPoint x: 191, startPoint y: 4, endPoint x: 410, endPoint y: 92, distance: 235.4
click at [410, 92] on div "Skip to content Dashboard Home Analytics All Orders Local Delivery Shipments Ro…" at bounding box center [566, 435] width 1133 height 870
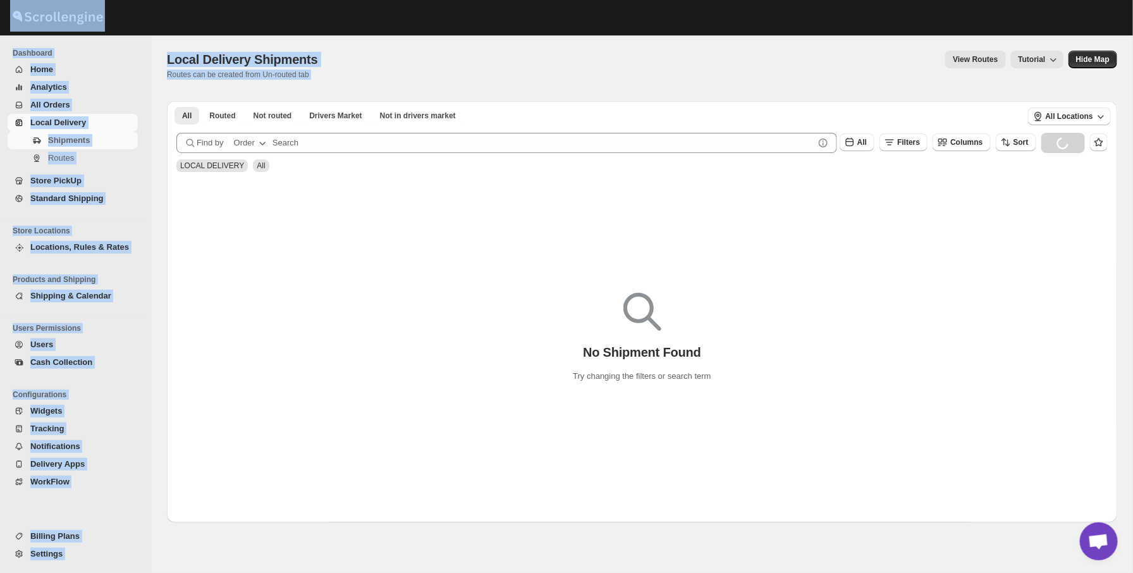
click at [410, 56] on div "View Routes Tutorial" at bounding box center [698, 60] width 730 height 18
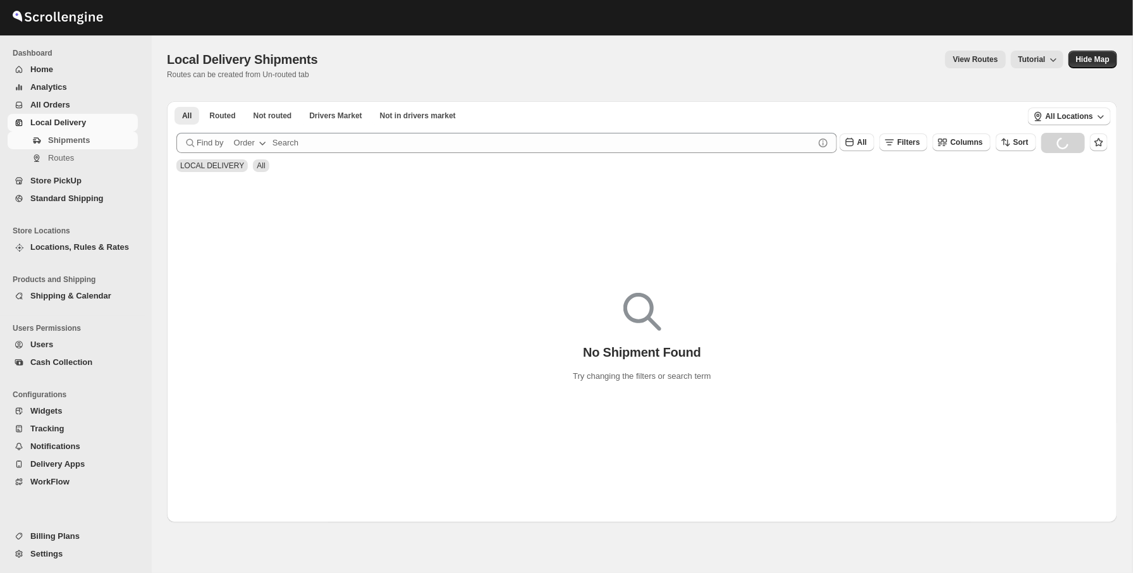
click at [664, 69] on div "Local Delivery Shipments Routes can be created from Un-routed tab View Routes T…" at bounding box center [642, 65] width 950 height 29
click at [1104, 547] on span "Open chat" at bounding box center [1098, 542] width 21 height 18
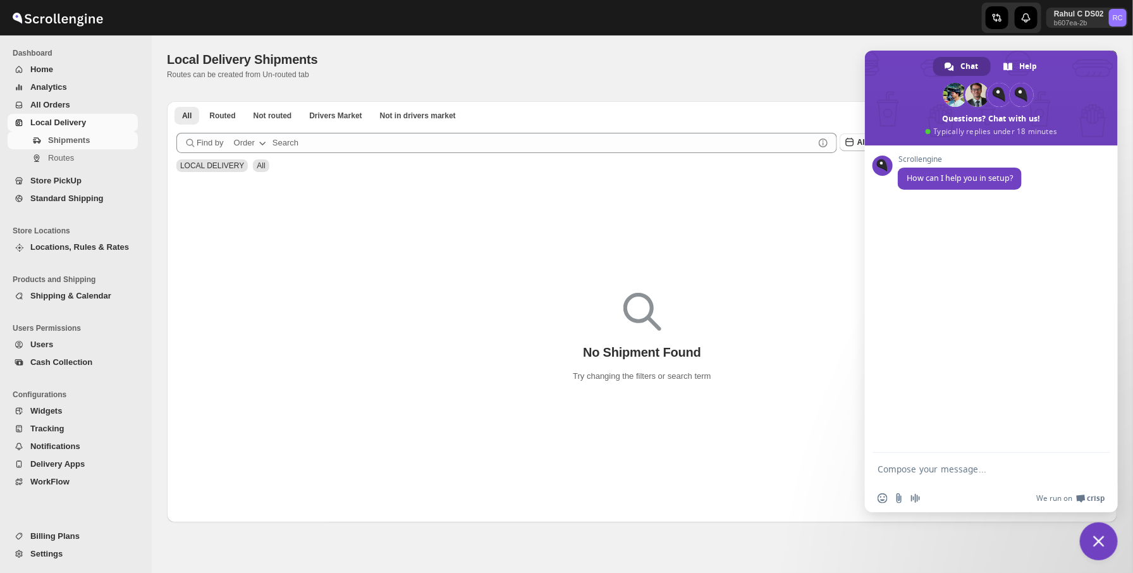
click at [841, 47] on div "Local Delivery Shipments. This page is ready Local Delivery Shipments Routes ca…" at bounding box center [642, 64] width 950 height 59
click at [1102, 540] on span "Close chat" at bounding box center [1098, 540] width 11 height 11
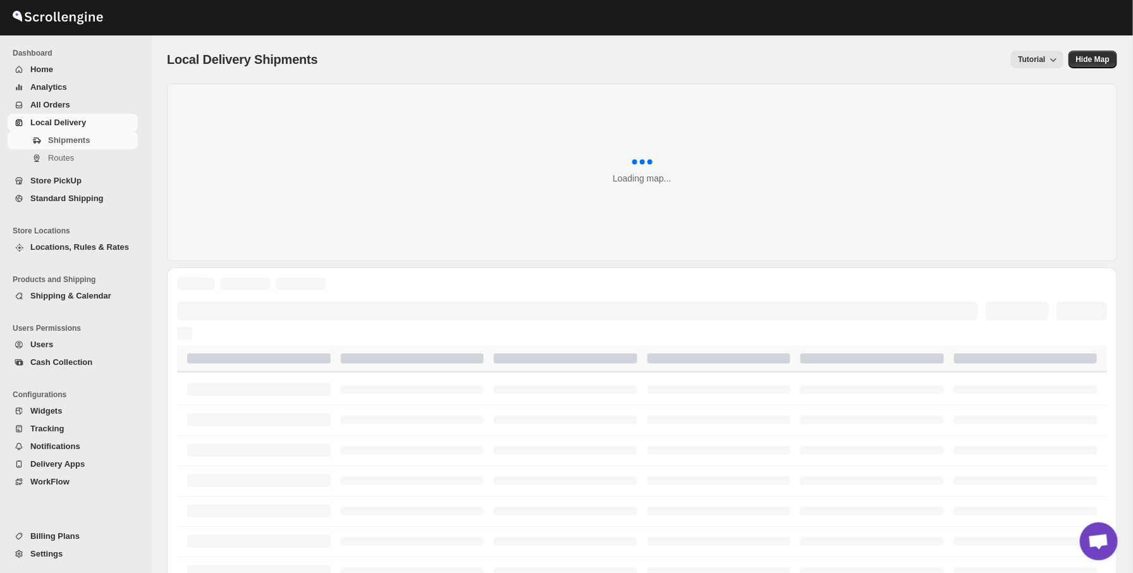
click at [177, 51] on div "Local Delivery Shipments" at bounding box center [245, 60] width 156 height 18
click at [231, 70] on div "Local Delivery Shipments. This page is ready Local Delivery Shipments Tutorial …" at bounding box center [642, 59] width 950 height 48
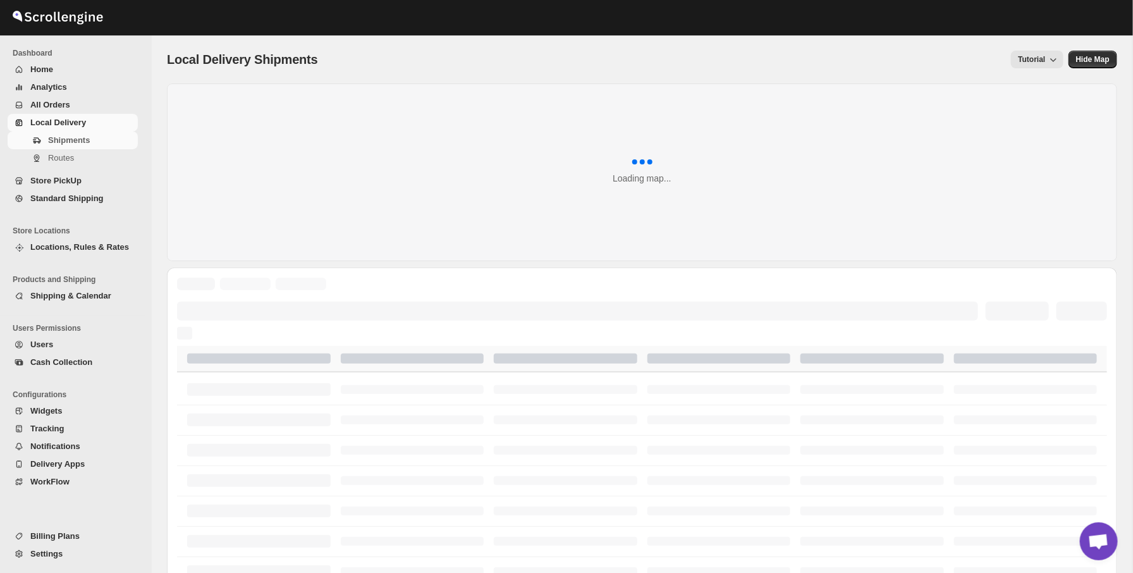
click at [231, 70] on div "Local Delivery Shipments. This page is ready Local Delivery Shipments Tutorial …" at bounding box center [642, 59] width 950 height 48
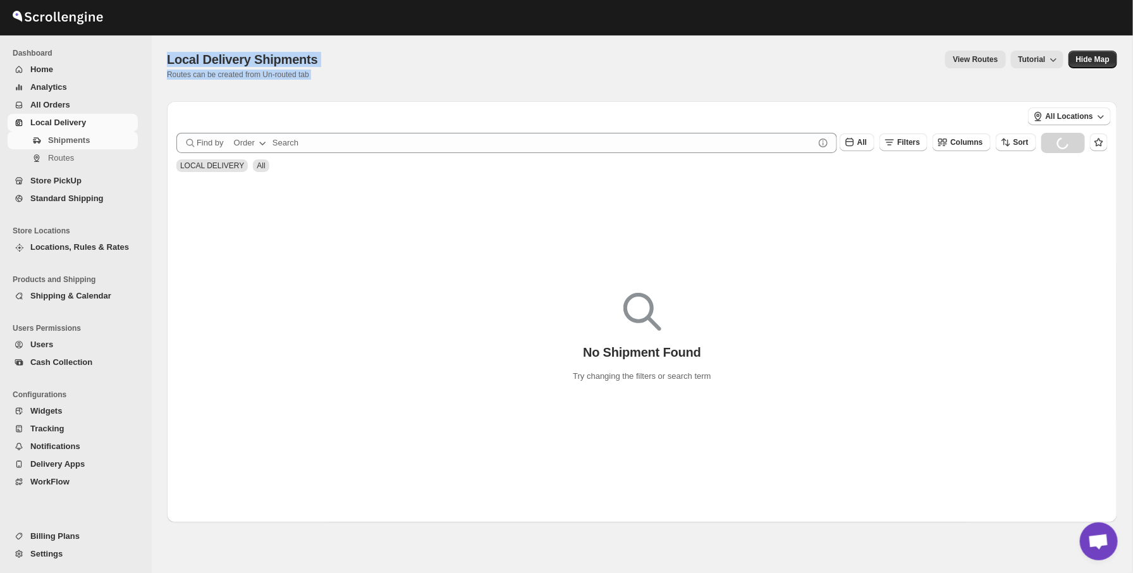
click at [273, 71] on p "Routes can be created from Un-routed tab" at bounding box center [245, 75] width 156 height 10
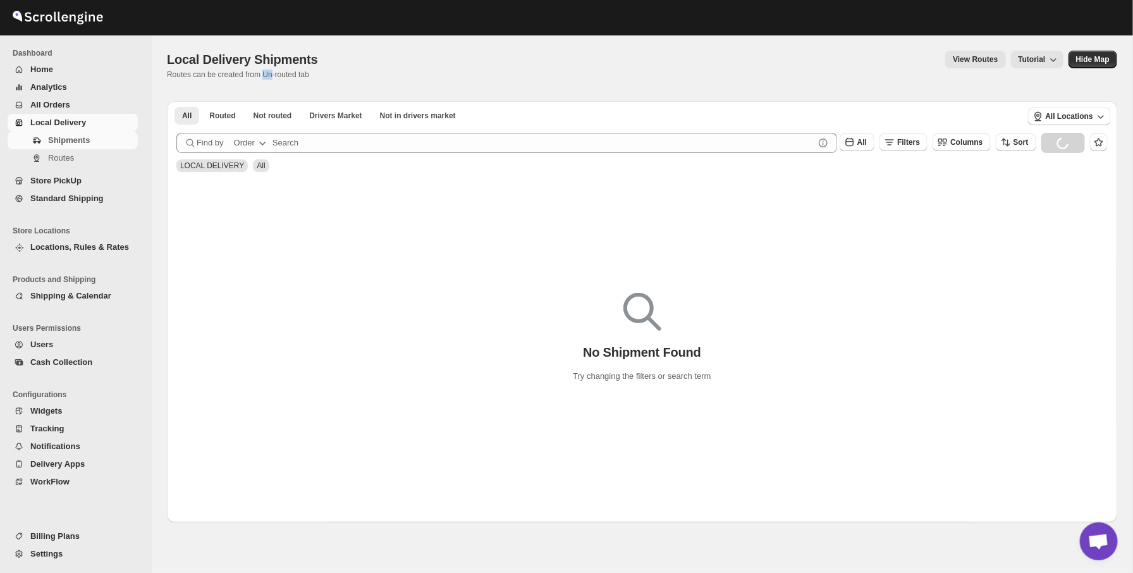
click at [273, 71] on p "Routes can be created from Un-routed tab" at bounding box center [245, 75] width 156 height 10
click at [283, 54] on span "Local Delivery Shipments" at bounding box center [242, 59] width 151 height 14
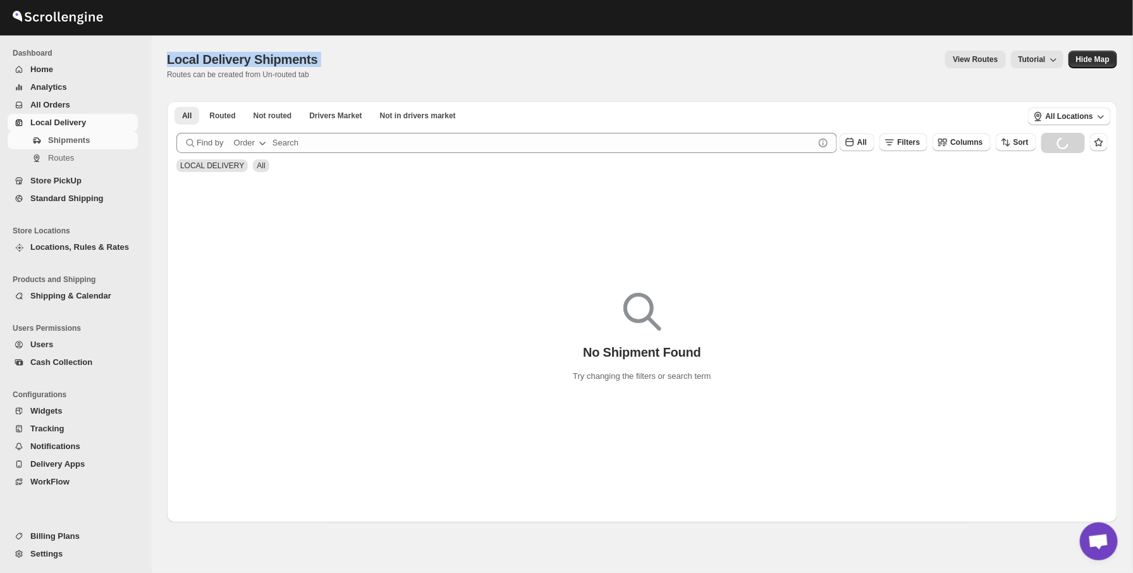
click at [305, 78] on p "Routes can be created from Un-routed tab" at bounding box center [245, 75] width 156 height 10
click at [39, 75] on span "Home" at bounding box center [82, 69] width 105 height 13
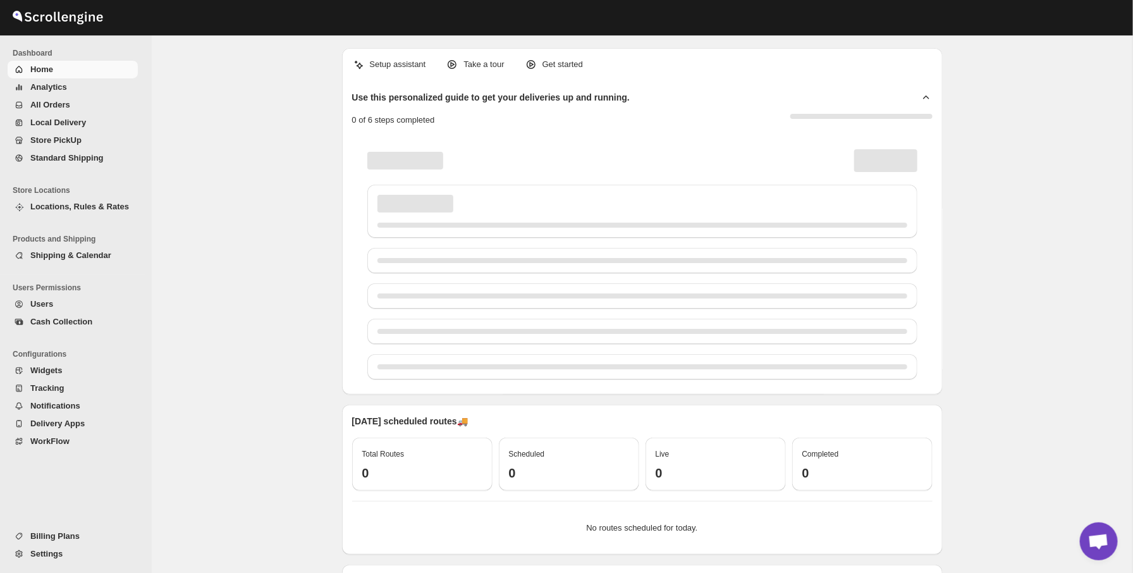
click at [75, 100] on span "All Orders" at bounding box center [82, 105] width 105 height 13
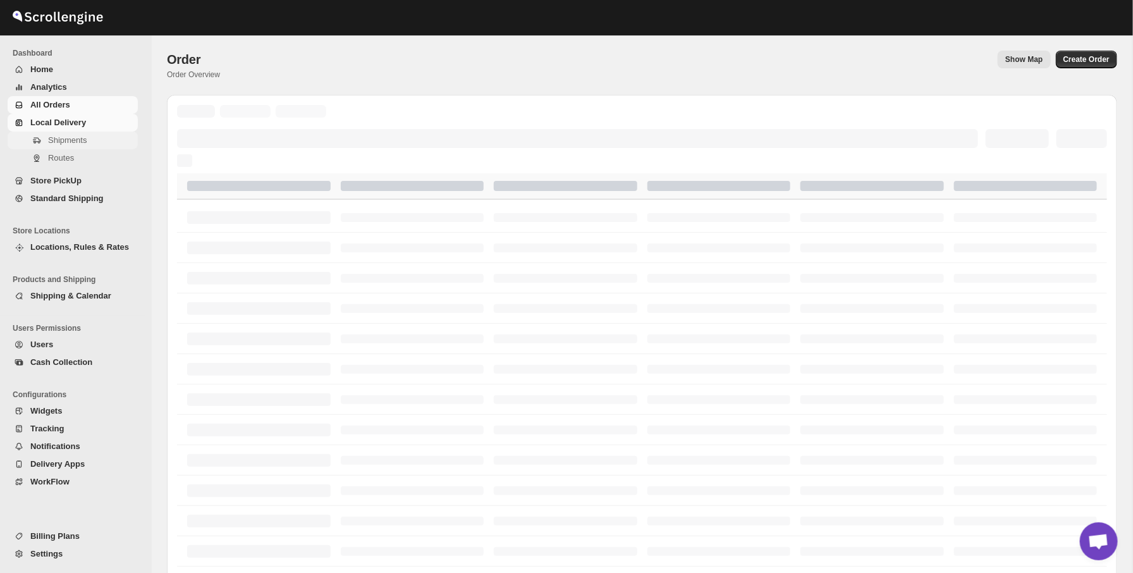
click at [78, 132] on button "Shipments" at bounding box center [73, 140] width 130 height 18
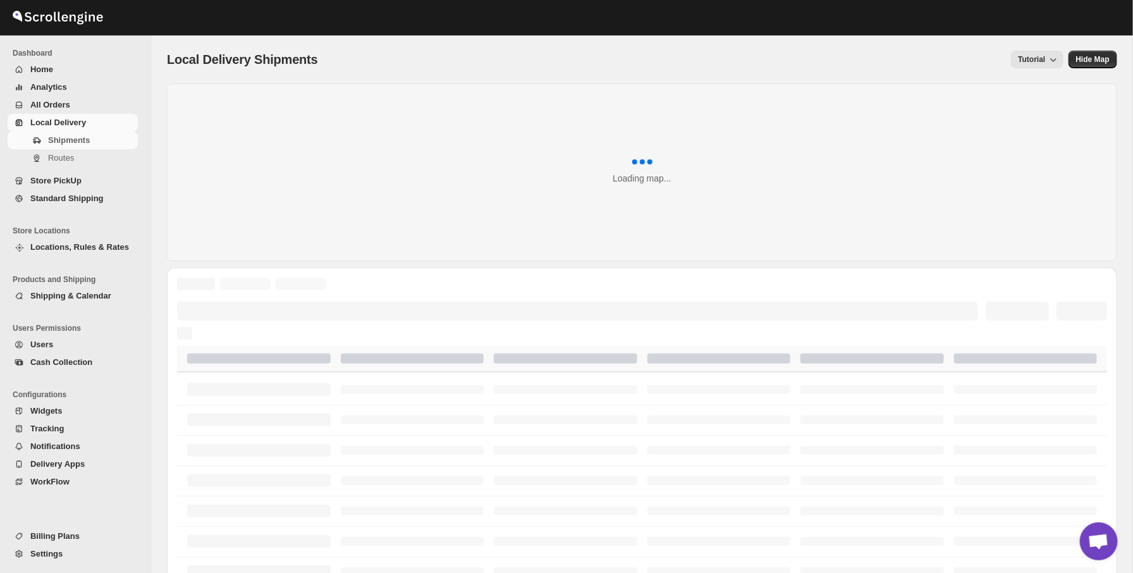
click at [218, 64] on span "Local Delivery Shipments" at bounding box center [242, 59] width 151 height 14
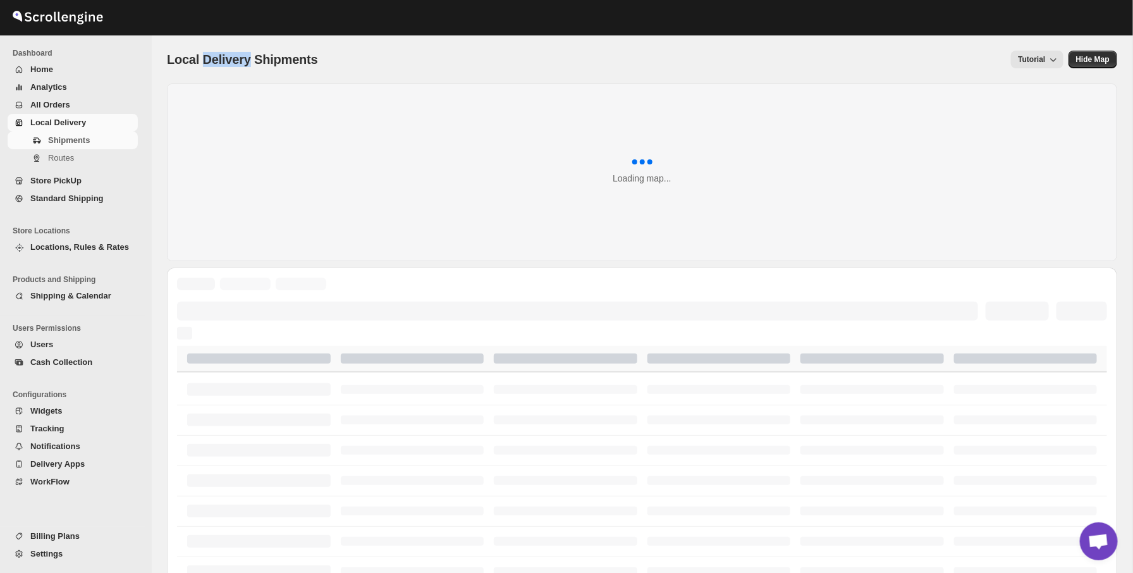
click at [218, 64] on span "Local Delivery Shipments" at bounding box center [242, 59] width 151 height 14
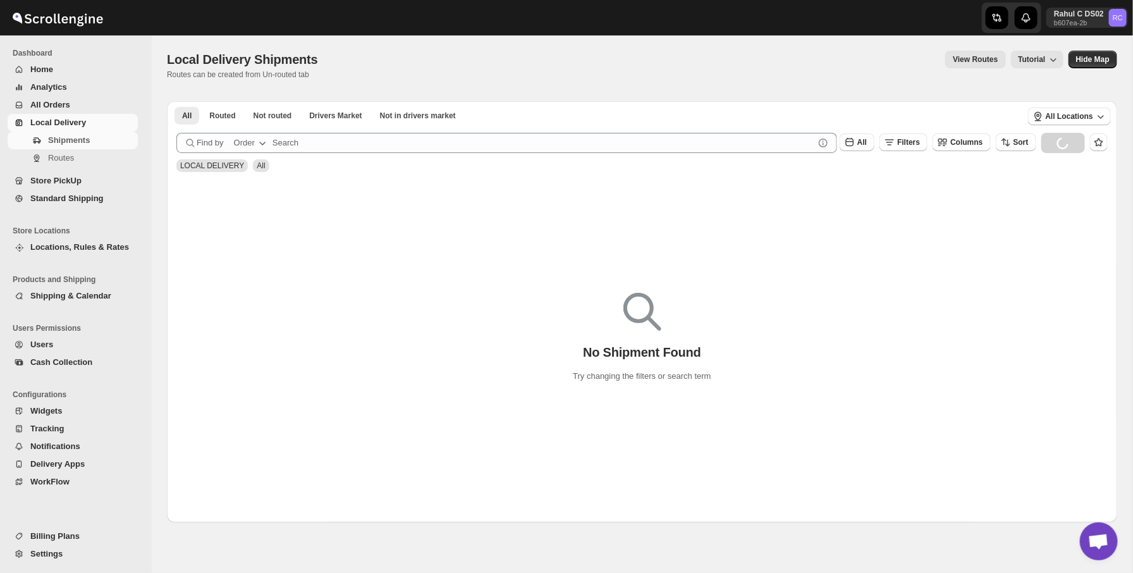
click at [156, 33] on div "Rahul C DS02 b607ea-2b RC" at bounding box center [566, 17] width 1133 height 35
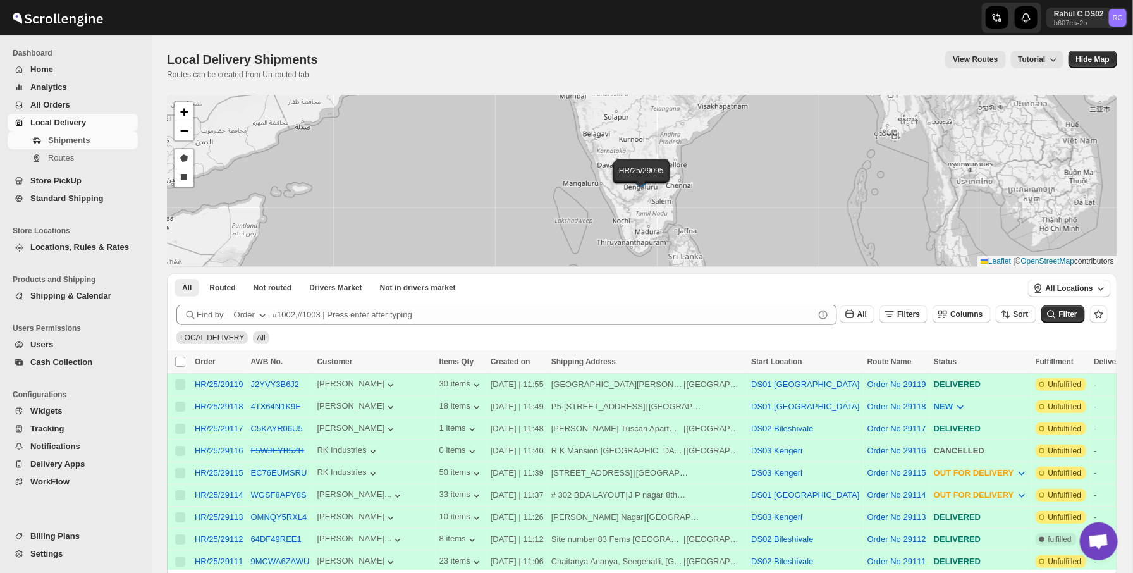
click at [178, 18] on div at bounding box center [207, 18] width 415 height 32
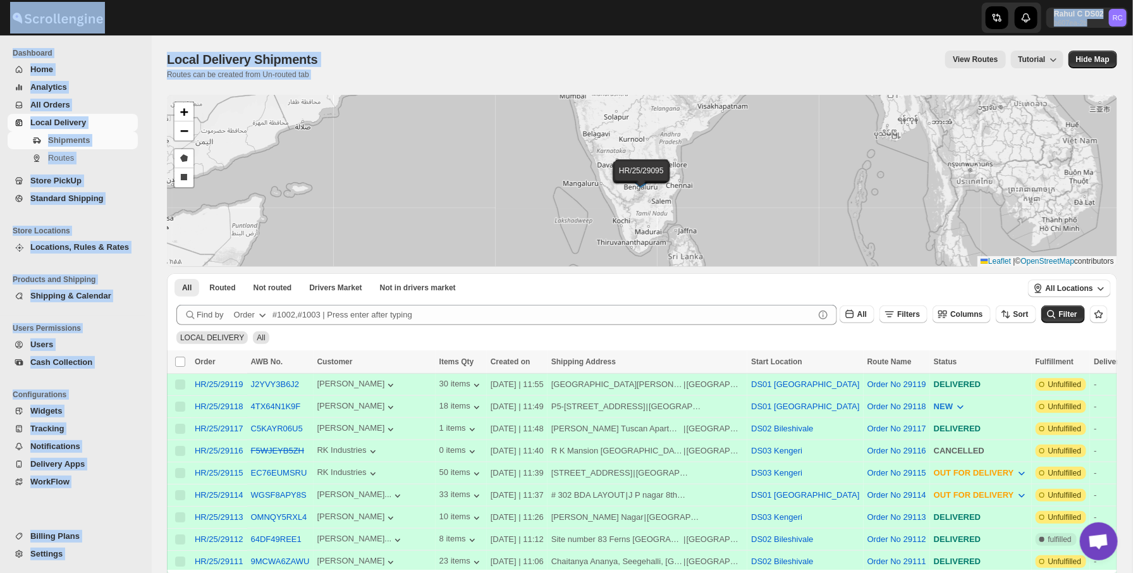
drag, startPoint x: 145, startPoint y: 13, endPoint x: 502, endPoint y: 67, distance: 360.6
click at [502, 67] on div "Skip to content Rahul C DS02 b607ea-2b RC Dashboard Home Analytics All Orders L…" at bounding box center [566, 481] width 1133 height 962
click at [502, 67] on div "View Routes Tutorial" at bounding box center [698, 60] width 730 height 18
drag, startPoint x: 502, startPoint y: 67, endPoint x: 93, endPoint y: 42, distance: 409.7
click at [93, 42] on div "Skip to content Rahul C DS02 b607ea-2b RC Dashboard Home Analytics All Orders L…" at bounding box center [566, 481] width 1133 height 962
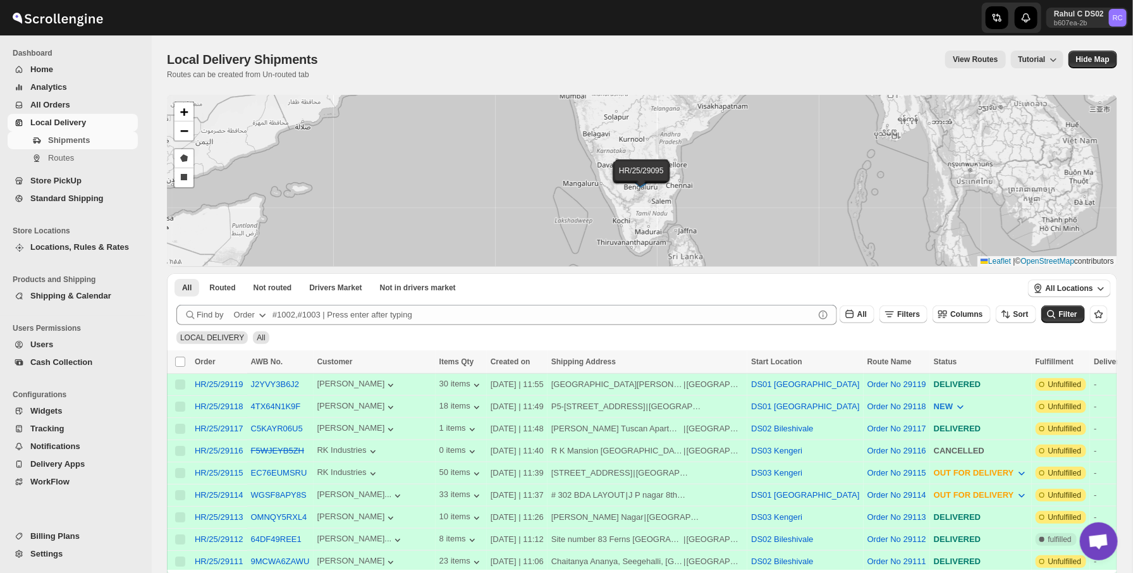
click at [189, 29] on div at bounding box center [207, 18] width 415 height 32
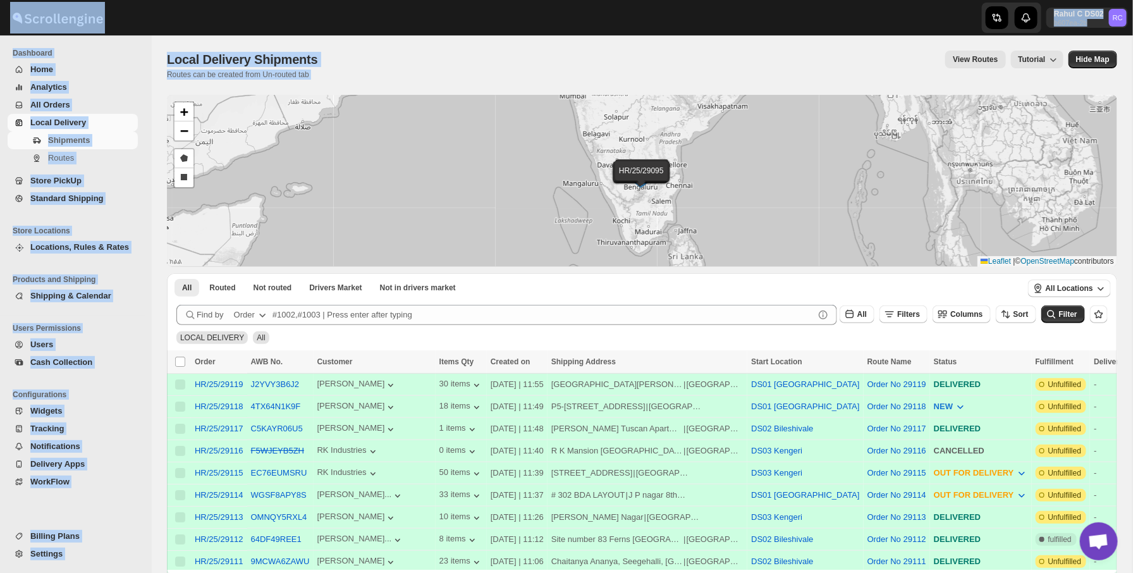
drag, startPoint x: 189, startPoint y: 29, endPoint x: 408, endPoint y: 80, distance: 225.1
click at [408, 80] on div "Skip to content Rahul C DS02 b607ea-2b RC Dashboard Home Analytics All Orders L…" at bounding box center [566, 481] width 1133 height 962
click at [408, 80] on div "Local Delivery Shipments. This page is ready Local Delivery Shipments Routes ca…" at bounding box center [642, 64] width 950 height 59
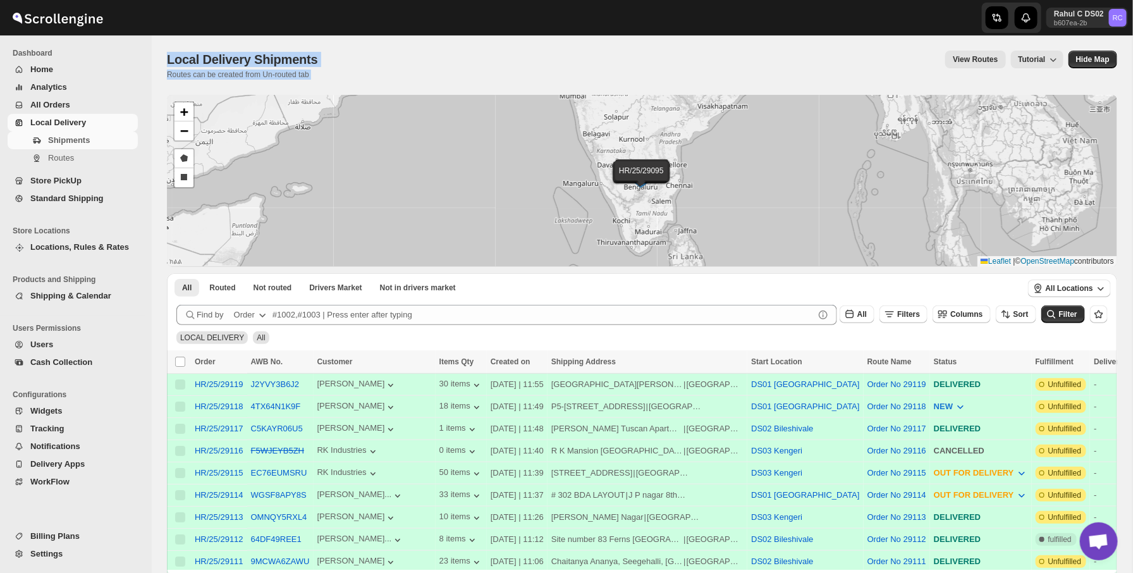
drag, startPoint x: 356, startPoint y: 79, endPoint x: 135, endPoint y: -9, distance: 238.3
click at [135, 0] on html "Skip to content Rahul C DS02 b607ea-2b RC Dashboard Home Analytics All Orders L…" at bounding box center [566, 286] width 1133 height 573
click at [798, 99] on div "HR/25/29119 HR/25/29118 HR/25/29117 HR/25/29116 HR/25/29115 HR/25/29114 HR/25/2…" at bounding box center [642, 181] width 950 height 172
click at [784, 66] on div "View Routes Tutorial" at bounding box center [698, 60] width 730 height 18
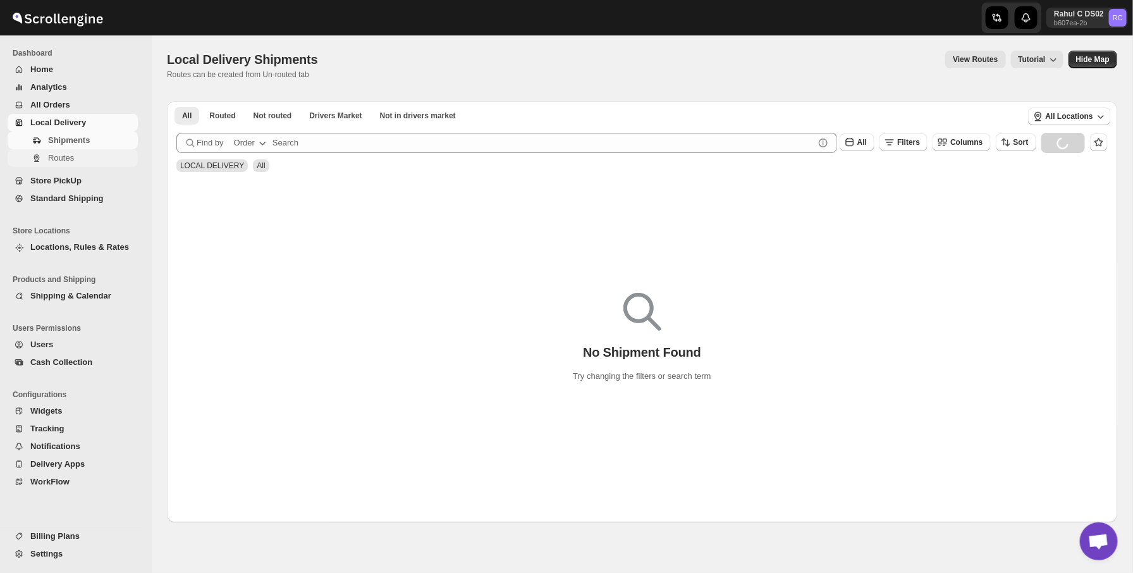
click at [92, 161] on span "Routes" at bounding box center [91, 158] width 87 height 13
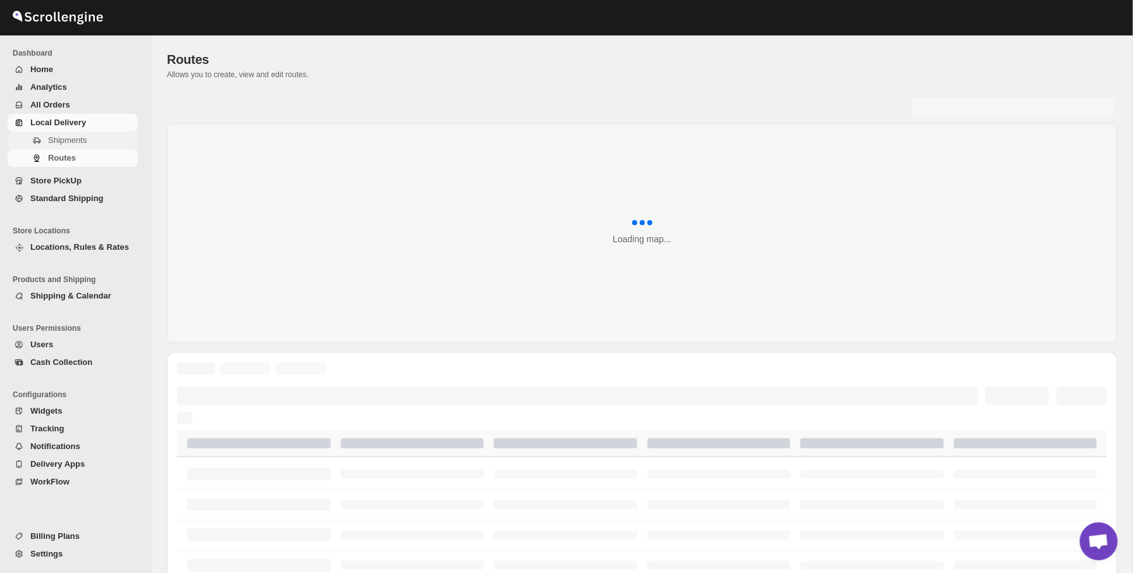
click at [109, 141] on span "Shipments" at bounding box center [91, 140] width 87 height 13
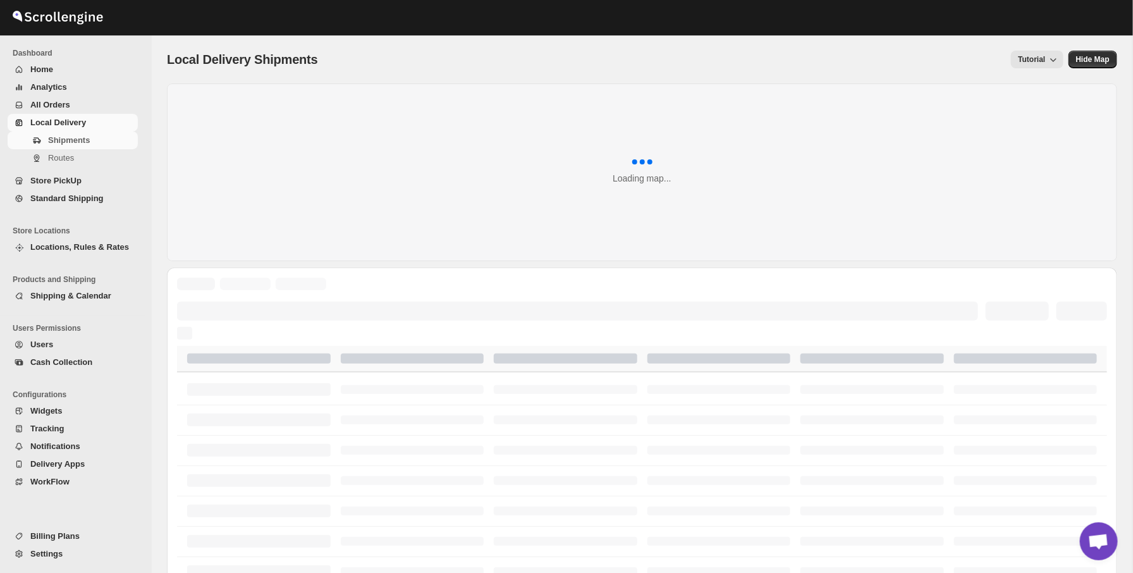
click at [192, 47] on div "Local Delivery Shipments. This page is ready Local Delivery Shipments Tutorial …" at bounding box center [642, 59] width 950 height 48
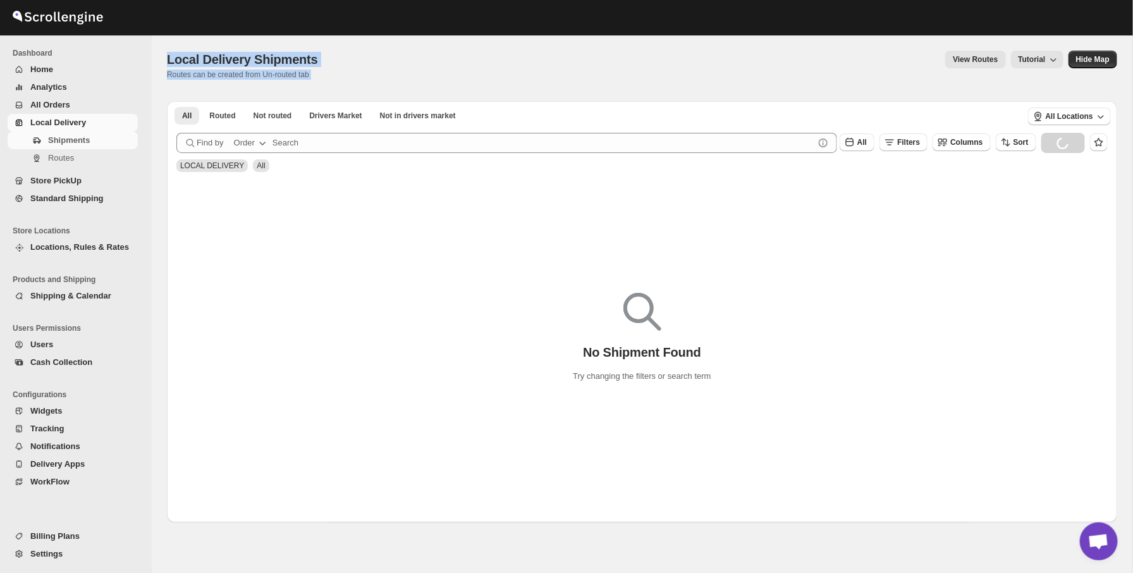
click at [485, 70] on div "Local Delivery Shipments Routes can be created from Un-routed tab View Routes T…" at bounding box center [642, 65] width 950 height 29
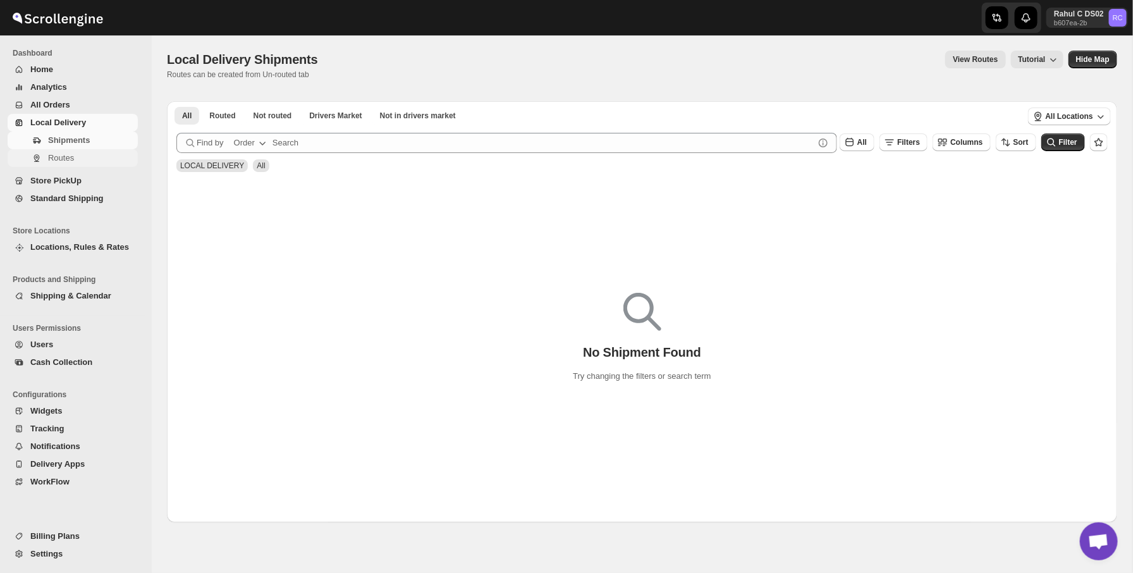
click at [73, 163] on span "Routes" at bounding box center [91, 158] width 87 height 13
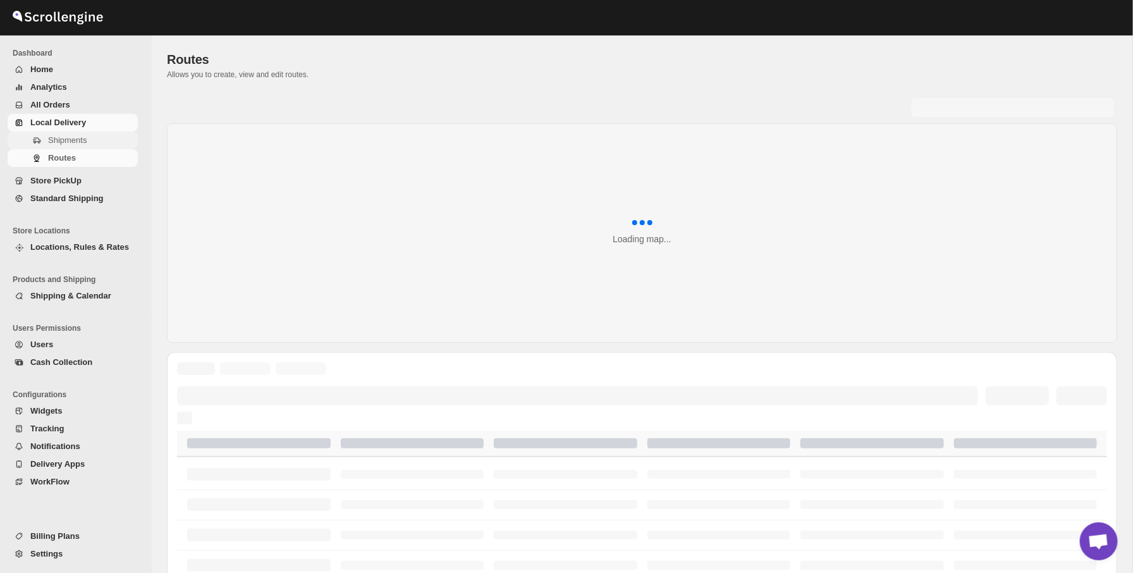
click at [119, 140] on span "Shipments" at bounding box center [91, 140] width 87 height 13
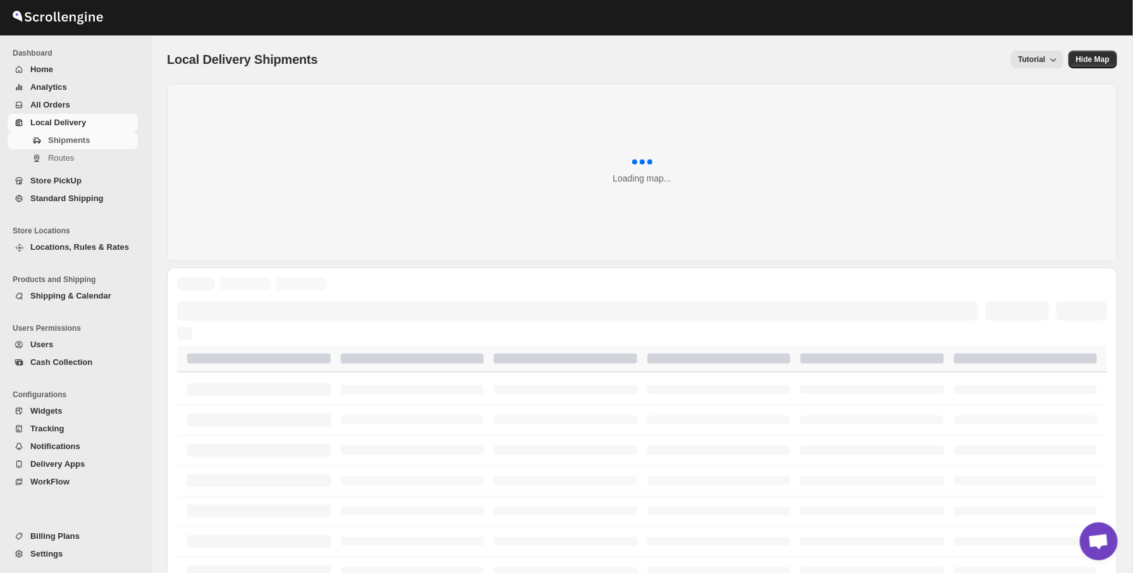
click at [210, 75] on div "Local Delivery Shipments. This page is ready Local Delivery Shipments Tutorial …" at bounding box center [642, 59] width 950 height 48
click at [78, 139] on span "Shipments" at bounding box center [69, 139] width 42 height 9
click at [222, 35] on div "Local Delivery Shipments. This page is ready Local Delivery Shipments Tutorial …" at bounding box center [642, 59] width 950 height 48
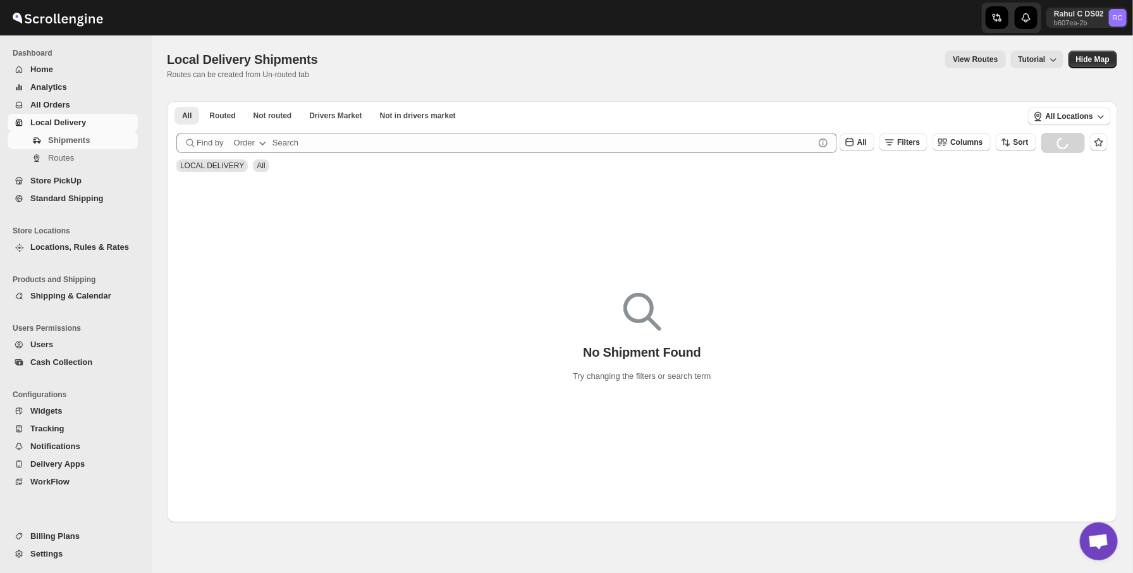
click at [399, 97] on div "All Routed Not routed Drivers Market Not in drivers market More Filters All Rou…" at bounding box center [642, 308] width 950 height 427
click at [92, 150] on button "Routes" at bounding box center [73, 158] width 130 height 18
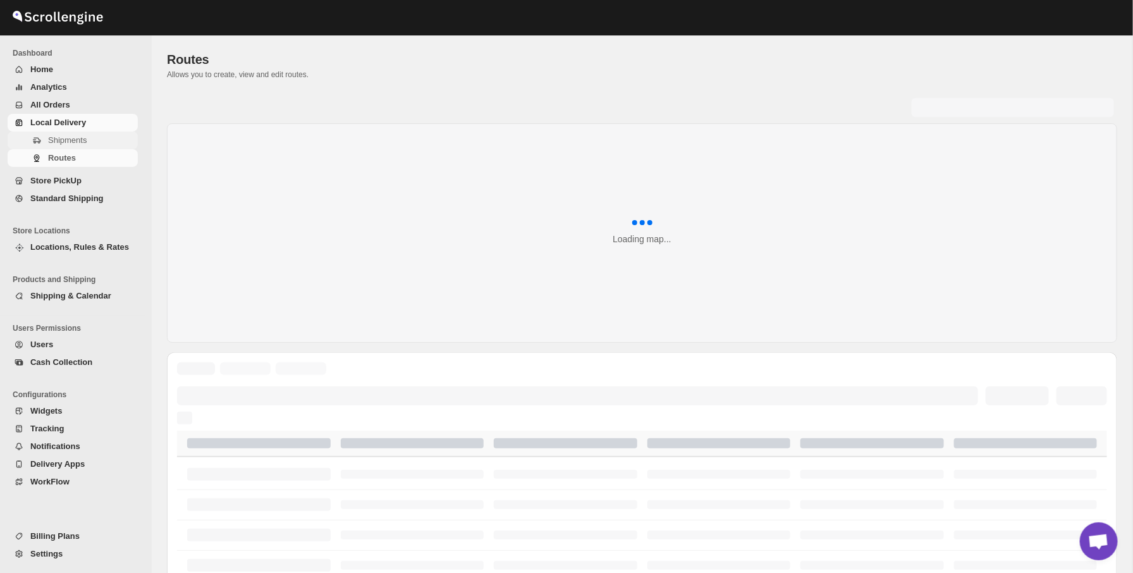
click at [102, 143] on span "Shipments" at bounding box center [91, 140] width 87 height 13
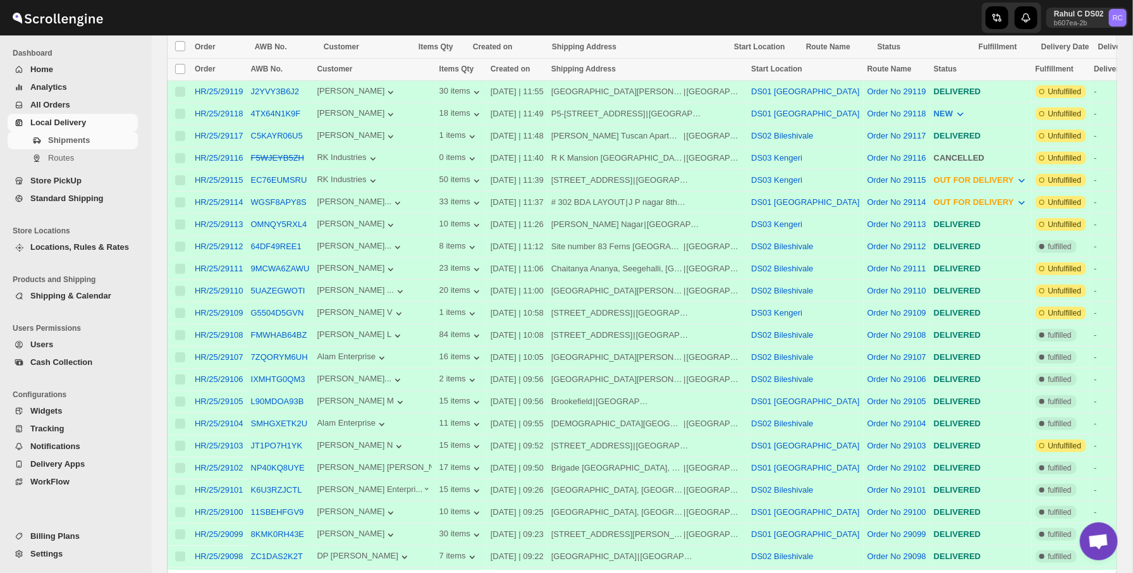
scroll to position [345, 0]
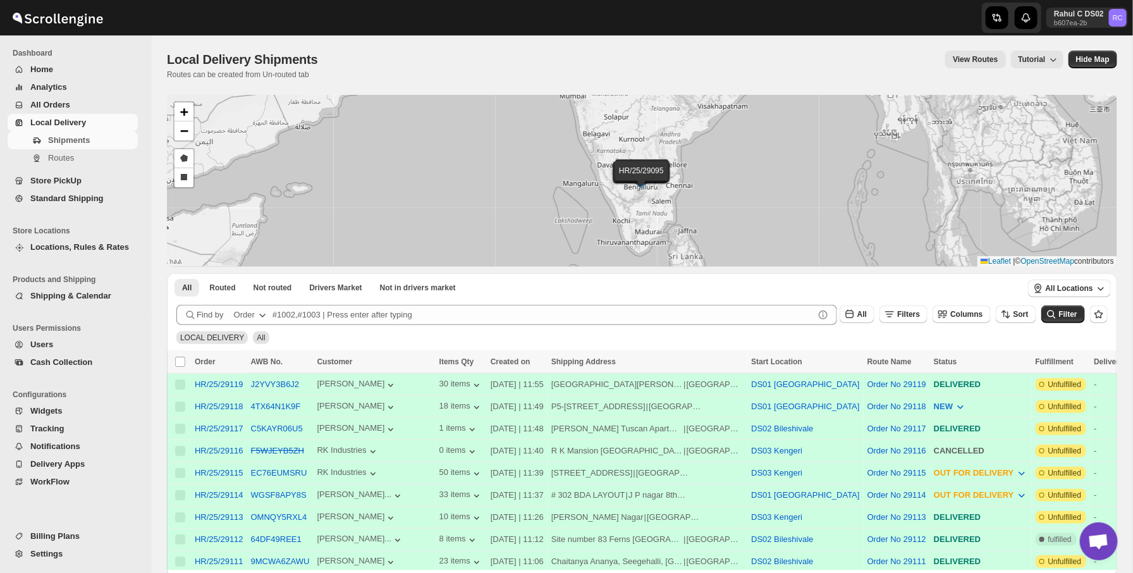
click at [423, 40] on div "Local Delivery Shipments. This page is ready Local Delivery Shipments Routes ca…" at bounding box center [642, 64] width 950 height 59
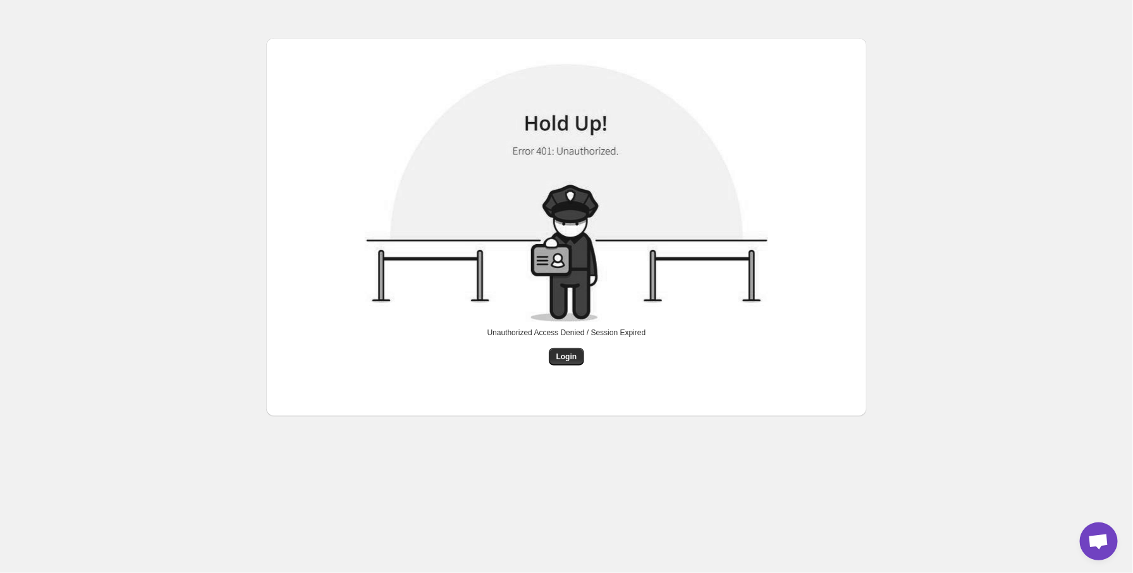
click at [563, 371] on div "Unauthorized Access Denied / Session Expired Login" at bounding box center [566, 227] width 580 height 358
click at [566, 357] on span "Login" at bounding box center [566, 356] width 21 height 10
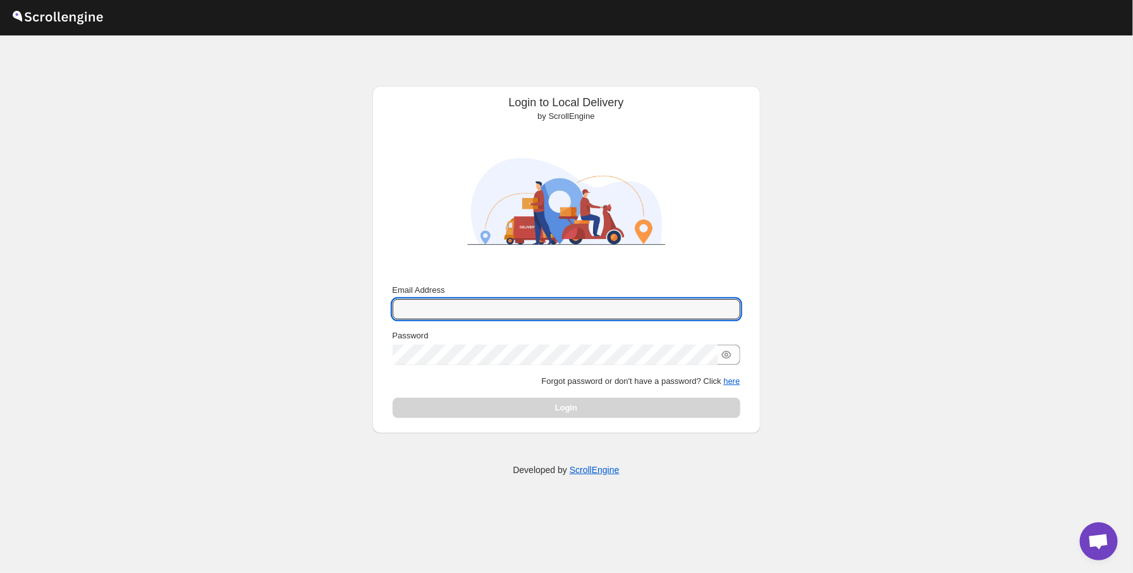
type input "[EMAIL_ADDRESS][DOMAIN_NAME]"
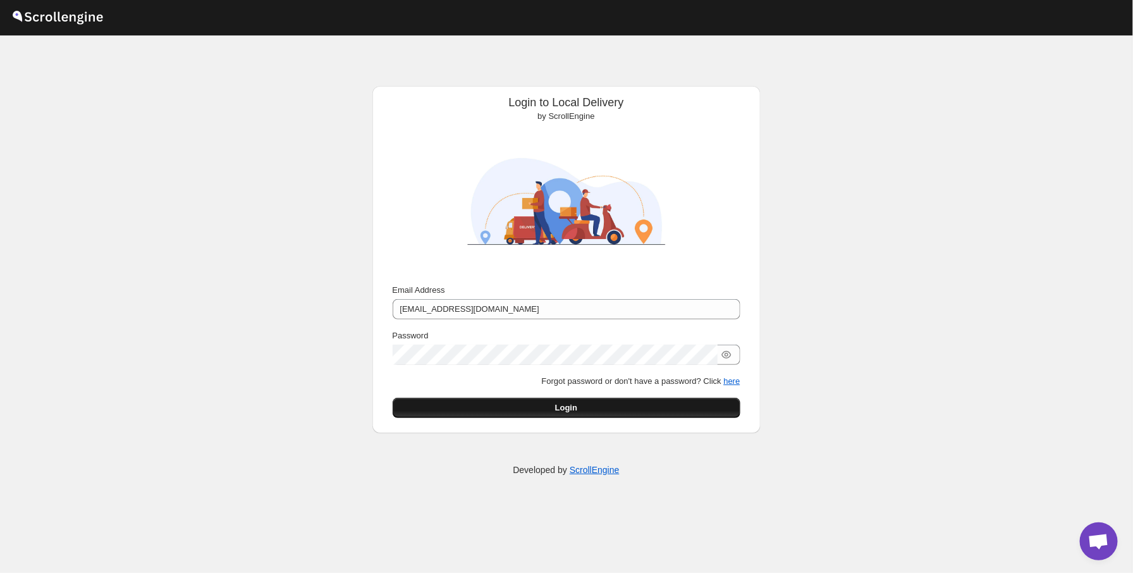
click at [552, 414] on button "Login" at bounding box center [566, 408] width 348 height 20
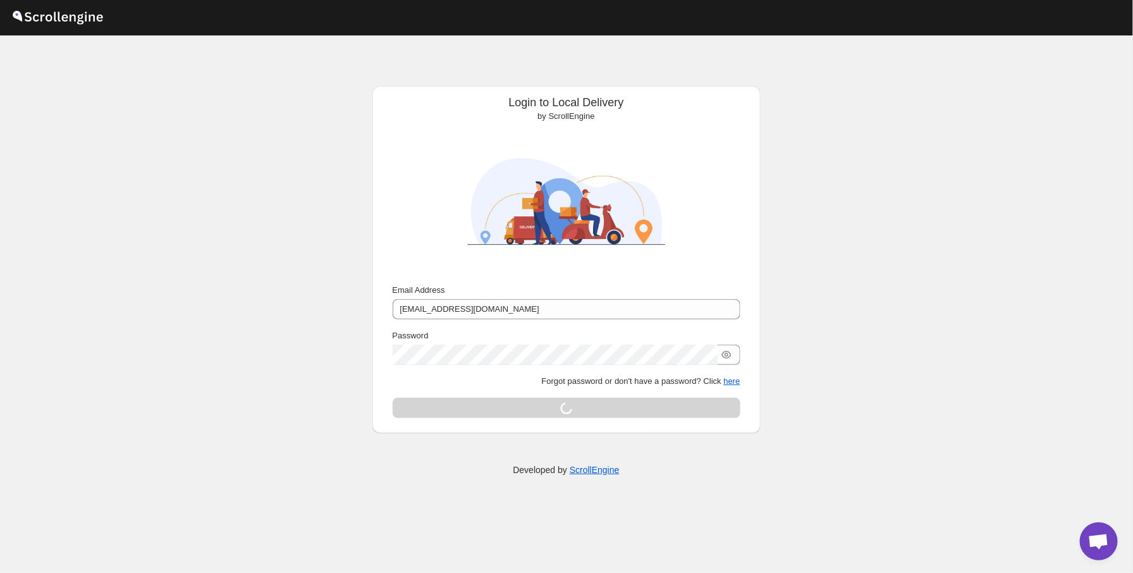
click at [271, 68] on div "Login to Local Delivery by ScrollEngine Submit Email Address [EMAIL_ADDRESS][DO…" at bounding box center [566, 303] width 1132 height 537
click at [107, 133] on div "Login to Local Delivery by ScrollEngine Submit Email Address [EMAIL_ADDRESS][DO…" at bounding box center [566, 303] width 1132 height 537
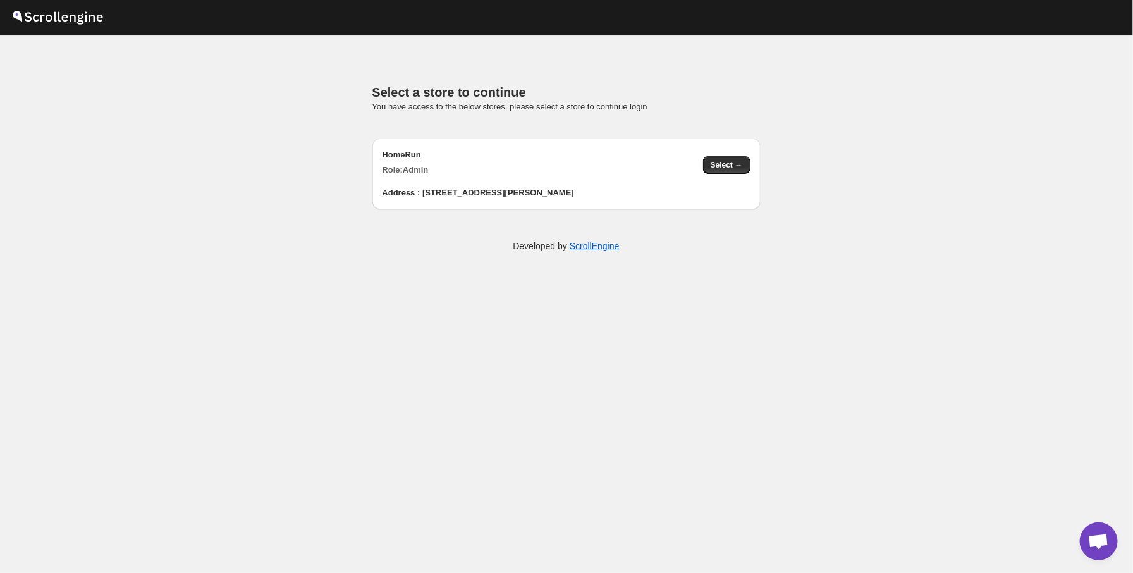
click at [176, 245] on div "Developed by ScrollEngine" at bounding box center [566, 245] width 1132 height 63
click at [709, 159] on button "Select →" at bounding box center [726, 165] width 47 height 18
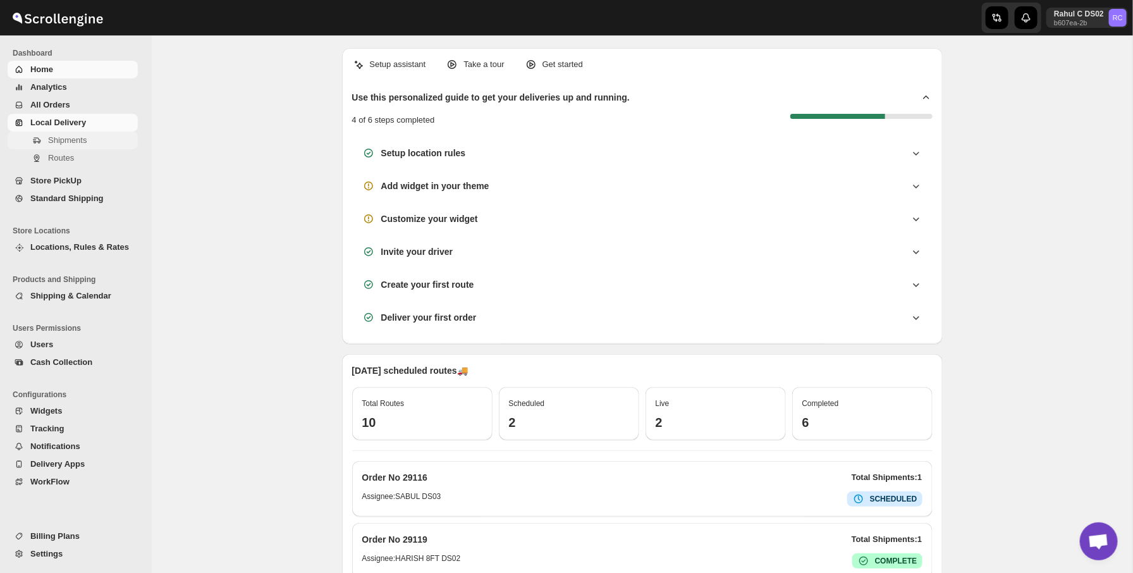
click at [93, 140] on span "Shipments" at bounding box center [91, 140] width 87 height 13
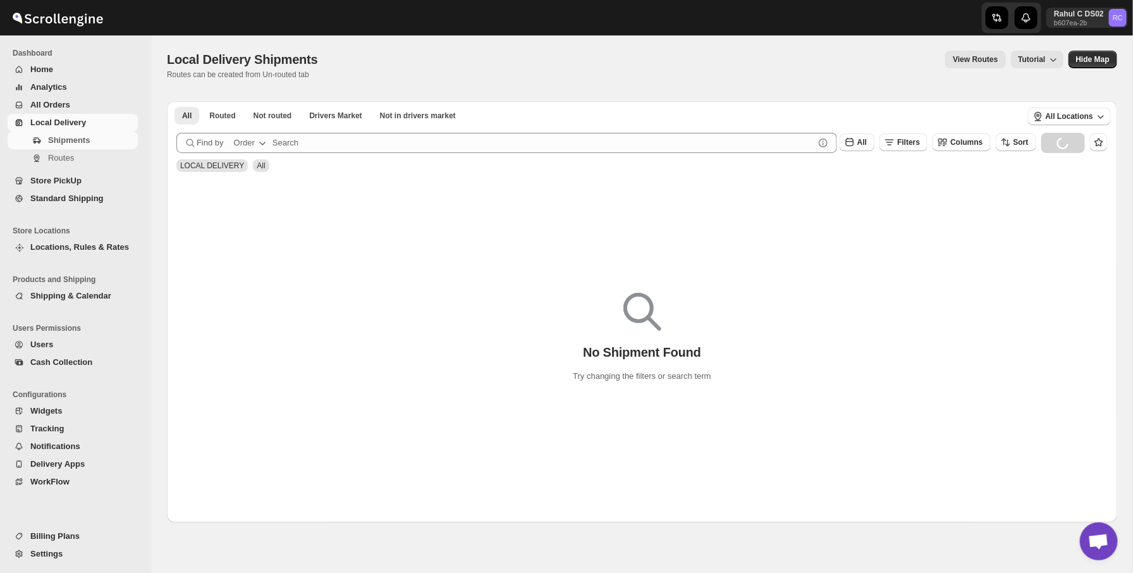
click at [291, 61] on span "Local Delivery Shipments" at bounding box center [242, 59] width 151 height 14
click at [61, 64] on span "Home" at bounding box center [82, 69] width 105 height 13
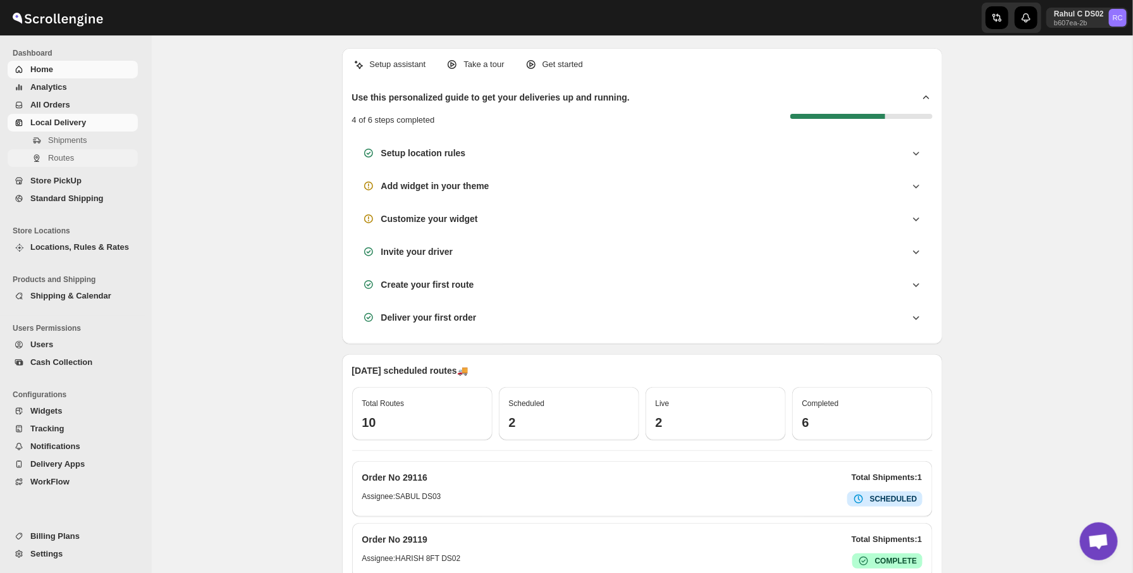
click at [89, 154] on span "Routes" at bounding box center [91, 158] width 87 height 13
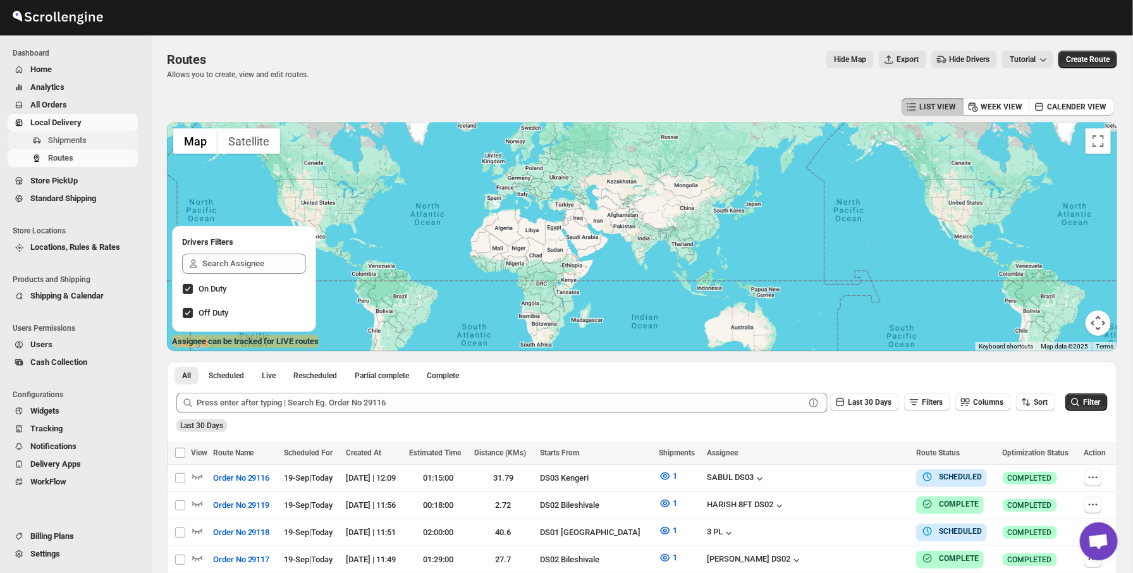
click at [91, 143] on span "Shipments" at bounding box center [91, 140] width 87 height 13
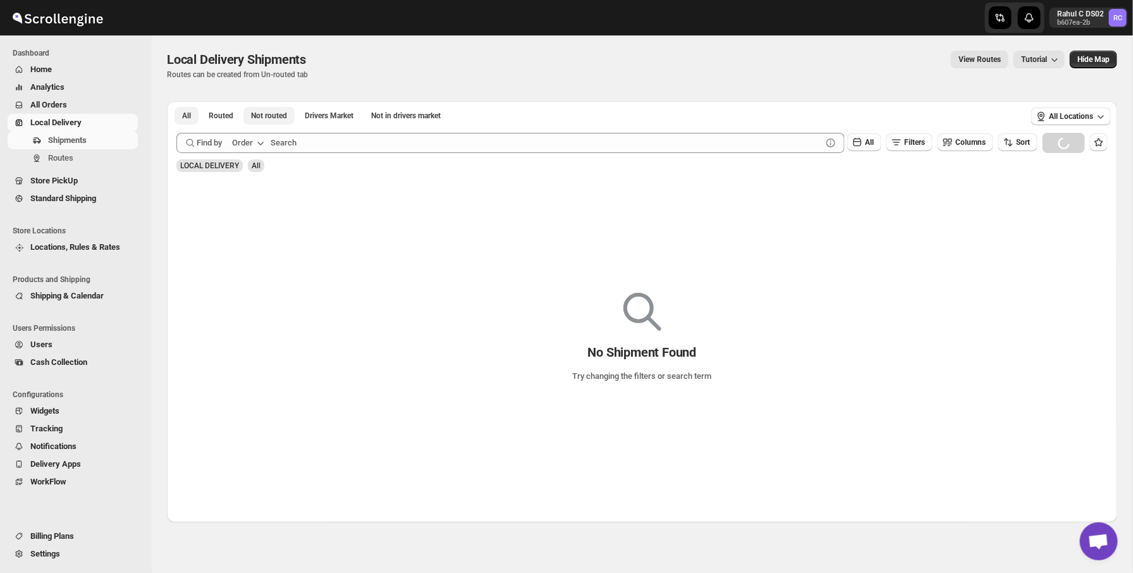
click at [263, 123] on button "Not routed" at bounding box center [268, 116] width 51 height 18
click at [235, 126] on div "Find by Order" at bounding box center [220, 137] width 93 height 23
click at [204, 126] on div "Find by Order" at bounding box center [220, 137] width 93 height 23
click at [195, 123] on button "All" at bounding box center [186, 116] width 24 height 18
click at [225, 121] on button "Routed" at bounding box center [221, 116] width 40 height 18
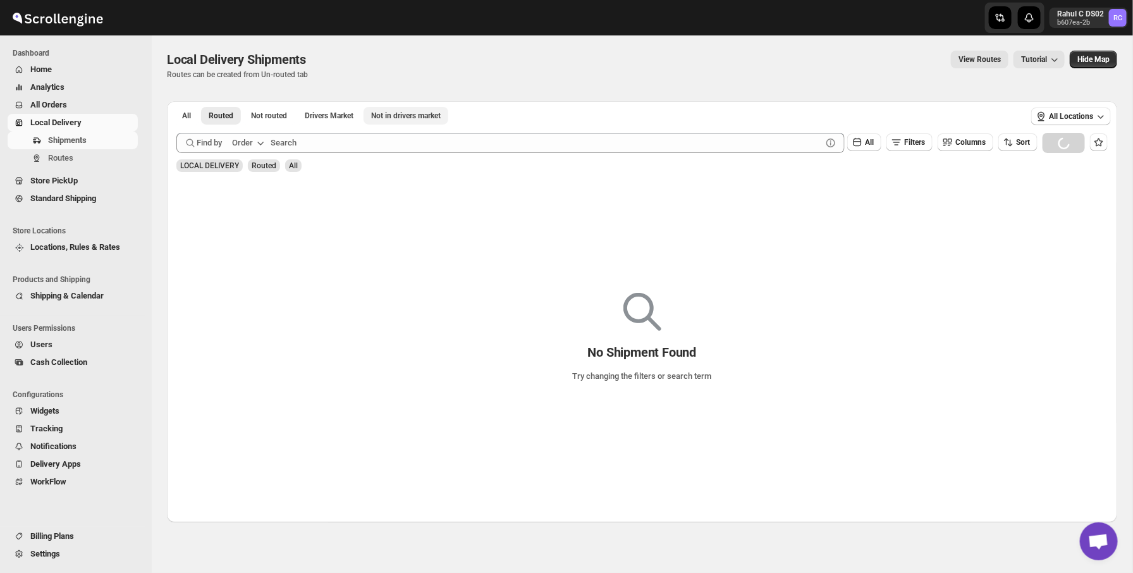
click at [407, 114] on span "Not in drivers market" at bounding box center [406, 116] width 70 height 10
click at [190, 117] on span "All" at bounding box center [186, 116] width 9 height 10
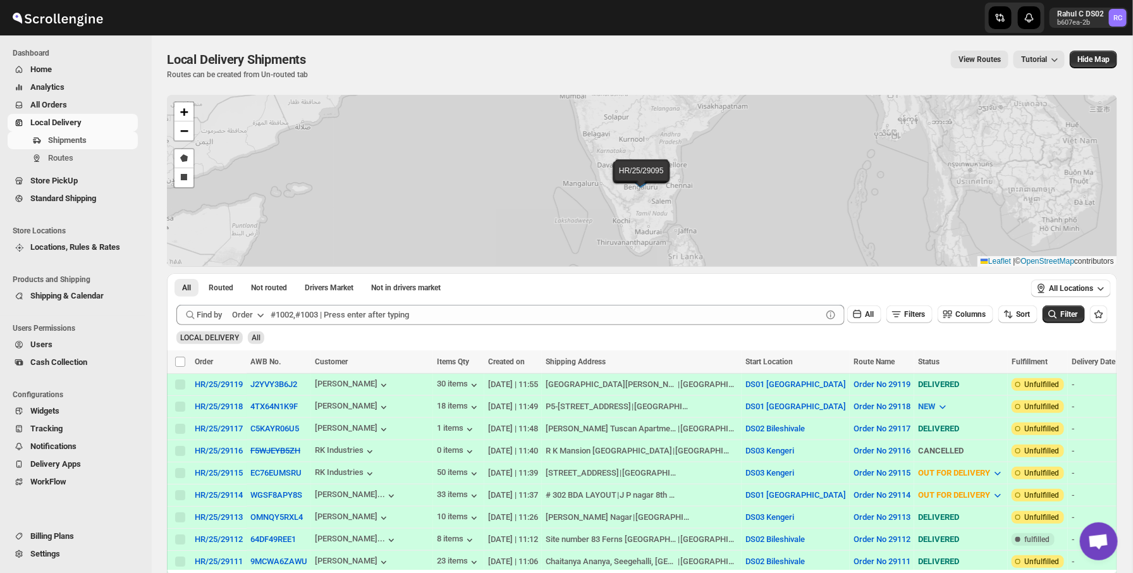
click at [78, 183] on span "Store PickUp" at bounding box center [53, 180] width 47 height 9
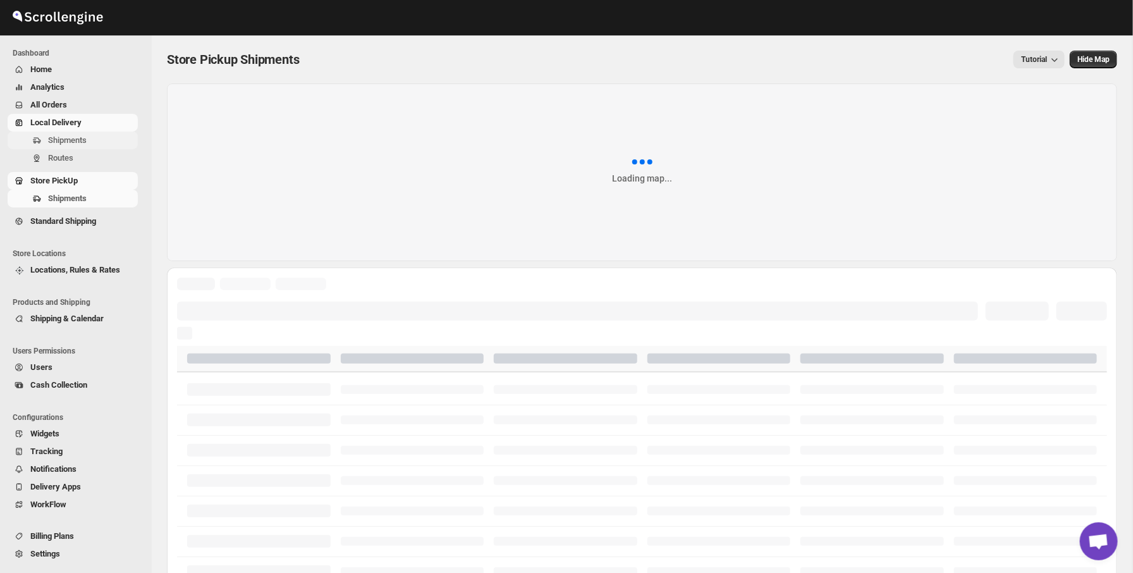
click at [87, 142] on span "Shipments" at bounding box center [67, 139] width 39 height 9
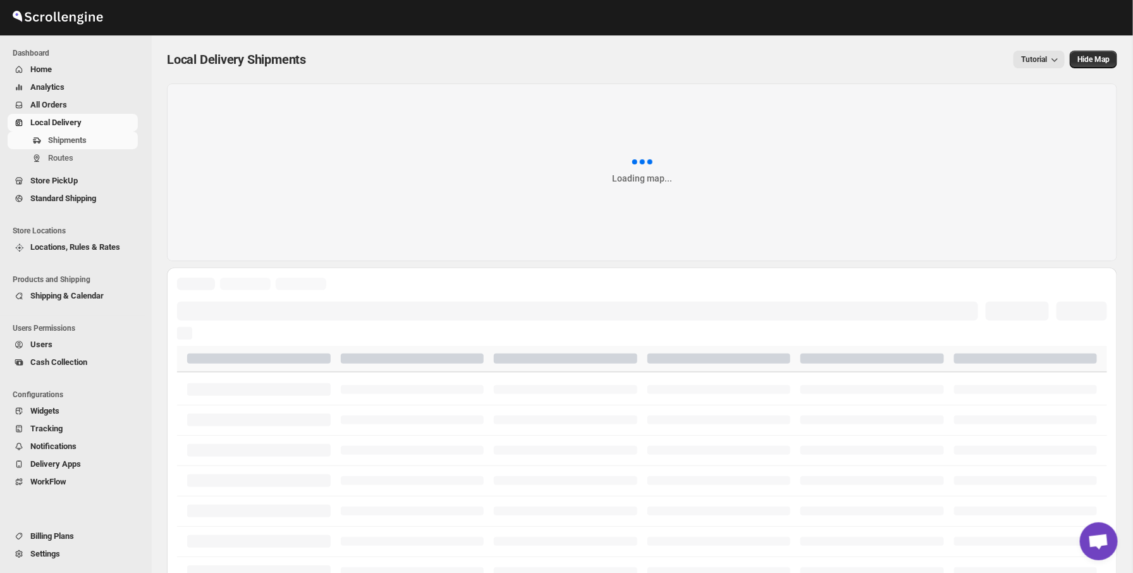
click at [336, 66] on div "Tutorial" at bounding box center [692, 60] width 743 height 18
click at [324, 62] on div "Local Delivery Shipments Tutorial More actions Tutorial Hide Map" at bounding box center [642, 60] width 950 height 18
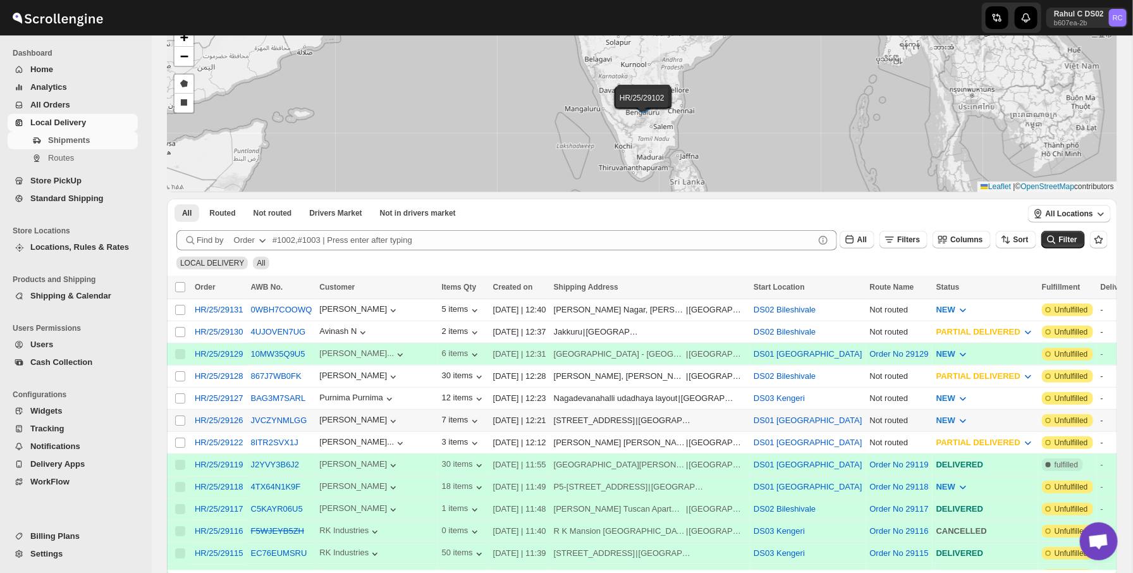
scroll to position [76, 0]
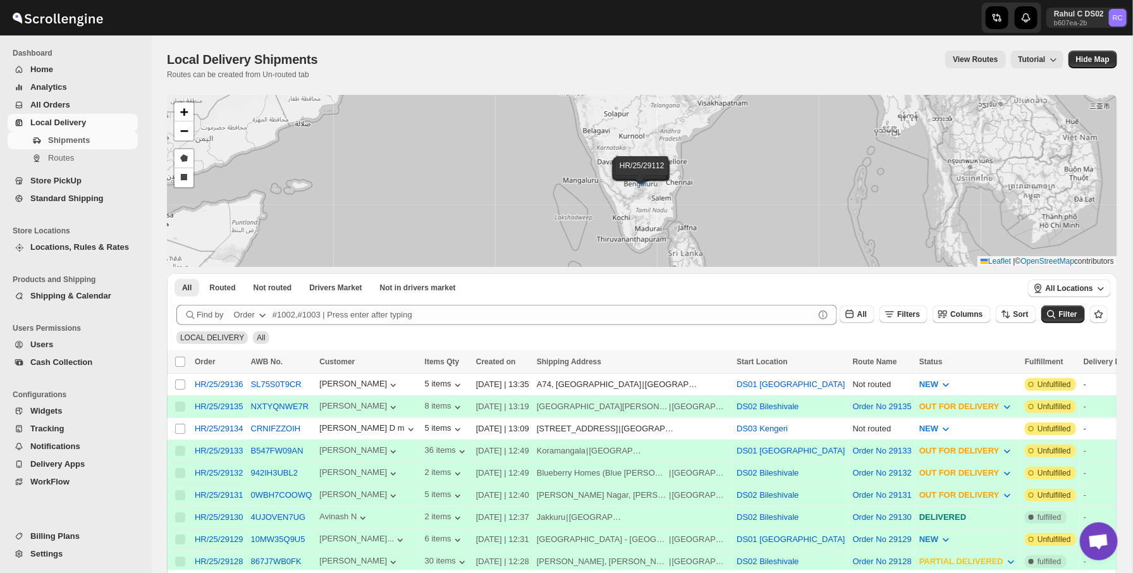
click at [317, 58] on div "Local Delivery Shipments" at bounding box center [245, 60] width 156 height 18
